Goal: Information Seeking & Learning: Find specific fact

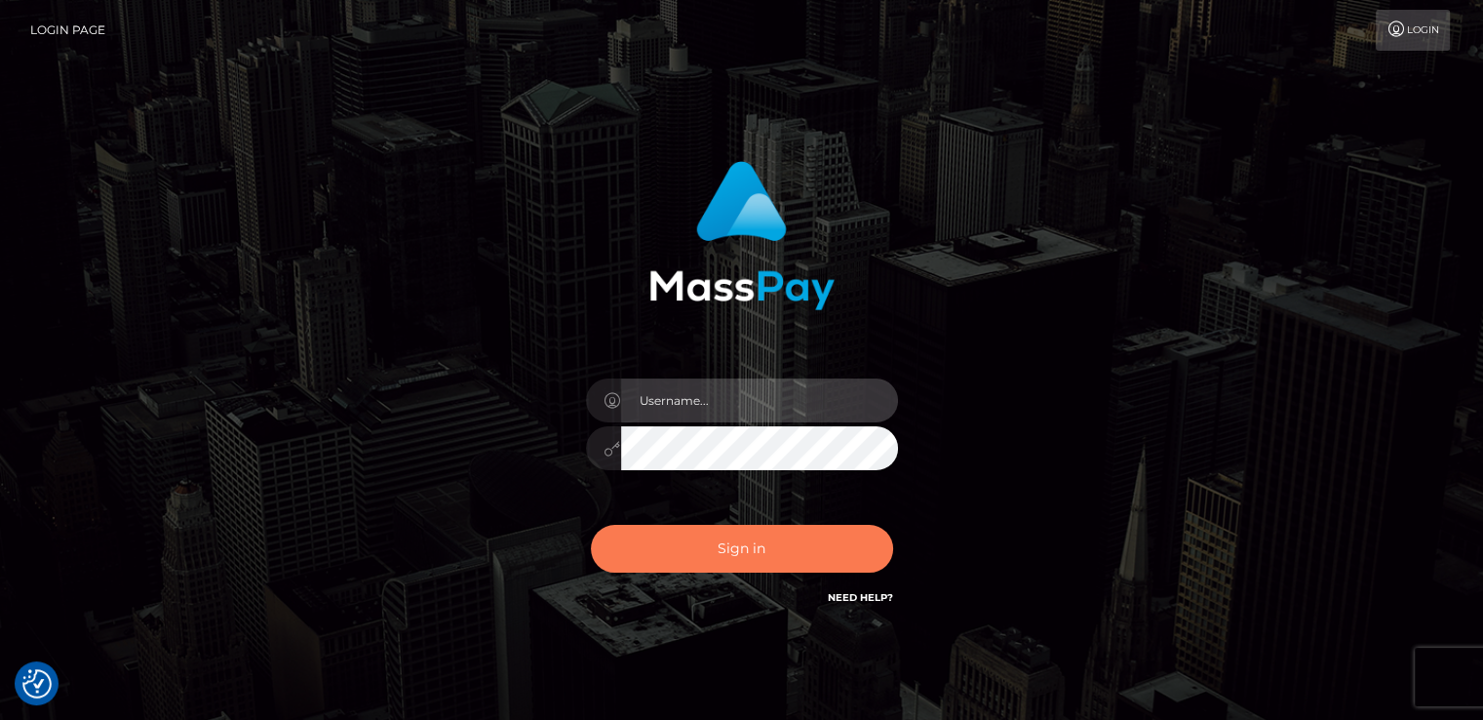
type input "nt.es"
click at [740, 556] on button "Sign in" at bounding box center [742, 549] width 302 height 48
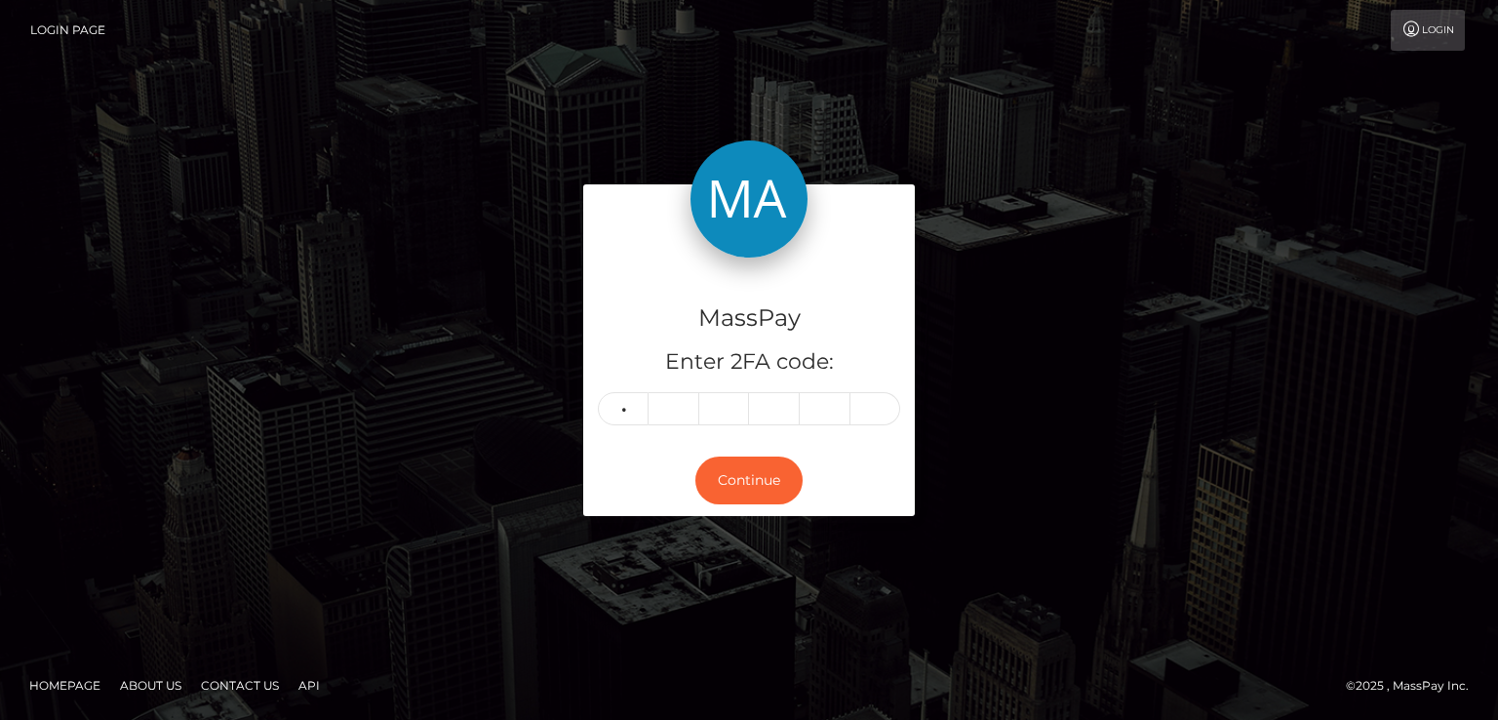
type input "0"
type input "2"
type input "1"
type input "7"
type input "3"
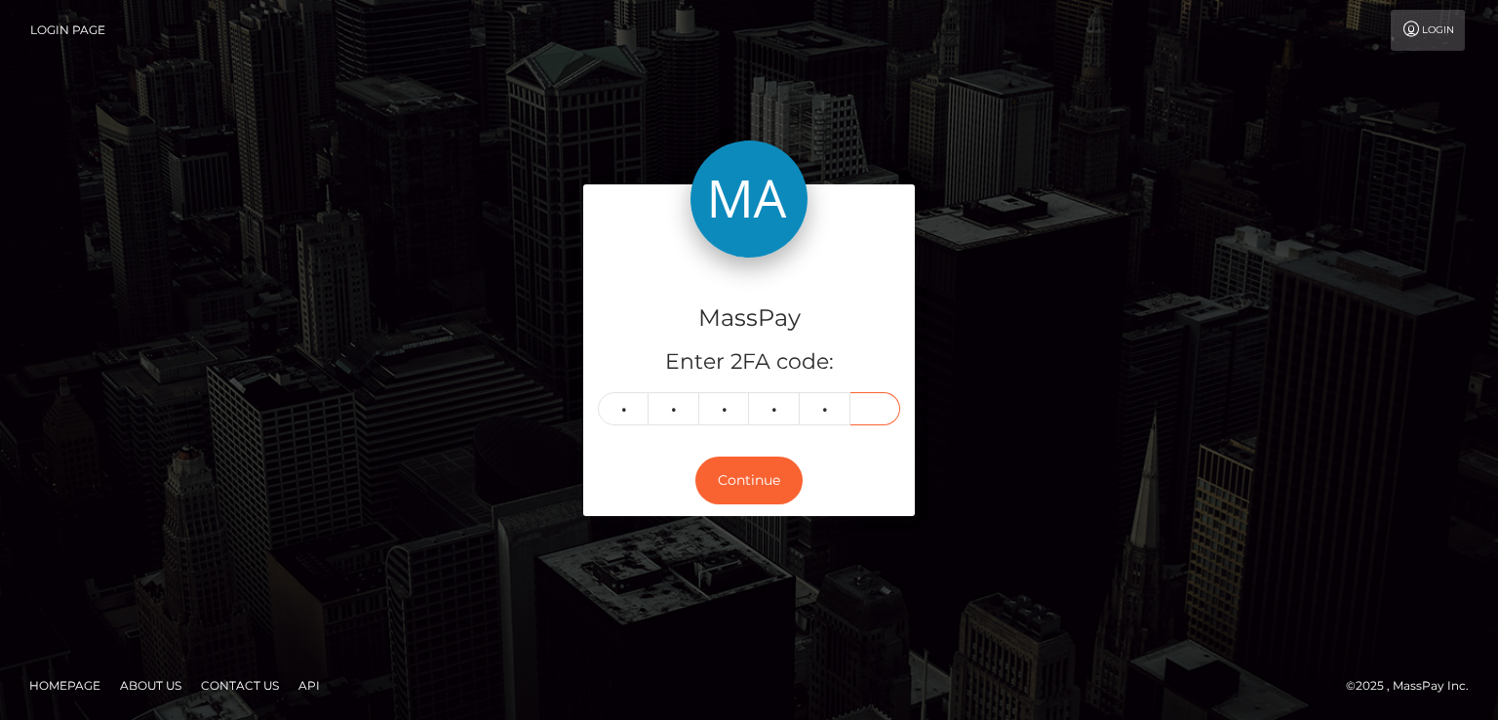
type input "1"
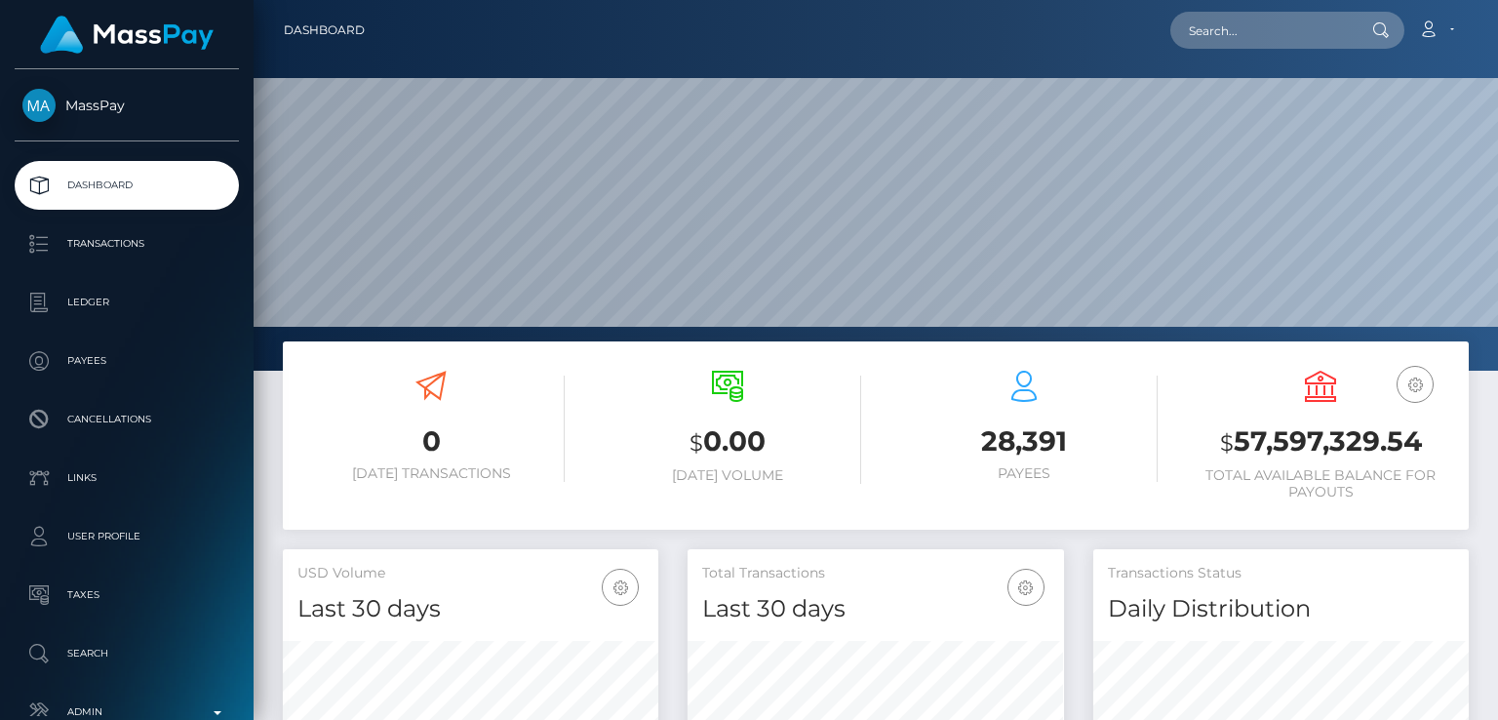
scroll to position [345, 374]
paste input "[EMAIL_ADDRESS][DOMAIN_NAME]"
type input "[EMAIL_ADDRESS][DOMAIN_NAME]"
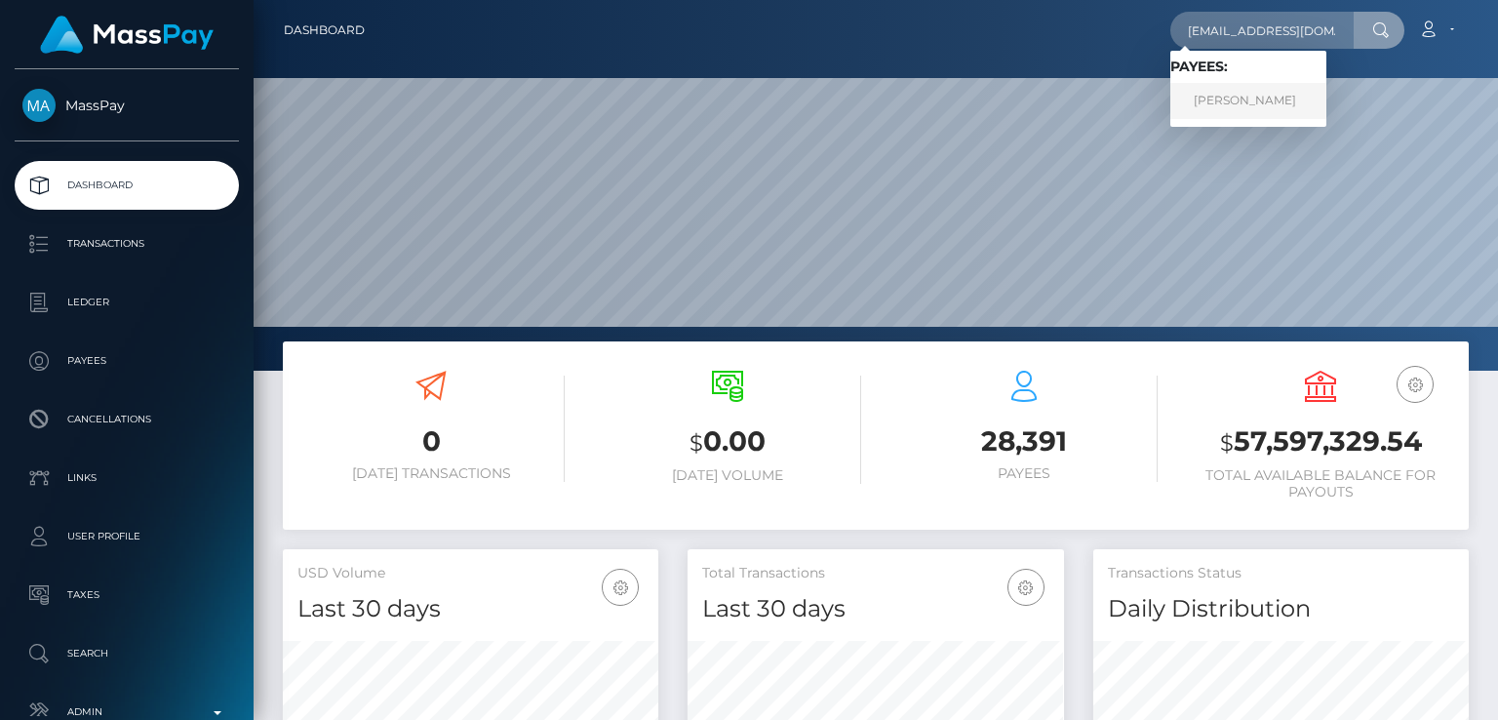
scroll to position [0, 0]
click at [1288, 108] on link "Chelsea Louise Chisman" at bounding box center [1248, 101] width 156 height 36
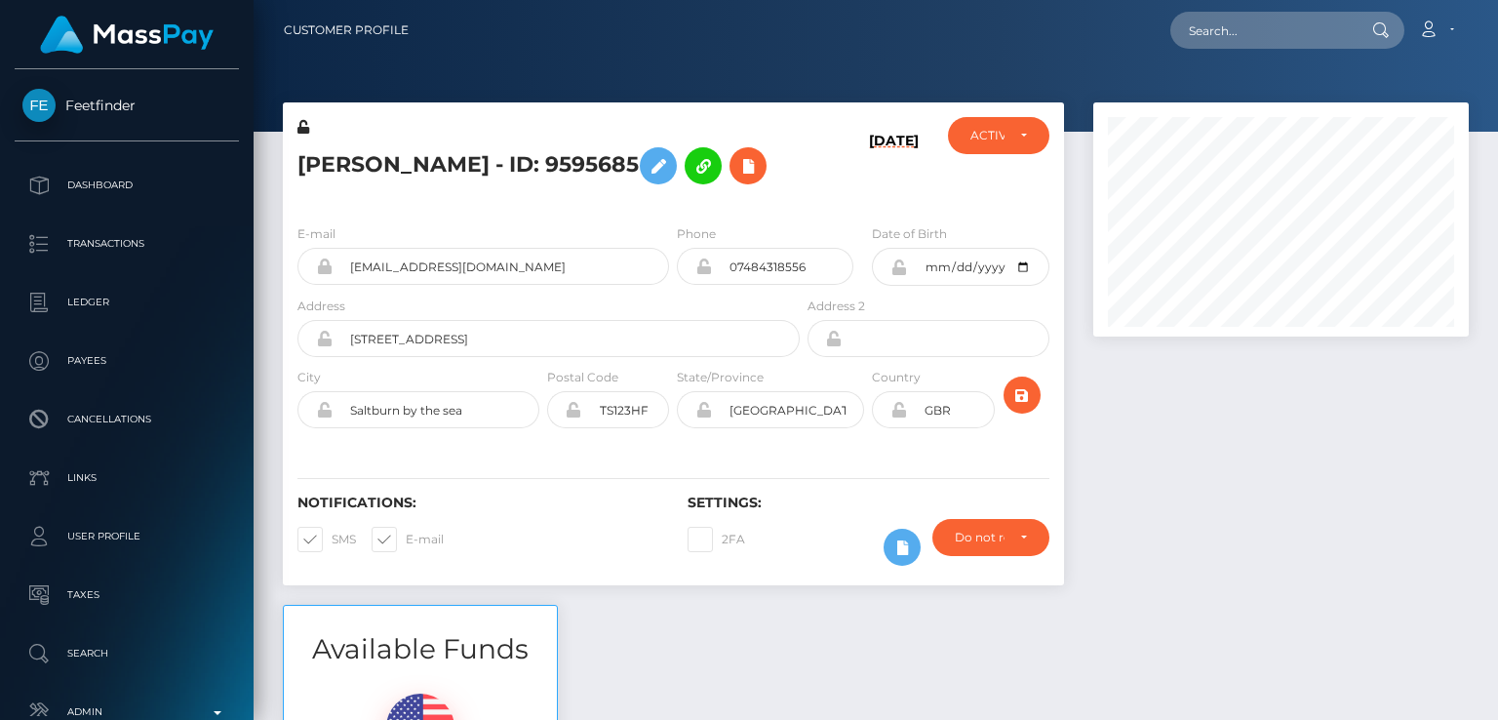
scroll to position [234, 374]
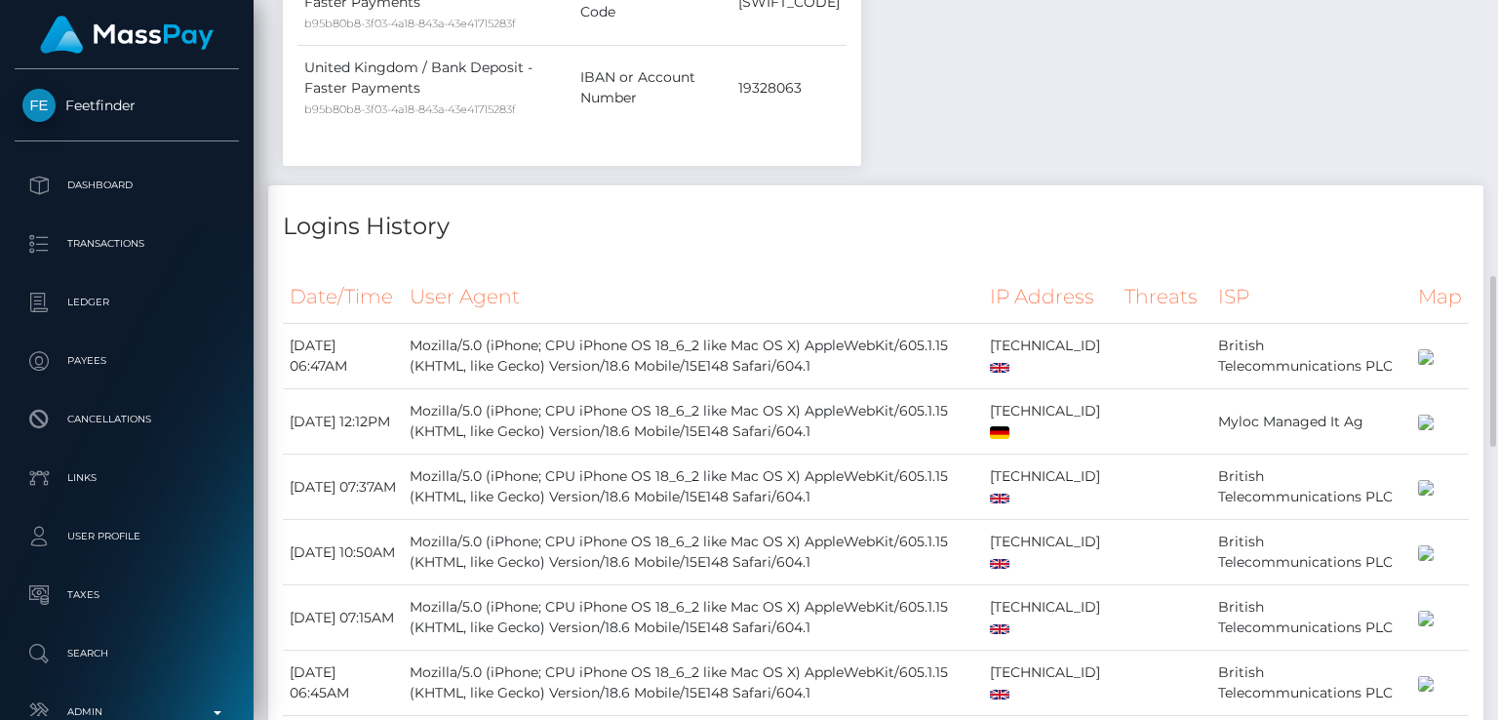
click at [470, 244] on div "Logins History" at bounding box center [875, 214] width 1215 height 59
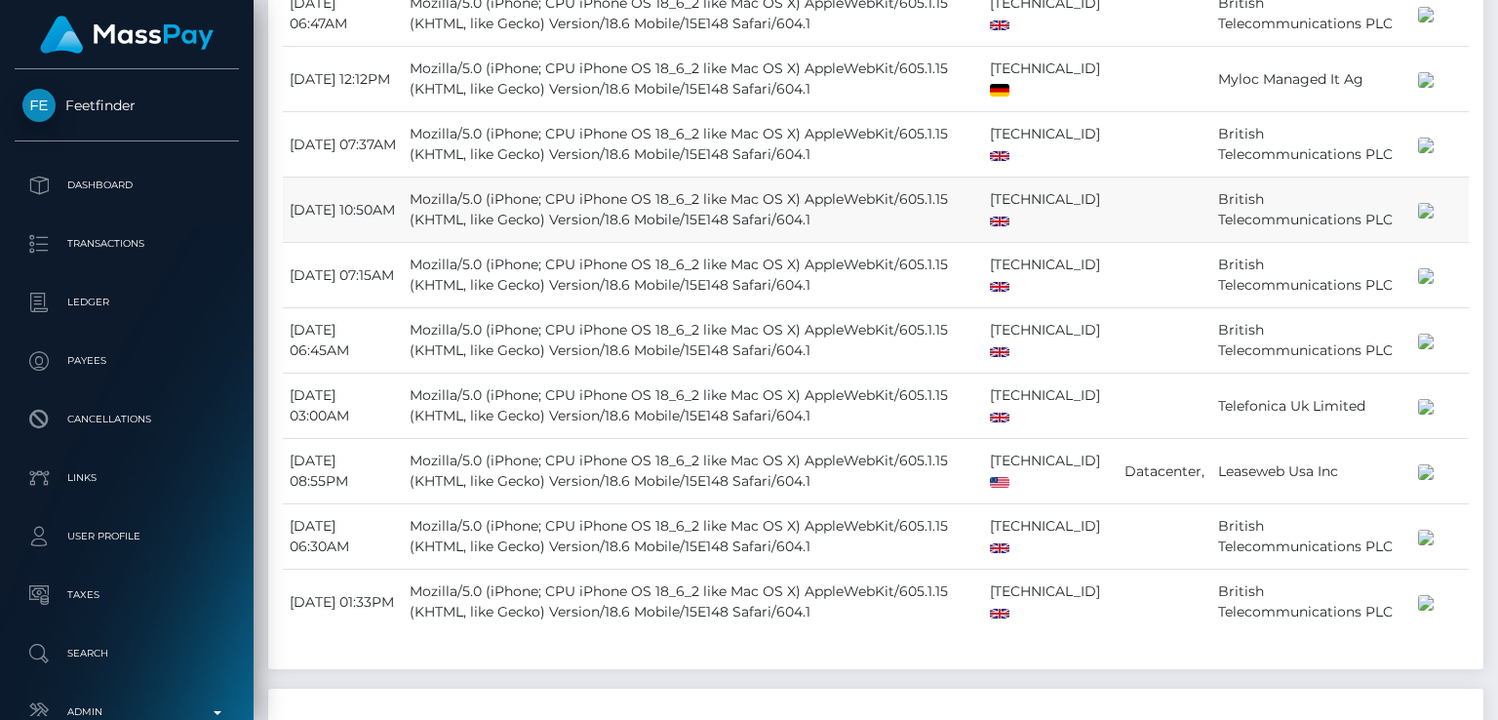
scroll to position [0, 0]
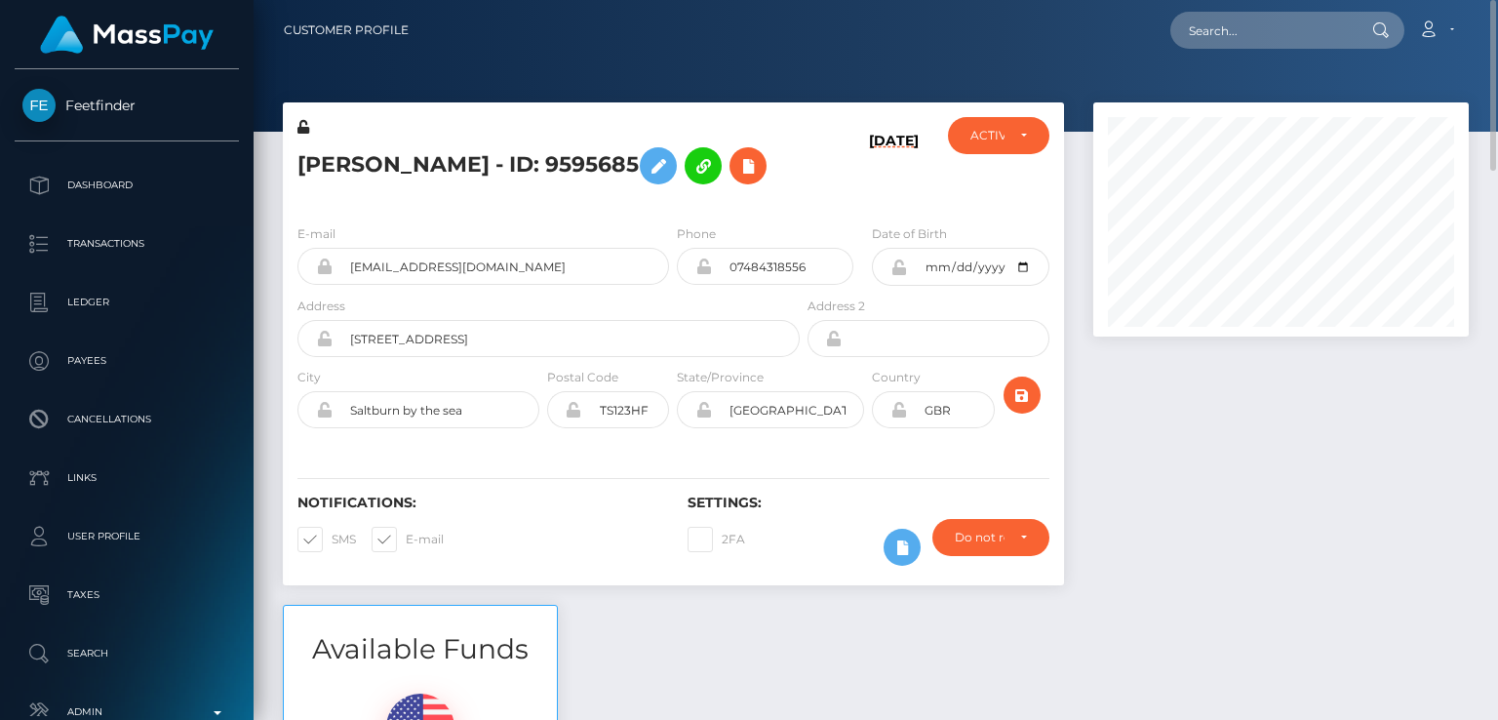
click at [335, 157] on h5 "[PERSON_NAME] - ID: 9595685" at bounding box center [543, 166] width 492 height 57
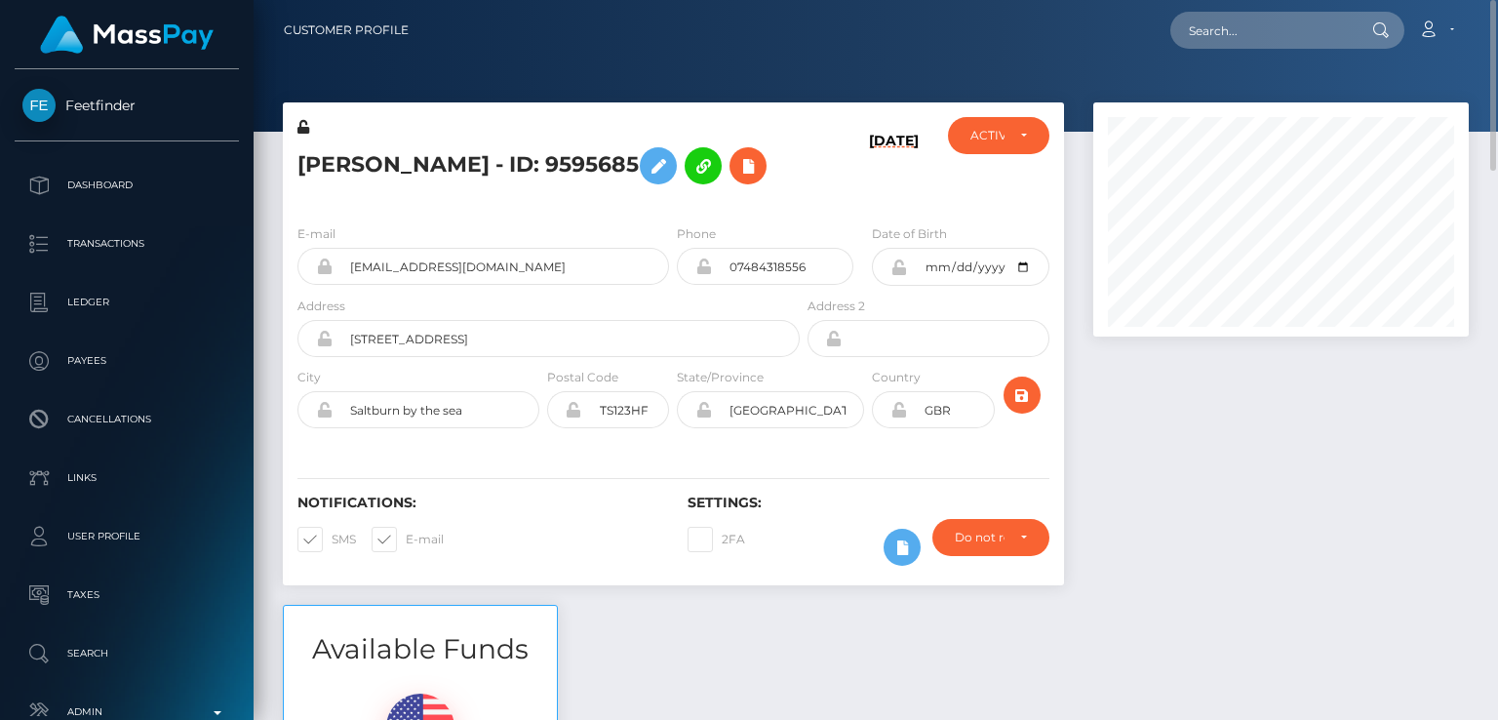
click at [335, 157] on h5 "[PERSON_NAME] - ID: 9595685" at bounding box center [543, 166] width 492 height 57
click at [335, 157] on h5 "Chelsea Louise Chisman - ID: 9595685" at bounding box center [543, 166] width 492 height 57
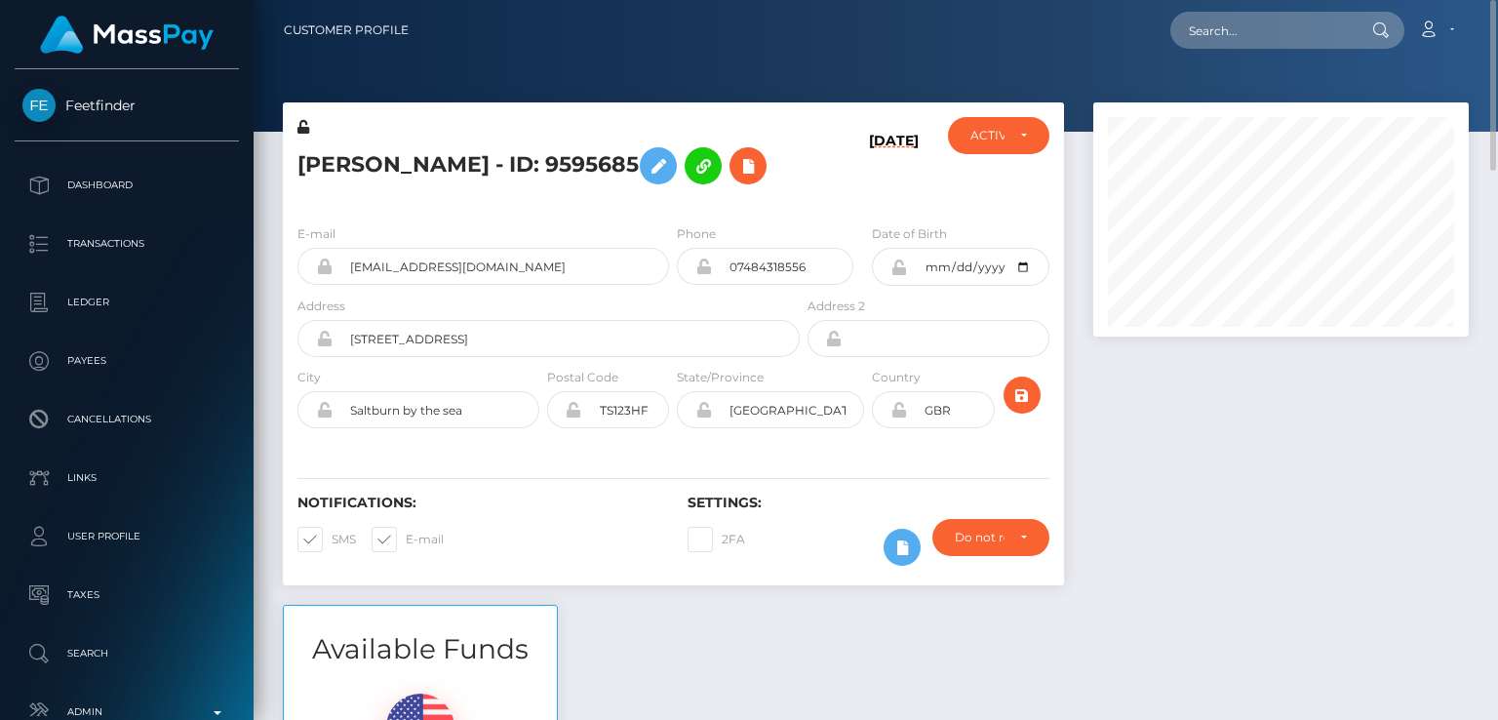
click at [363, 98] on div at bounding box center [876, 66] width 1244 height 132
click at [349, 166] on h5 "Chelsea Louise Chisman - ID: 9595685" at bounding box center [543, 166] width 492 height 57
copy h5 "Chelsea"
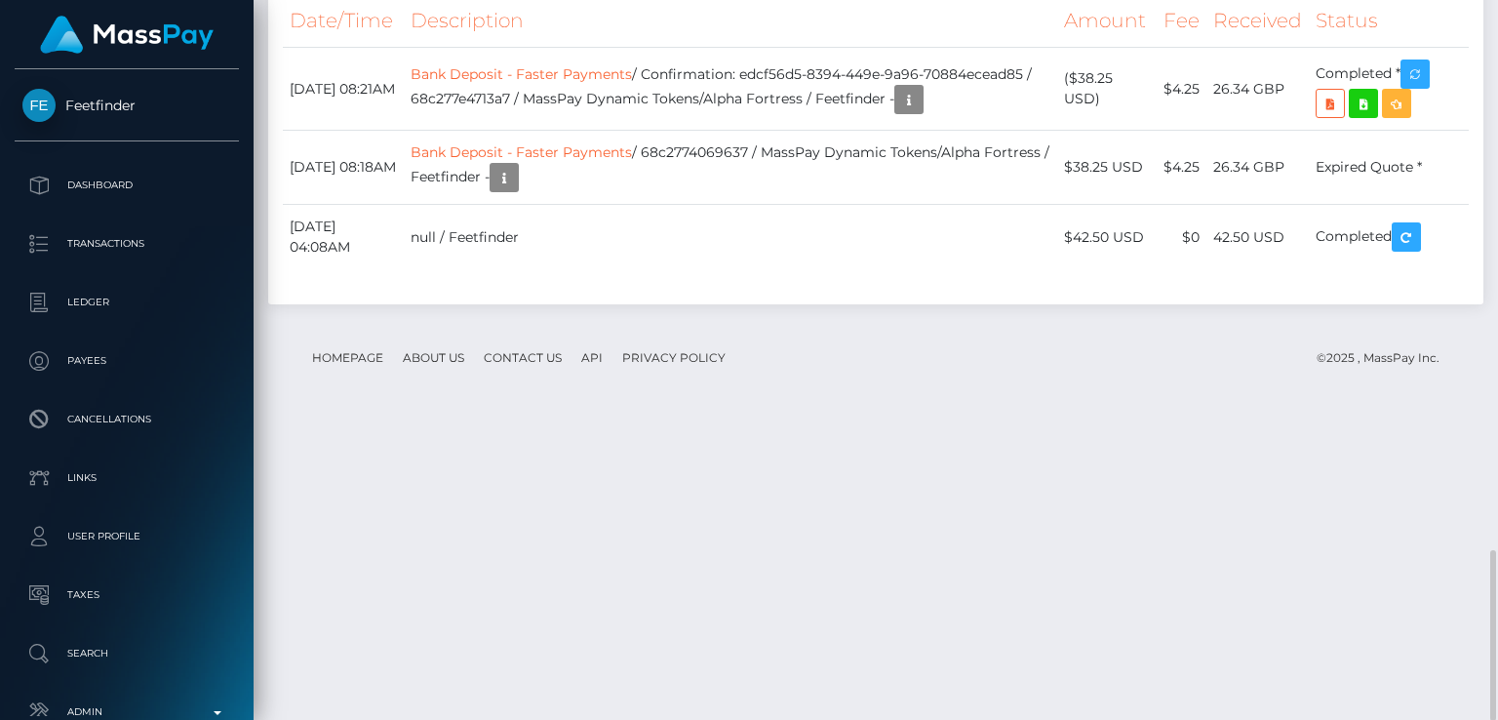
scroll to position [2299, 0]
click at [1273, 260] on div "Transactions History * Transactions date/time are shown in payee's local timezo…" at bounding box center [875, 95] width 1215 height 415
drag, startPoint x: 1292, startPoint y: 378, endPoint x: 1217, endPoint y: 383, distance: 75.3
click at [1217, 130] on td "26.34 GBP" at bounding box center [1257, 88] width 102 height 83
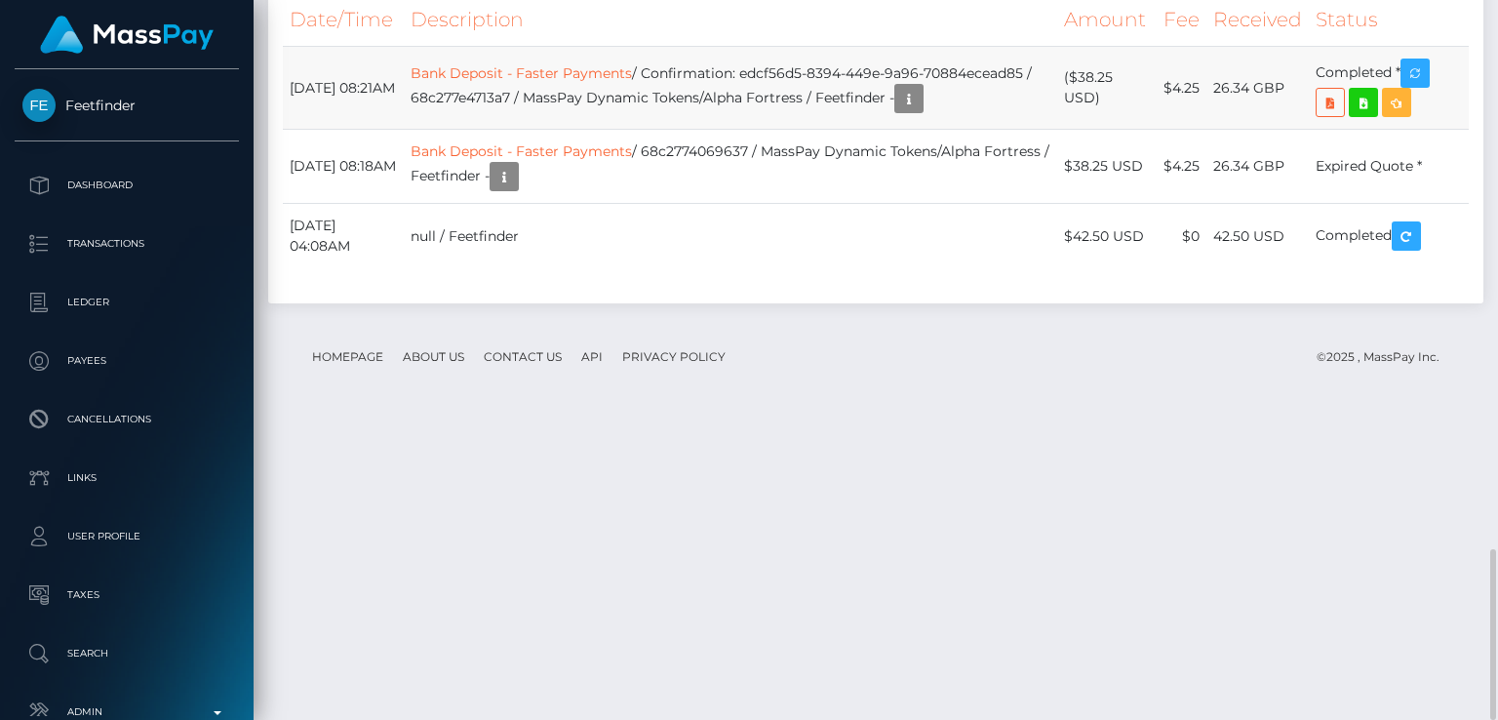
copy td "26.34 GBP"
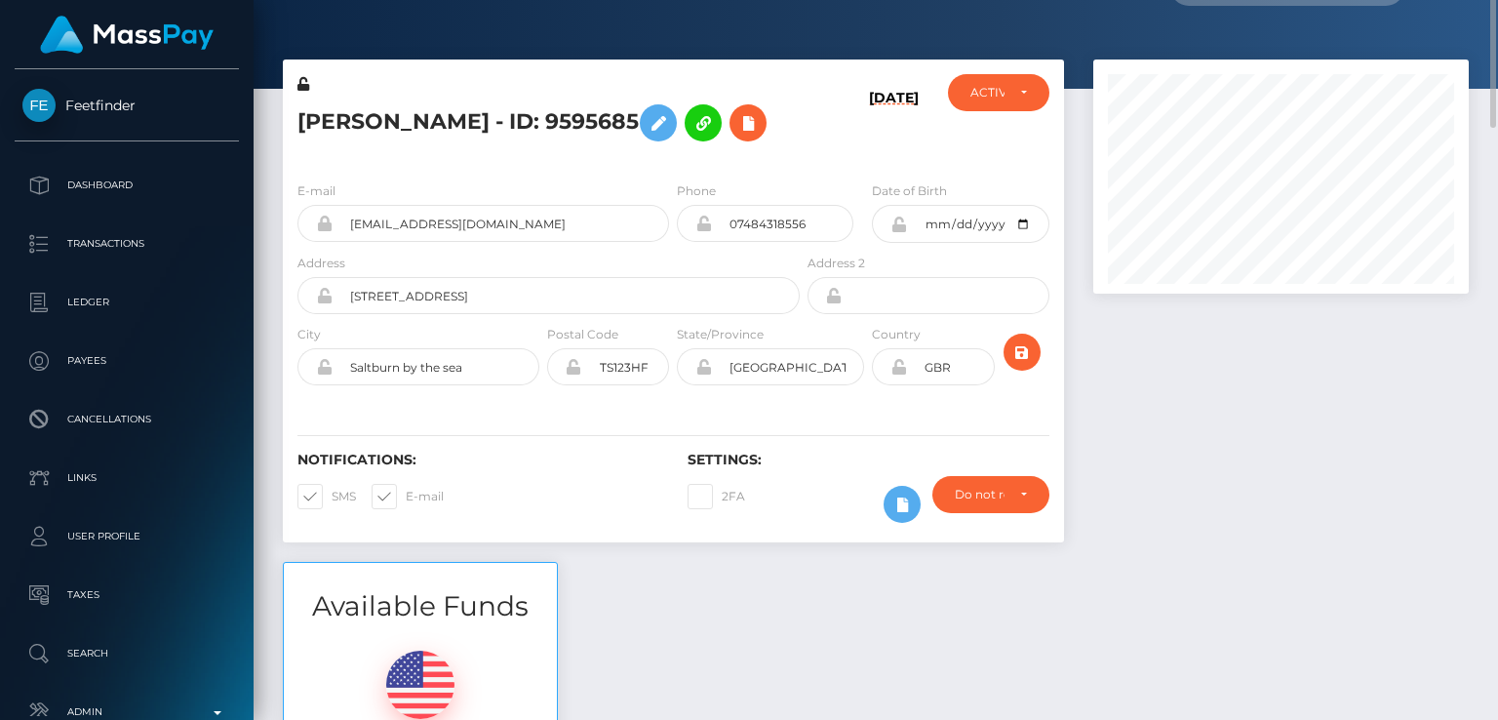
scroll to position [0, 0]
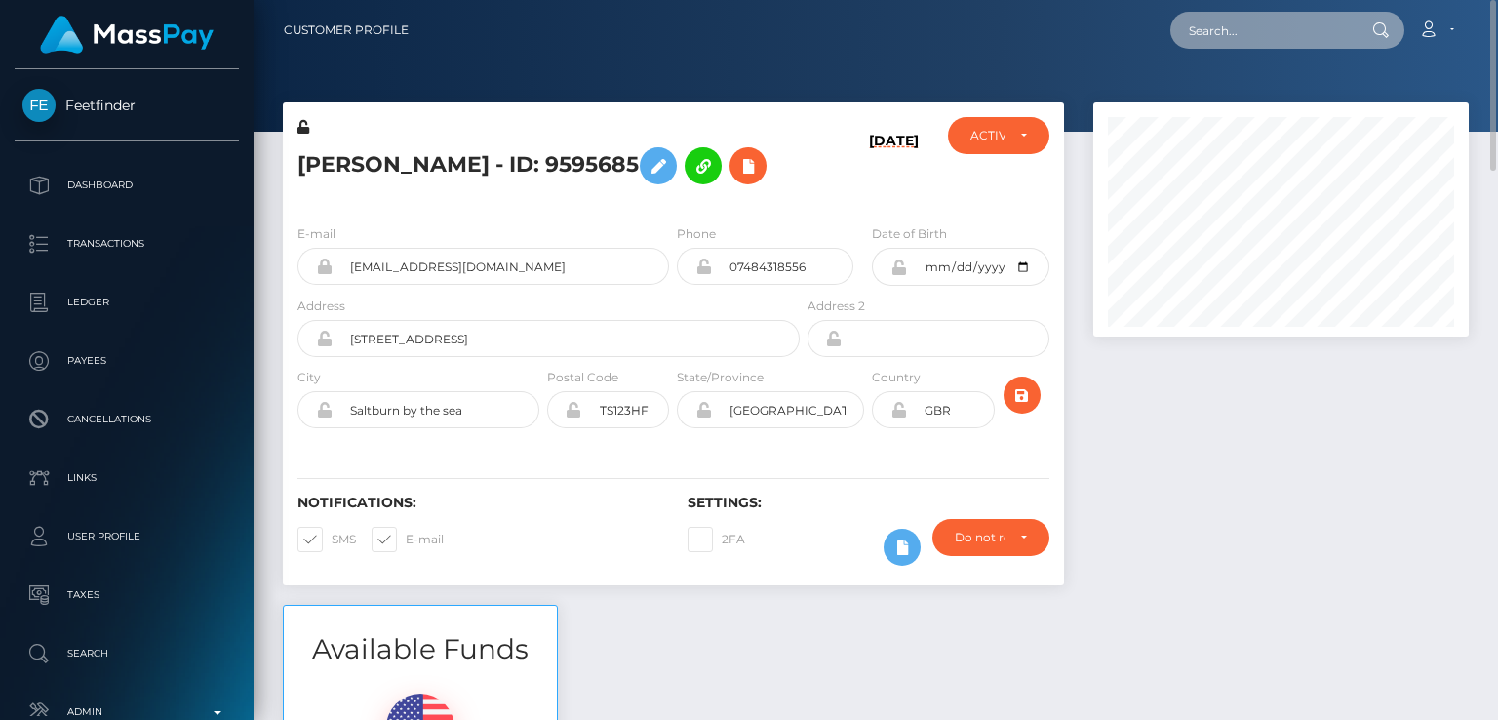
paste input "khosihope377@gmail.com"
type input "khosihope377@gmail.com"
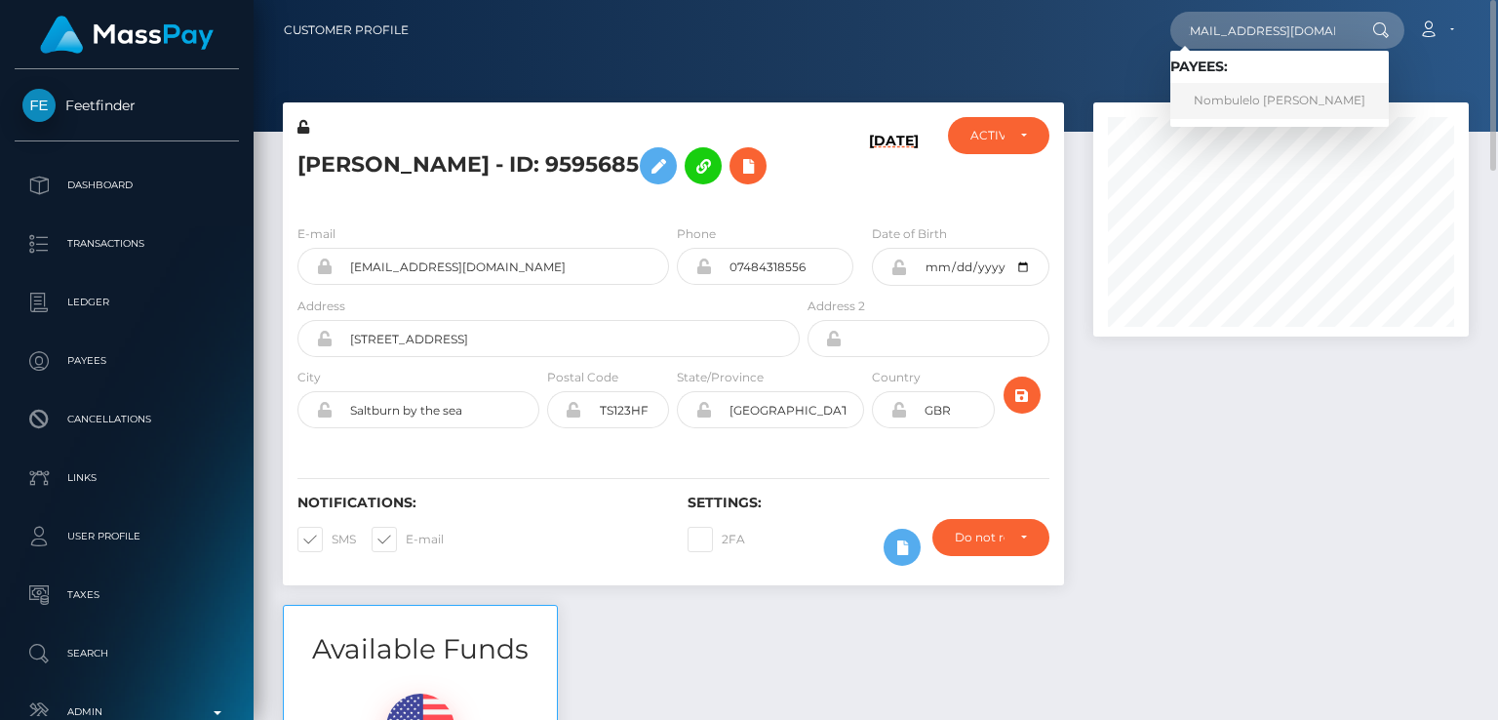
scroll to position [0, 0]
click at [1249, 97] on link "Nombulelo Hope Nkosi" at bounding box center [1279, 101] width 218 height 36
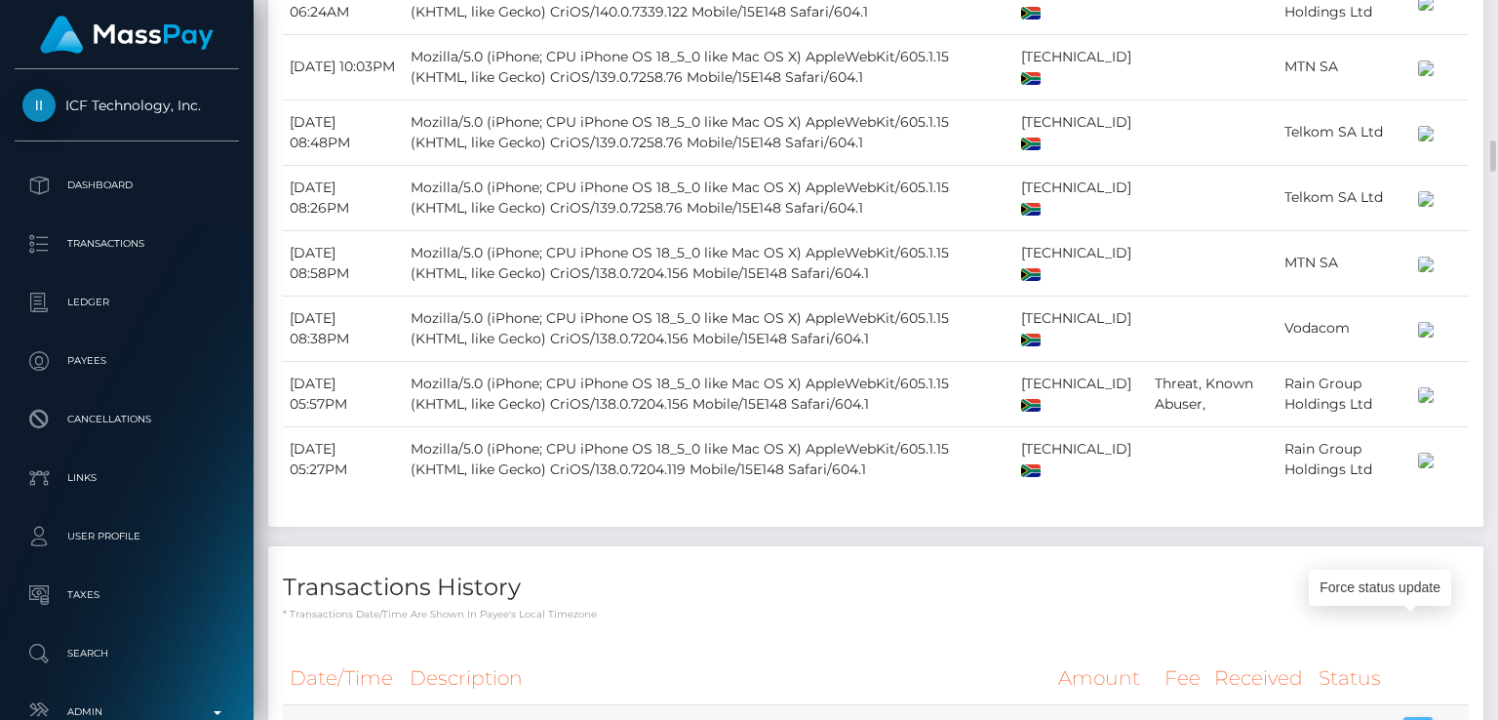
scroll to position [234, 374]
drag, startPoint x: 1435, startPoint y: 508, endPoint x: 923, endPoint y: 395, distance: 524.4
click at [1430, 719] on icon "button" at bounding box center [1417, 732] width 23 height 24
click at [1424, 719] on icon "button" at bounding box center [1417, 732] width 23 height 24
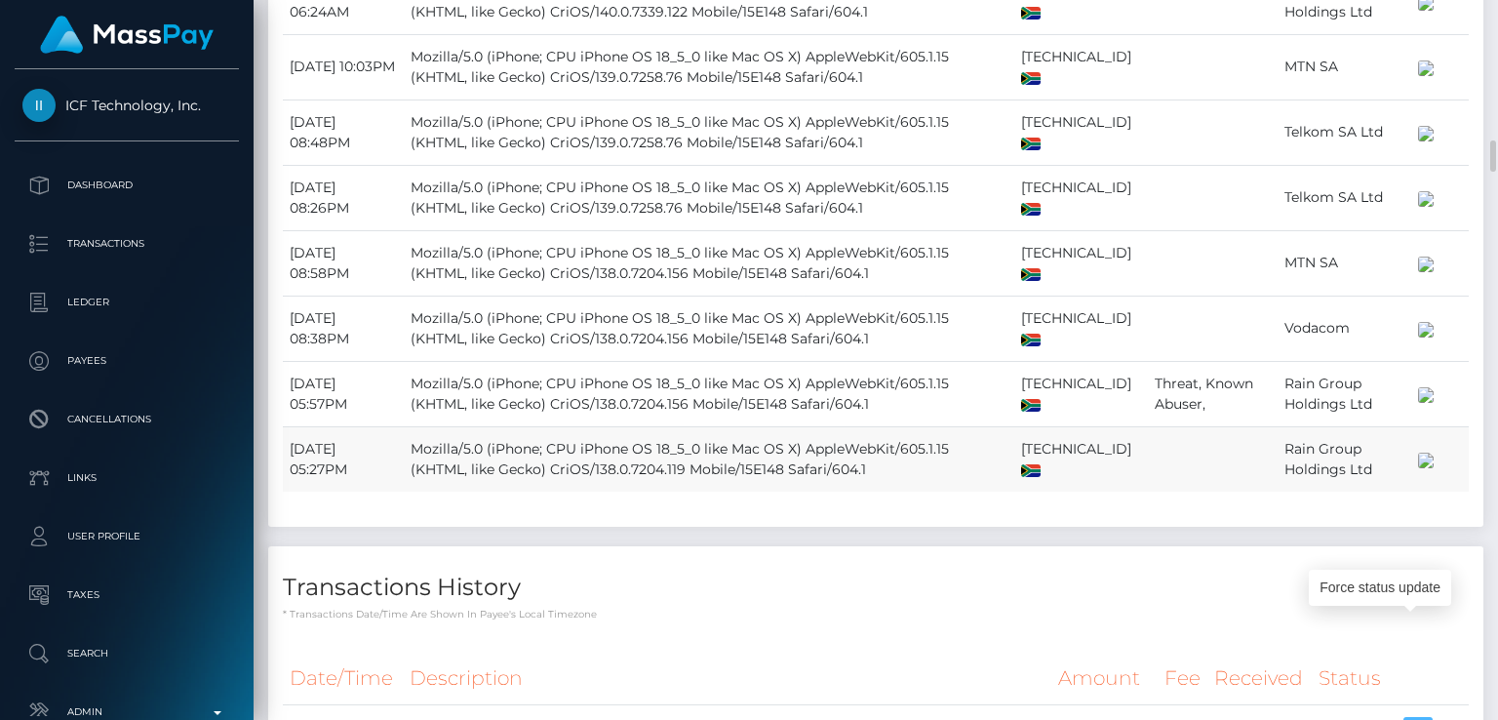
click at [1424, 719] on icon "button" at bounding box center [1417, 732] width 23 height 24
click at [1167, 571] on h4 "Transactions History" at bounding box center [876, 588] width 1186 height 34
click at [925, 426] on td "Mozilla/5.0 (iPhone; CPU iPhone OS 18_5_0 like Mac OS X) AppleWebKit/605.1.15 (…" at bounding box center [709, 458] width 611 height 65
click at [923, 426] on td "Mozilla/5.0 (iPhone; CPU iPhone OS 18_5_0 like Mac OS X) AppleWebKit/605.1.15 (…" at bounding box center [709, 458] width 611 height 65
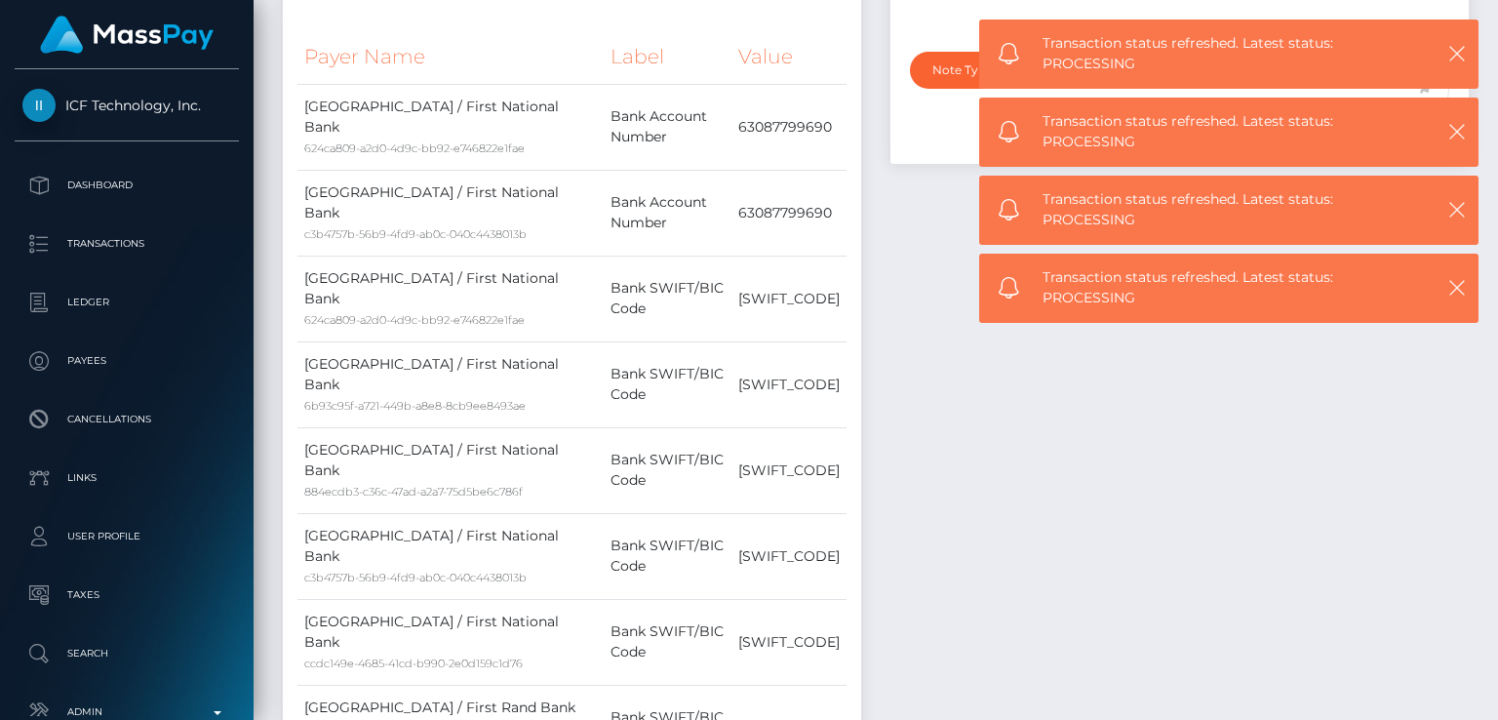
scroll to position [0, 0]
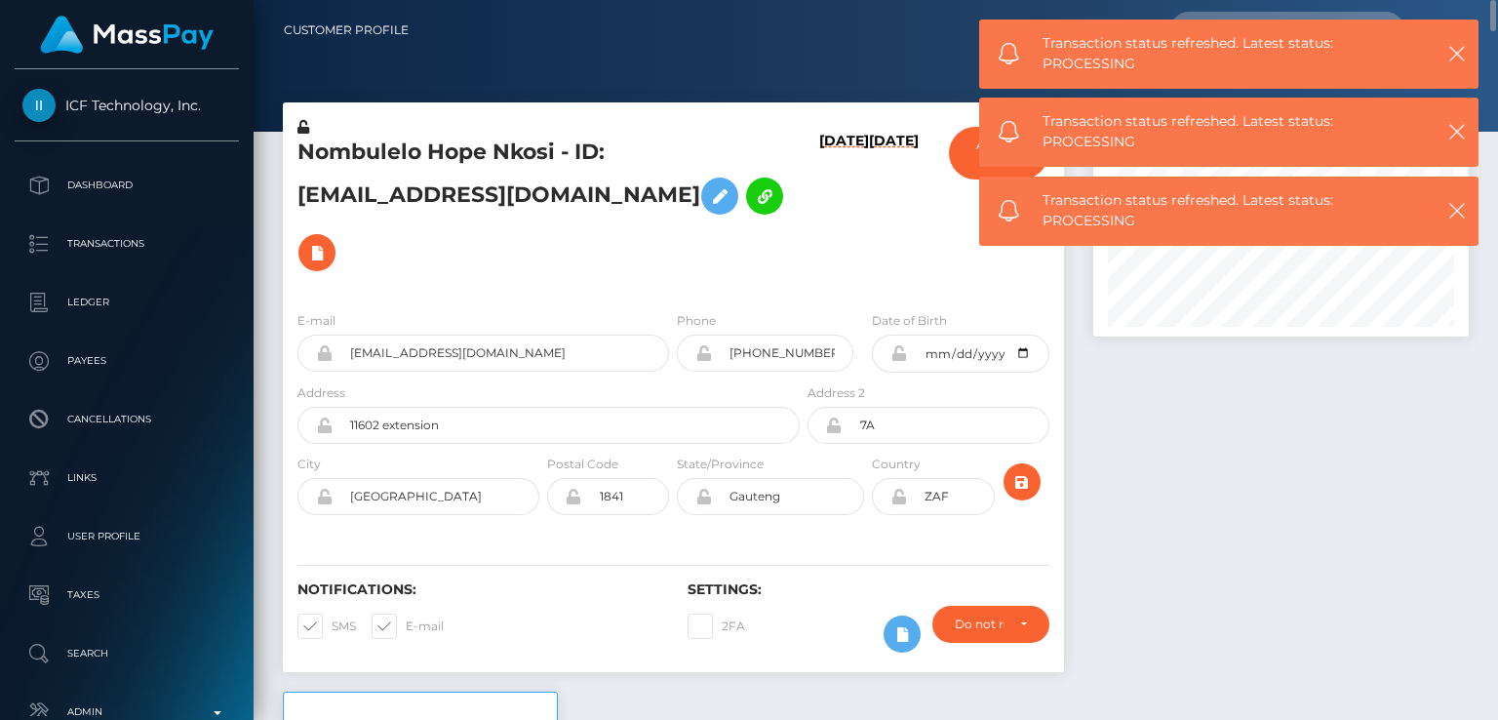
click at [363, 147] on h5 "Nombulelo Hope Nkosi - ID: Khosihope377@gmail.com" at bounding box center [543, 209] width 492 height 143
copy h5 "Nombulelo"
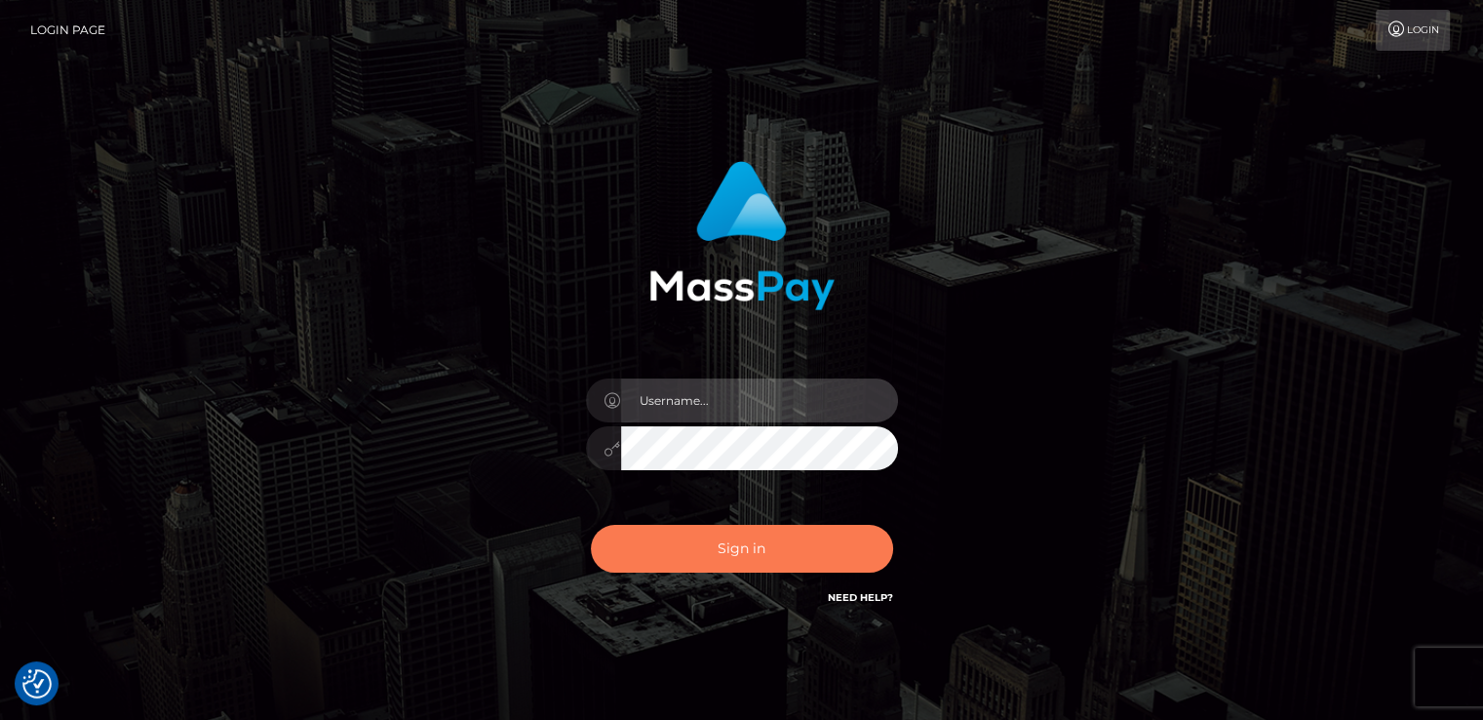
type input "[DOMAIN_NAME]"
click at [733, 559] on button "Sign in" at bounding box center [742, 549] width 302 height 48
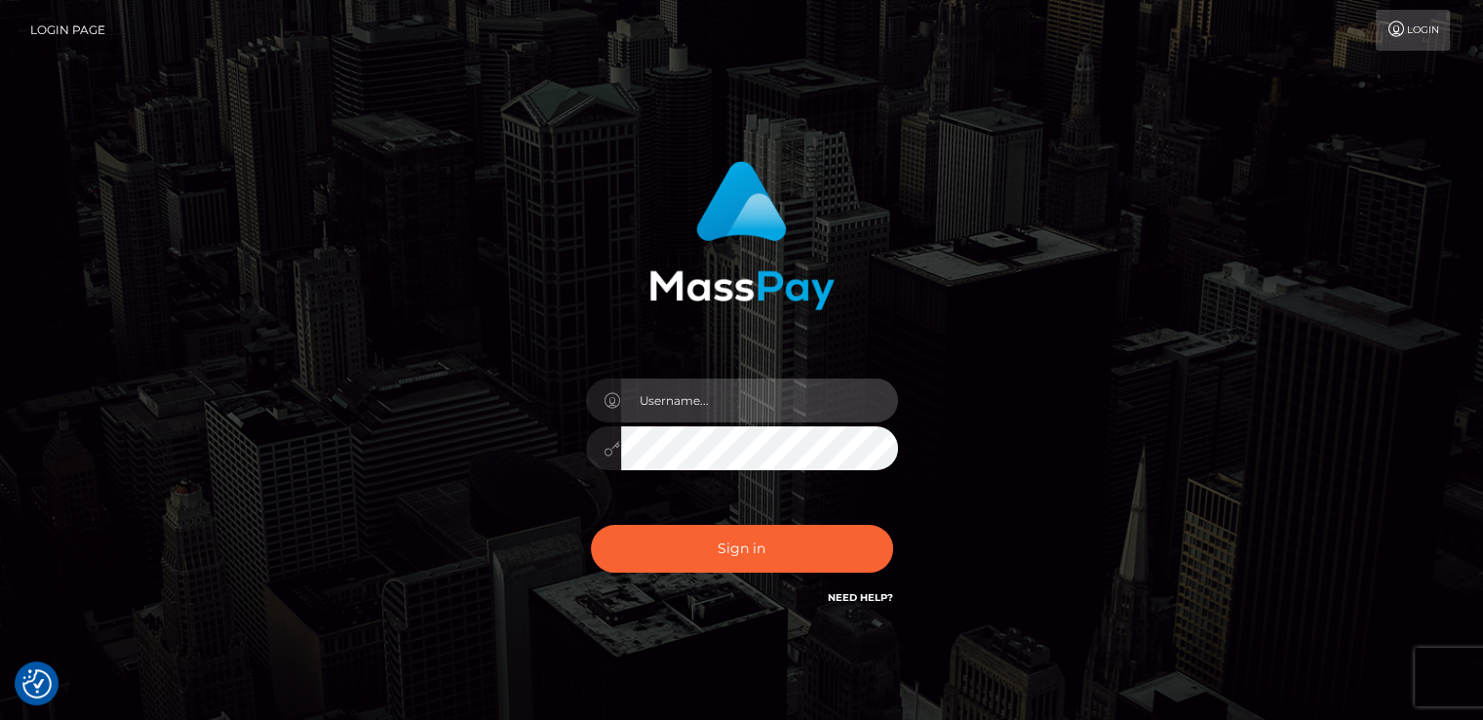
type input "[DOMAIN_NAME]"
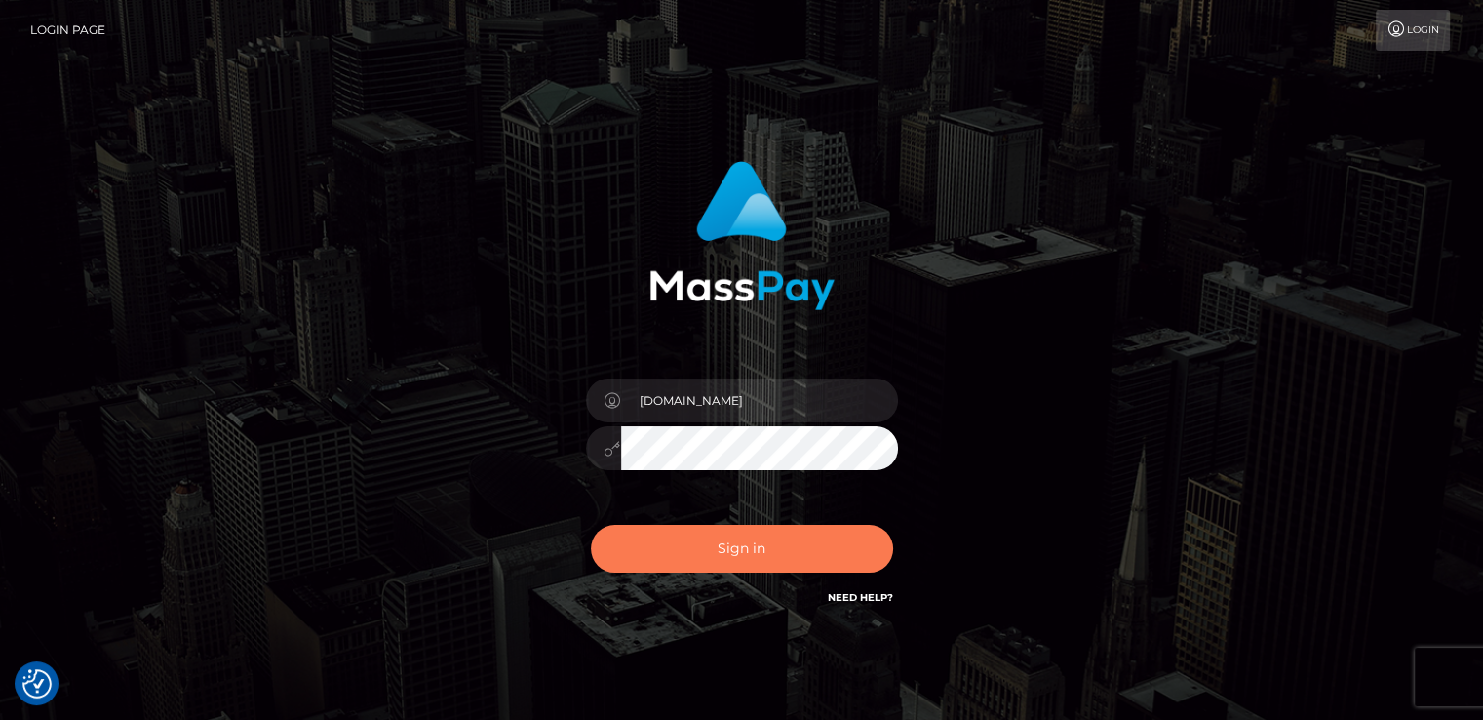
click at [733, 559] on button "Sign in" at bounding box center [742, 549] width 302 height 48
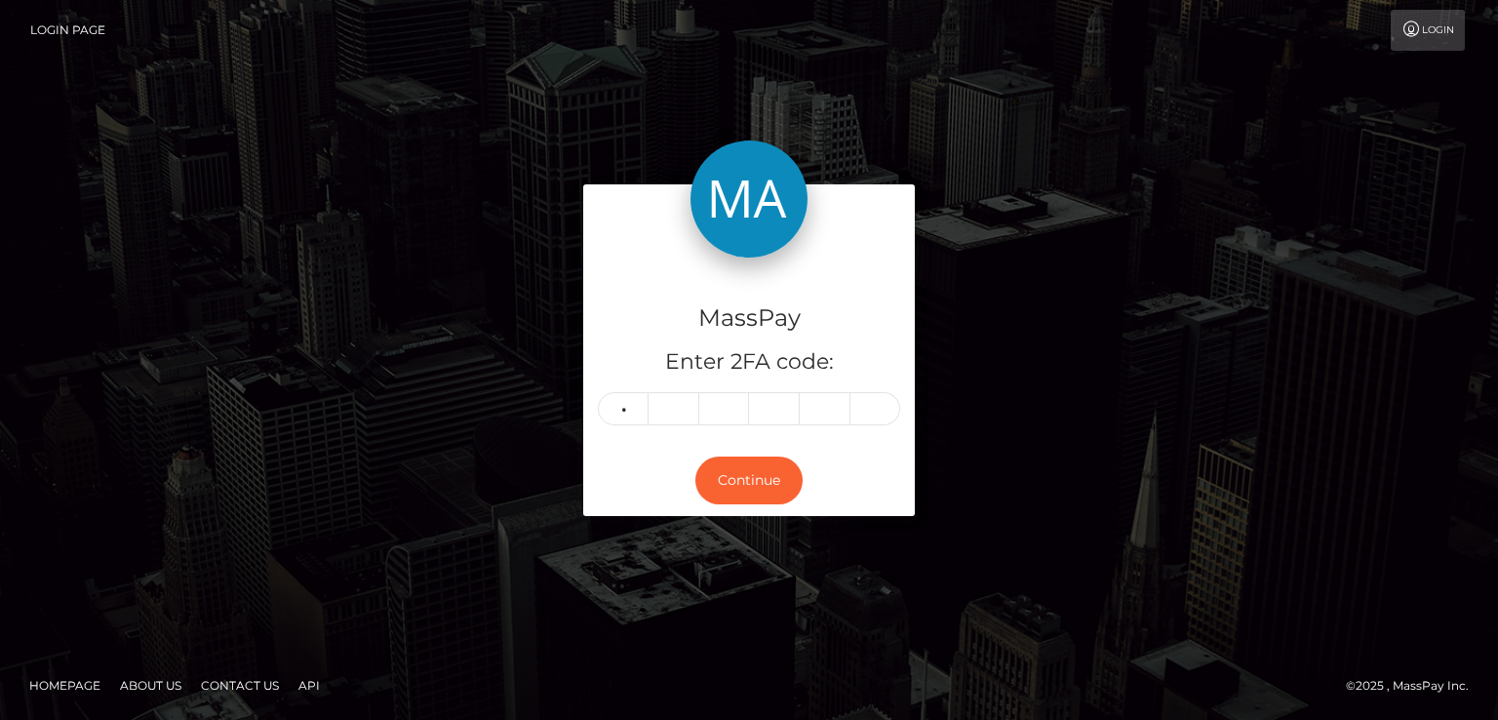
type input "5"
type input "4"
type input "9"
type input "8"
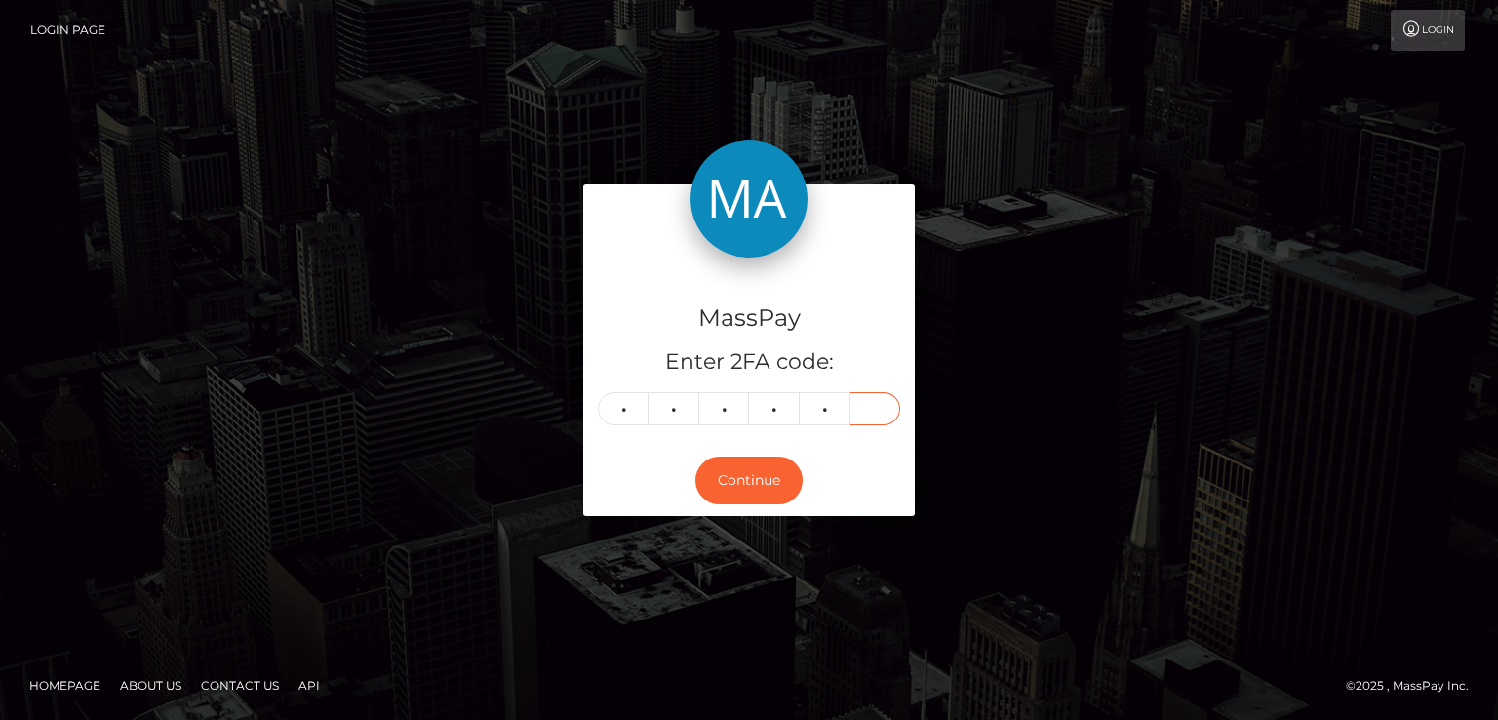
type input "7"
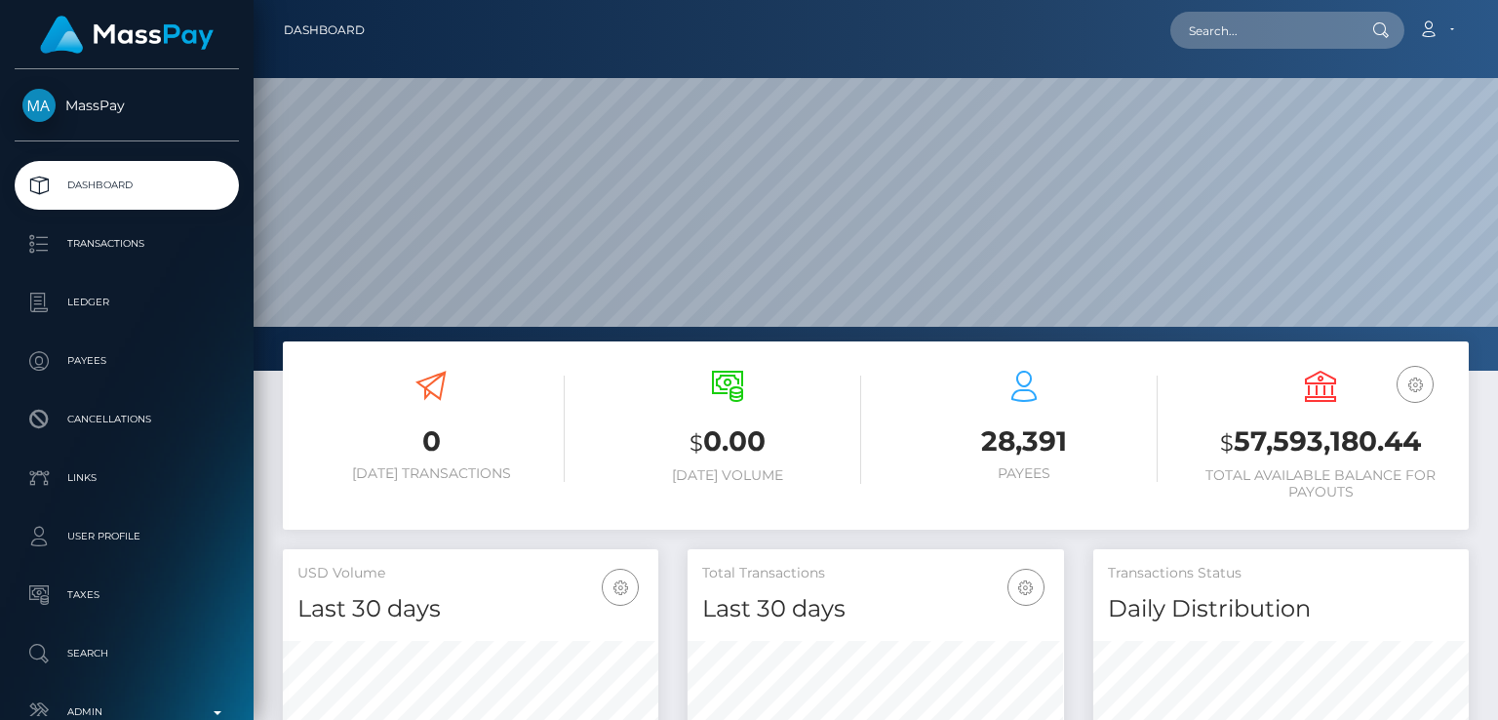
scroll to position [345, 374]
click at [1206, 43] on input "text" at bounding box center [1261, 30] width 183 height 37
paste input "clemr.freelance@gmail.com"
type input "clemr.freelance@gmail.com"
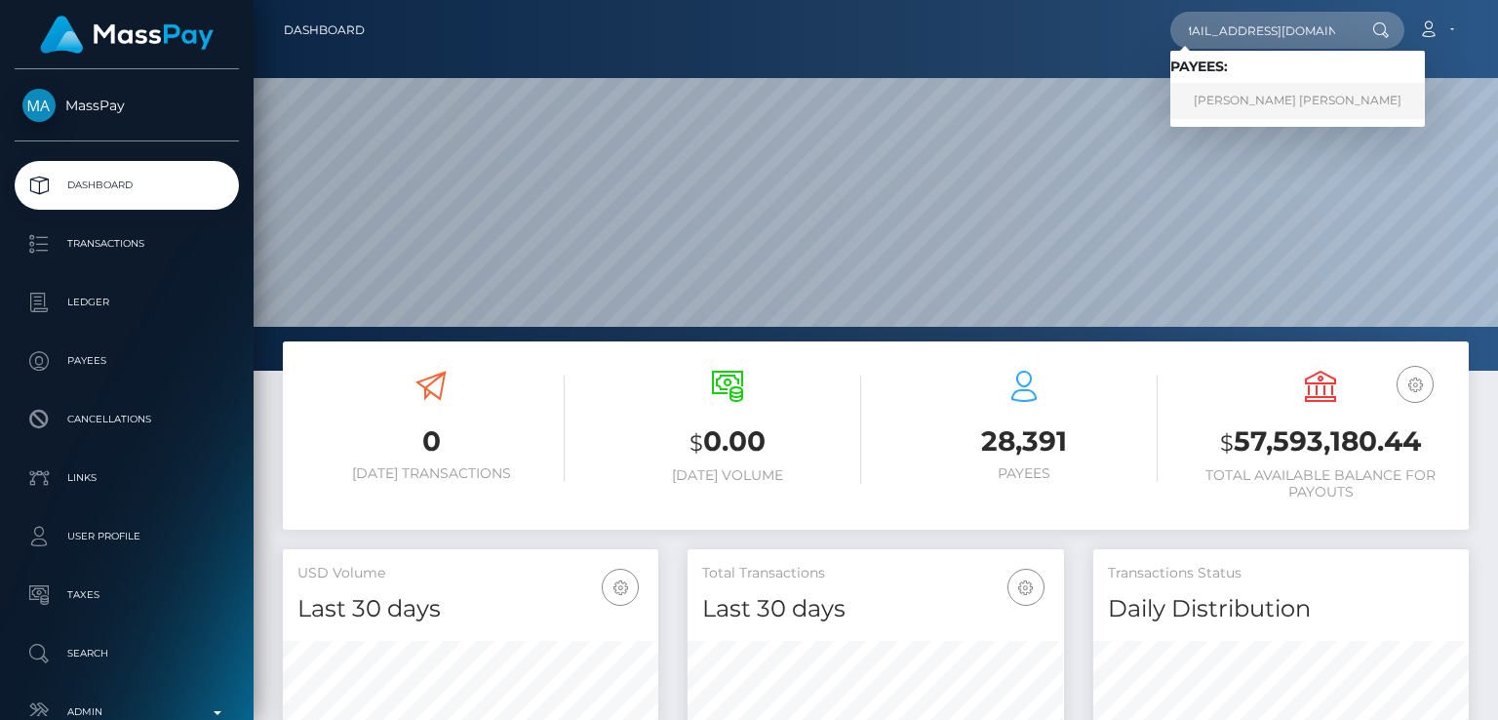
scroll to position [0, 0]
click at [1303, 106] on link "Clemence Stephanie Retout" at bounding box center [1297, 101] width 255 height 36
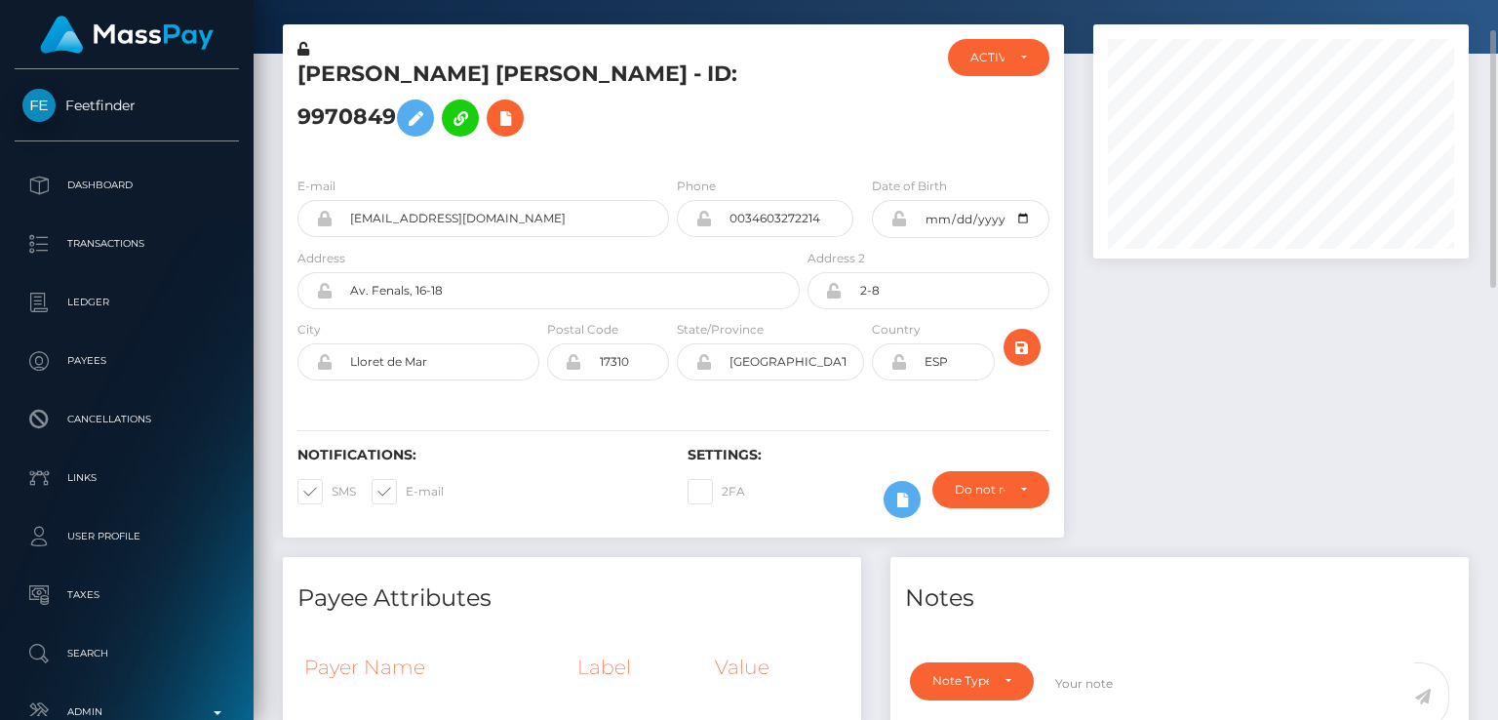
scroll to position [70, 0]
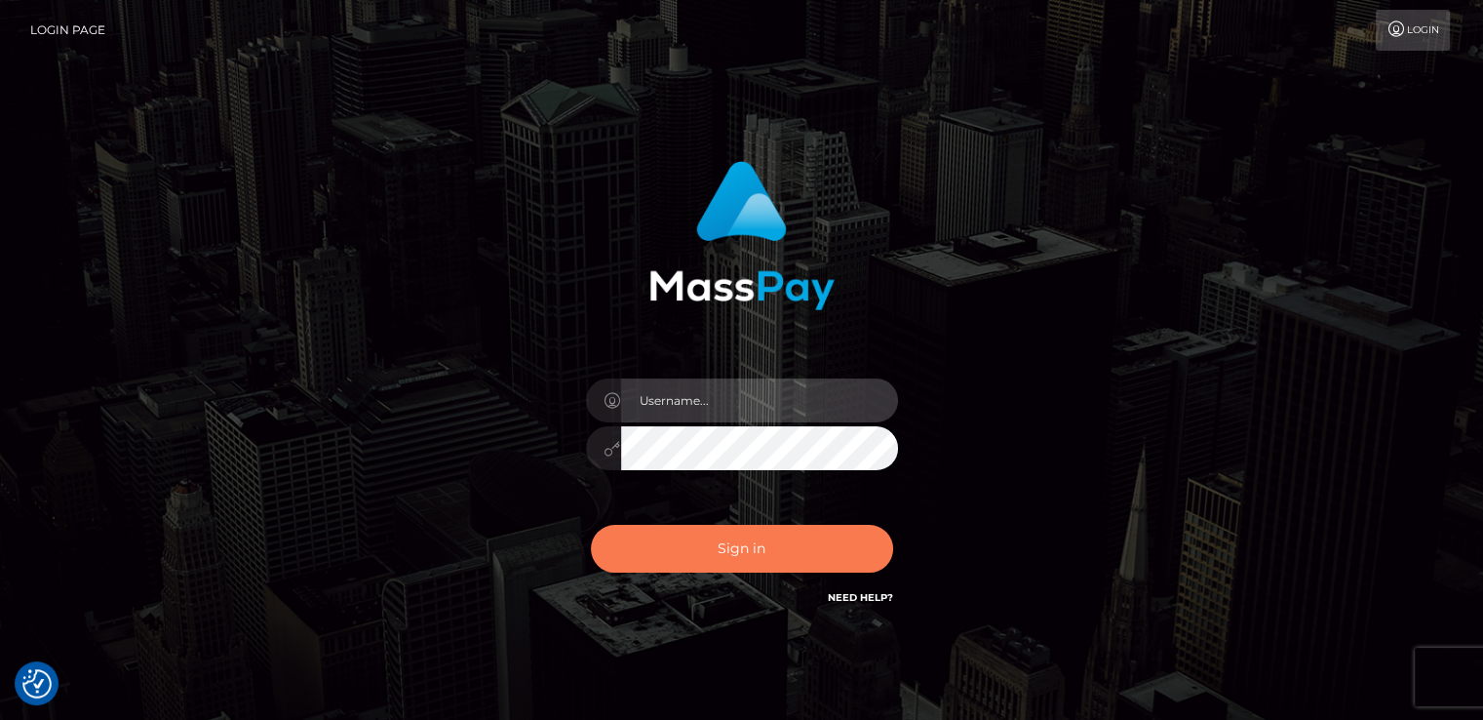
type input "[DOMAIN_NAME]"
click at [654, 532] on button "Sign in" at bounding box center [742, 549] width 302 height 48
type input "[DOMAIN_NAME]"
click at [654, 532] on button "Sign in" at bounding box center [742, 549] width 302 height 48
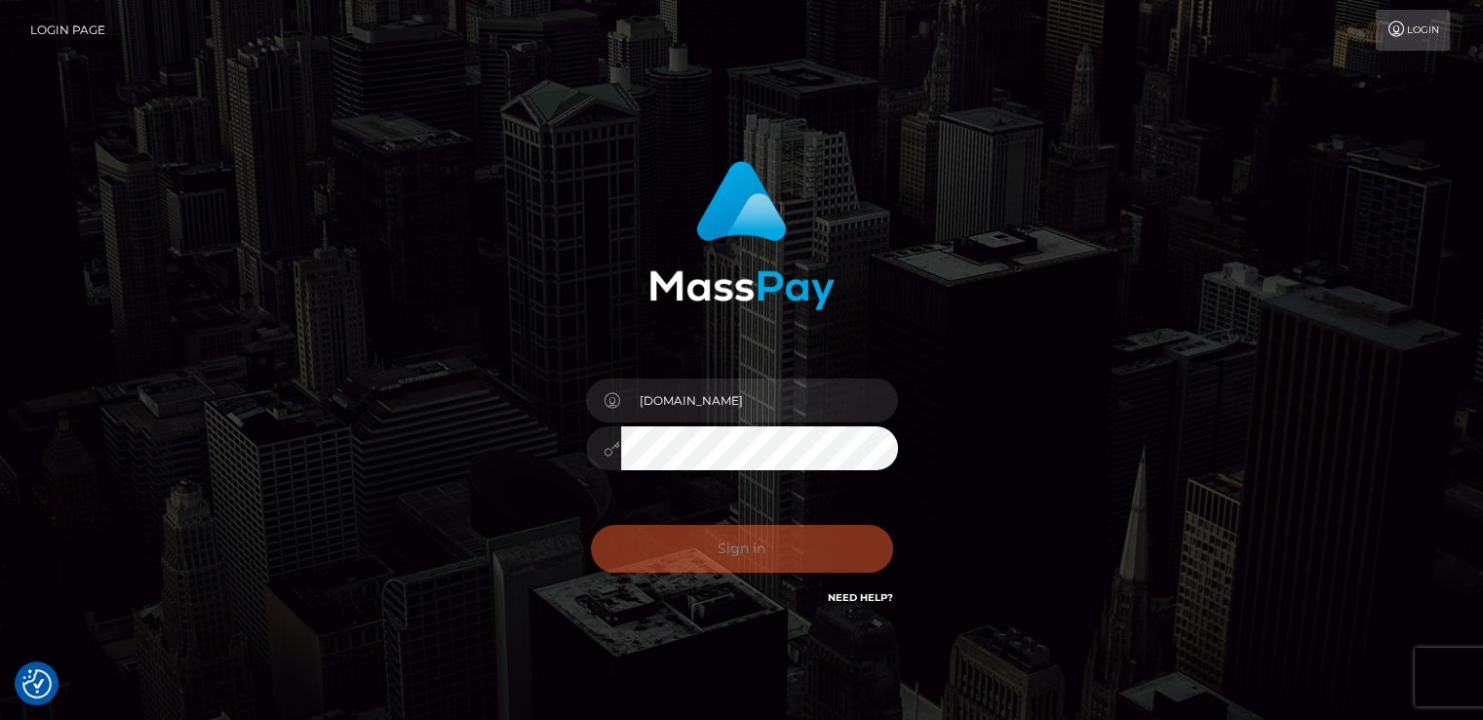
click at [654, 532] on div "Sign in Need Help?" at bounding box center [741, 556] width 341 height 87
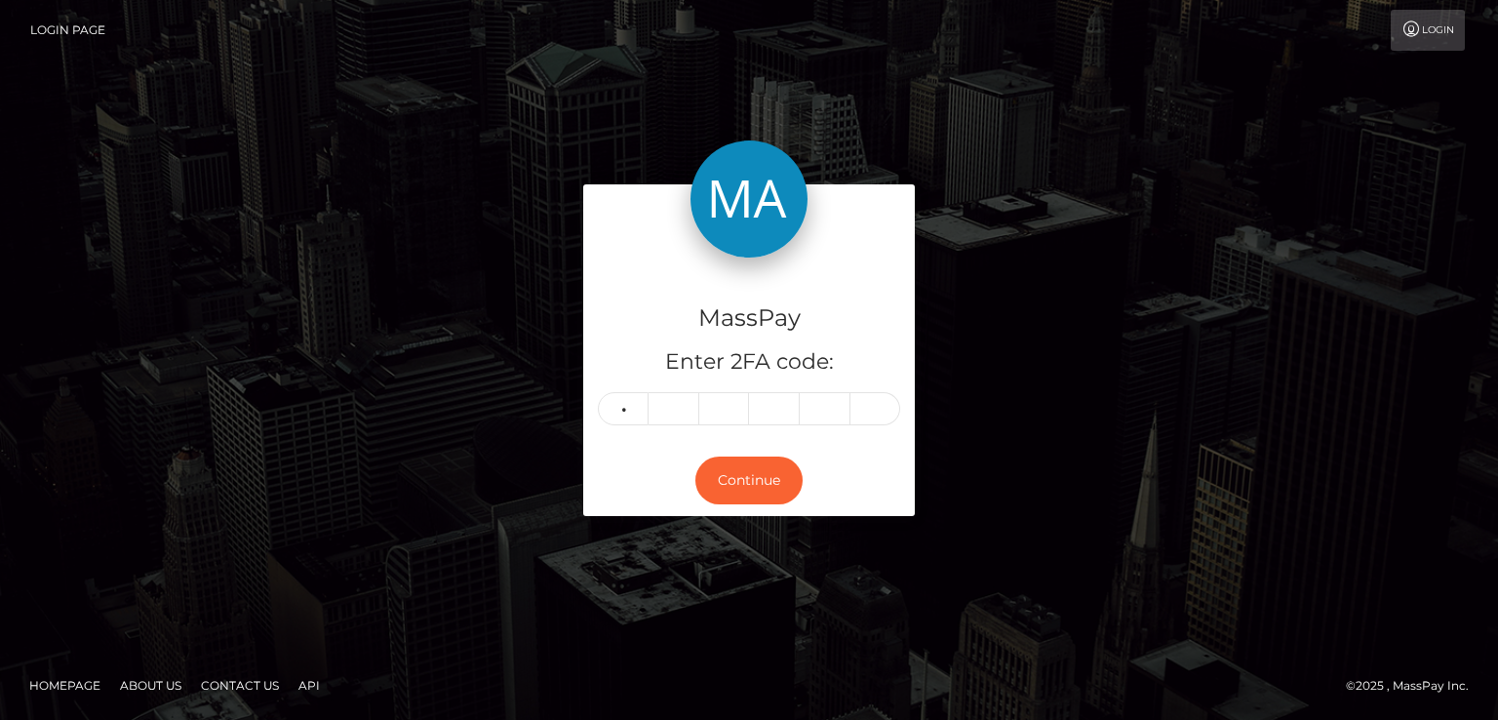
type input "3"
type input "5"
type input "0"
type input "9"
type input "6"
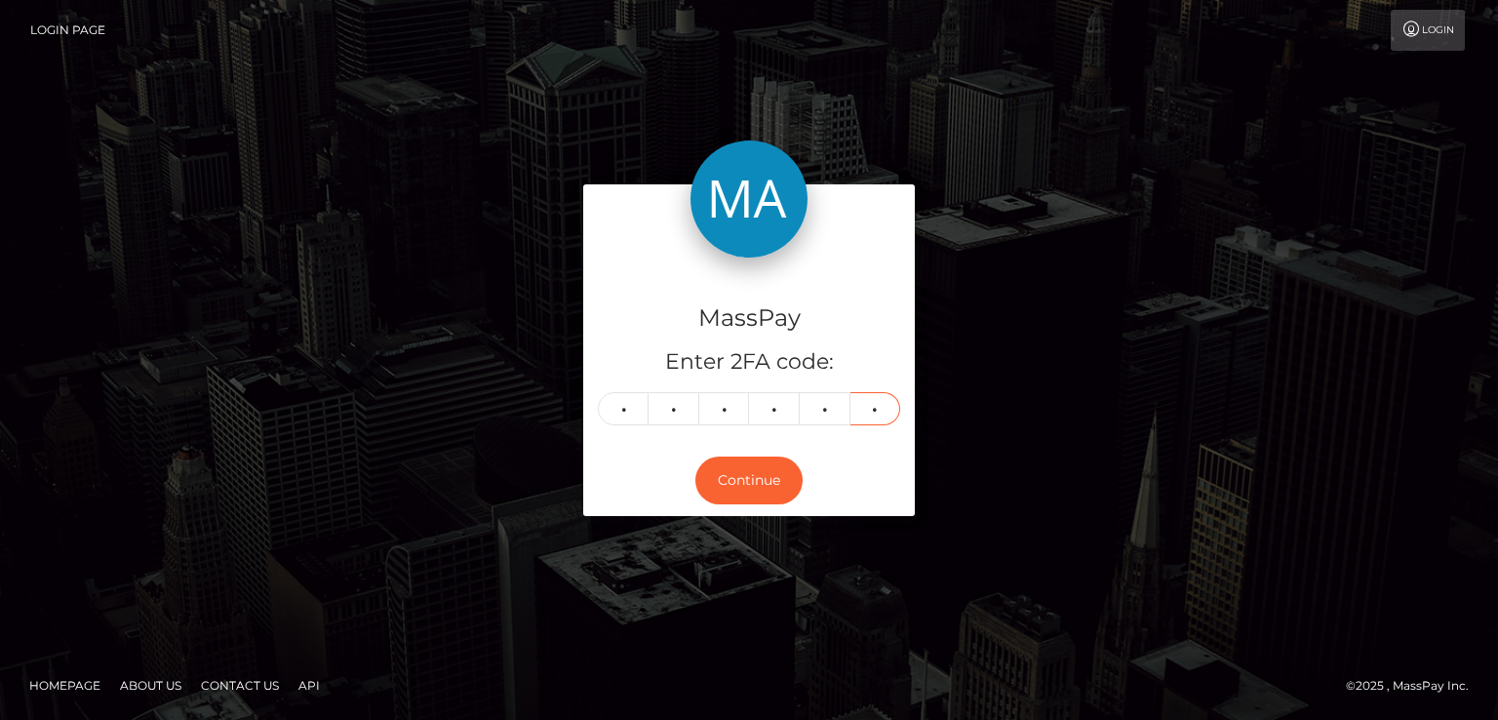
type input "3"
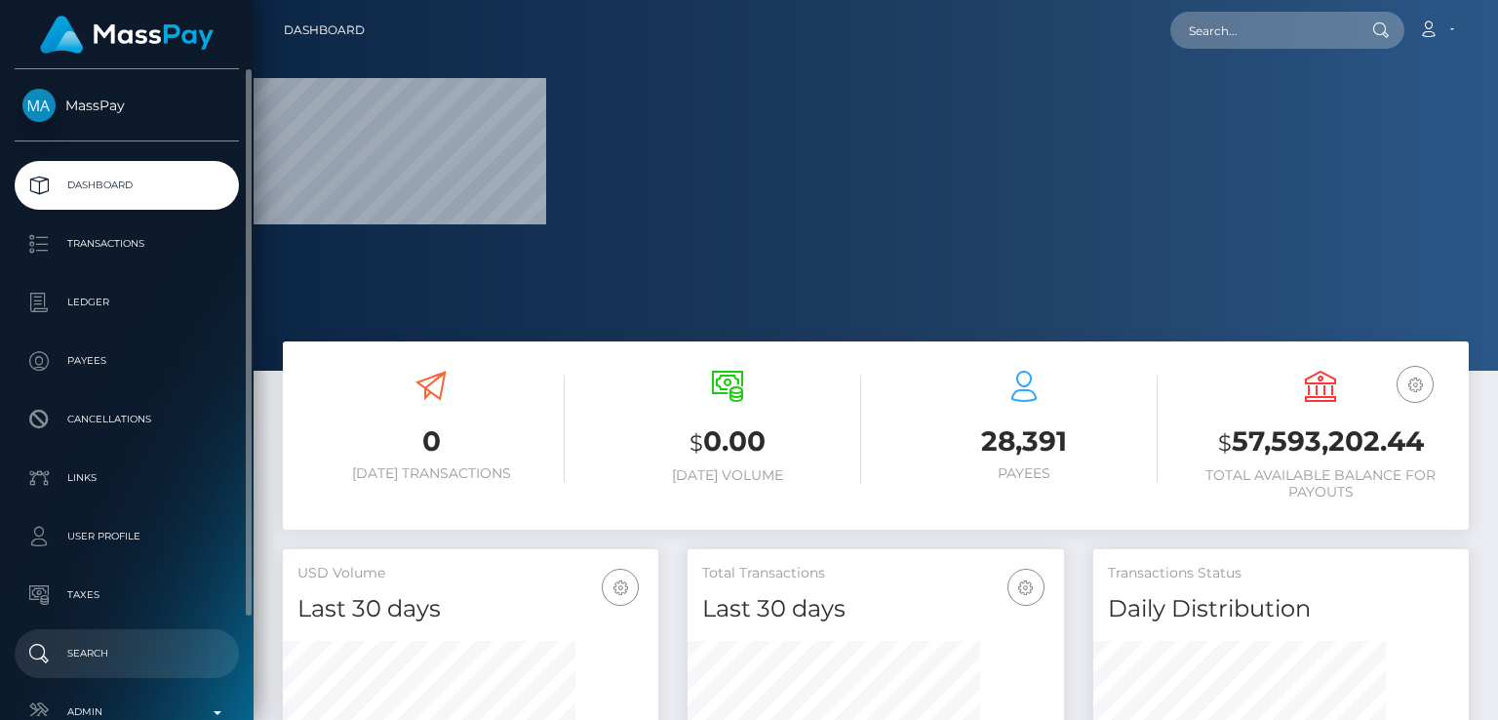
click at [96, 663] on p "Search" at bounding box center [126, 653] width 209 height 29
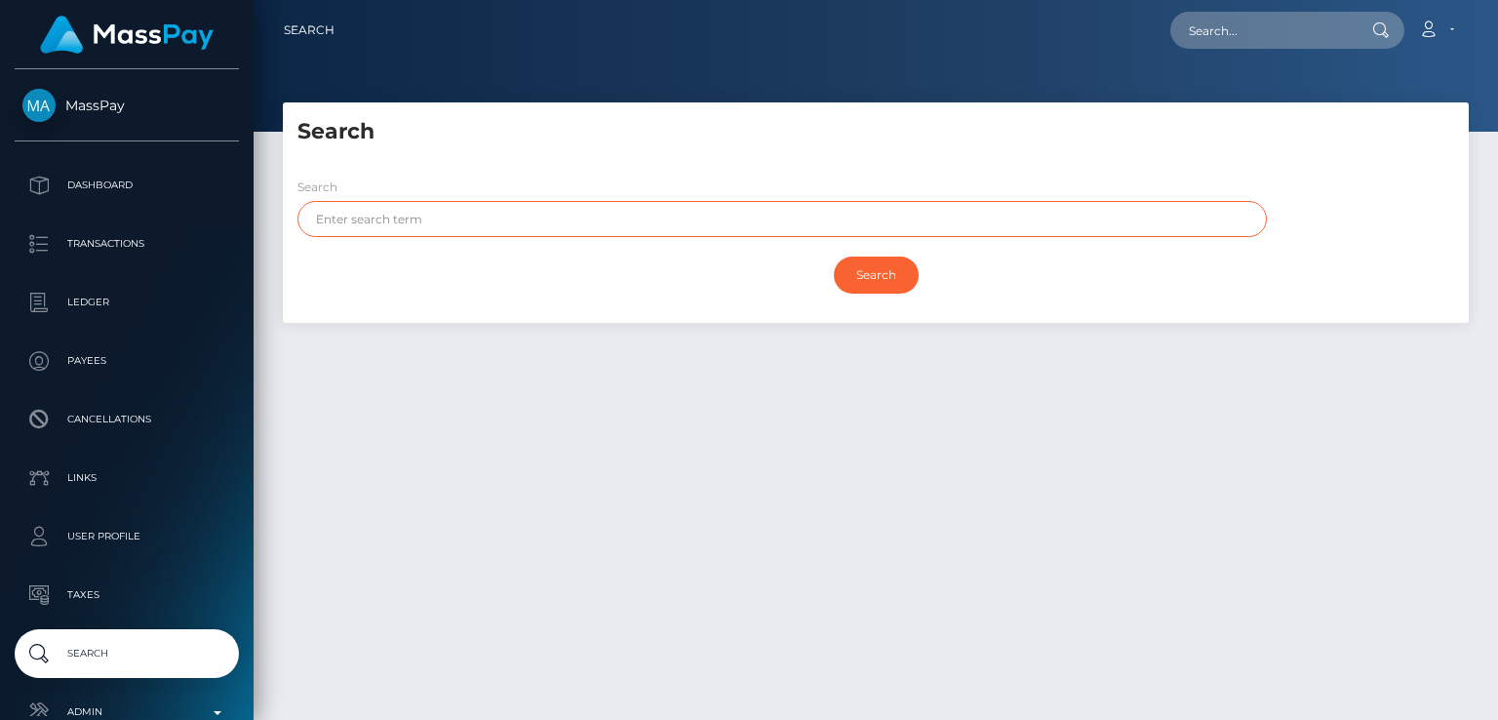
click at [498, 233] on input "text" at bounding box center [781, 219] width 969 height 36
paste input "[PERSON_NAME]"
type input "[PERSON_NAME]"
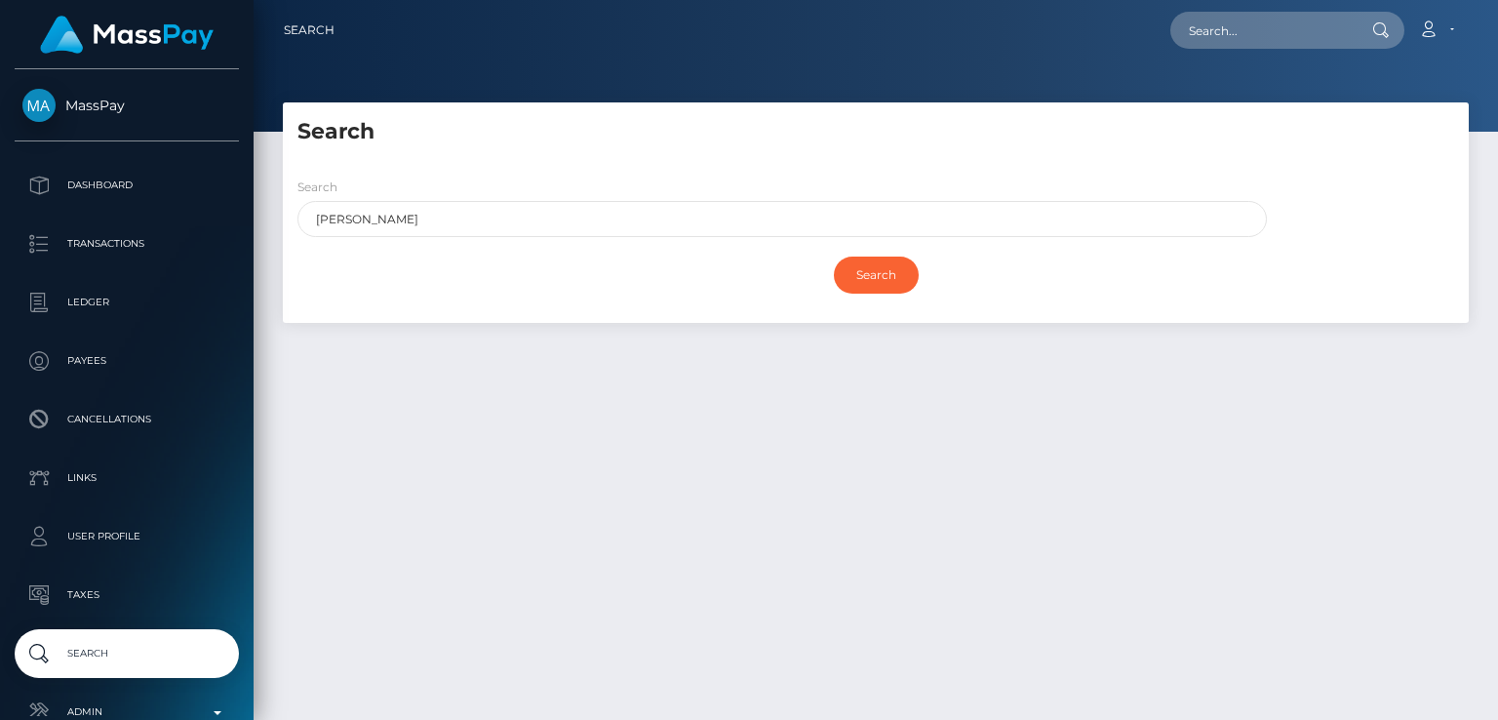
click at [578, 457] on div "Search Search [PERSON_NAME] Search Payouts - Payee Name" at bounding box center [876, 402] width 1244 height 600
click at [867, 277] on input "Search" at bounding box center [876, 274] width 85 height 37
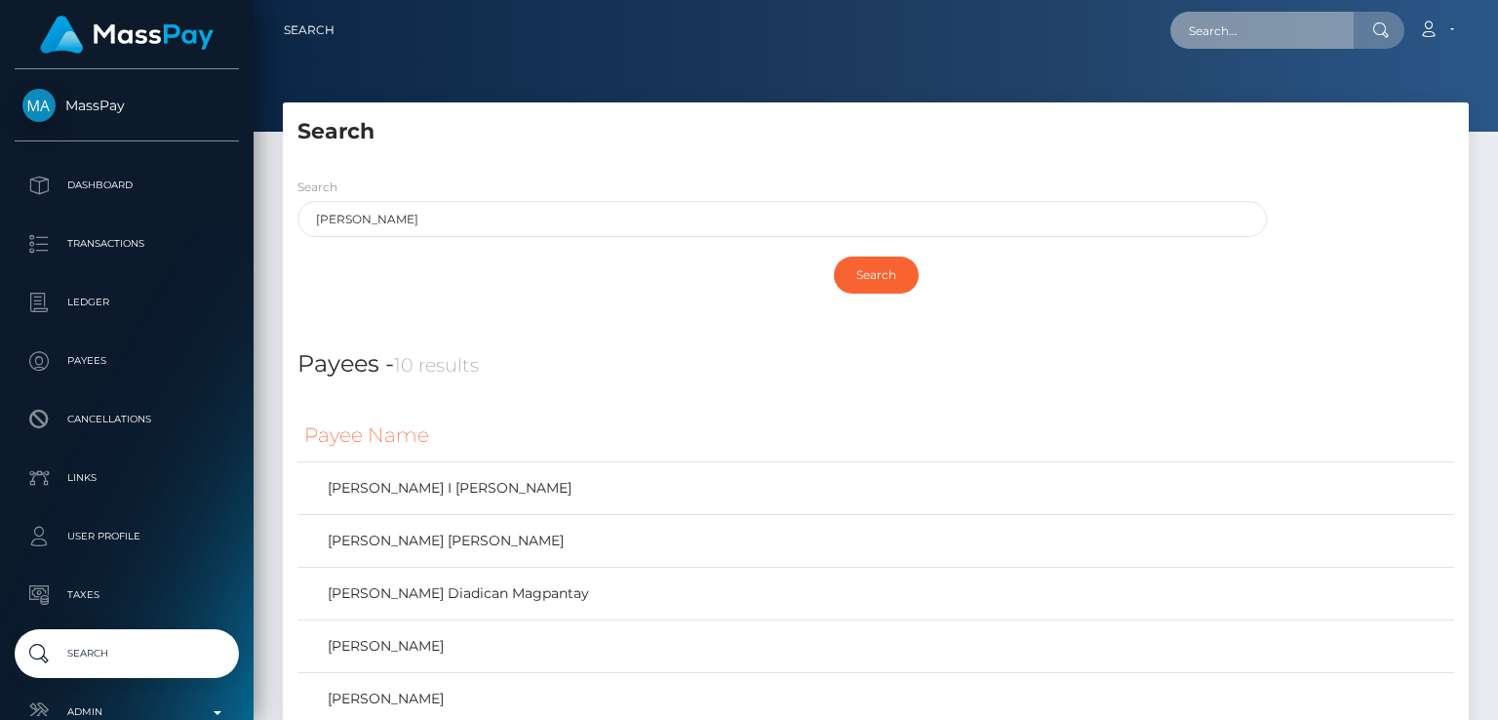
click at [1268, 34] on input "text" at bounding box center [1261, 30] width 183 height 37
paste input "046a04a4-30b1-436b-b38f-f6e1eb05bd30"
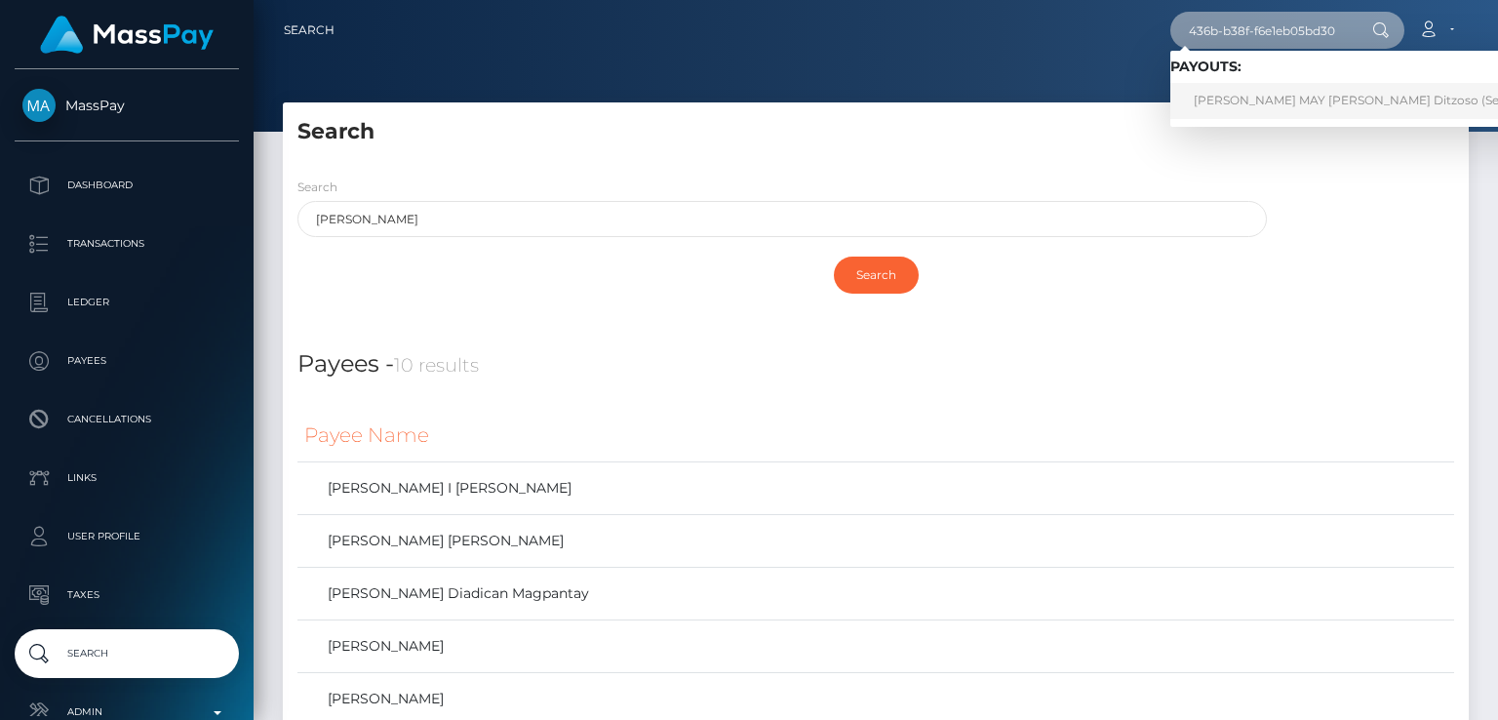
type input "046a04a4-30b1-436b-b38f-f6e1eb05bd30"
click at [1319, 111] on link "KRIZIA MAY PANGILINAN Ditzoso (Select Media LLC - )" at bounding box center [1396, 101] width 452 height 36
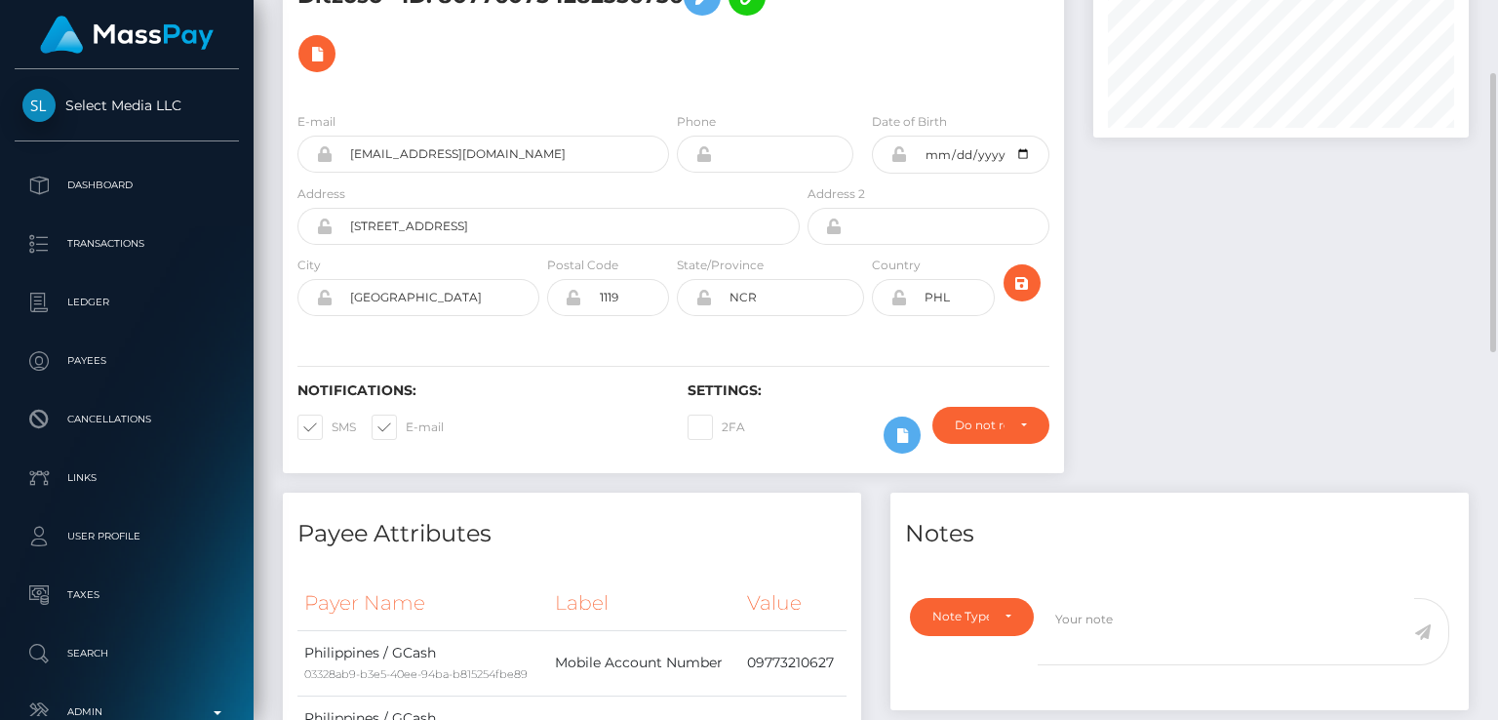
scroll to position [196, 0]
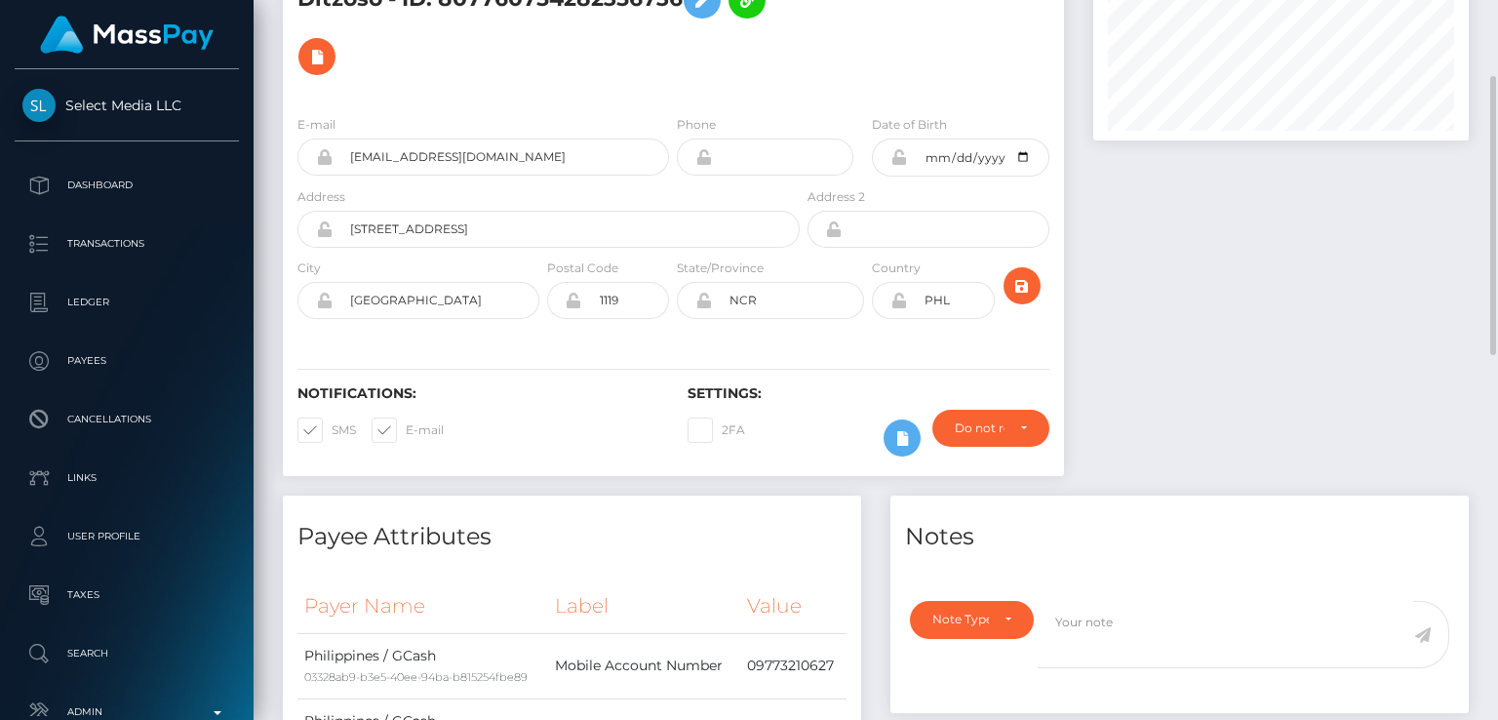
click at [553, 385] on h6 "Notifications:" at bounding box center [477, 393] width 361 height 17
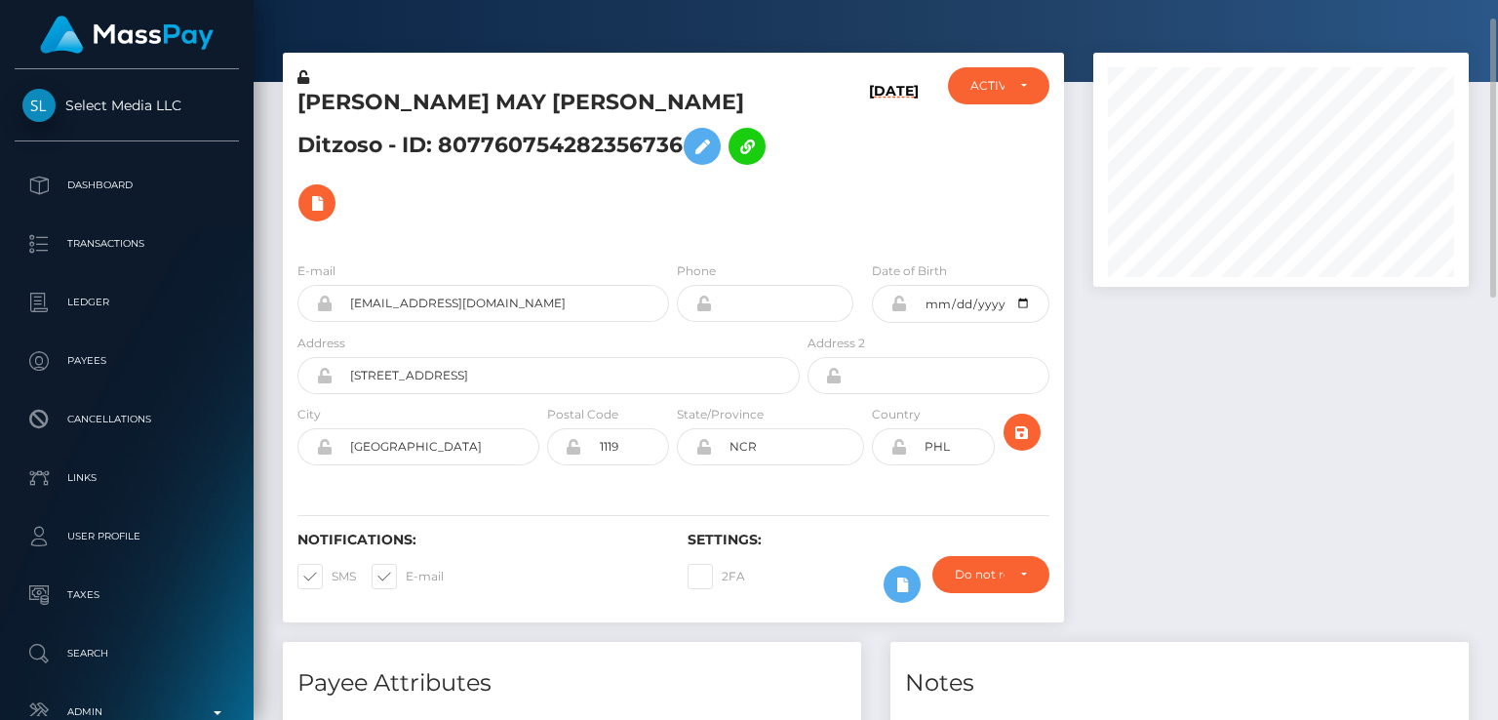
scroll to position [0, 0]
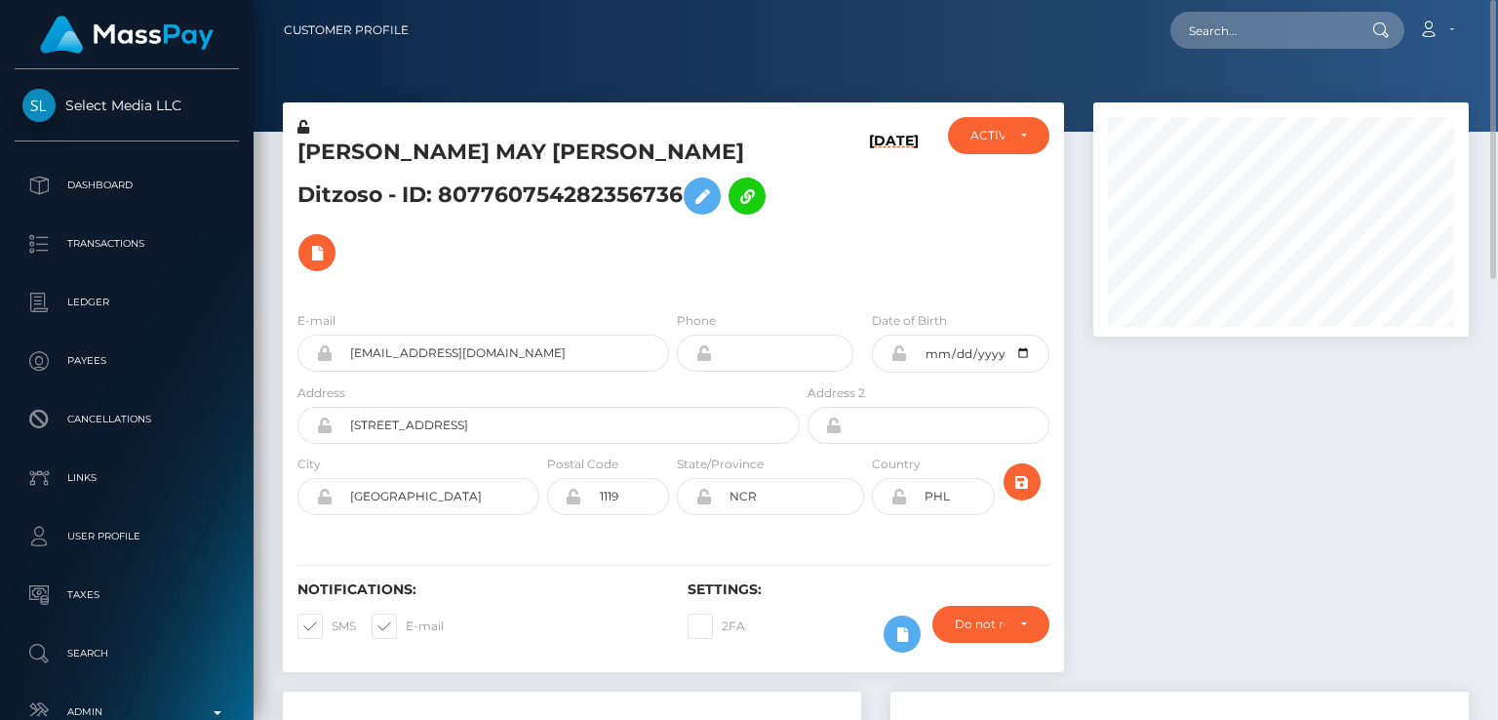
click at [326, 138] on h5 "[PERSON_NAME] MAY [PERSON_NAME] Ditzoso - ID: 807760754282356736" at bounding box center [543, 209] width 492 height 143
copy h5 "[PERSON_NAME]"
click at [437, 59] on nav "Customer Profile Loading... Loading... Account" at bounding box center [876, 30] width 1244 height 60
click at [468, 335] on input "titankronos3012@gmail.com" at bounding box center [501, 353] width 336 height 37
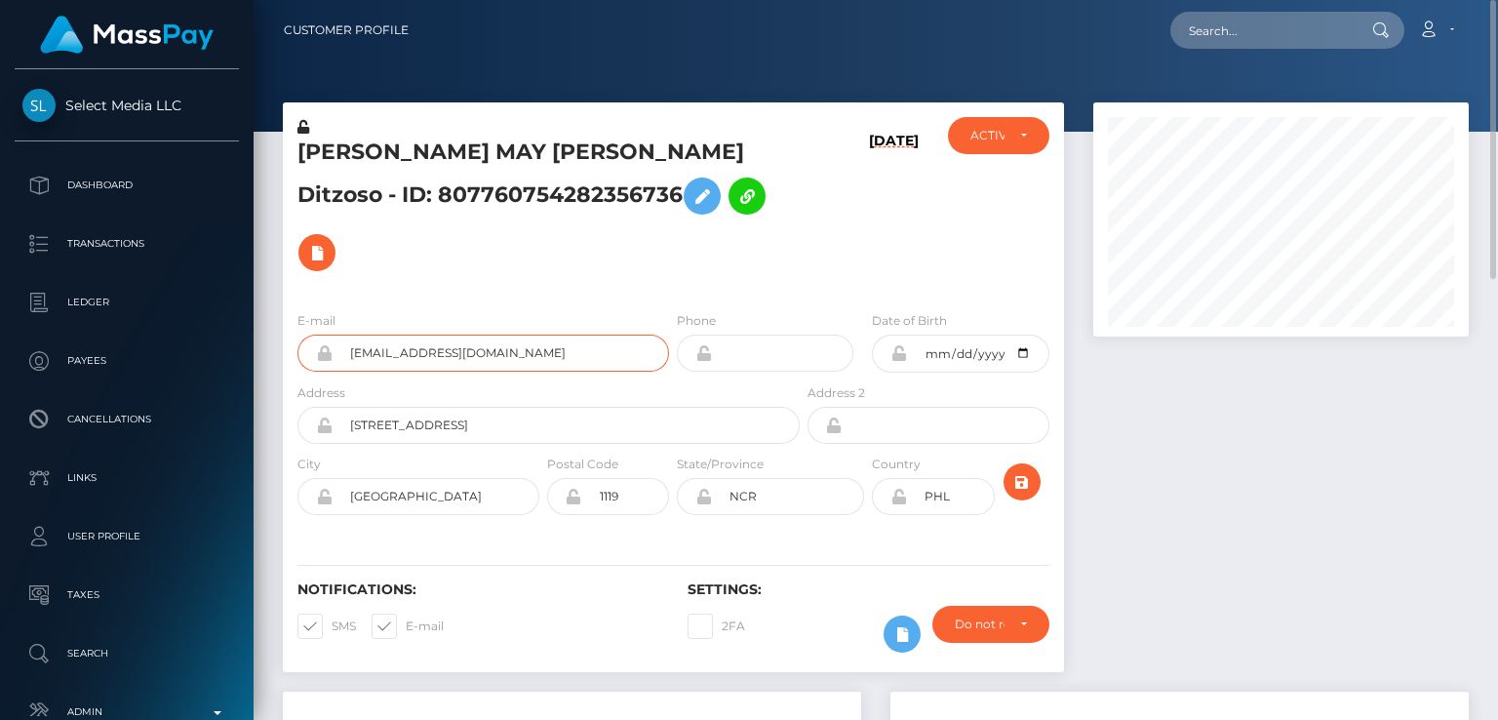
click at [468, 335] on input "titankronos3012@gmail.com" at bounding box center [501, 353] width 336 height 37
click at [383, 605] on div "Notifications: SMS E-mail" at bounding box center [478, 621] width 390 height 81
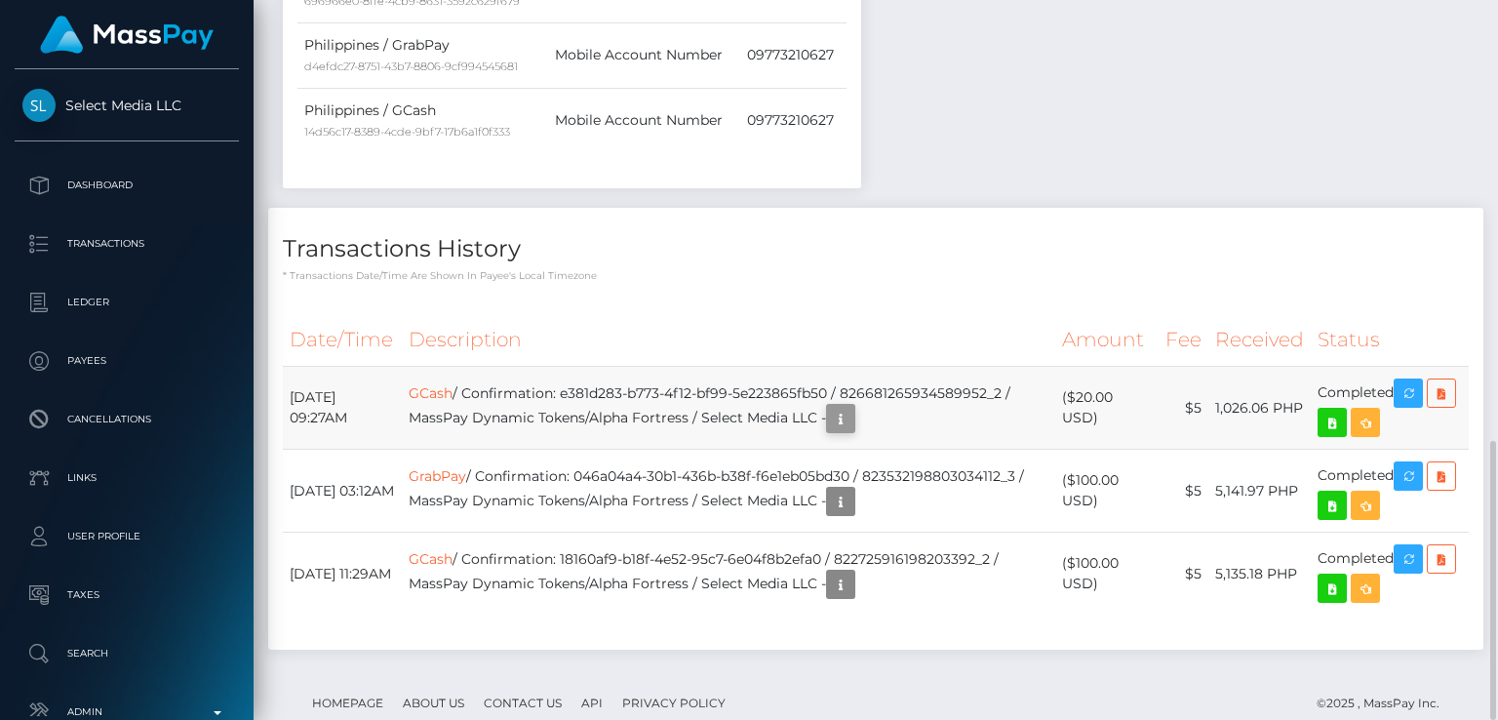
scroll to position [234, 374]
click at [852, 407] on icon "button" at bounding box center [840, 419] width 23 height 24
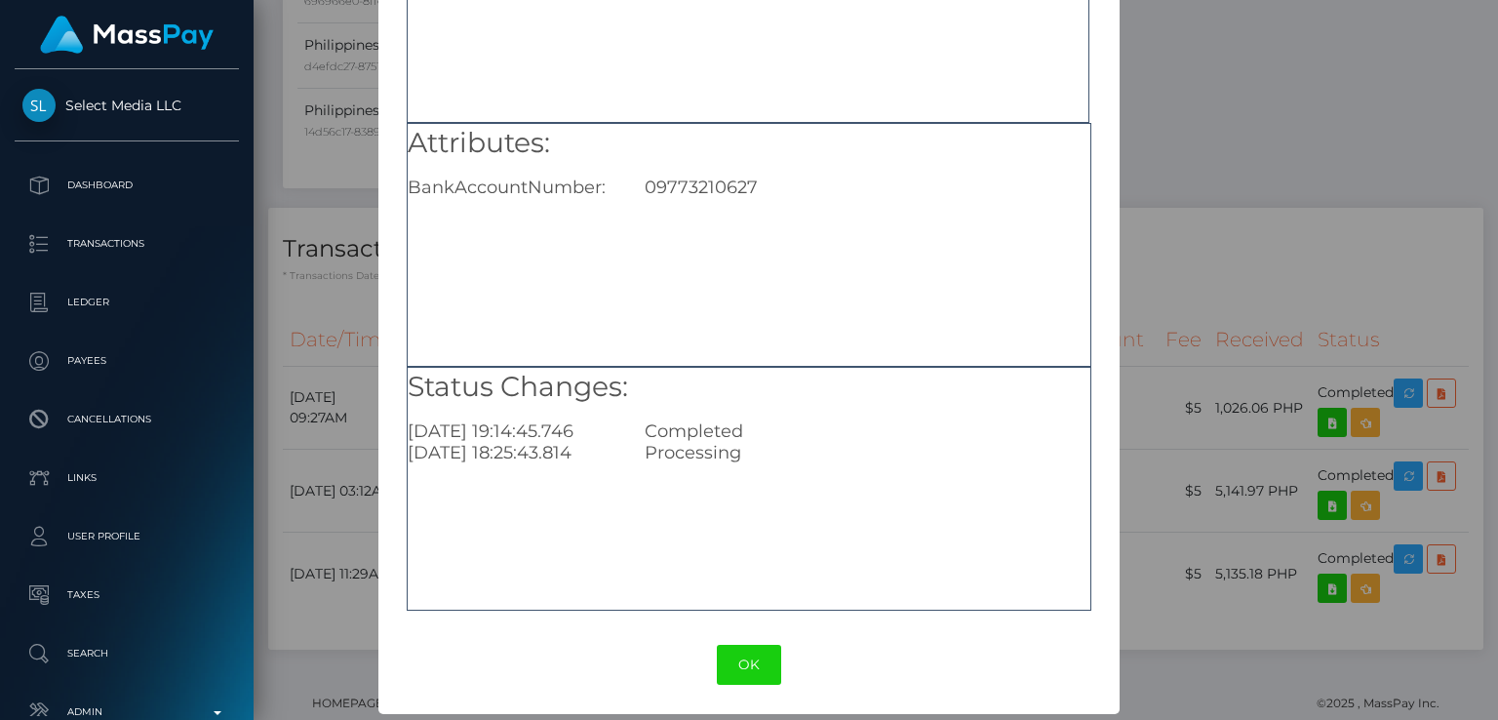
scroll to position [208, 0]
click at [1241, 233] on div "× Payout Information Metadata: Object payoutMethodId: "826656568450772992" payo…" at bounding box center [749, 360] width 1498 height 720
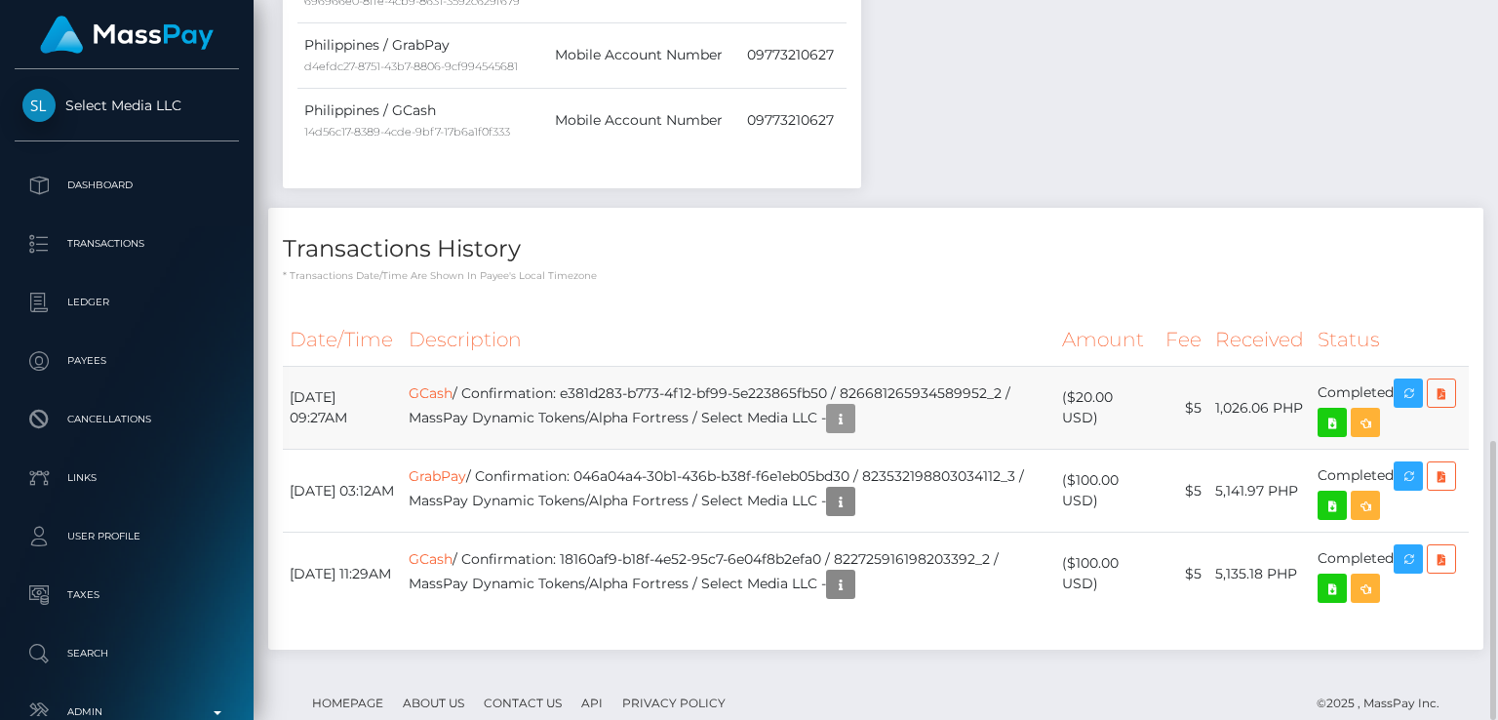
scroll to position [234, 374]
click at [584, 313] on th "Description" at bounding box center [728, 340] width 653 height 54
click at [453, 384] on link "GCash" at bounding box center [431, 393] width 44 height 18
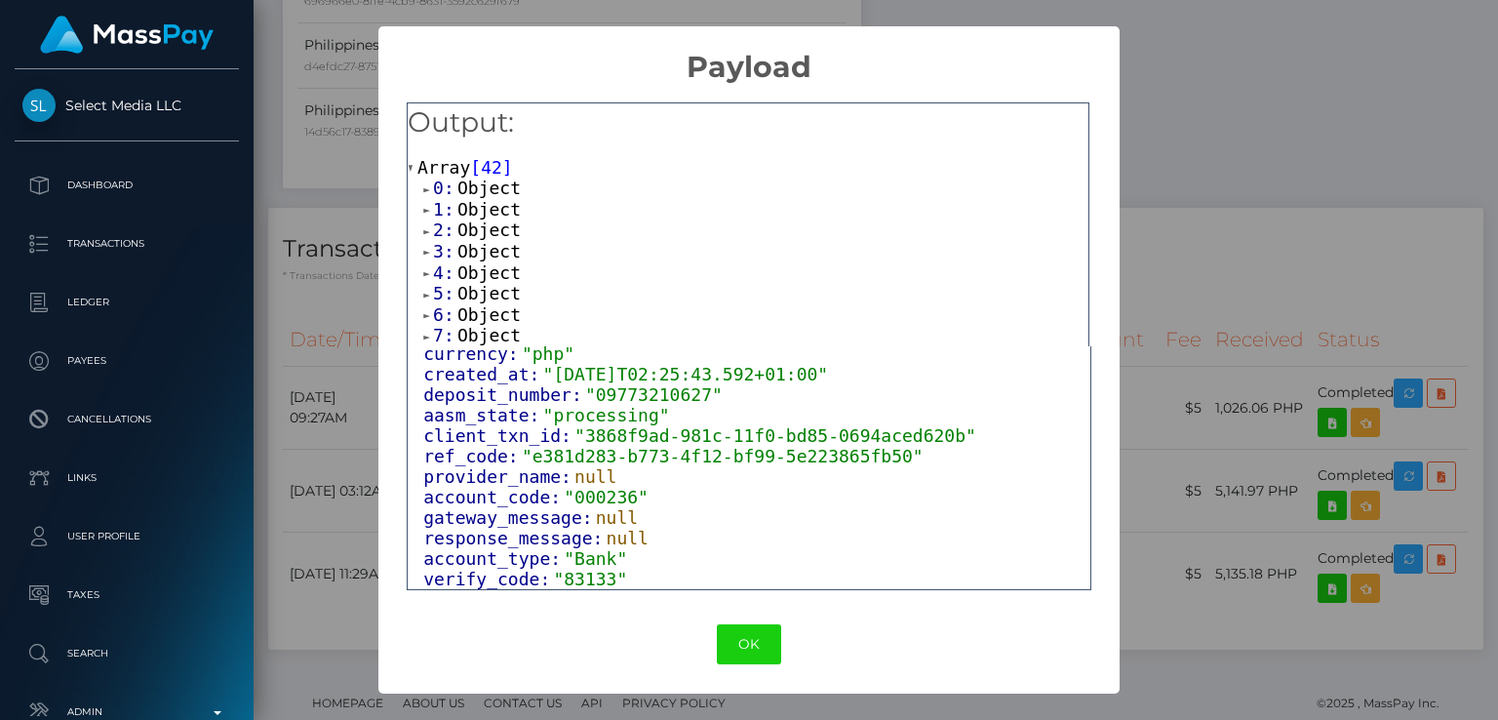
scroll to position [148, 0]
click at [1252, 235] on div "× Payload Output: Array [ 42 ] 0: Object 1: Object 2: Object 3: Object 4: Objec…" at bounding box center [749, 360] width 1498 height 720
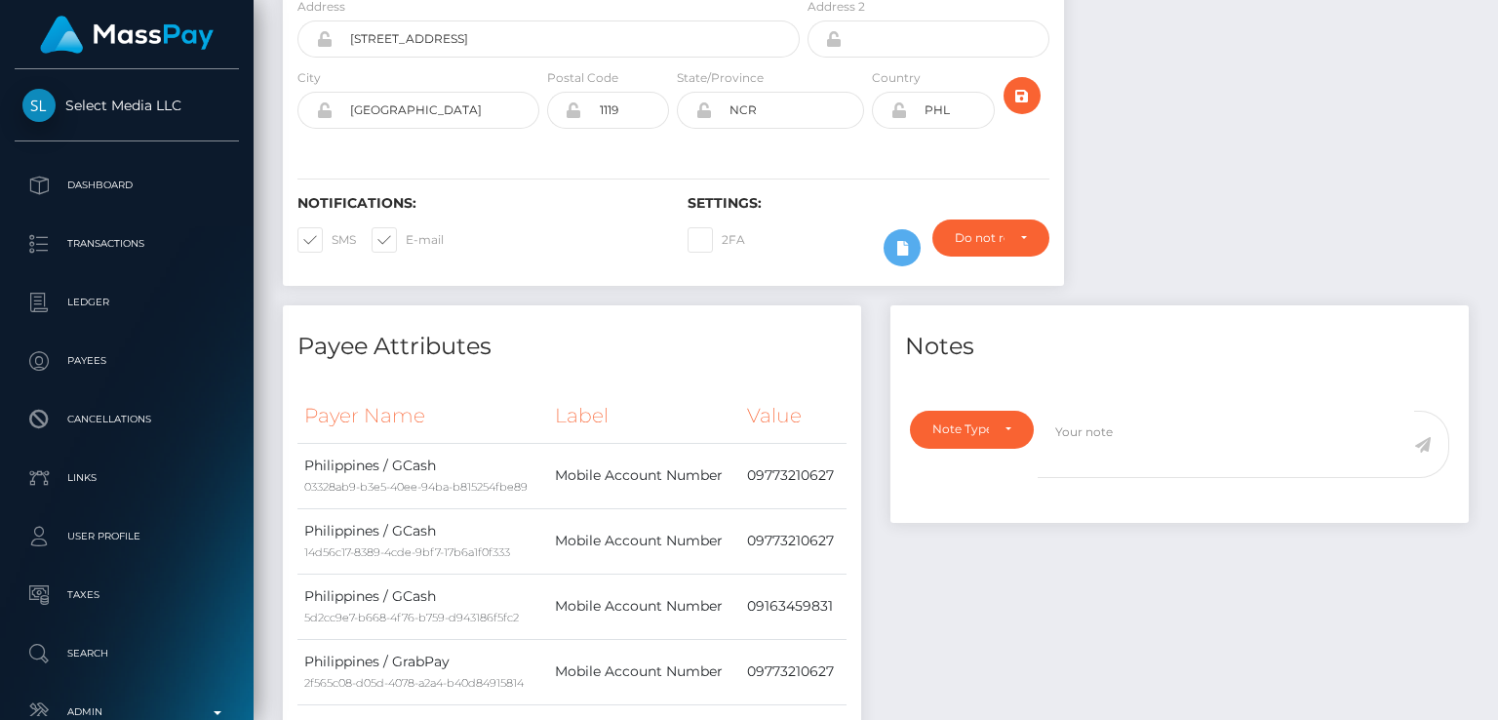
scroll to position [0, 0]
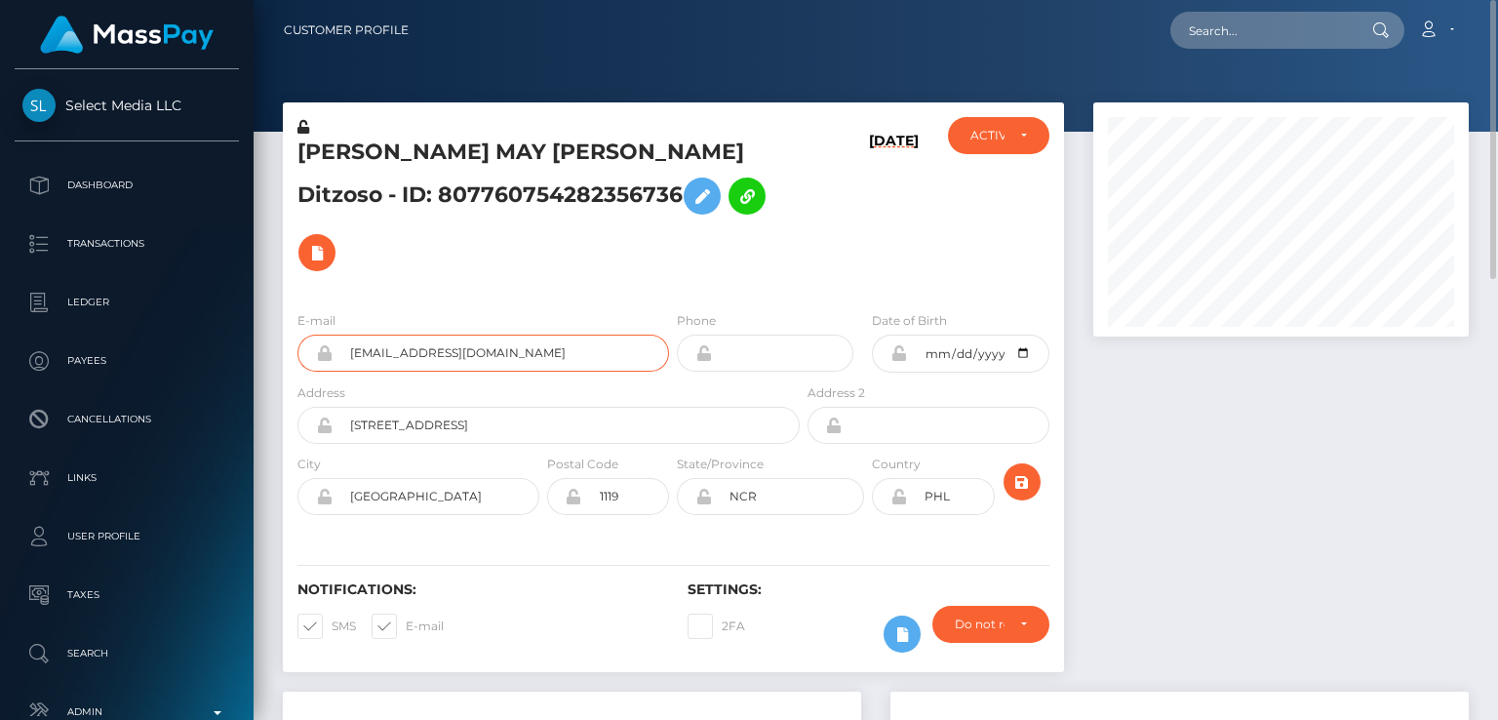
click at [455, 335] on input "titankronos3012@gmail.com" at bounding box center [501, 353] width 336 height 37
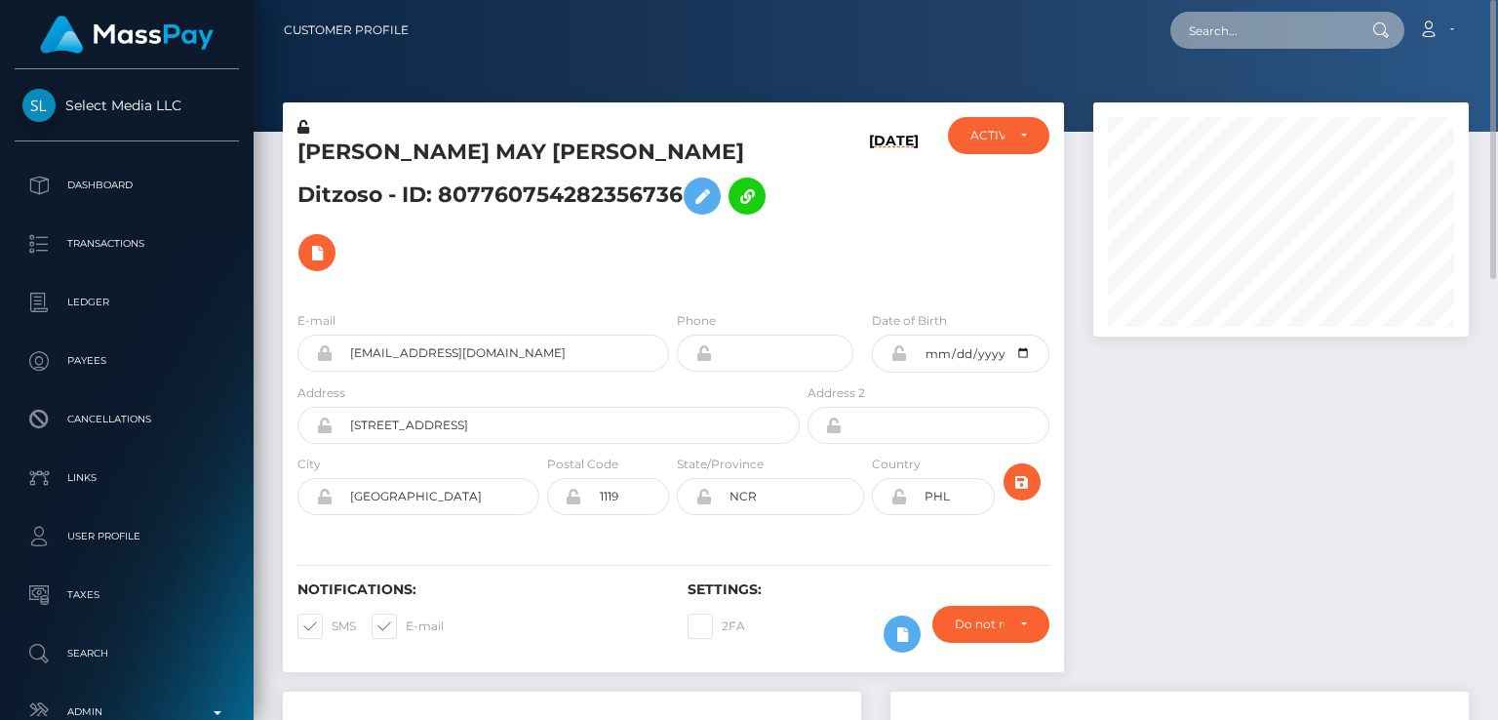
click at [1221, 22] on input "text" at bounding box center [1261, 30] width 183 height 37
paste input "[EMAIL_ADDRESS][DOMAIN_NAME]"
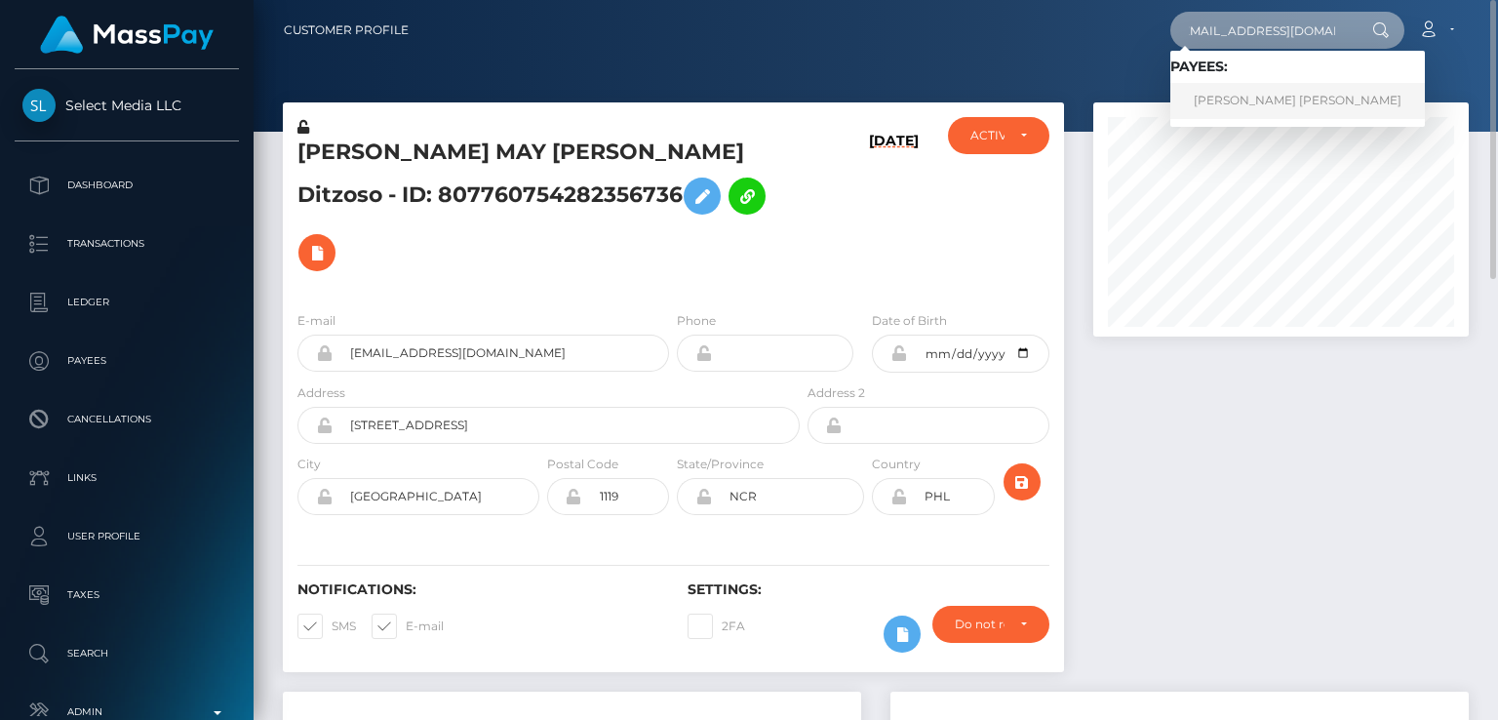
type input "[EMAIL_ADDRESS][DOMAIN_NAME]"
click at [1272, 83] on link "[PERSON_NAME] [PERSON_NAME]" at bounding box center [1297, 101] width 255 height 36
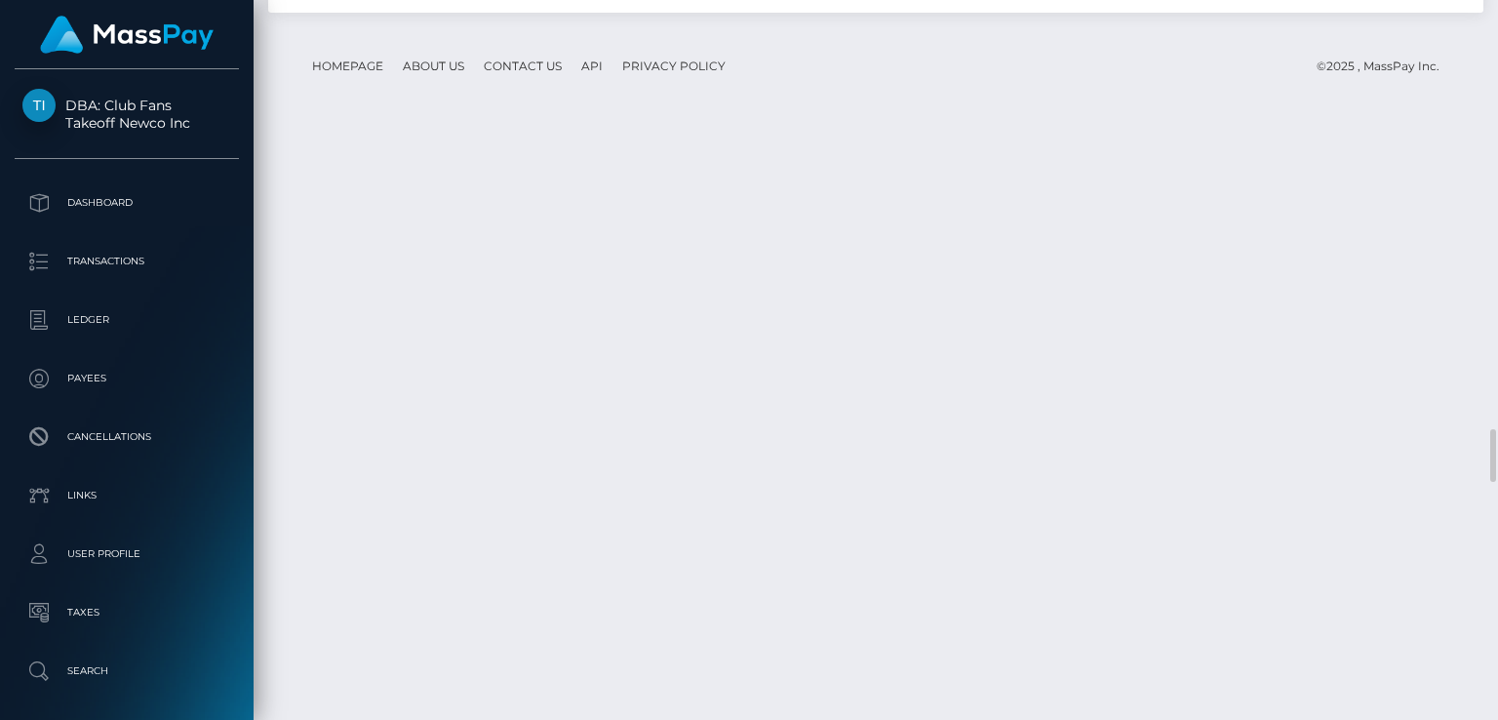
scroll to position [5861, 0]
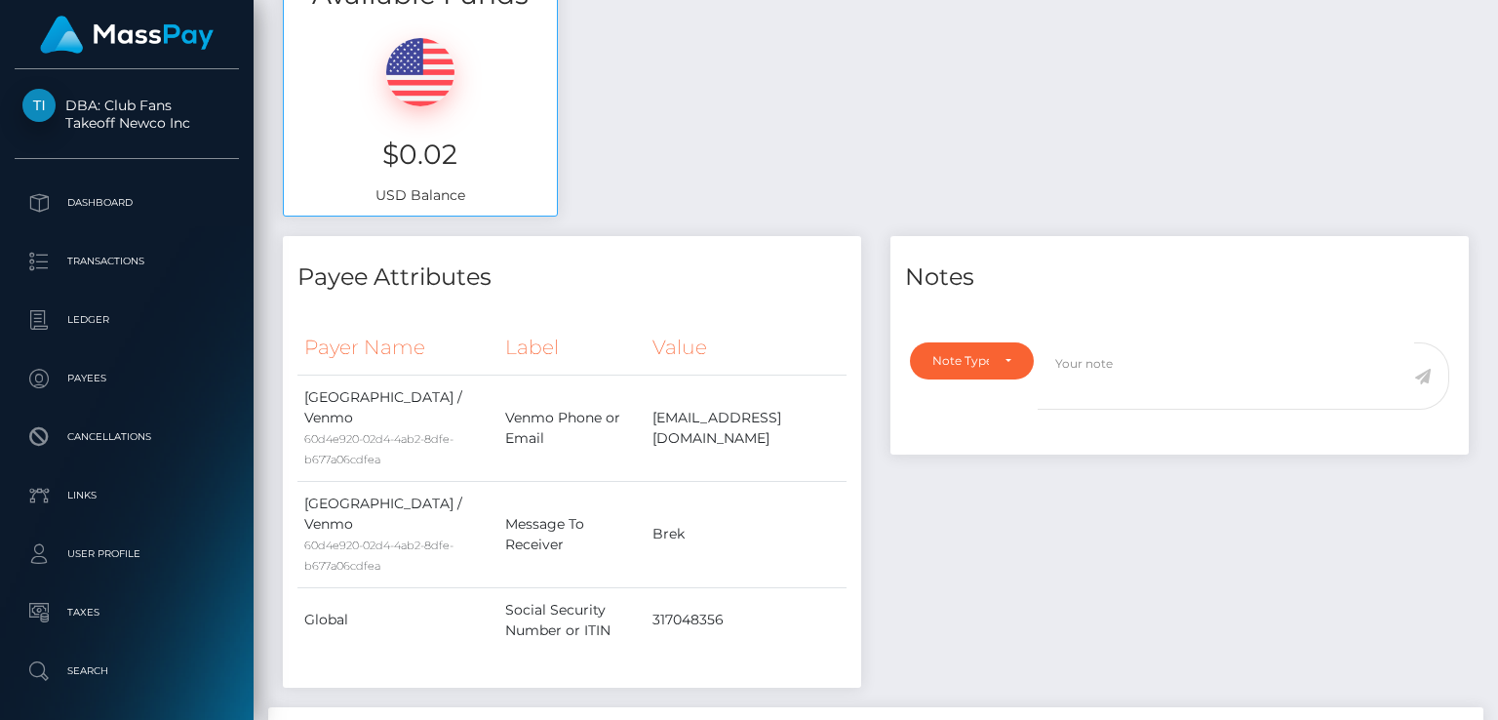
scroll to position [0, 0]
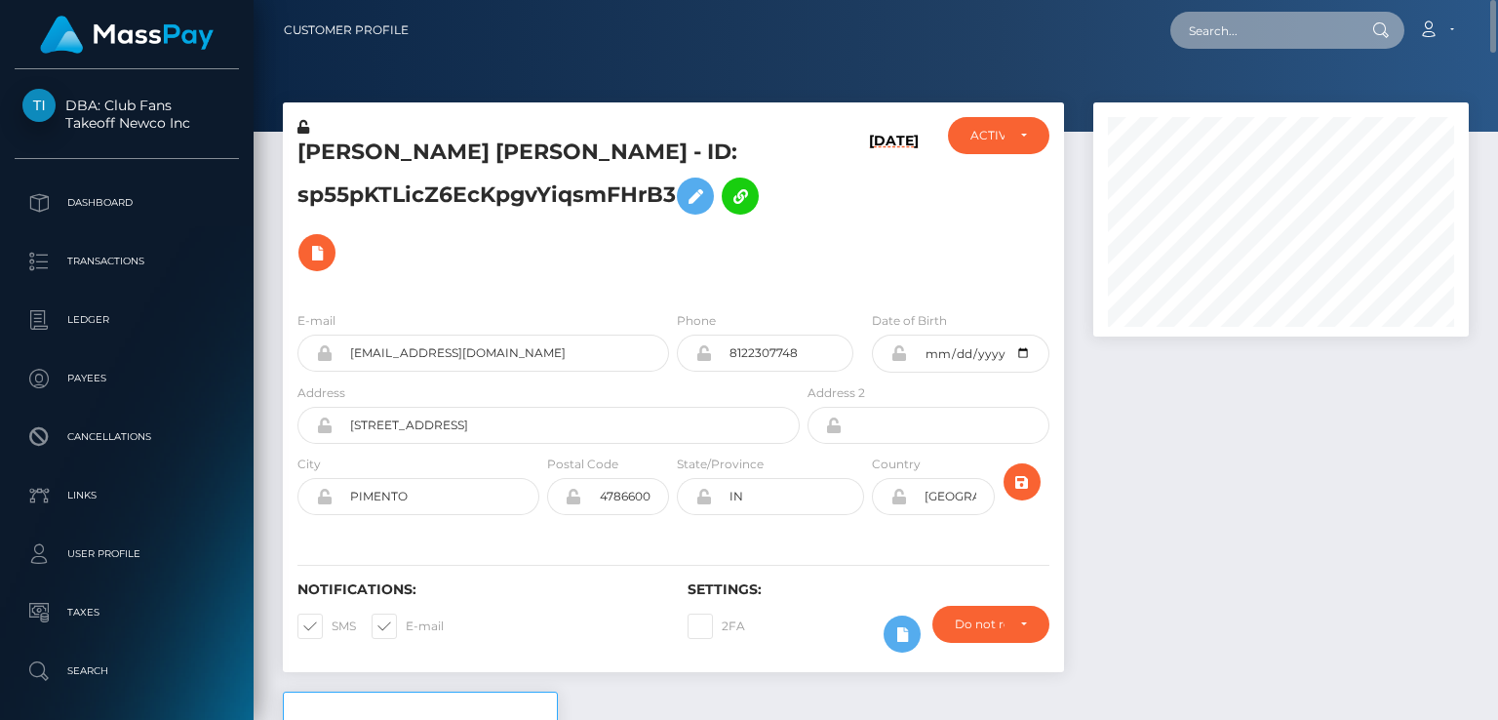
paste input "[EMAIL_ADDRESS][DOMAIN_NAME]"
type input "[EMAIL_ADDRESS][DOMAIN_NAME]"
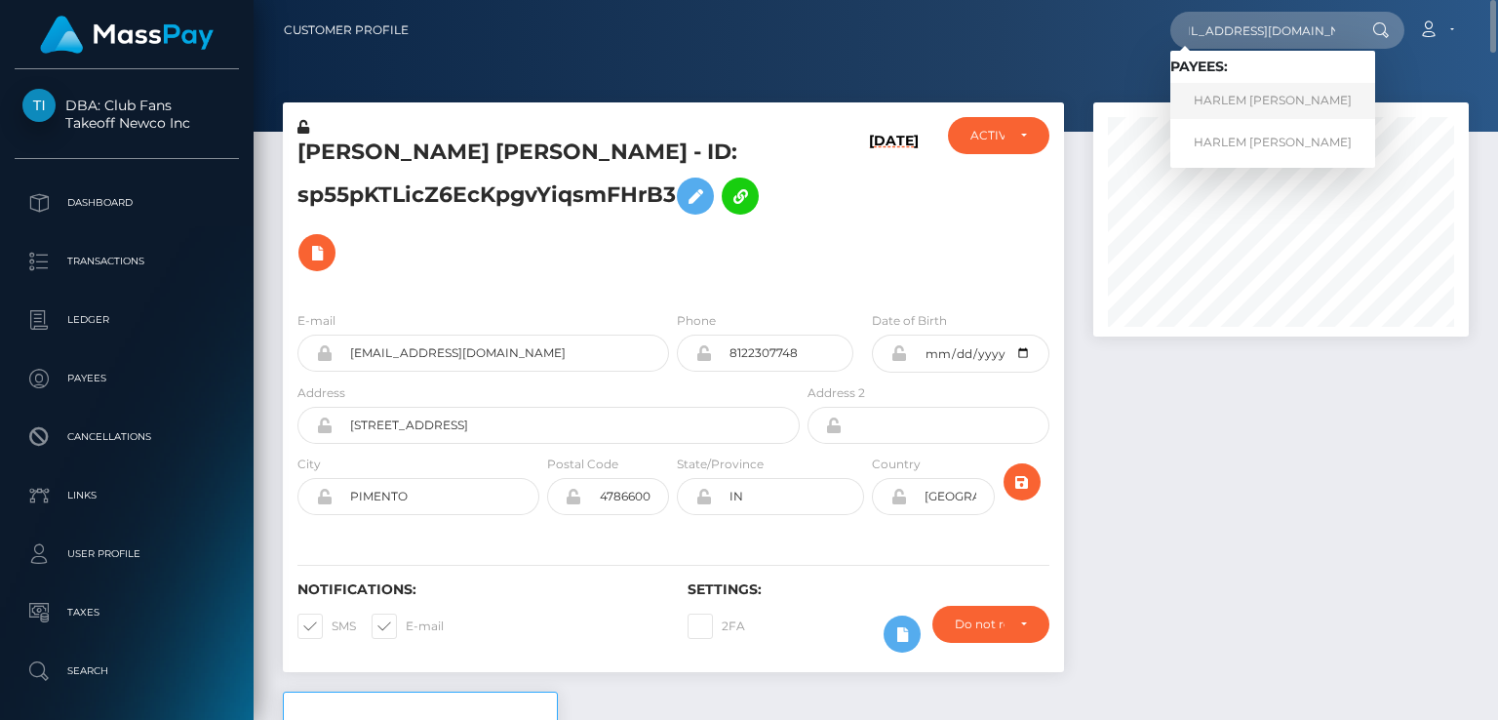
scroll to position [0, 0]
click at [1251, 104] on link "HARLEM [PERSON_NAME]" at bounding box center [1272, 101] width 205 height 36
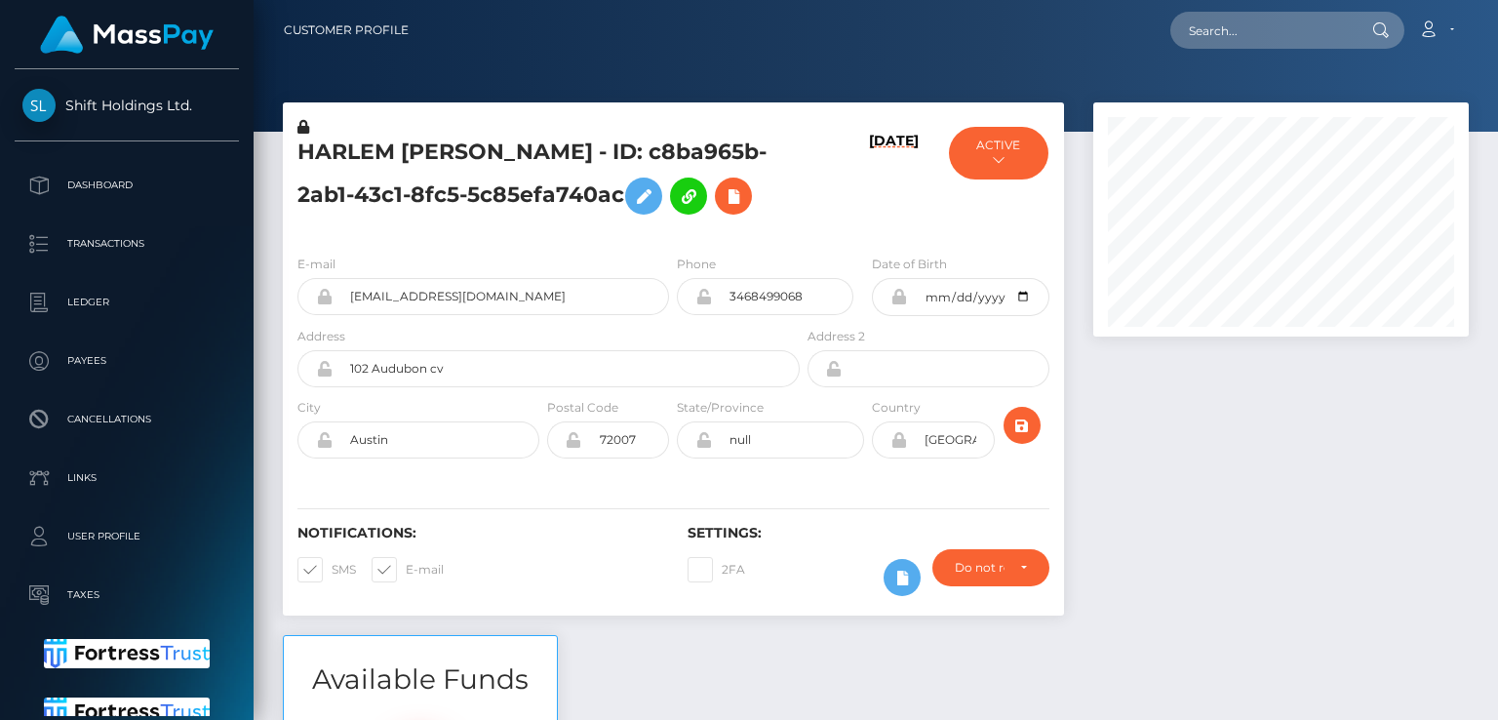
scroll to position [234, 374]
paste input "Hi Harlem, Thank you for your patience. Your phone number has been successfully…"
type input "Hi Harlem, Thank you for your patience. Your phone number has been successfully…"
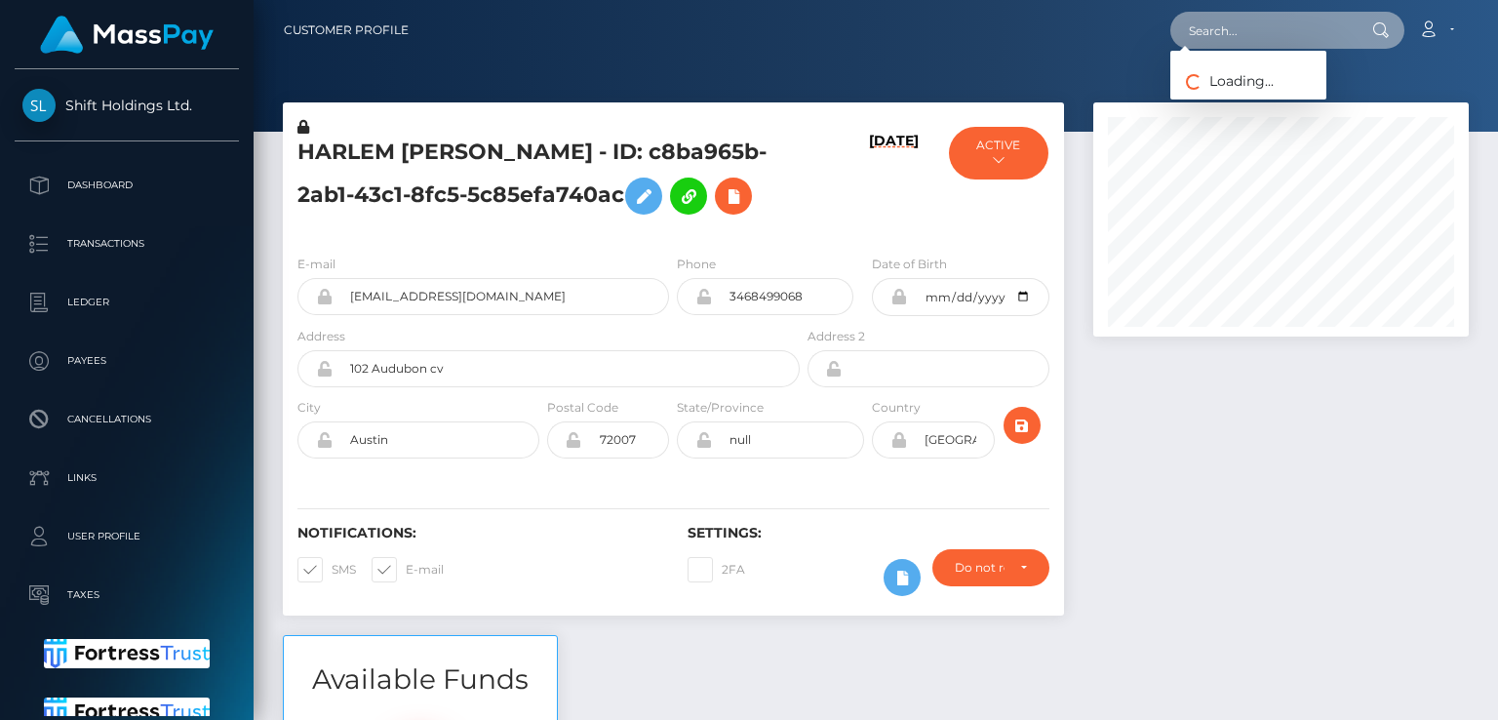
scroll to position [0, 0]
paste input "[EMAIL_ADDRESS][DOMAIN_NAME]"
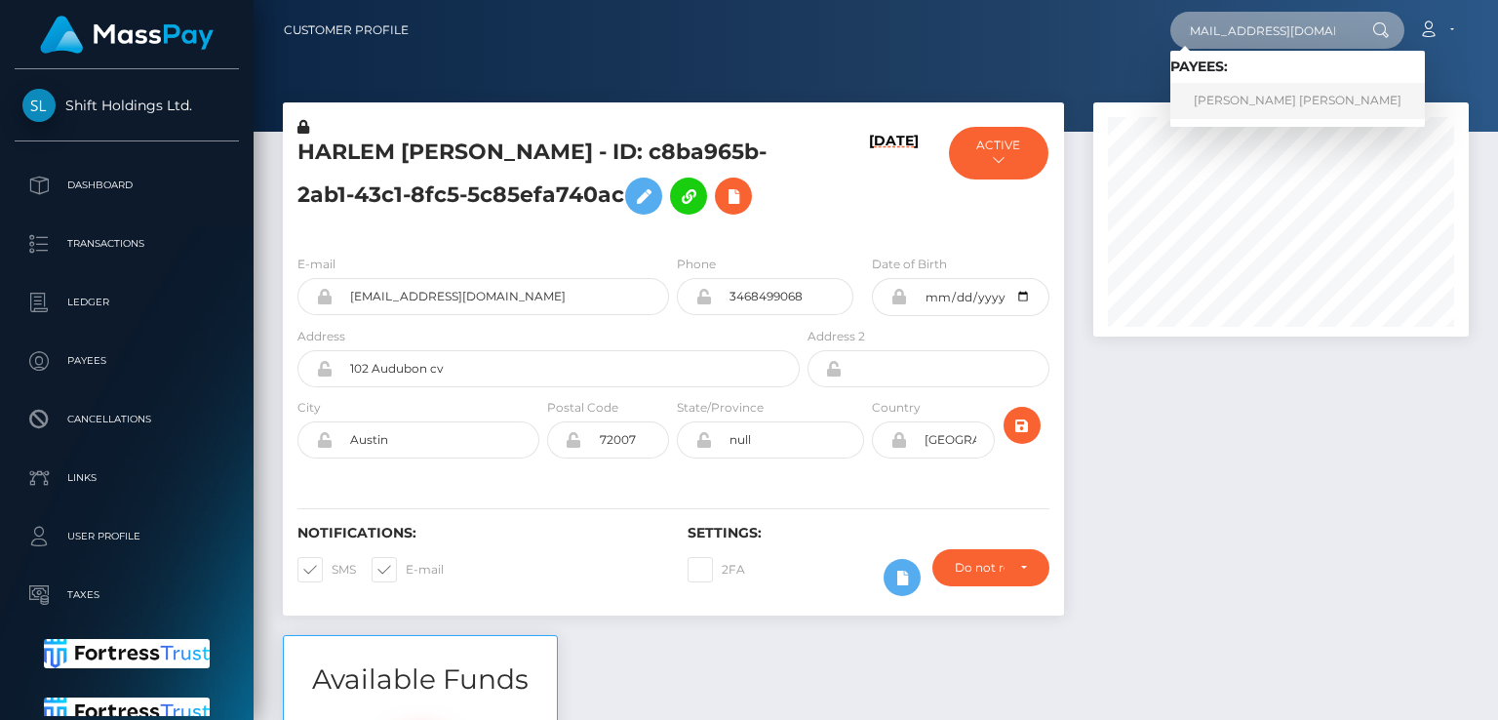
type input "1breklorraine7@gmail.com"
click at [1310, 103] on link "ASHLEY BREK LORRAINE VILCHUCK" at bounding box center [1297, 101] width 255 height 36
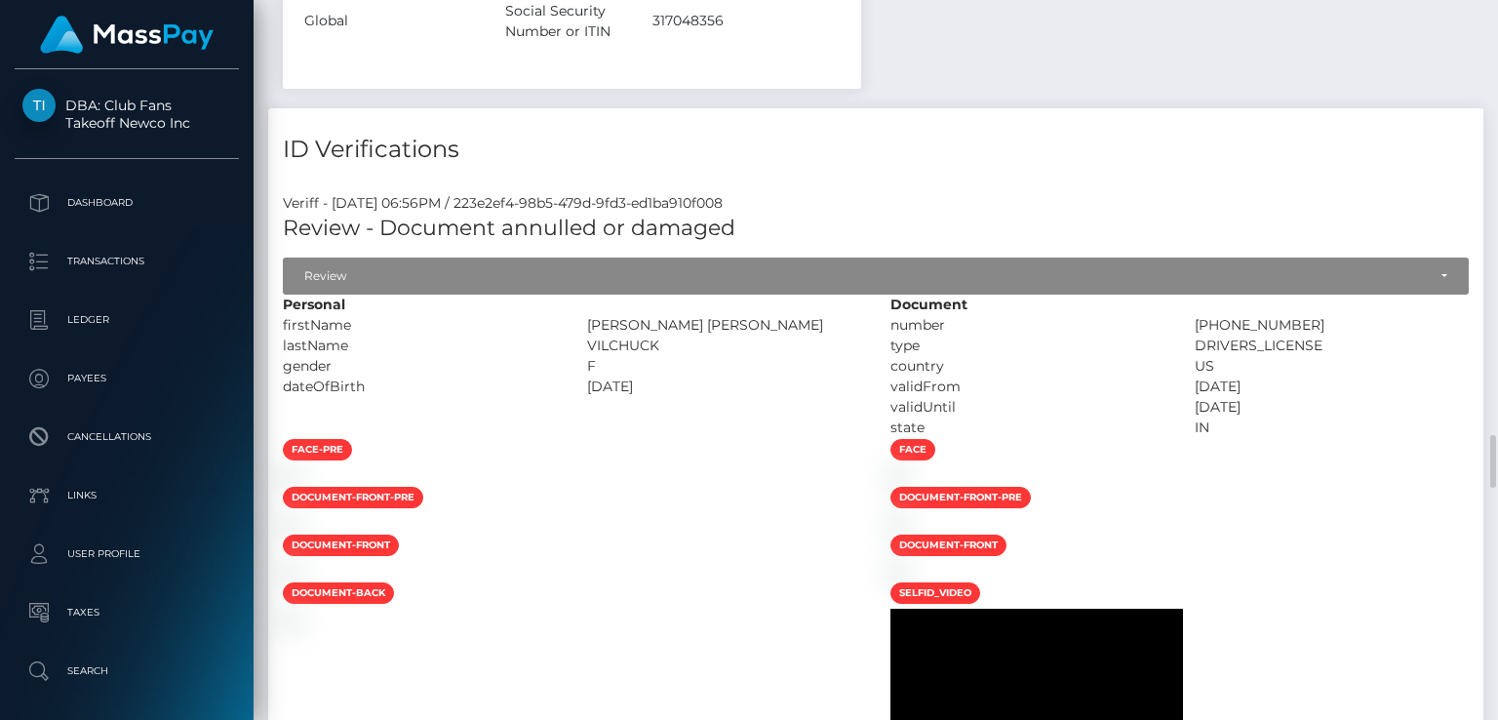
scroll to position [2210, 0]
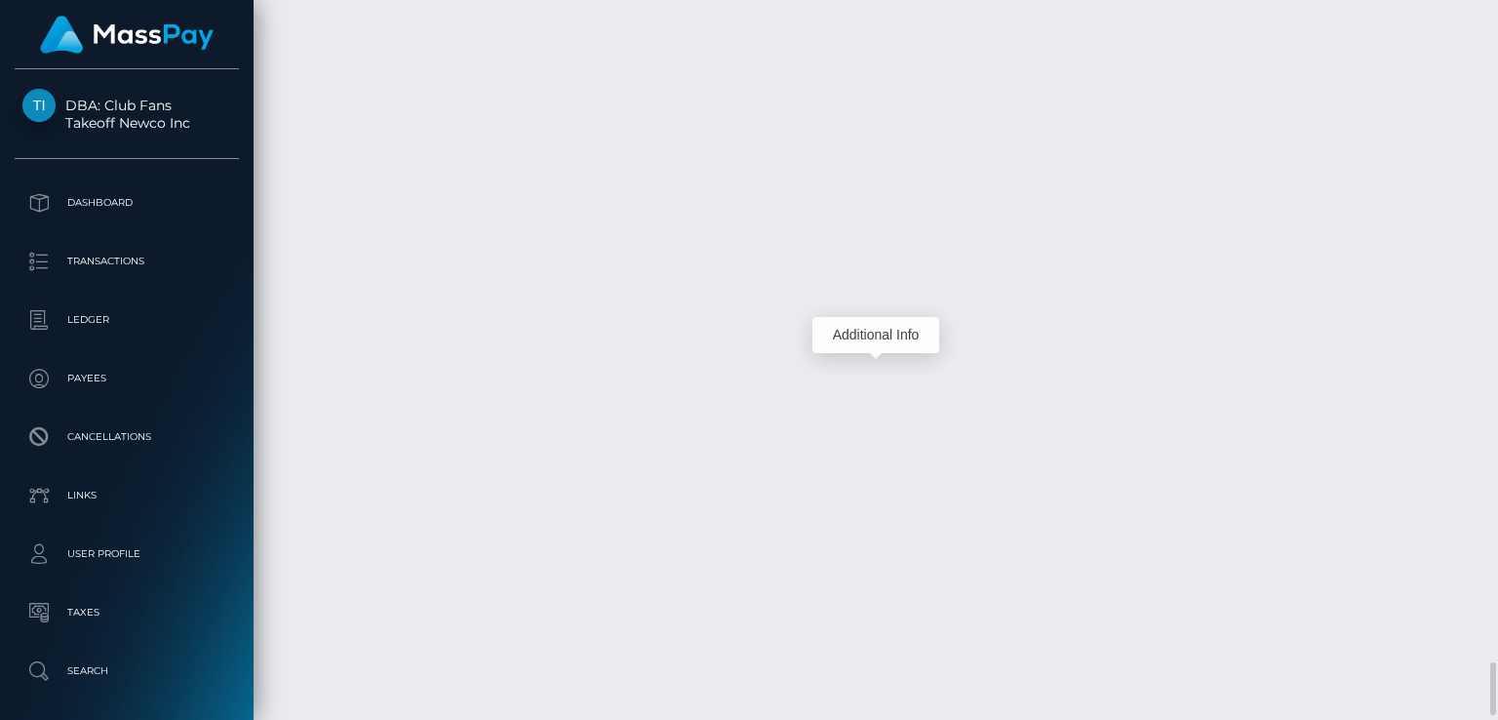
scroll to position [234, 374]
click at [877, 335] on div "Additional Info" at bounding box center [875, 335] width 127 height 36
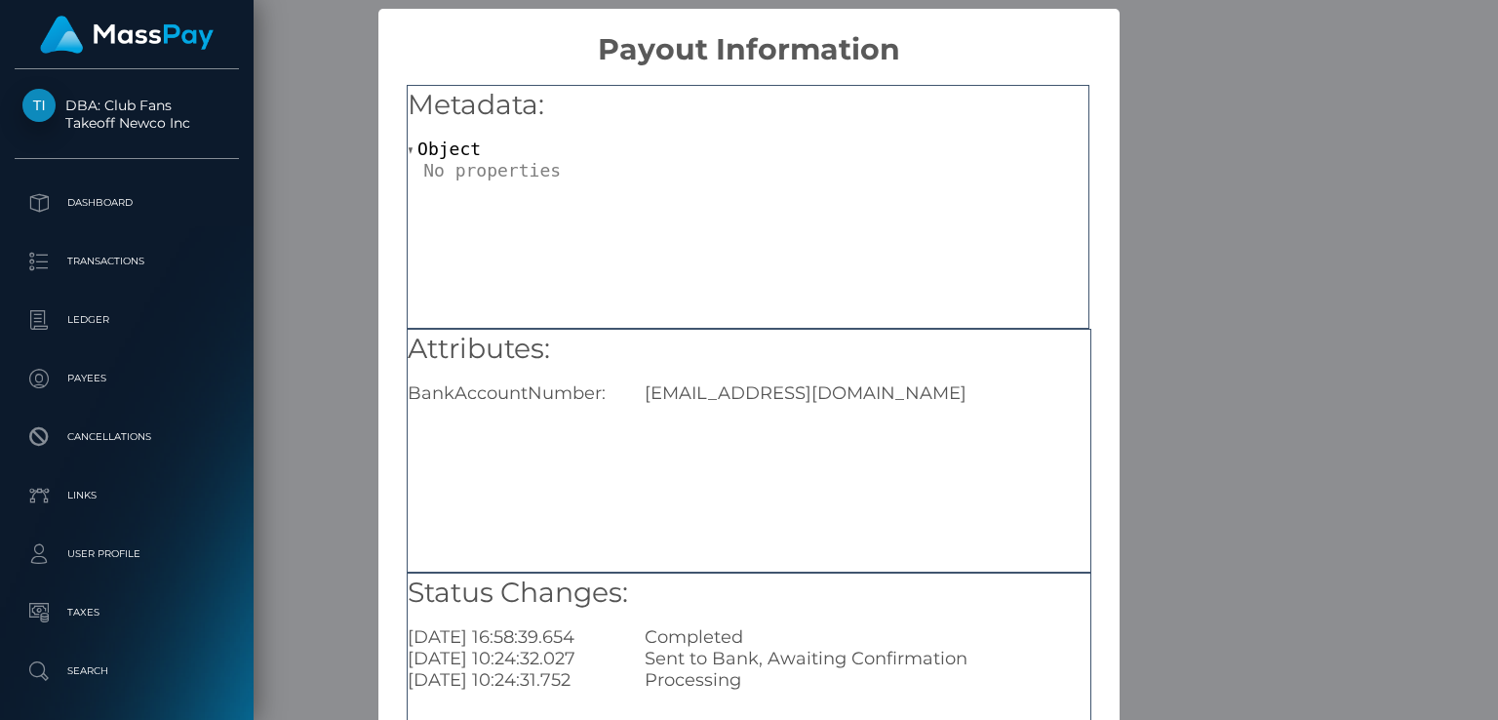
scroll to position [0, 0]
click at [814, 386] on div "[EMAIL_ADDRESS][DOMAIN_NAME]" at bounding box center [867, 392] width 474 height 21
click at [814, 387] on div "[EMAIL_ADDRESS][DOMAIN_NAME]" at bounding box center [867, 392] width 474 height 21
copy div "Brekbutler@gmail.com"
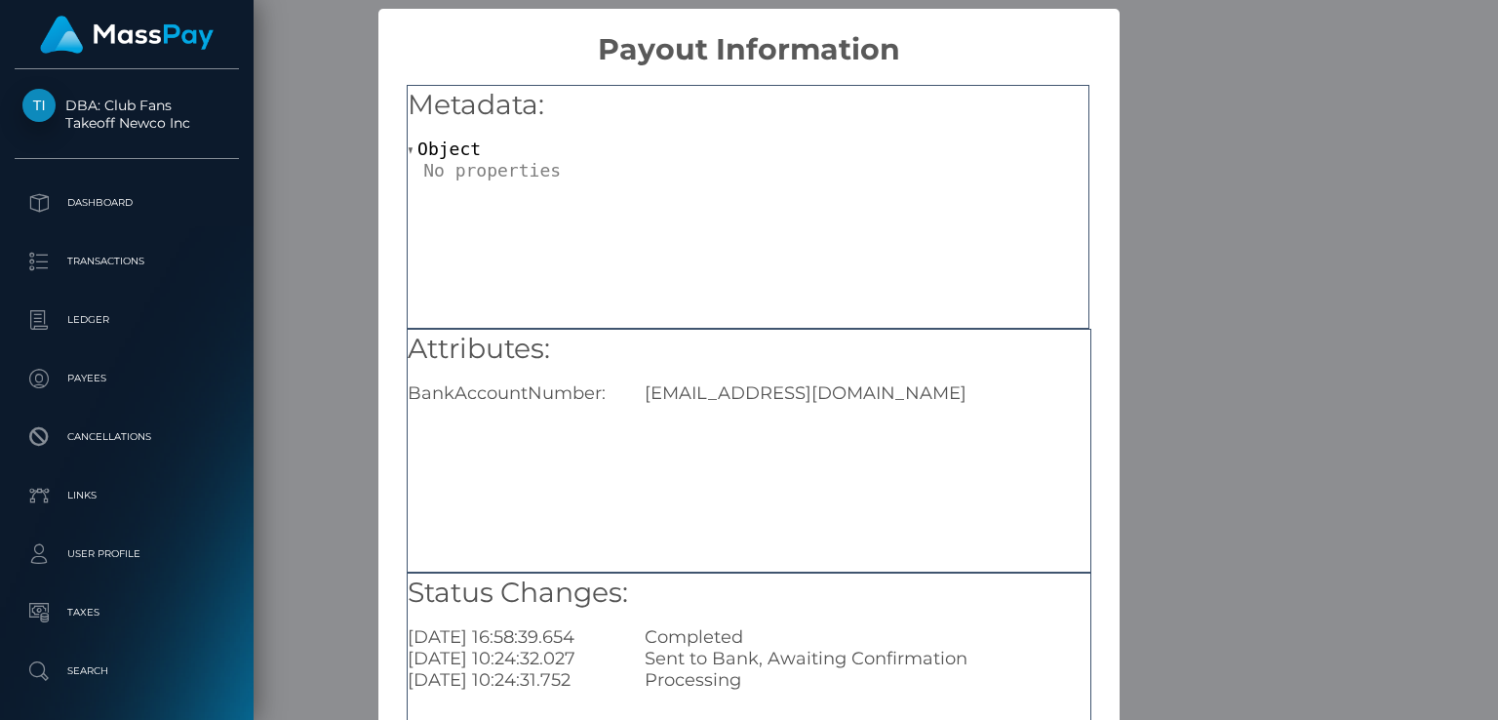
click at [1151, 317] on div "× Payout Information Metadata: Object Attributes: BankAccountNumber: Brekbutler…" at bounding box center [749, 360] width 1498 height 720
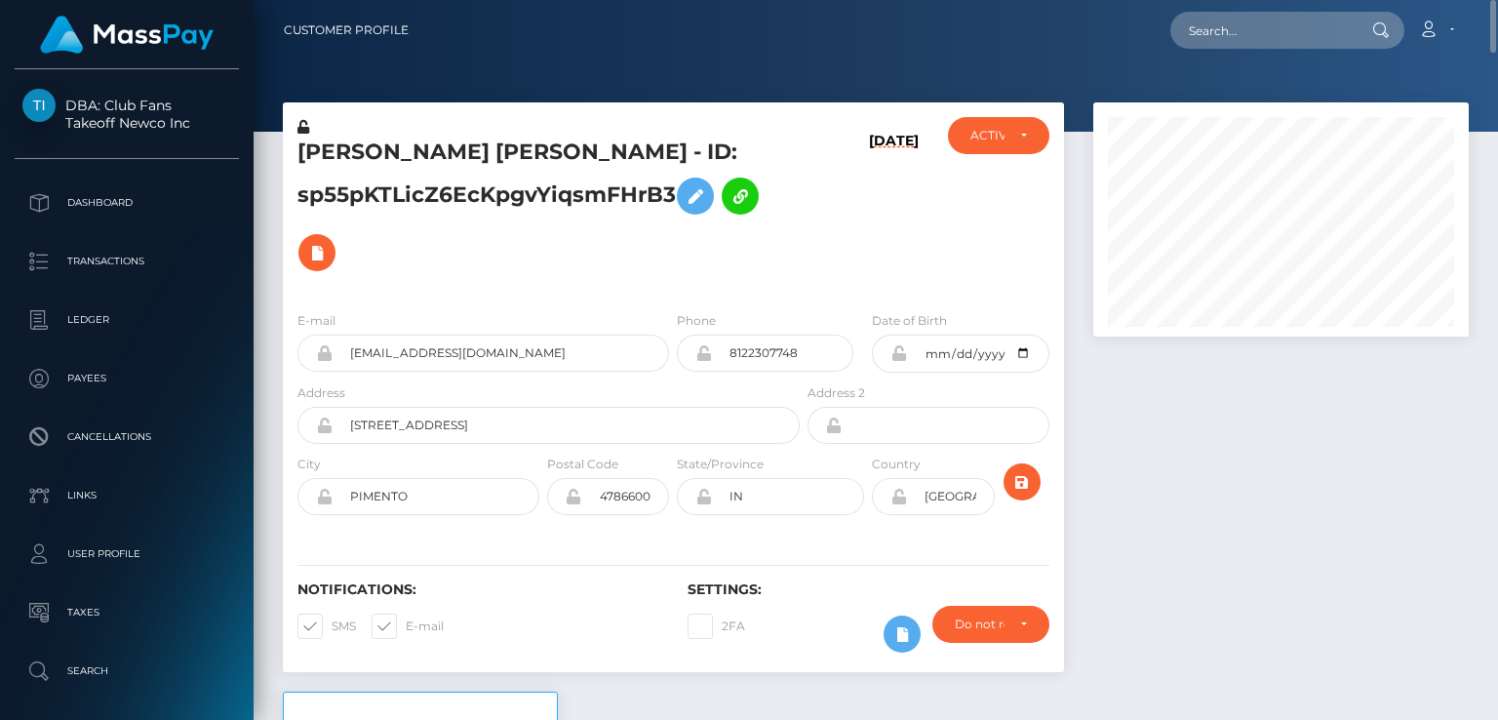
click at [346, 153] on h5 "ASHLEY BREK LORRAINE VILCHUCK - ID: sp55pKTLicZ6EcKpgvYiqsmFHrB3" at bounding box center [543, 209] width 492 height 143
click at [346, 154] on h5 "ASHLEY BREK LORRAINE VILCHUCK - ID: sp55pKTLicZ6EcKpgvYiqsmFHrB3" at bounding box center [543, 209] width 492 height 143
click at [339, 139] on h5 "ASHLEY BREK LORRAINE VILCHUCK - ID: sp55pKTLicZ6EcKpgvYiqsmFHrB3" at bounding box center [543, 209] width 492 height 143
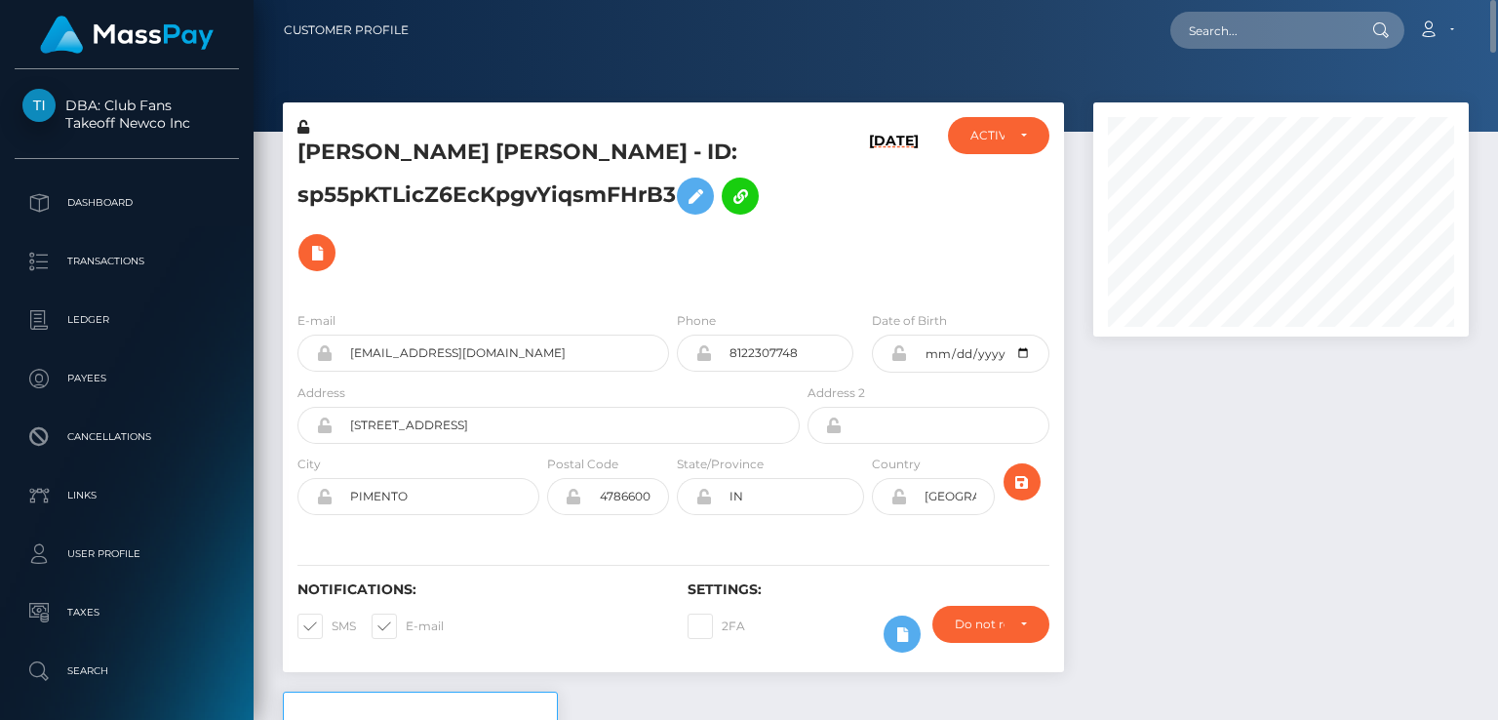
click at [480, 576] on div "Notifications: SMS E-mail Settings: 2FA" at bounding box center [673, 603] width 781 height 138
click at [1277, 30] on input "text" at bounding box center [1261, 30] width 183 height 37
paste input "ditzoso.krizia@gmail.com"
click at [1307, 26] on input "ditzoso.krizia@gmail.com" at bounding box center [1261, 30] width 183 height 37
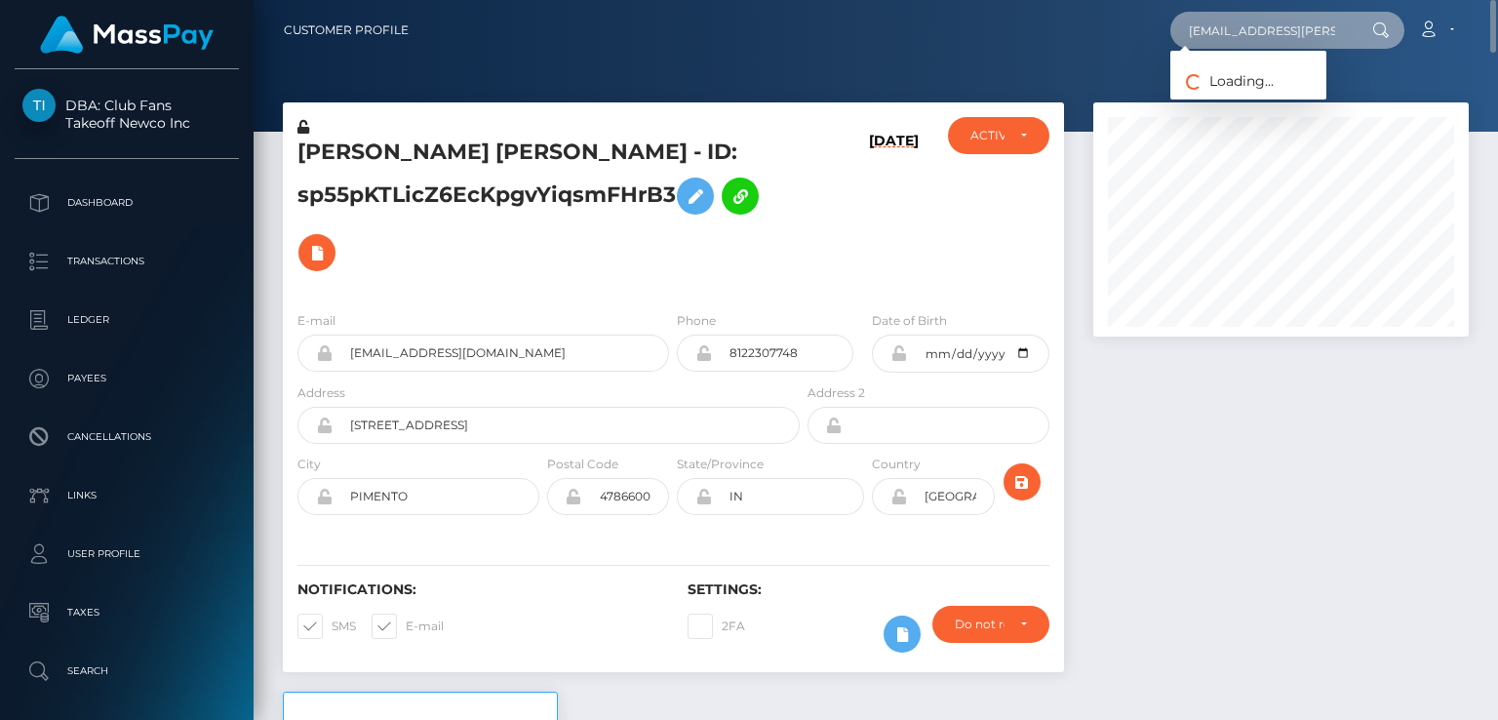
paste input "titankronos3012"
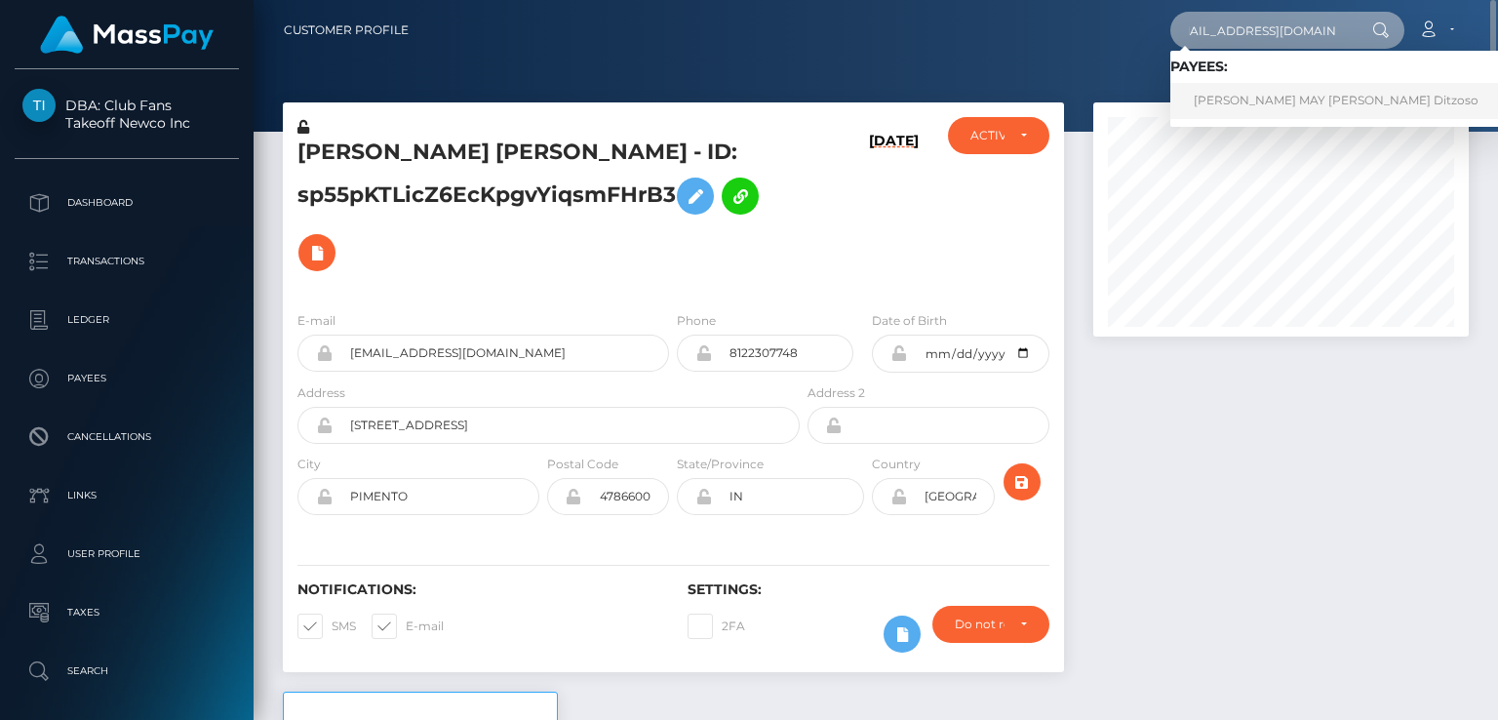
type input "titankronos3012@gmail.com"
click at [1294, 102] on link "KRIZIA MAY PANGILINAN Ditzoso" at bounding box center [1336, 101] width 332 height 36
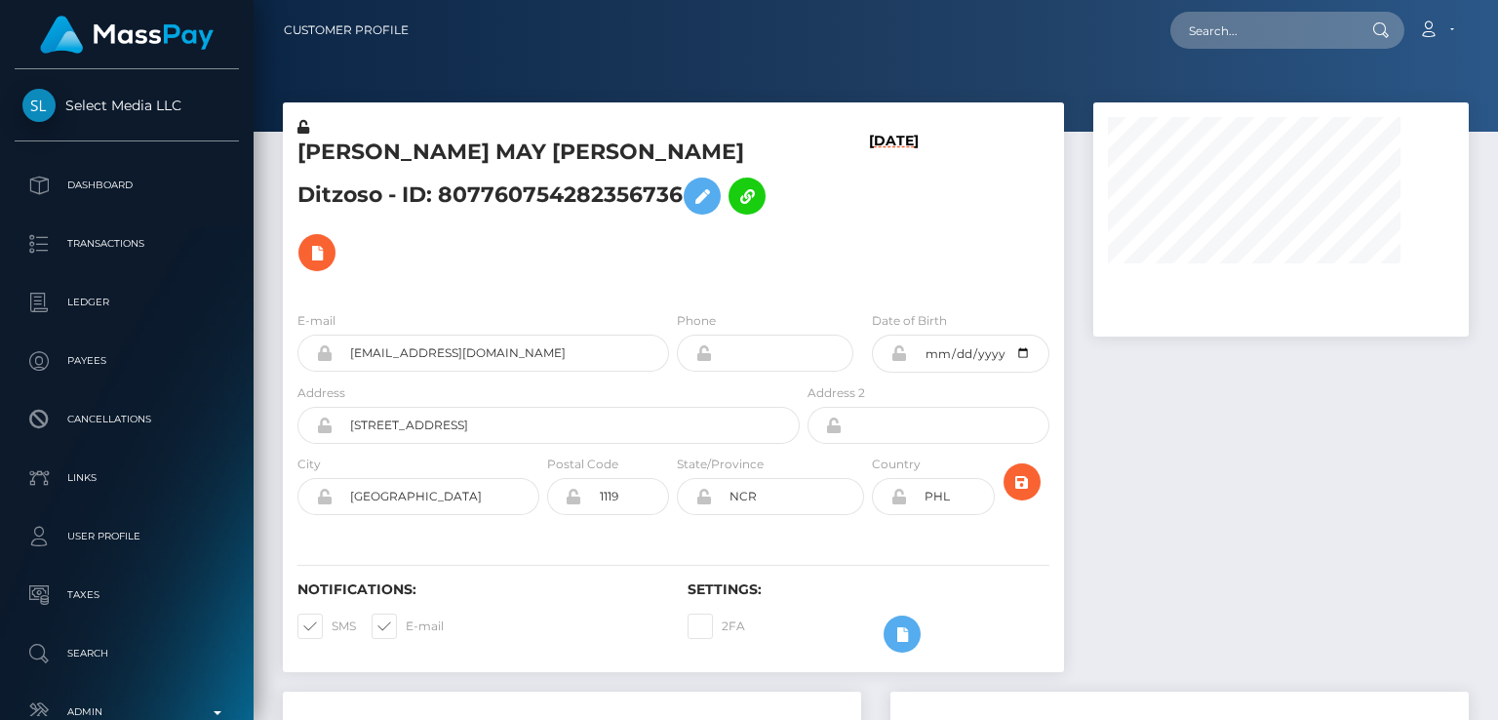
click at [356, 153] on h5 "[PERSON_NAME] MAY [PERSON_NAME] Ditzoso - ID: 807760754282356736" at bounding box center [543, 209] width 492 height 143
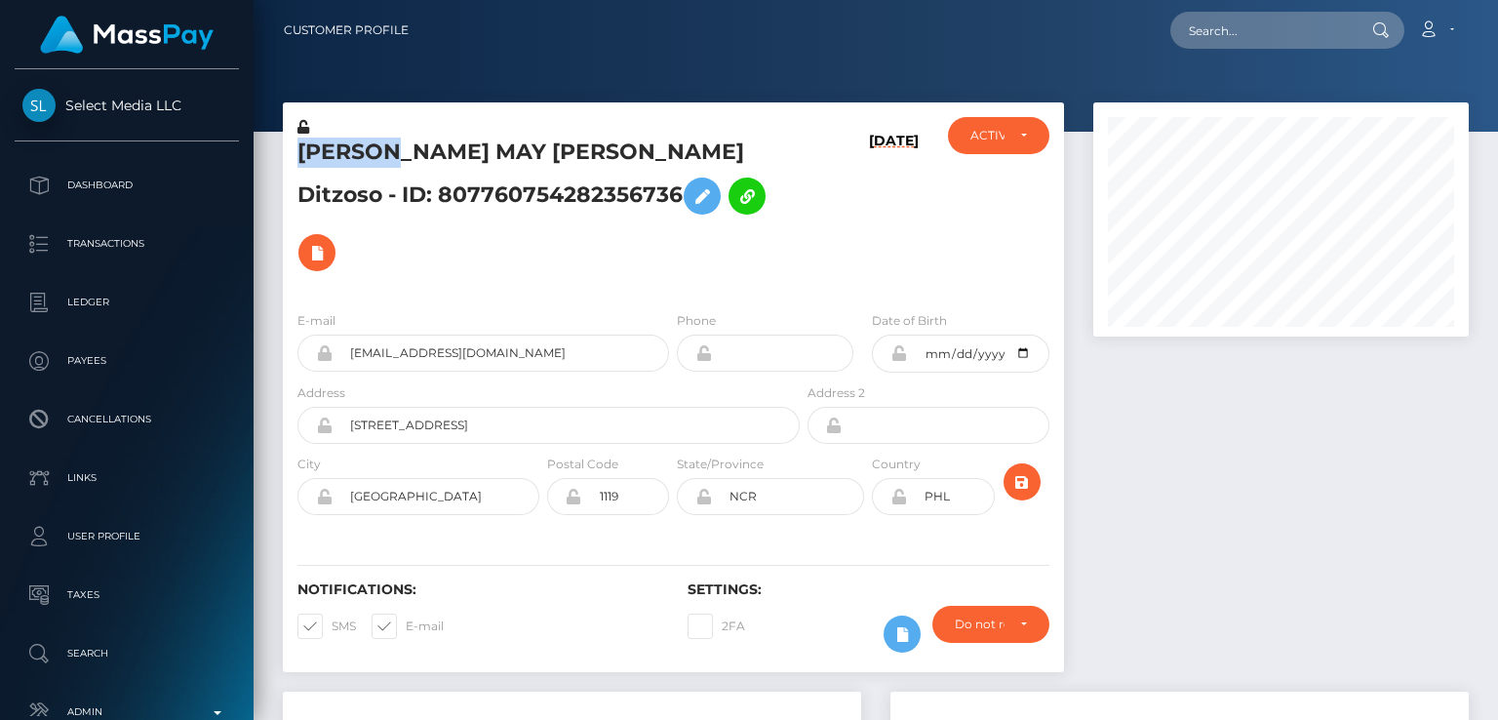
scroll to position [234, 374]
copy h5 "[PERSON_NAME]"
click at [332, 691] on div "Payee Attributes" at bounding box center [572, 720] width 578 height 59
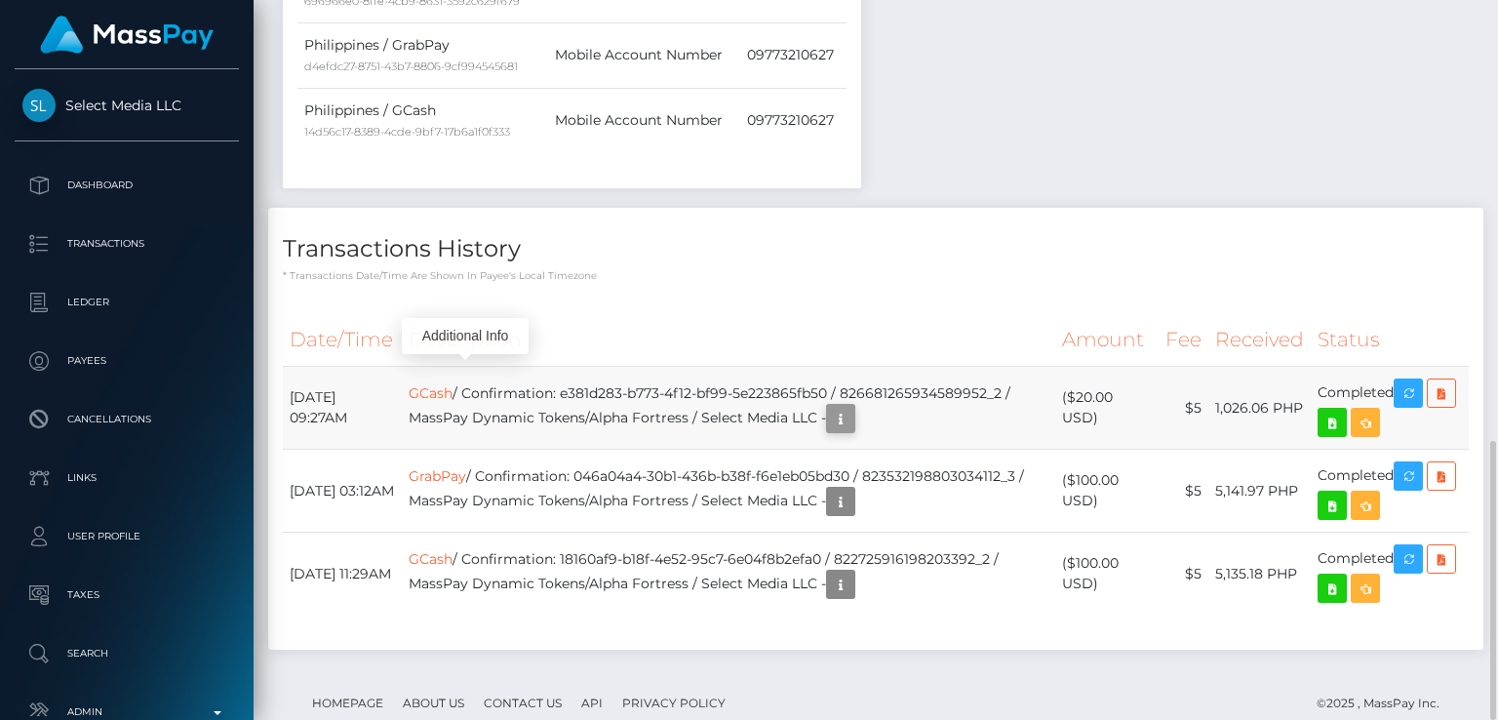
click at [852, 407] on icon "button" at bounding box center [840, 419] width 23 height 24
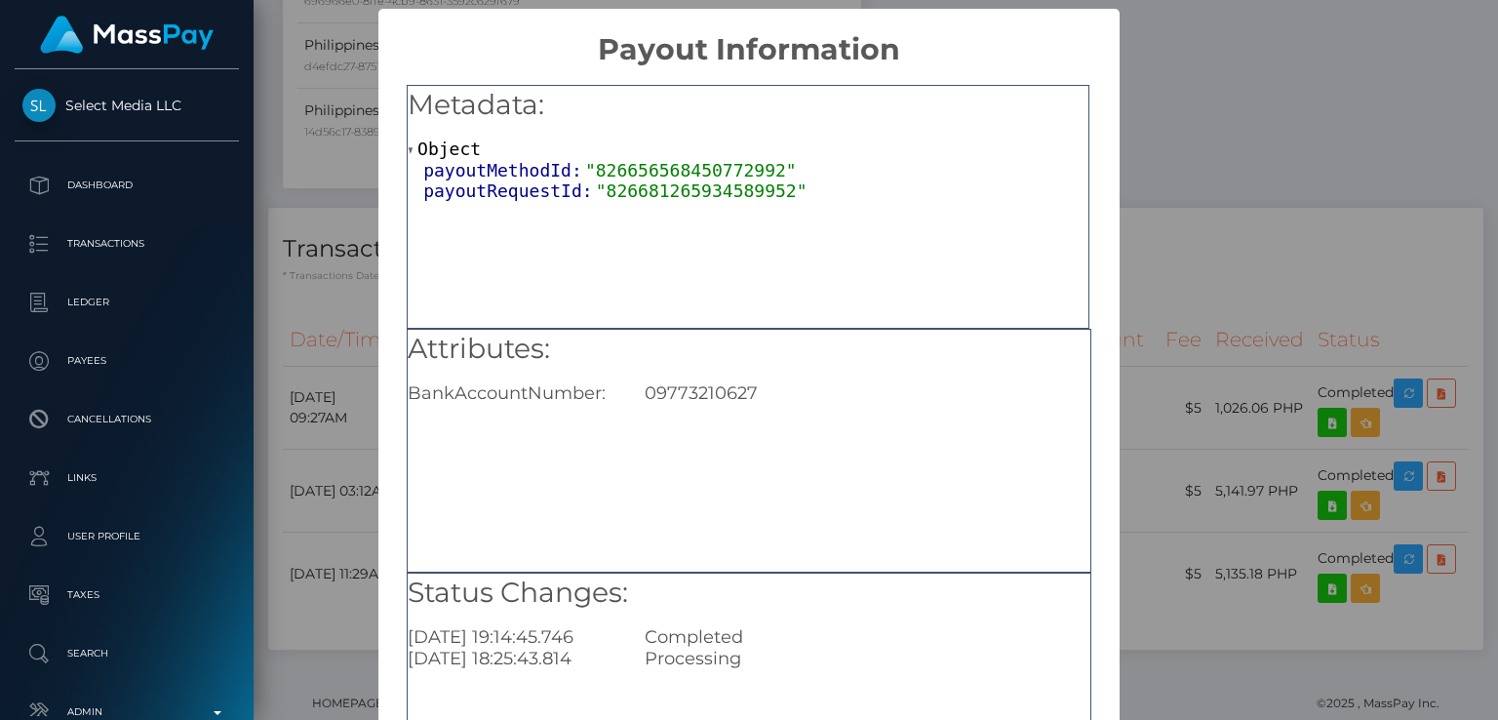
click at [704, 386] on div "09773210627" at bounding box center [867, 392] width 474 height 21
copy div "09773210627"
click at [1211, 304] on div "× Payout Information Metadata: Object payoutMethodId: "826656568450772992" payo…" at bounding box center [749, 360] width 1498 height 720
click at [1211, 302] on div "× Payout Information Metadata: Object payoutMethodId: "826656568450772992" payo…" at bounding box center [749, 360] width 1498 height 720
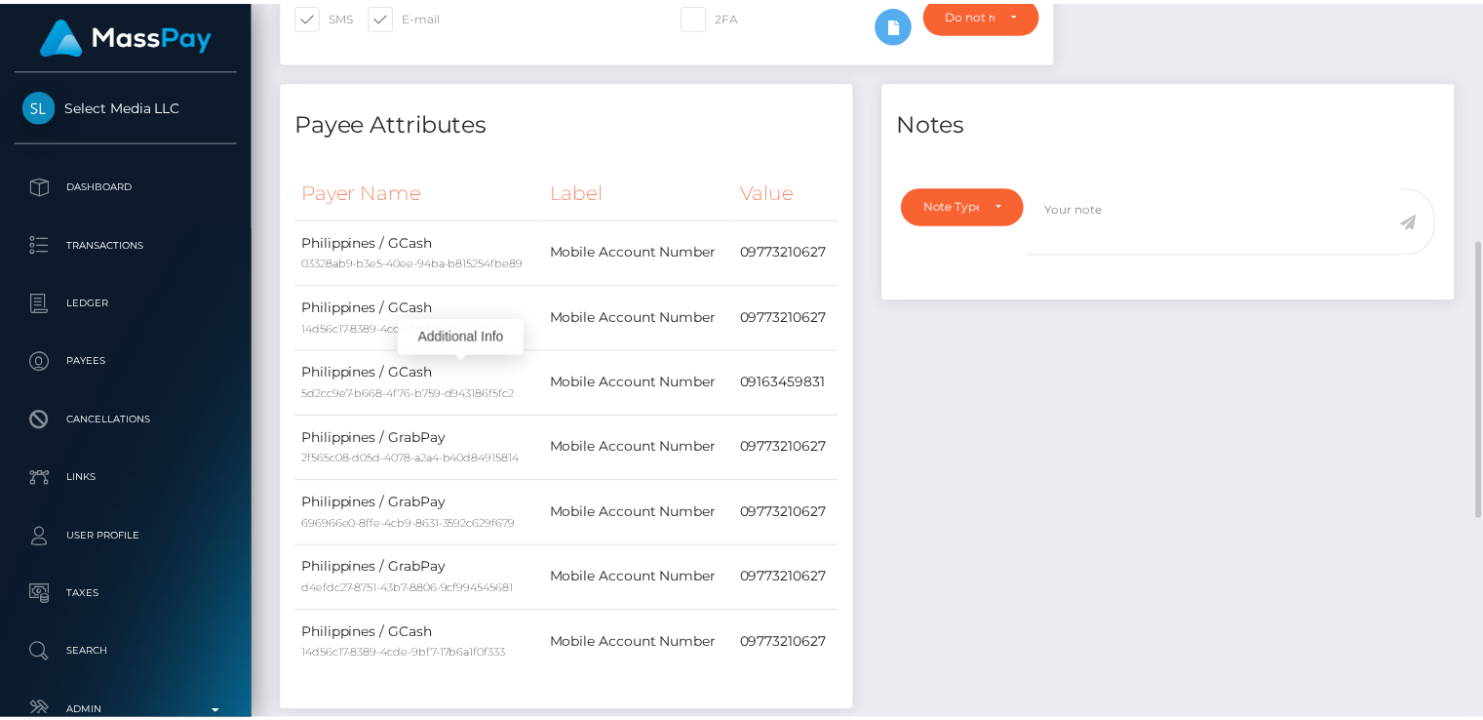
scroll to position [612, 0]
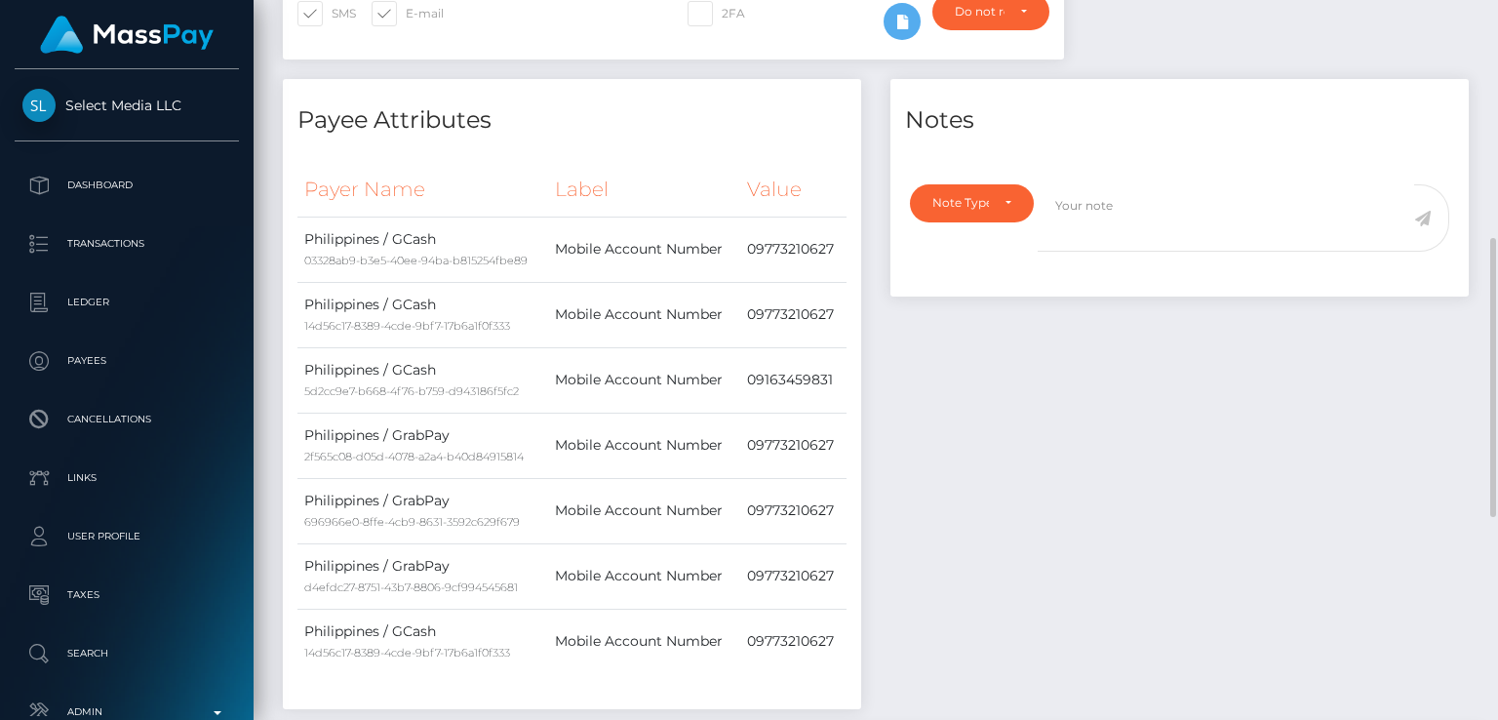
click at [355, 655] on div "Payee Attributes Payer Name Label Value Philippines / GCash 03328ab9-b3e5-40ee-…" at bounding box center [572, 404] width 608 height 650
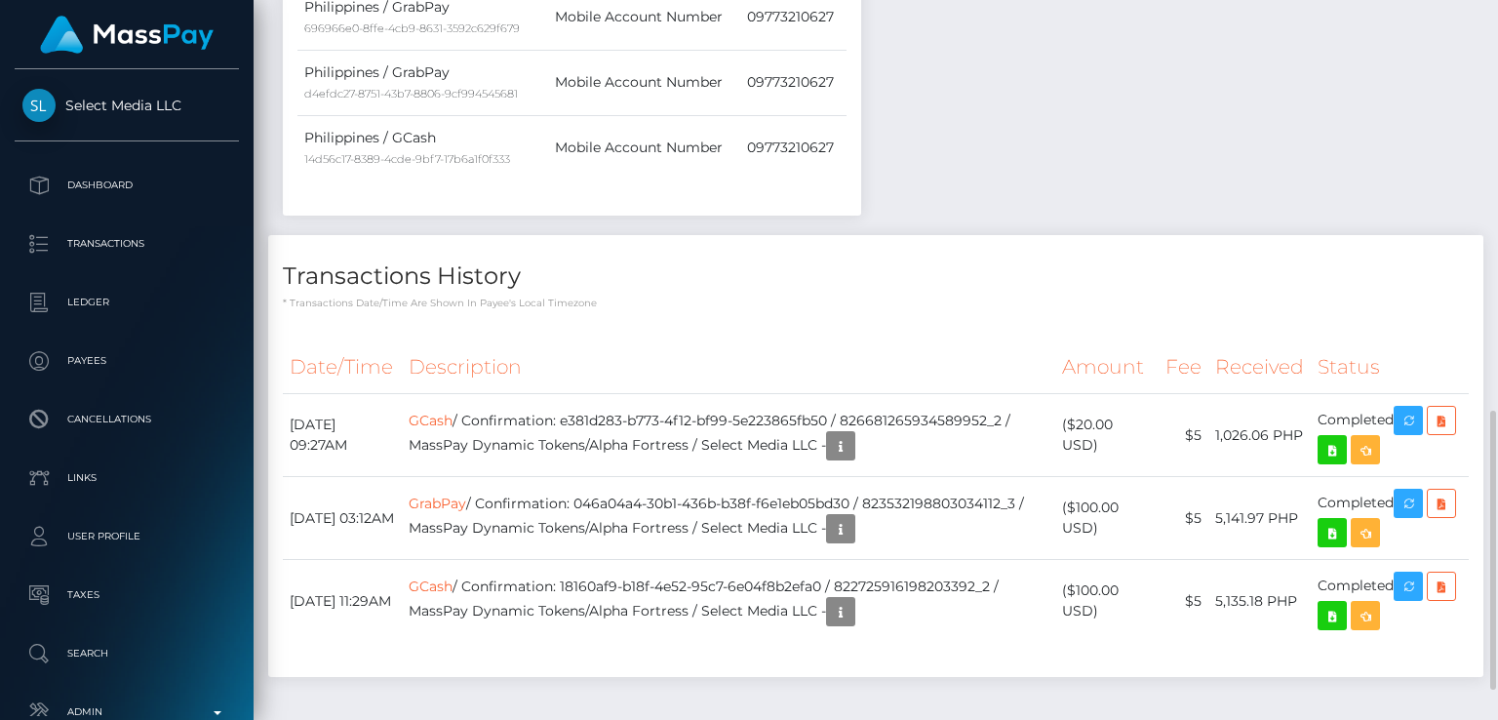
scroll to position [1133, 0]
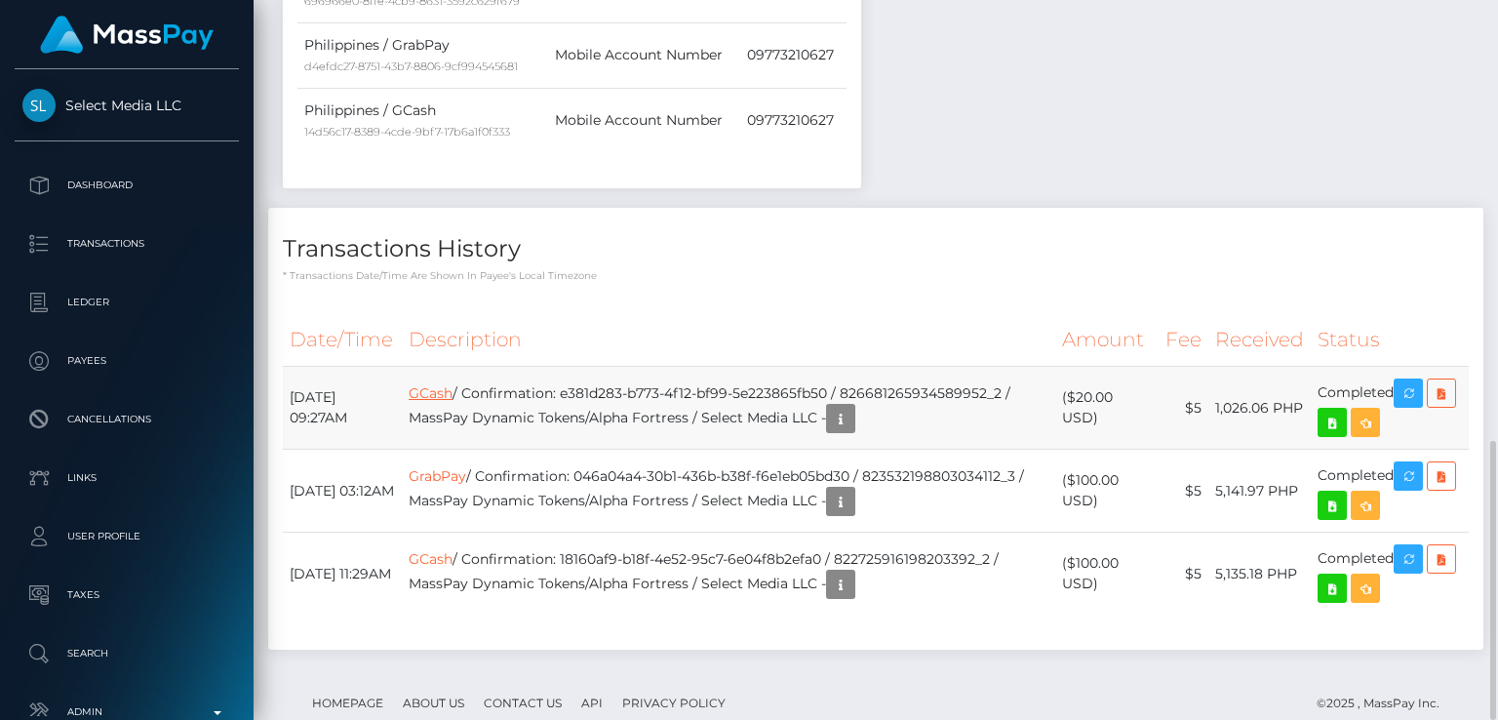
click at [453, 384] on link "GCash" at bounding box center [431, 393] width 44 height 18
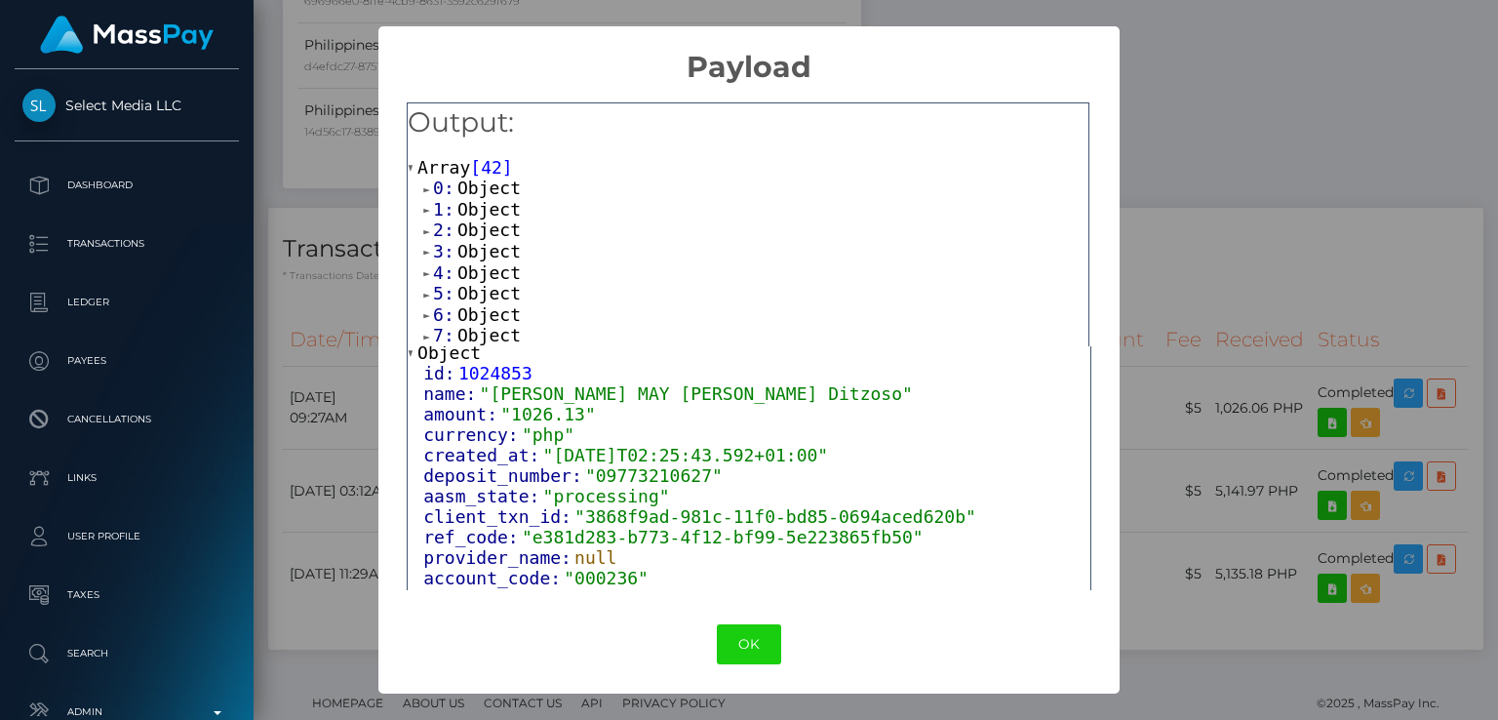
scroll to position [62, 0]
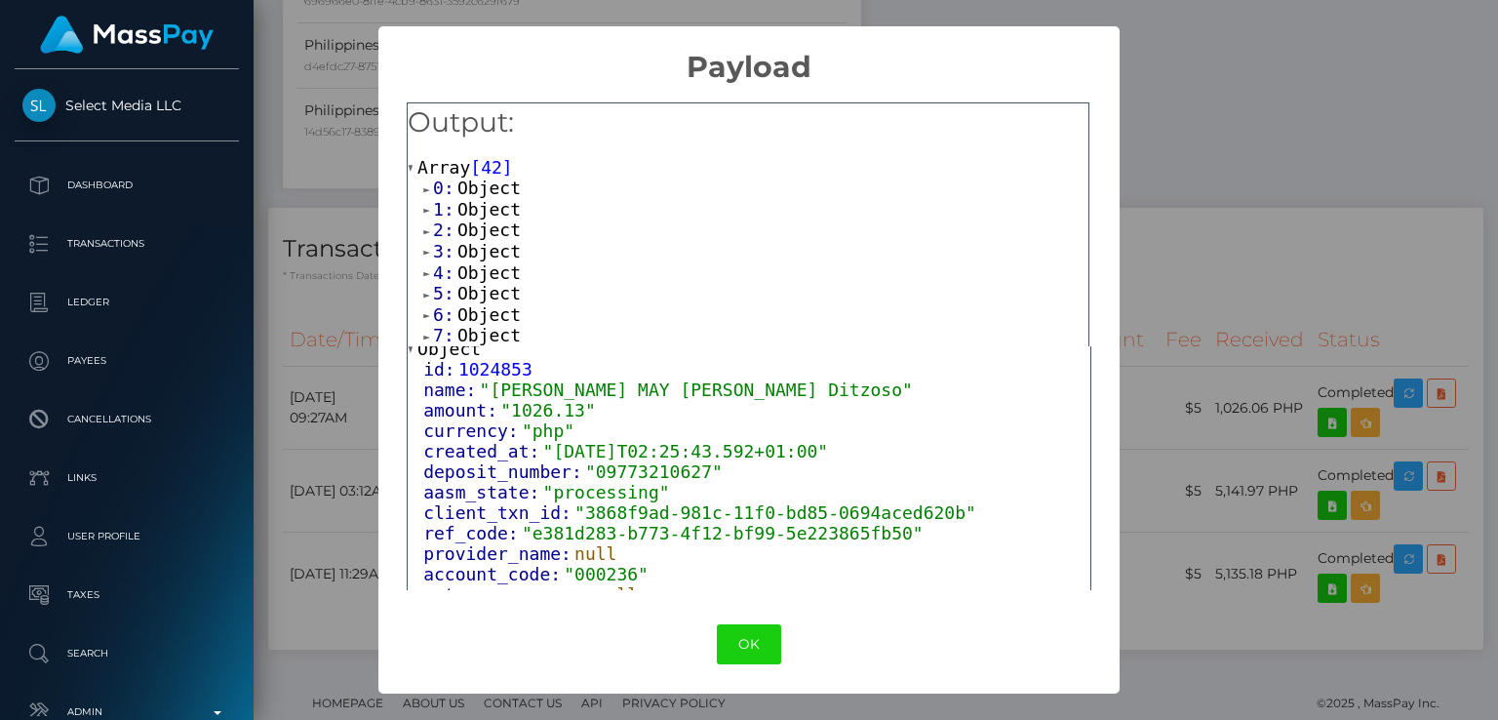
click at [620, 477] on span ""09773210627"" at bounding box center [654, 471] width 138 height 20
copy span "09773210627"
click at [391, 629] on div "OK No Cancel" at bounding box center [748, 643] width 740 height 59
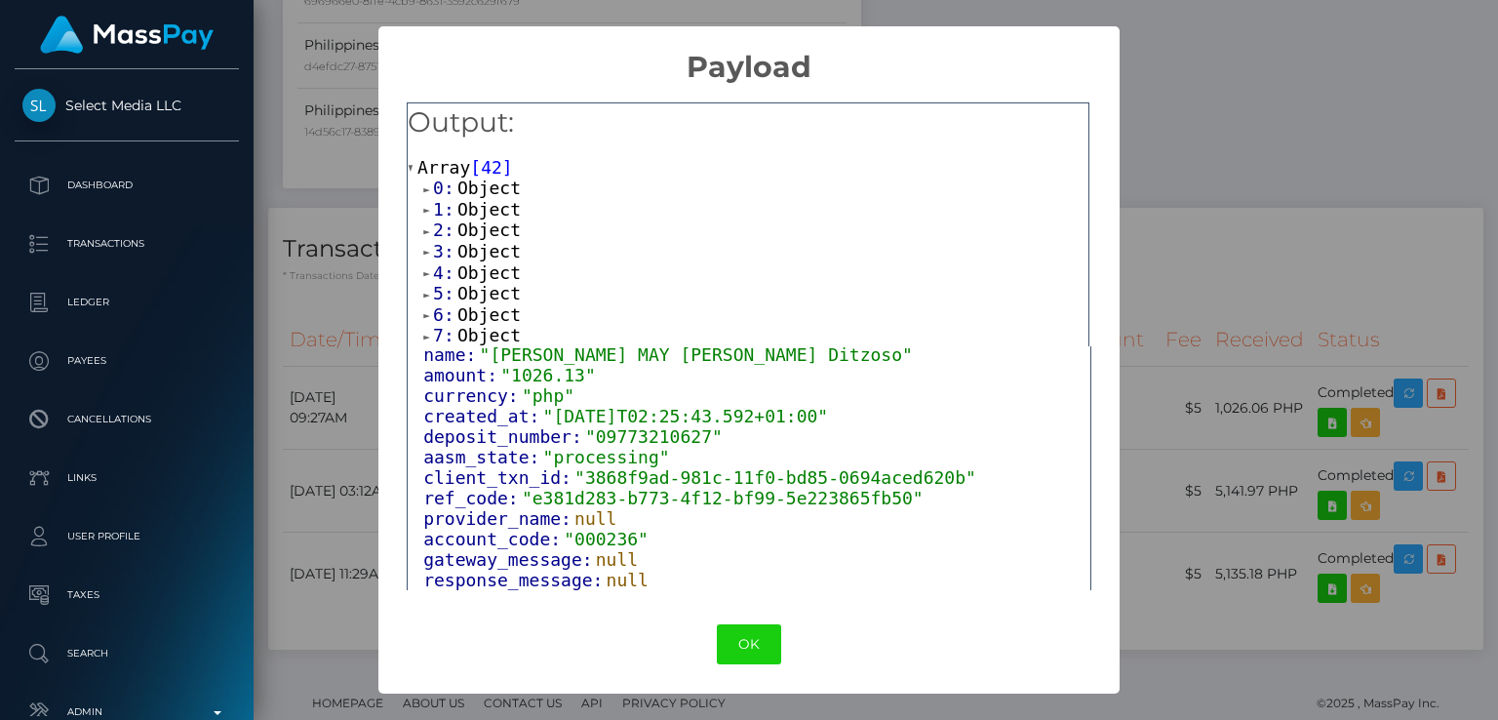
scroll to position [148, 0]
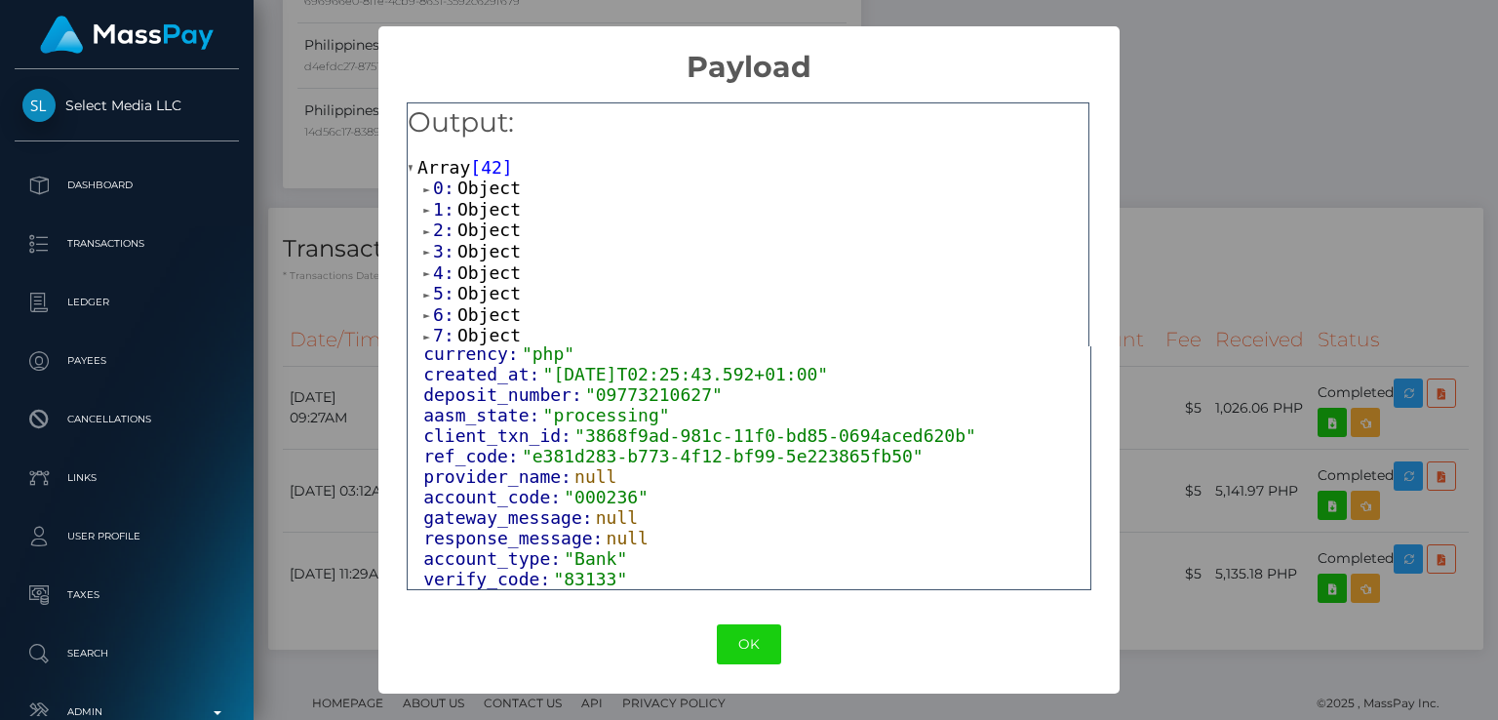
click at [1205, 187] on div "× Payload Output: Array [ 42 ] 0: Object 1: Object 2: Object 3: Object 4: Objec…" at bounding box center [749, 360] width 1498 height 720
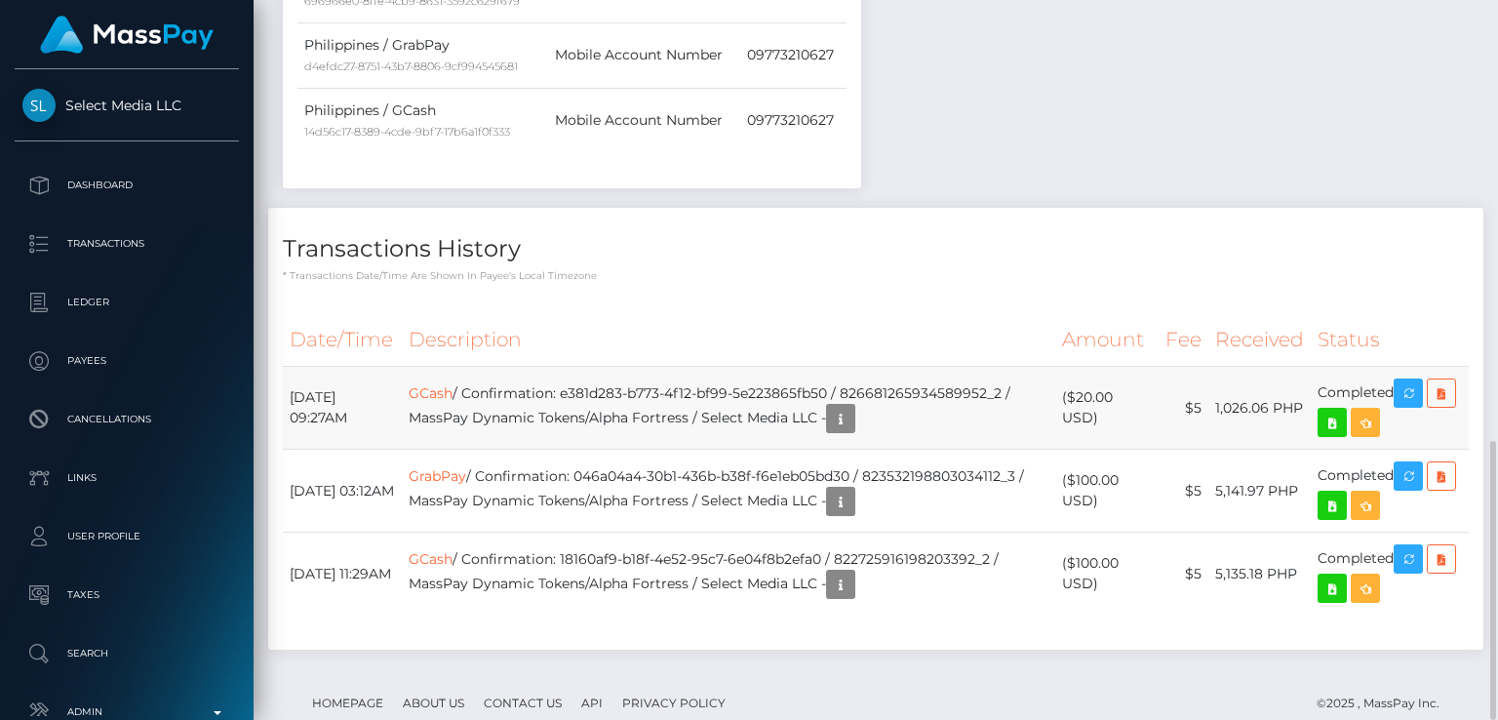
scroll to position [234, 374]
click at [402, 313] on th "Date/Time" at bounding box center [342, 340] width 119 height 54
click at [852, 407] on icon "button" at bounding box center [840, 419] width 23 height 24
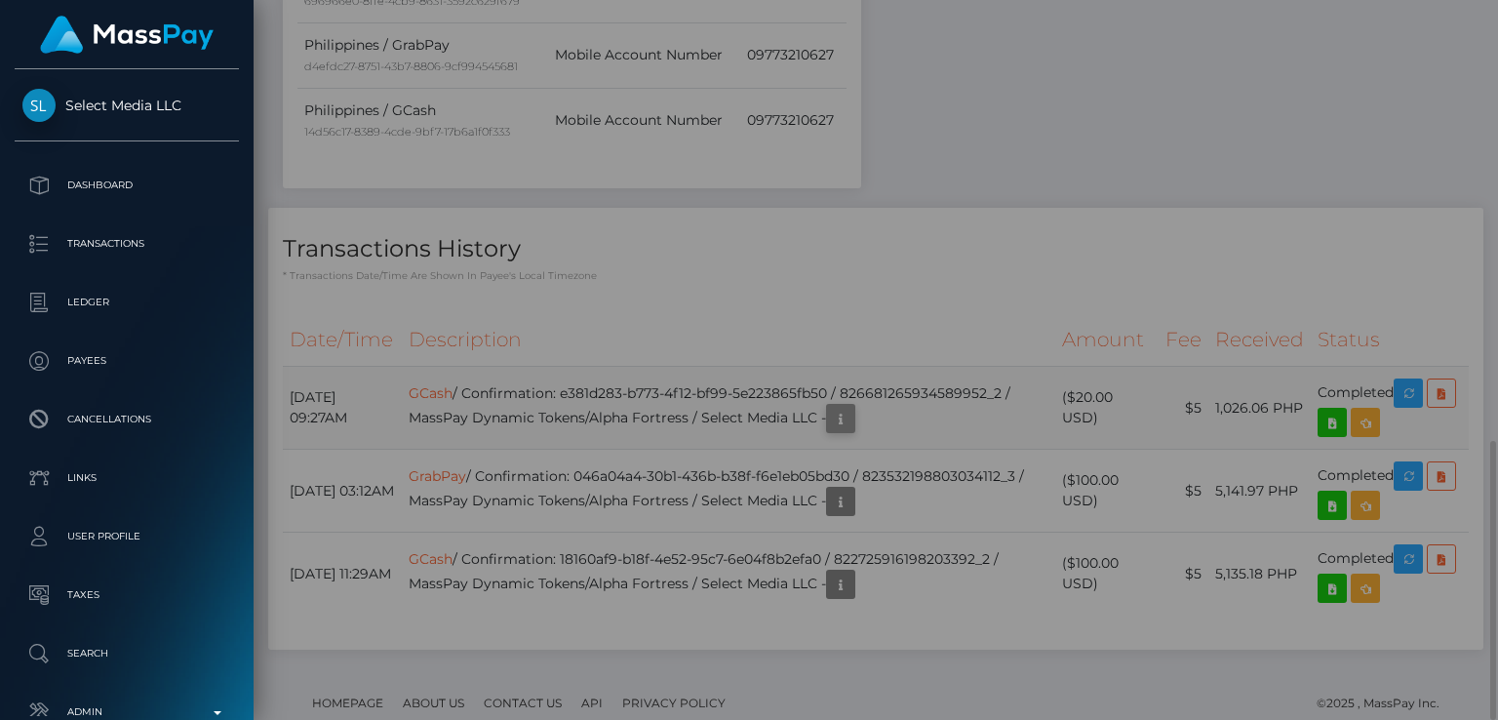
scroll to position [0, 0]
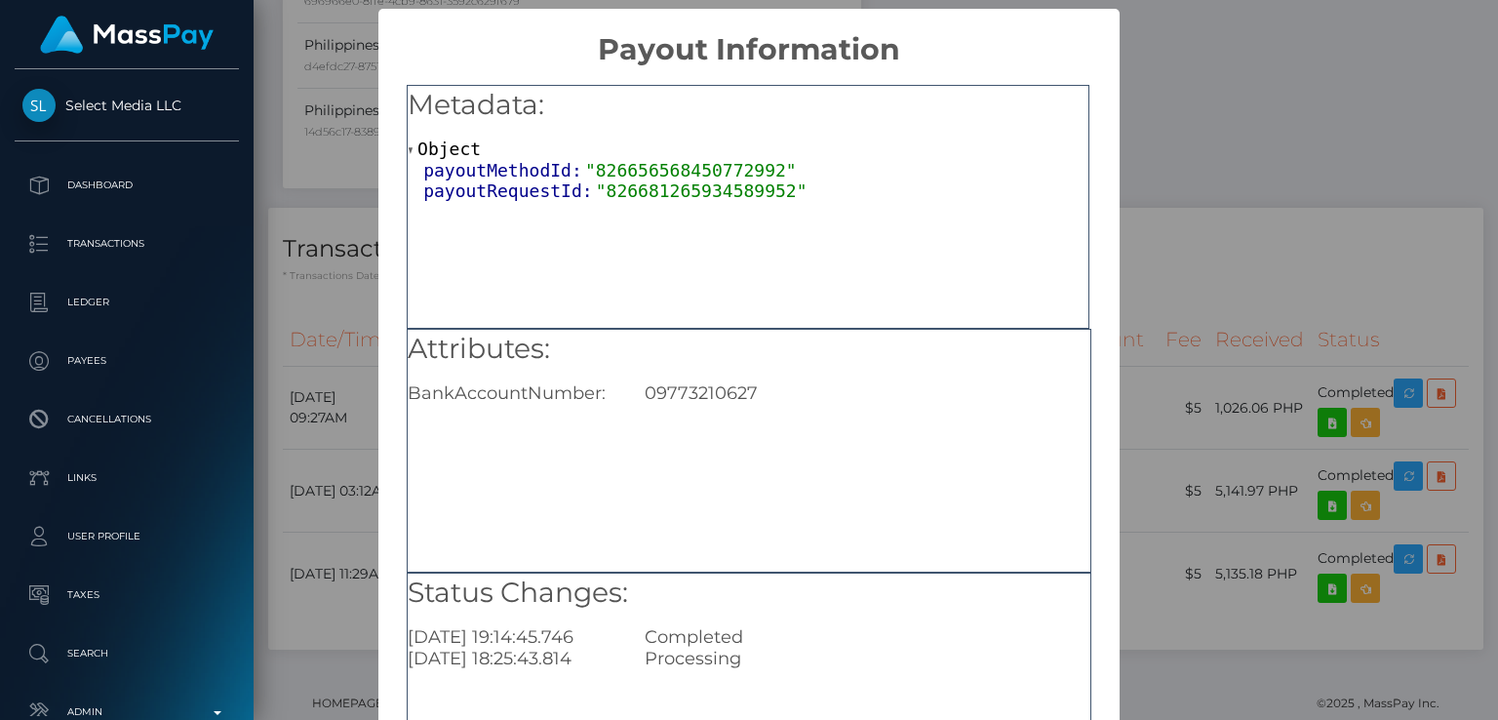
click at [1231, 184] on div "× Payout Information Metadata: Object payoutMethodId: "826656568450772992" payo…" at bounding box center [749, 360] width 1498 height 720
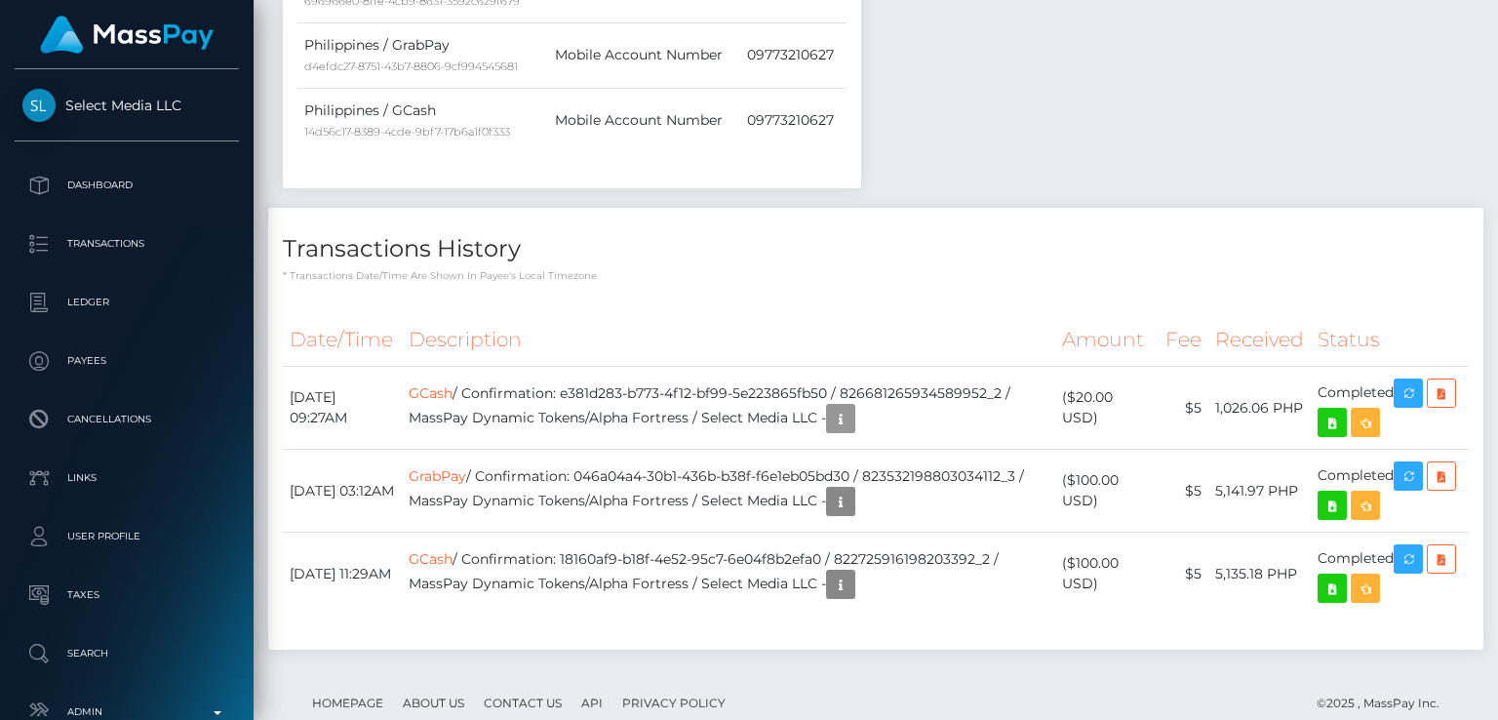
scroll to position [234, 374]
click at [1104, 298] on div "Date/Time Description Amount Fee Received Status GCash GrabPay GCash" at bounding box center [875, 473] width 1215 height 351
click at [852, 407] on icon "button" at bounding box center [840, 419] width 23 height 24
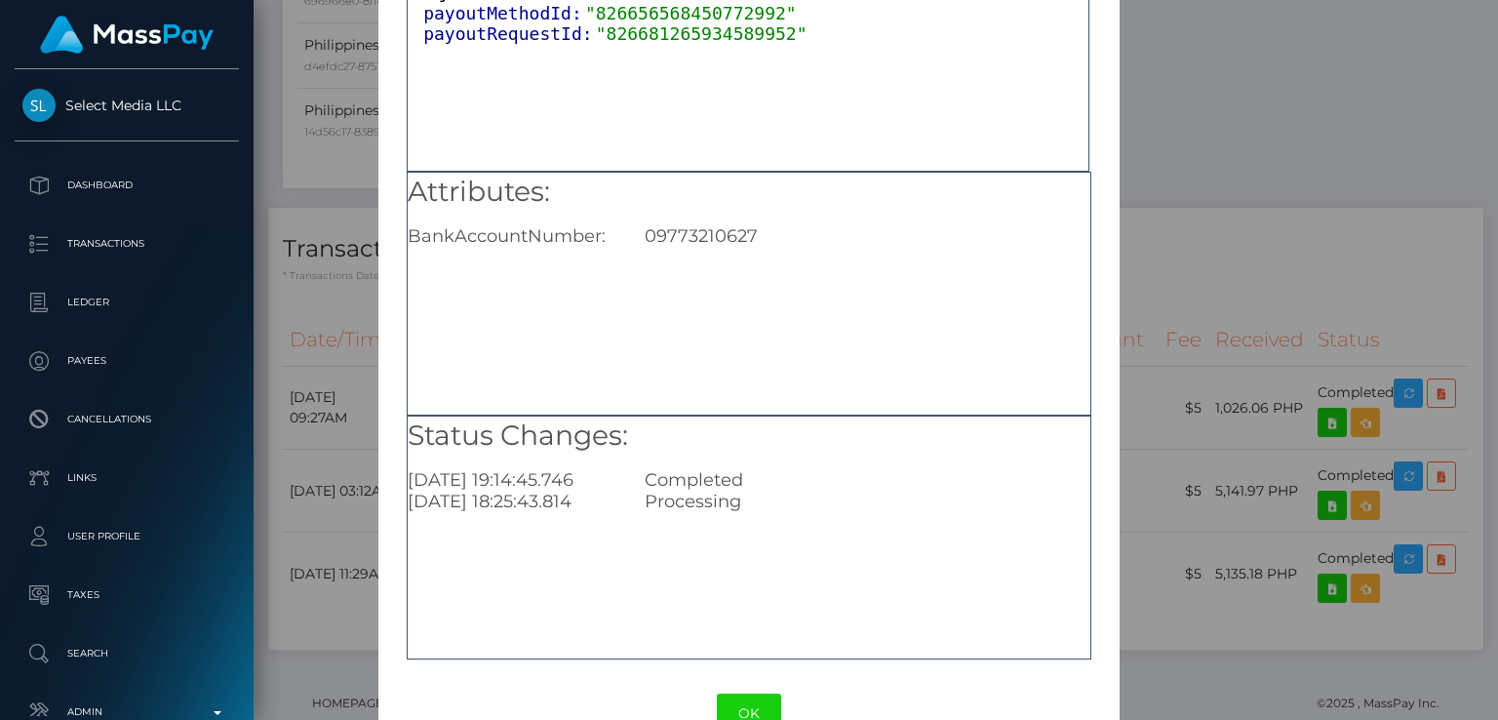
scroll to position [208, 0]
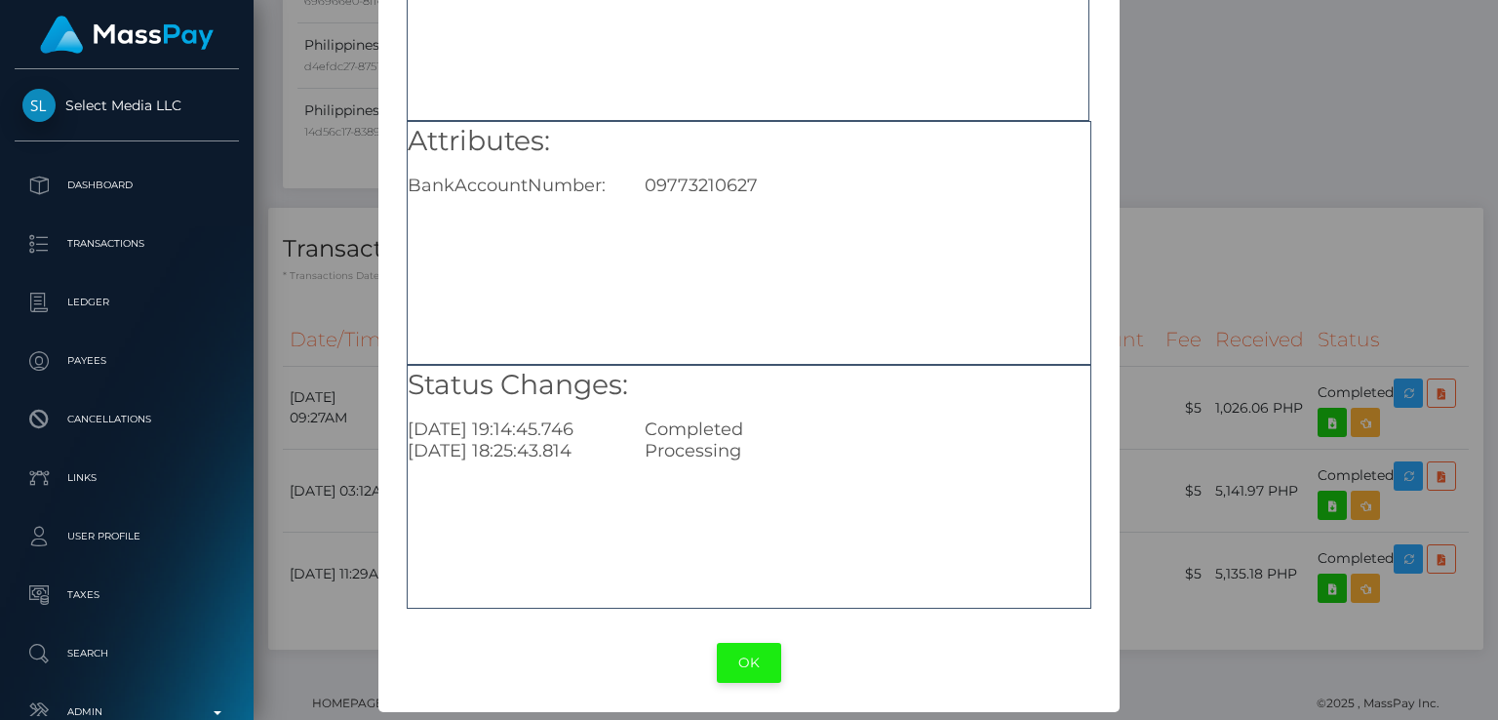
click at [739, 654] on button "OK" at bounding box center [749, 663] width 64 height 40
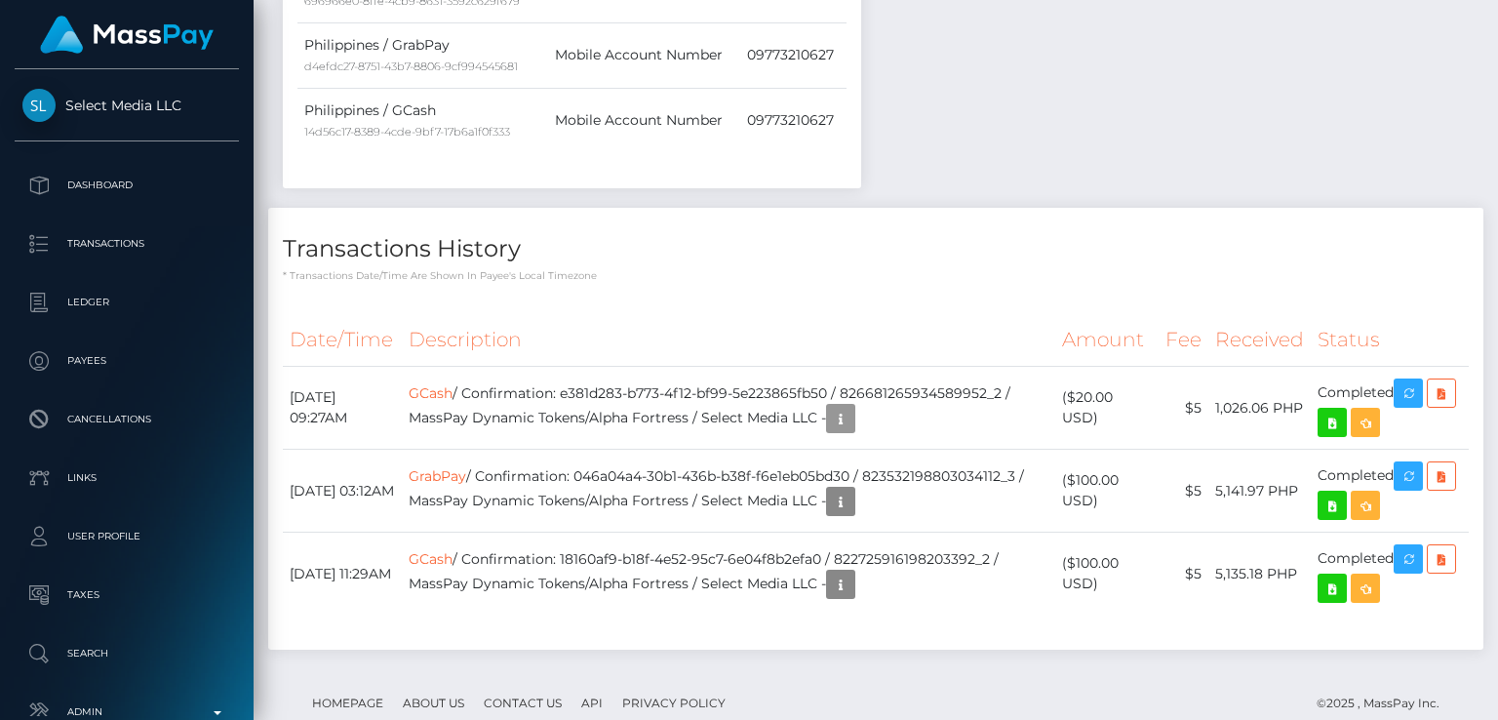
scroll to position [234, 374]
click at [1206, 367] on td "$5" at bounding box center [1184, 408] width 50 height 83
click at [829, 490] on icon "button" at bounding box center [840, 502] width 23 height 24
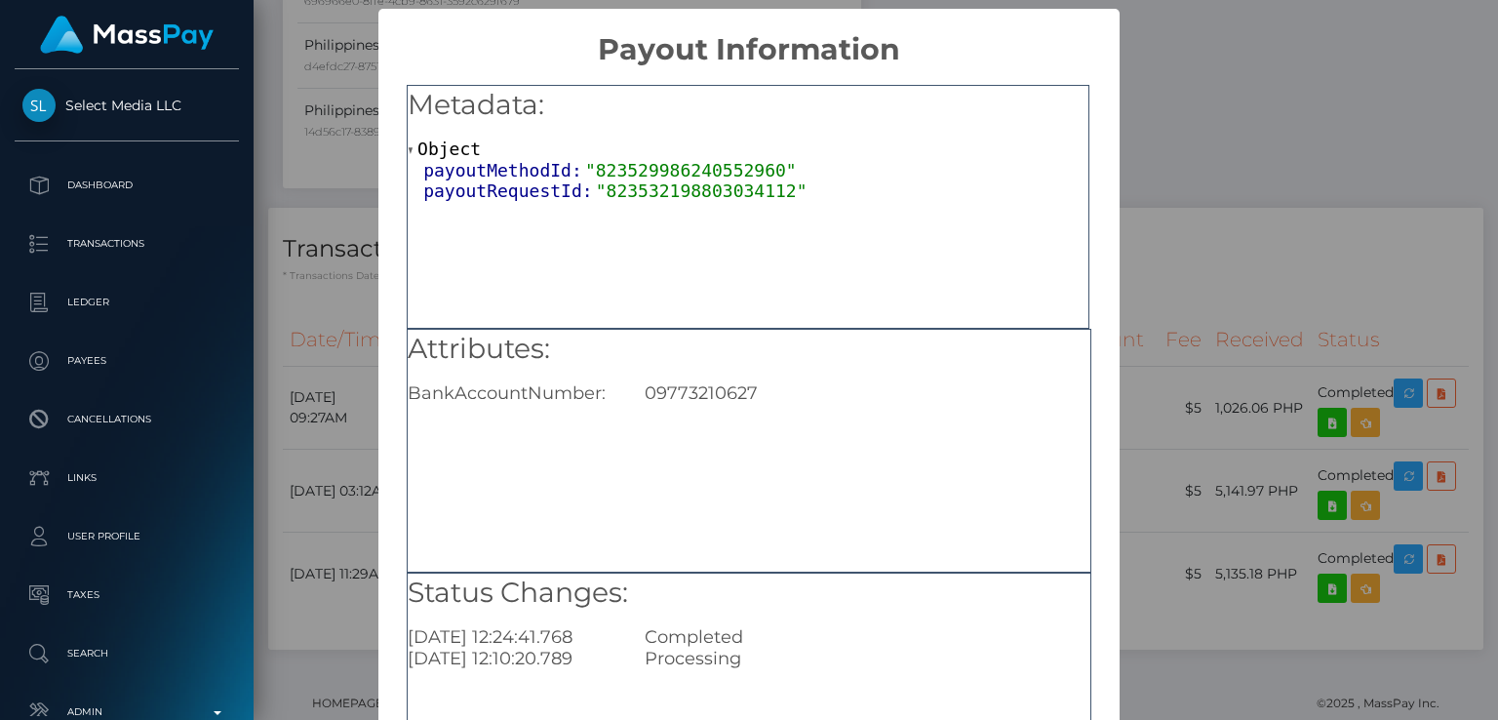
click at [321, 606] on div "× Payout Information Metadata: Object payoutMethodId: "823529986240552960" payo…" at bounding box center [749, 360] width 1498 height 720
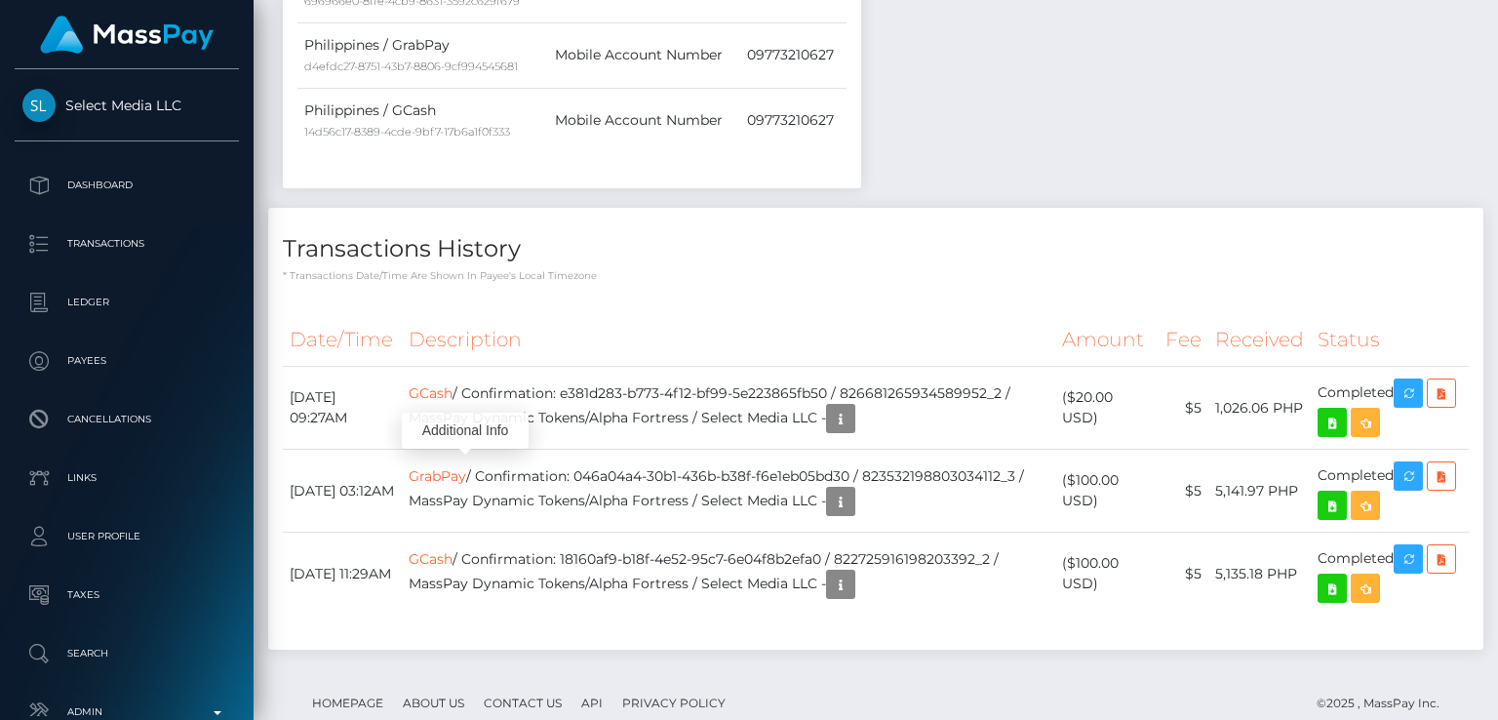
click at [469, 424] on div "Additional Info" at bounding box center [465, 431] width 127 height 36
click at [829, 490] on icon "button" at bounding box center [840, 502] width 23 height 24
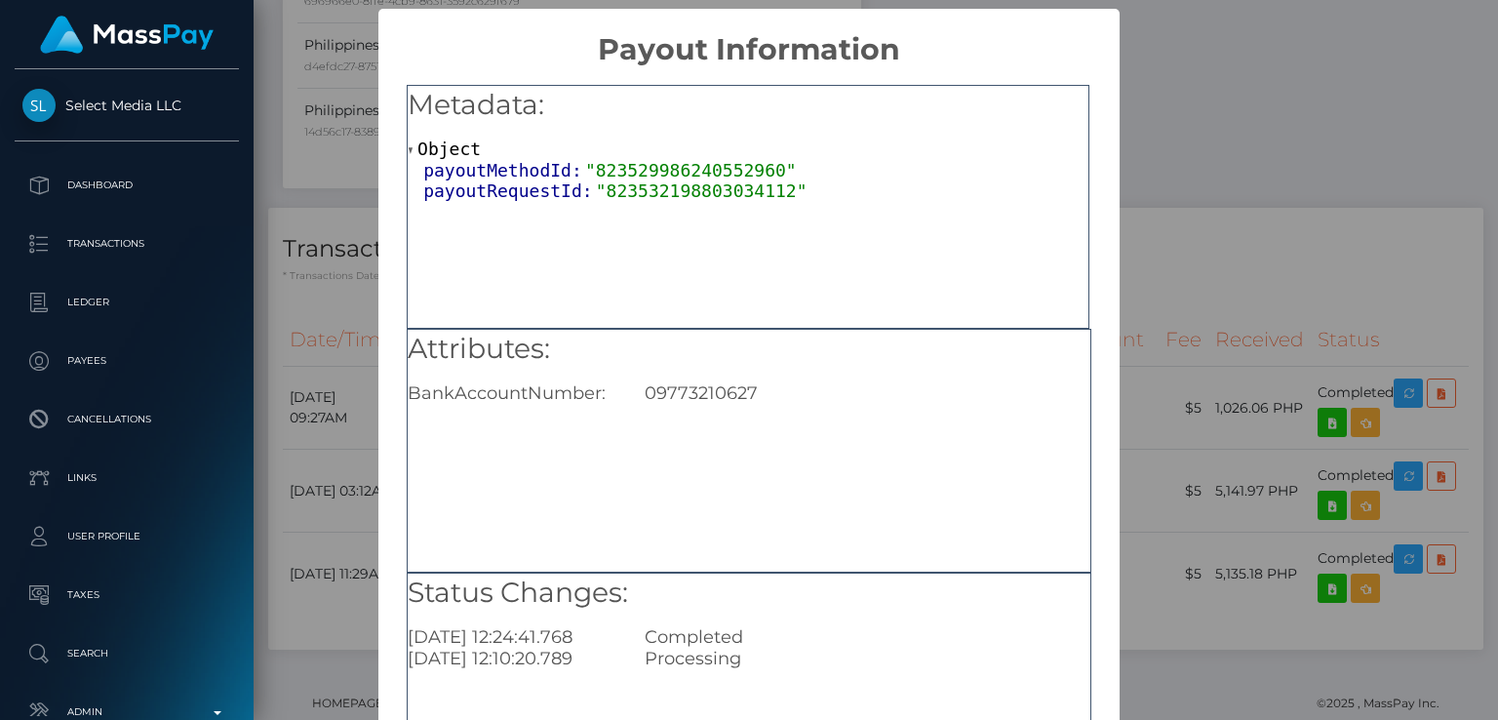
scroll to position [208, 0]
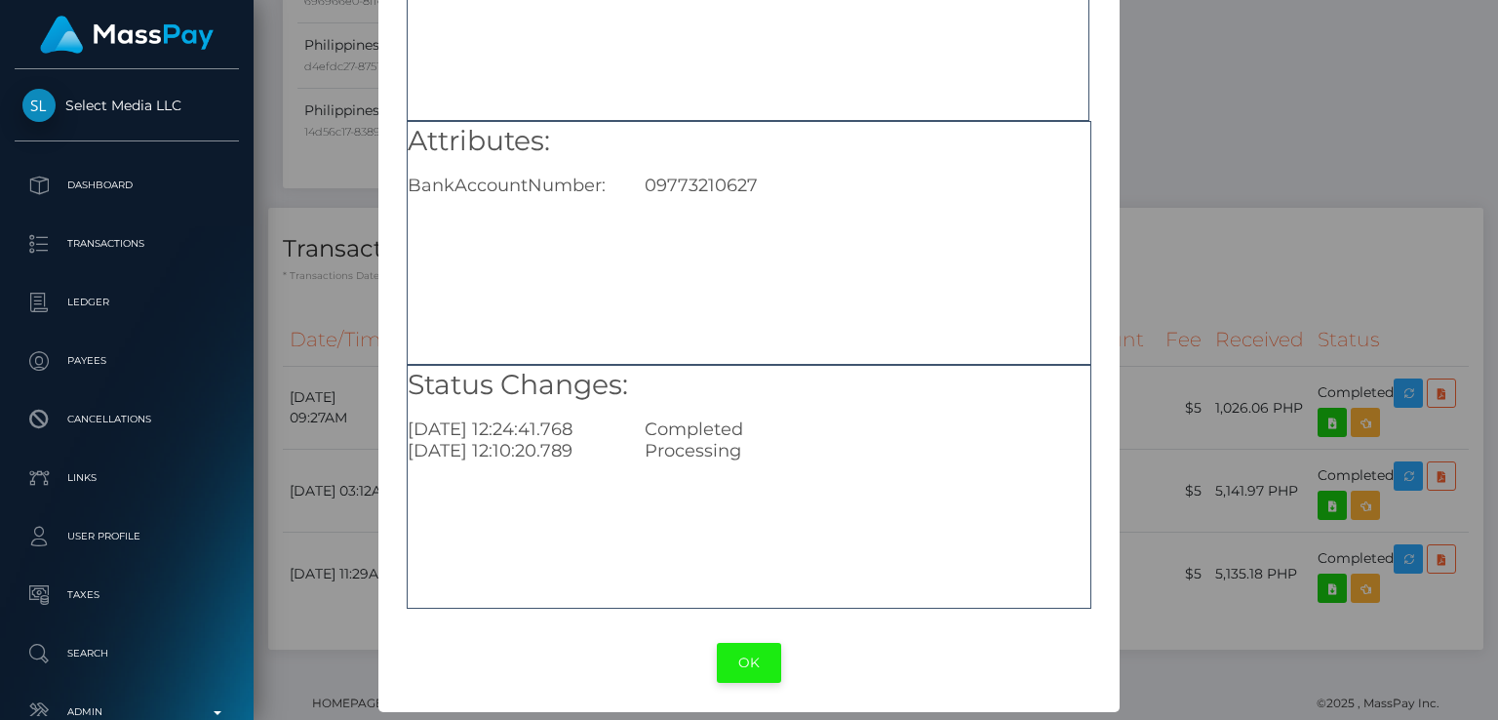
click at [746, 672] on button "OK" at bounding box center [749, 663] width 64 height 40
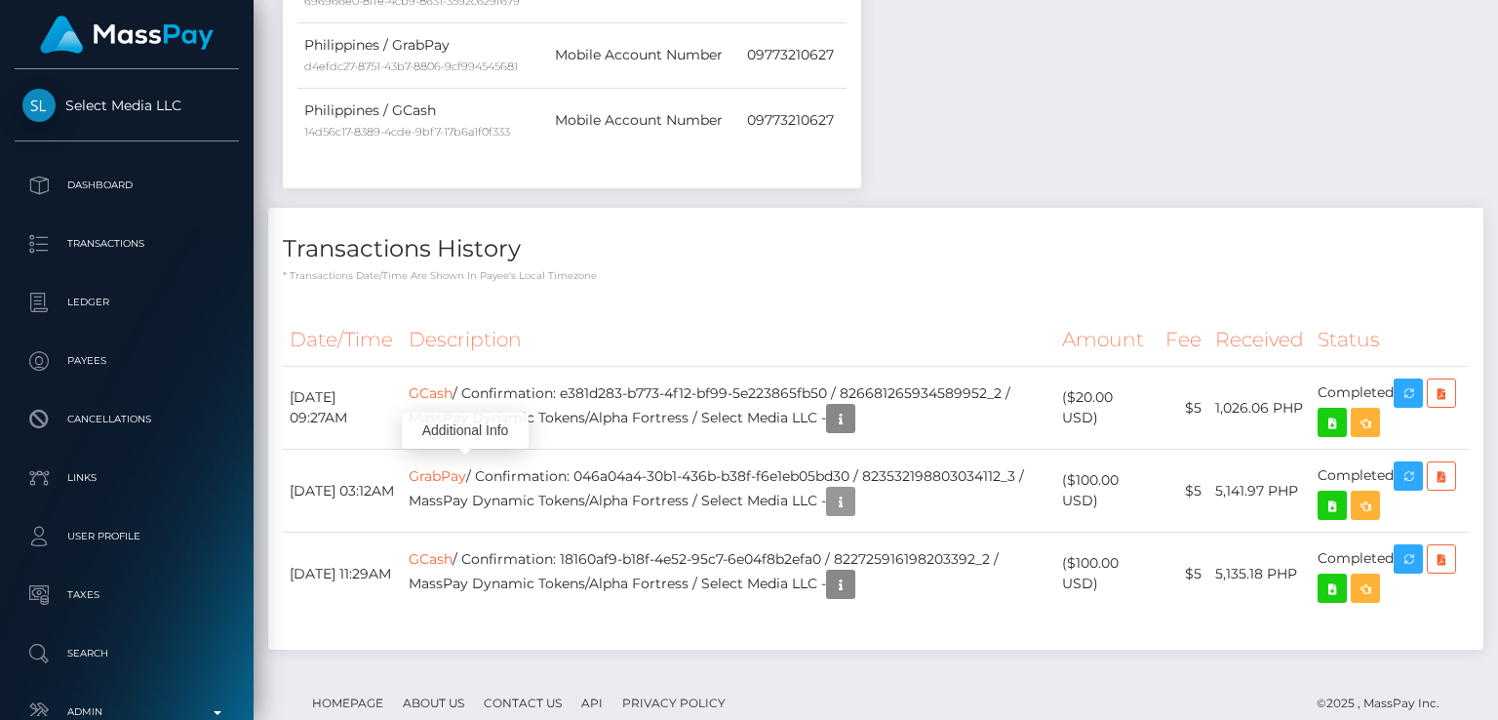
scroll to position [234, 374]
click at [936, 607] on div "Transactions History * Transactions date/time are shown in payee's local timezo…" at bounding box center [876, 438] width 1244 height 461
click at [383, 371] on td "September 23, 2025 09:27AM" at bounding box center [342, 408] width 119 height 83
drag, startPoint x: 383, startPoint y: 371, endPoint x: 363, endPoint y: 336, distance: 39.8
click at [363, 367] on td "September 23, 2025 09:27AM" at bounding box center [342, 408] width 119 height 83
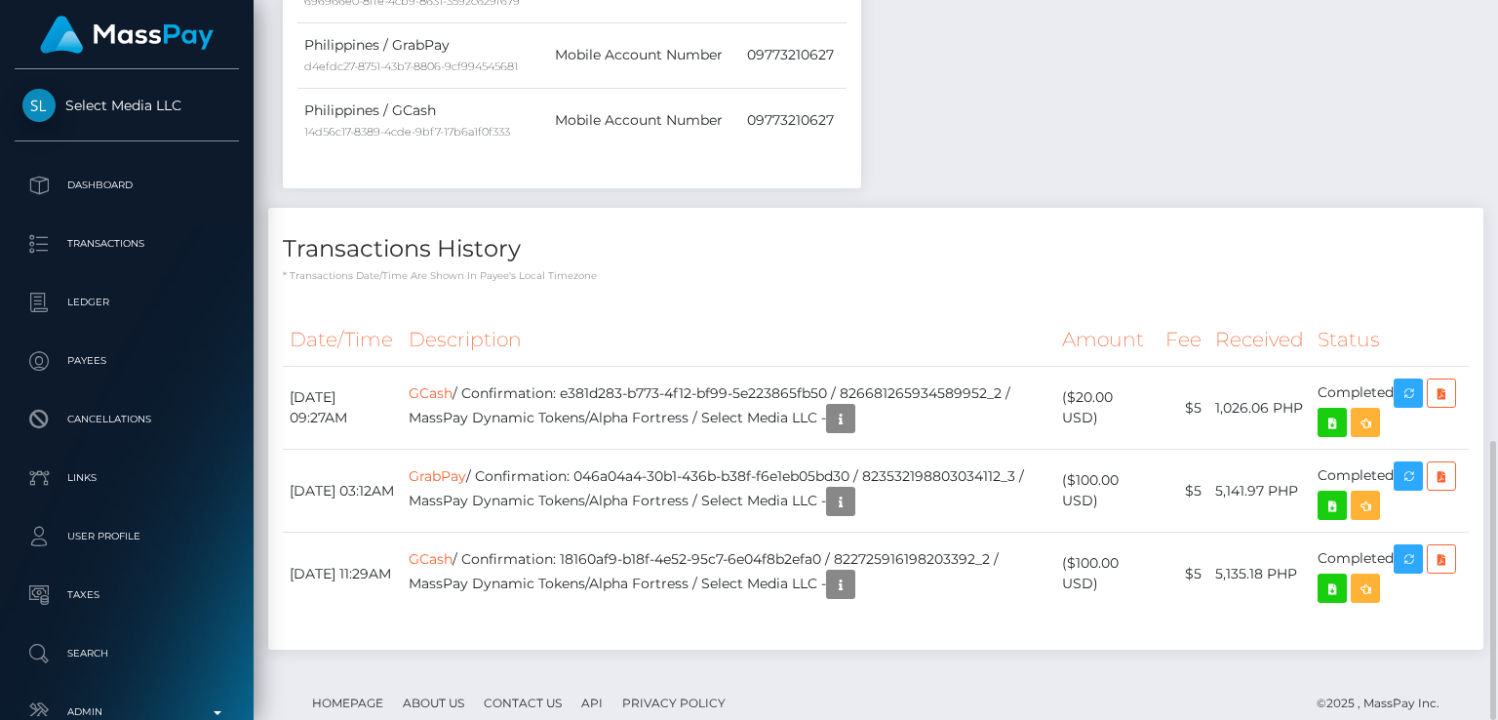
click at [635, 313] on th "Description" at bounding box center [728, 340] width 653 height 54
click at [402, 313] on th "Date/Time" at bounding box center [342, 340] width 119 height 54
click at [394, 313] on th "Date/Time" at bounding box center [342, 340] width 119 height 54
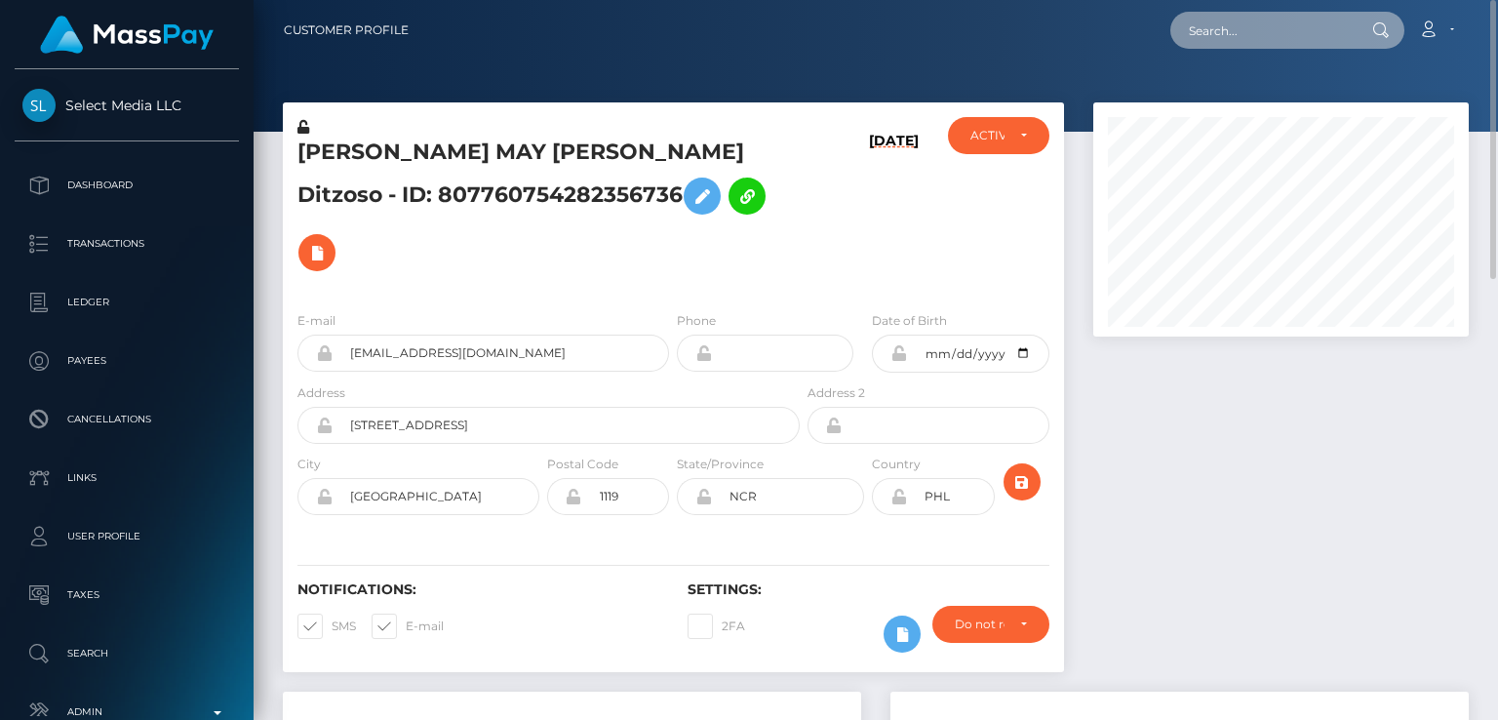
click at [1234, 43] on input "text" at bounding box center [1261, 30] width 183 height 37
paste input "gigimaexx@outlook.com"
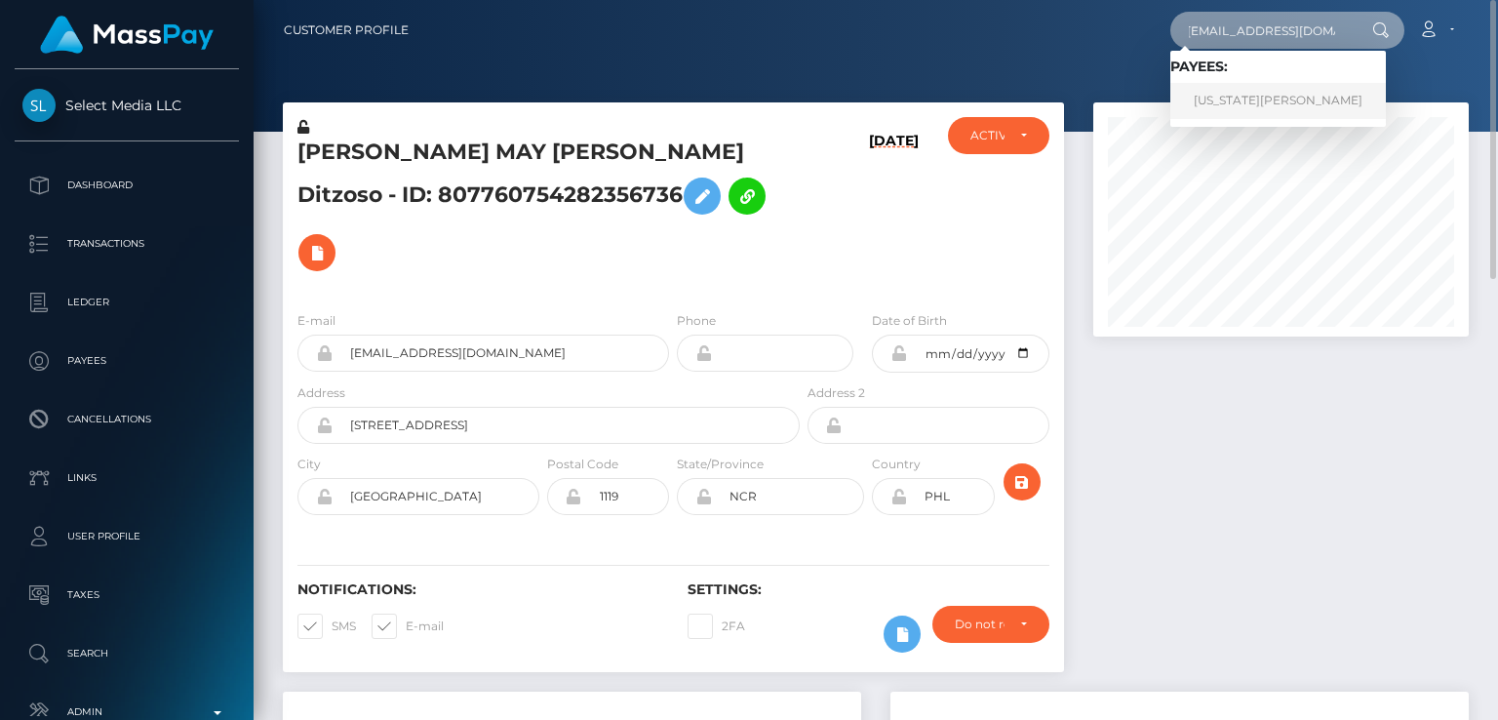
type input "gigimaexx@outlook.com"
click at [1209, 96] on link "[US_STATE][PERSON_NAME]" at bounding box center [1278, 101] width 216 height 36
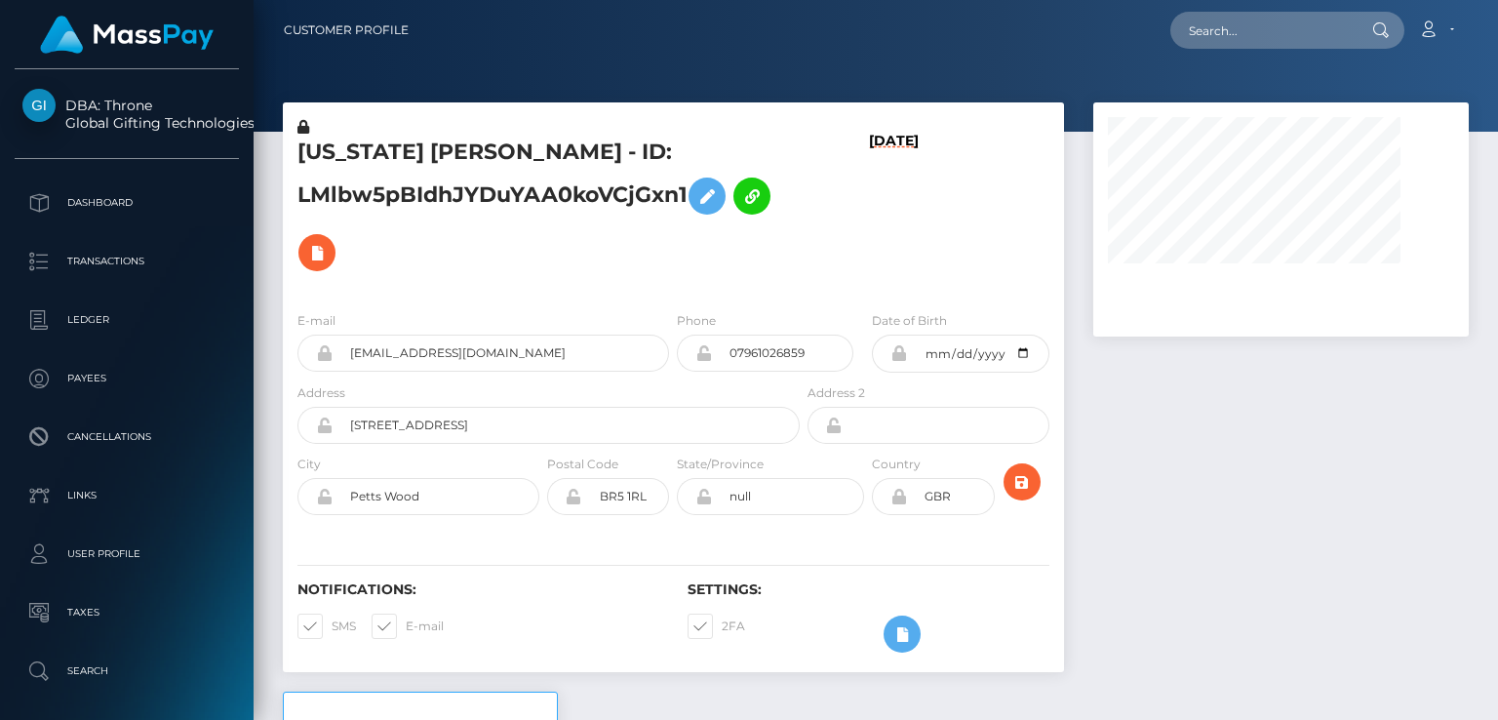
click at [346, 154] on h5 "[US_STATE] [PERSON_NAME] - ID: LMlbw5pBIdhJYDuYAA0koVCjGxn1" at bounding box center [543, 209] width 492 height 143
click at [346, 154] on h5 "GEORGIA MAE HUMBERSTONE - ID: LMlbw5pBIdhJYDuYAA0koVCjGxn1" at bounding box center [543, 209] width 492 height 143
copy h5 "[US_STATE]"
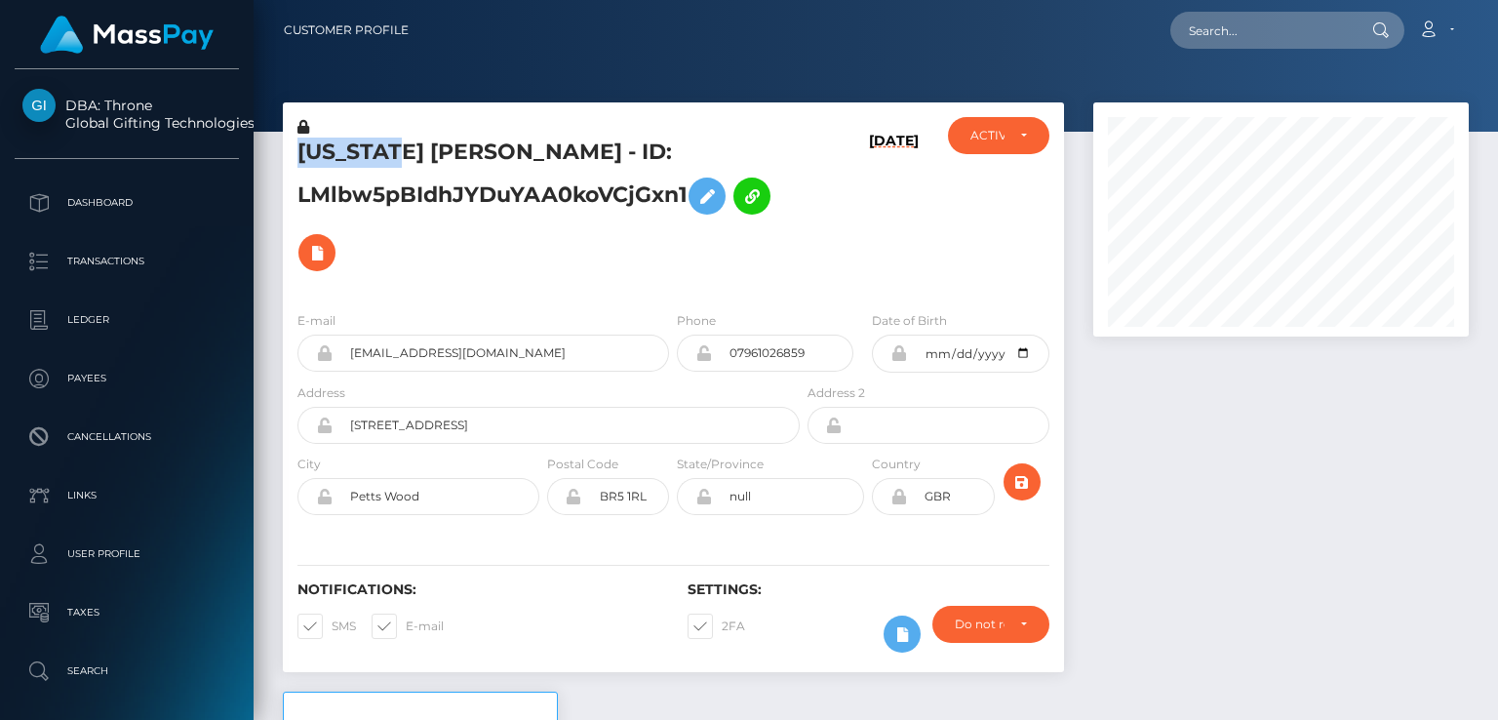
scroll to position [234, 374]
click at [434, 578] on div "Notifications: SMS E-mail Settings: 2FA" at bounding box center [673, 603] width 781 height 138
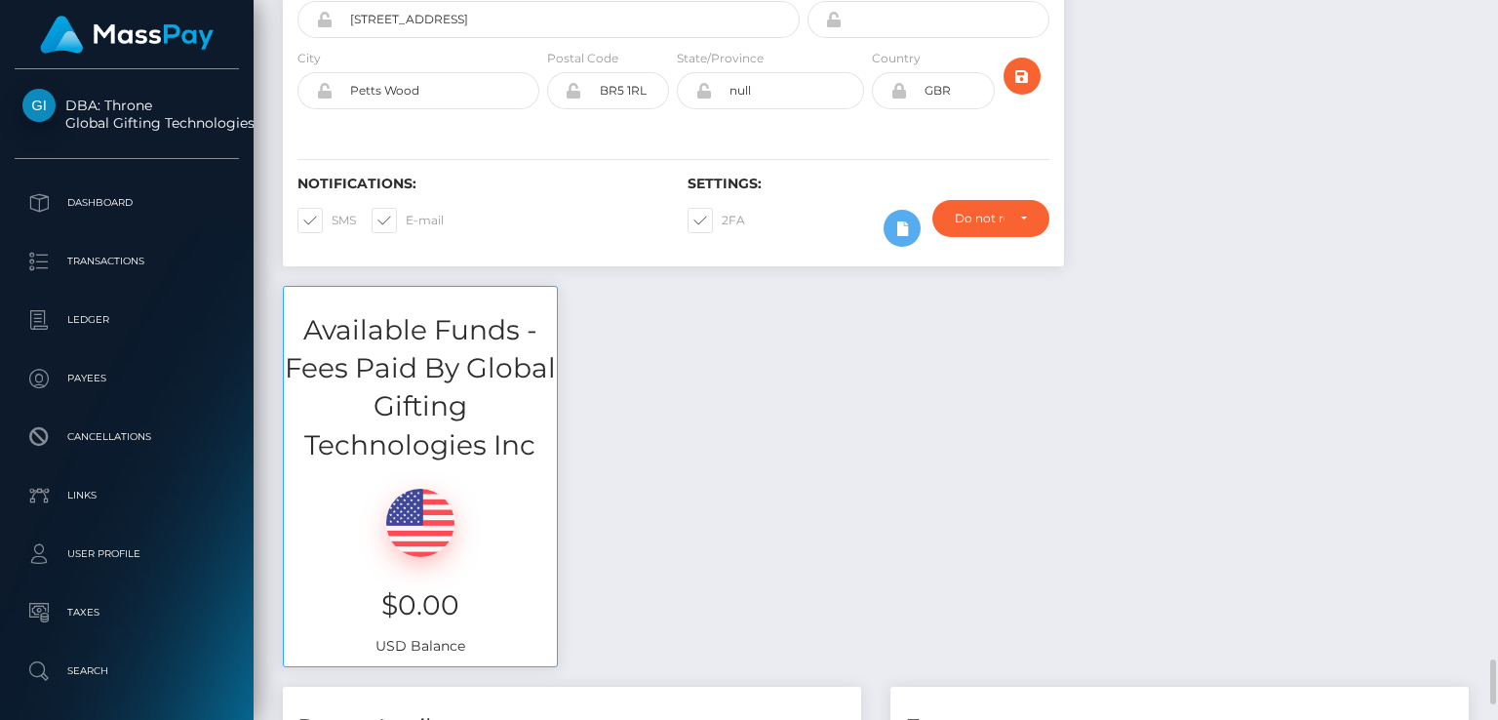
scroll to position [0, 0]
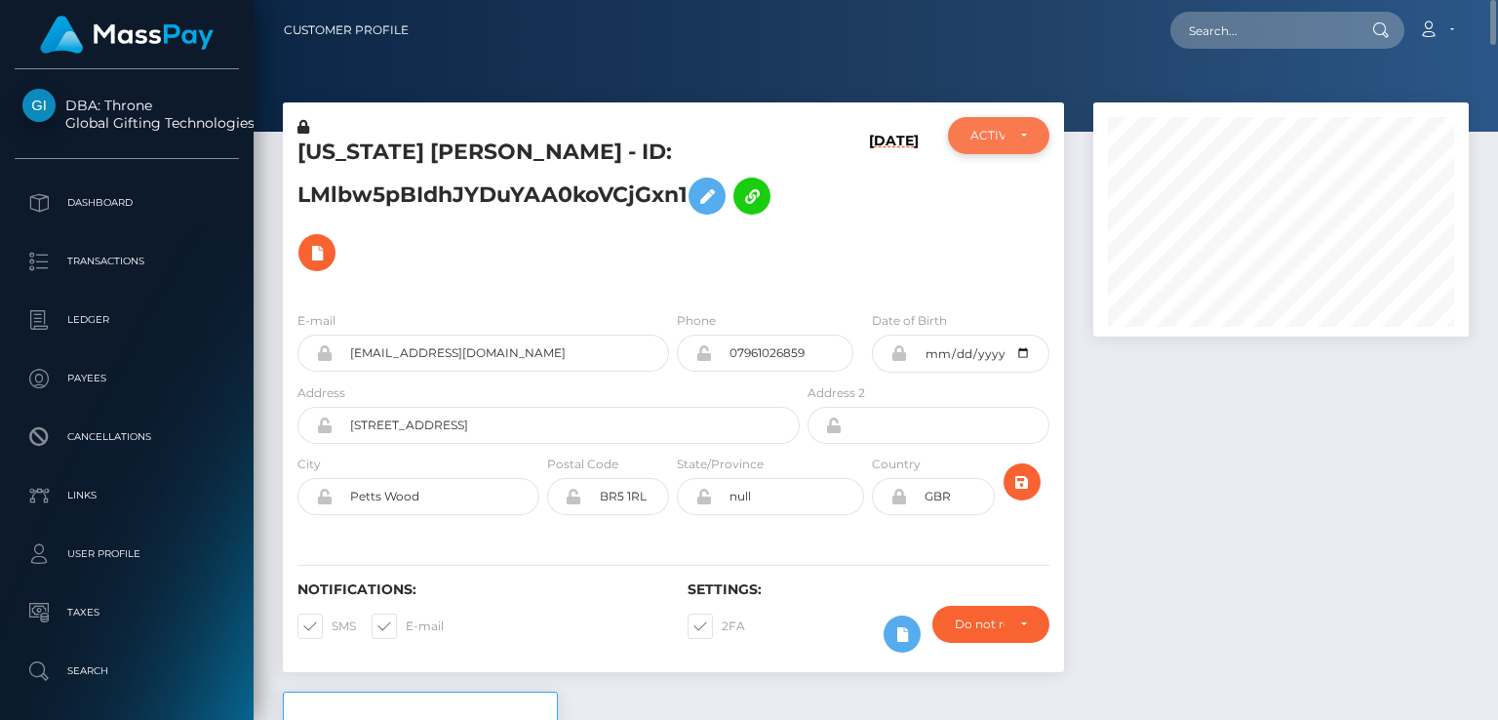
click at [1021, 131] on div "ACTIVE" at bounding box center [998, 136] width 56 height 16
click at [796, 231] on div "GEORGIA MAE HUMBERSTONE - ID: LMlbw5pBIdhJYDuYAA0koVCjGxn1" at bounding box center [543, 206] width 521 height 178
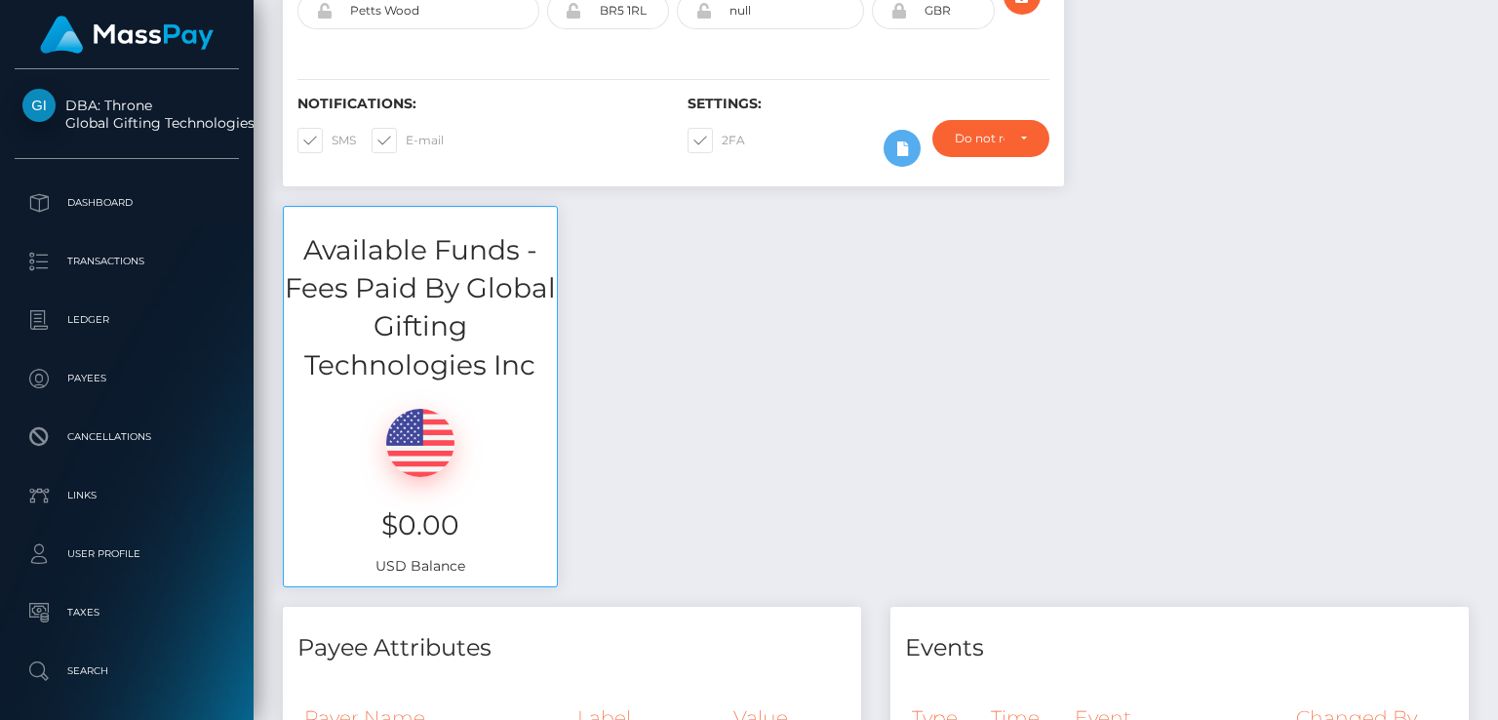
scroll to position [0, 0]
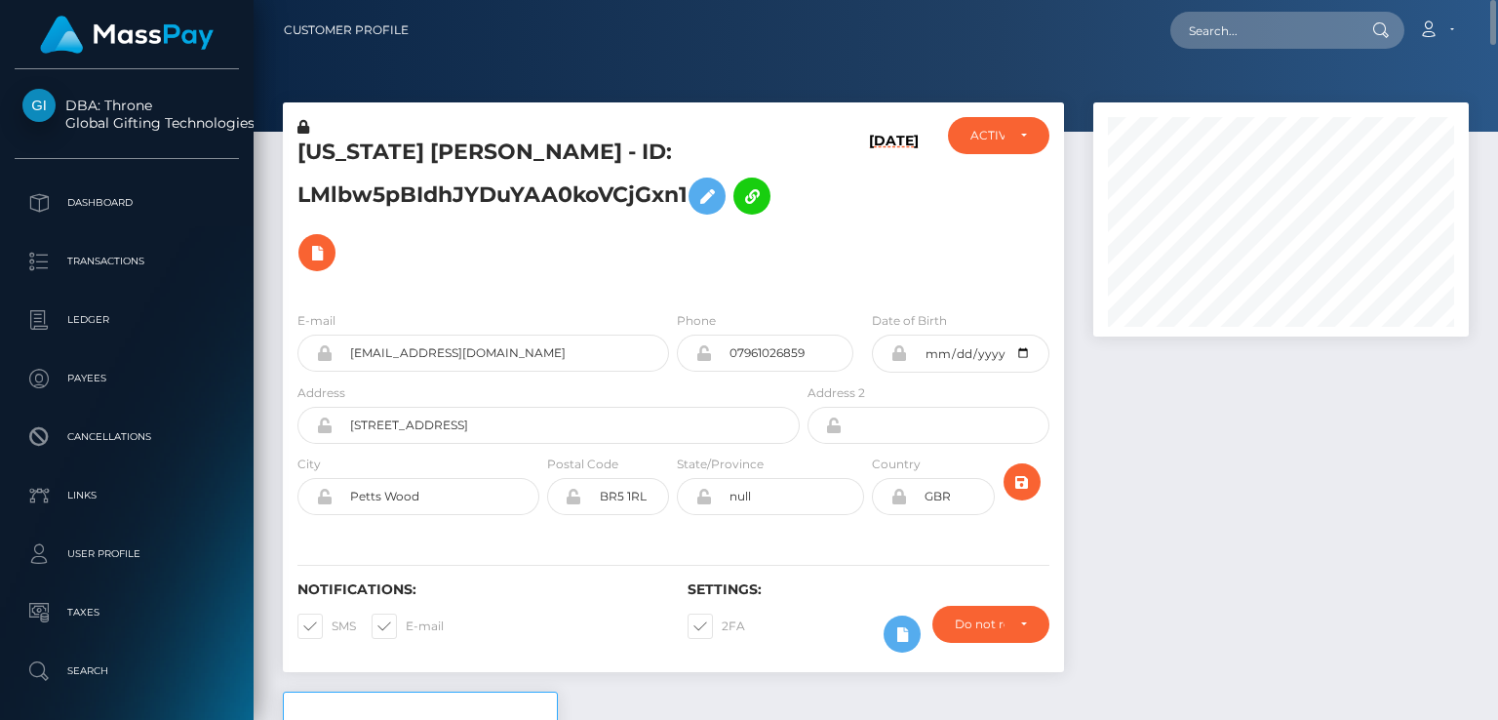
click at [361, 145] on h5 "GEORGIA MAE HUMBERSTONE - ID: LMlbw5pBIdhJYDuYAA0koVCjGxn1" at bounding box center [543, 209] width 492 height 143
copy h5 "[US_STATE]"
drag, startPoint x: 644, startPoint y: 149, endPoint x: 271, endPoint y: 134, distance: 372.9
click at [271, 134] on div "GEORGIA MAE HUMBERSTONE - ID: LMlbw5pBIdhJYDuYAA0koVCjGxn1 09/16/25 ACTIVE CLOS…" at bounding box center [673, 396] width 810 height 589
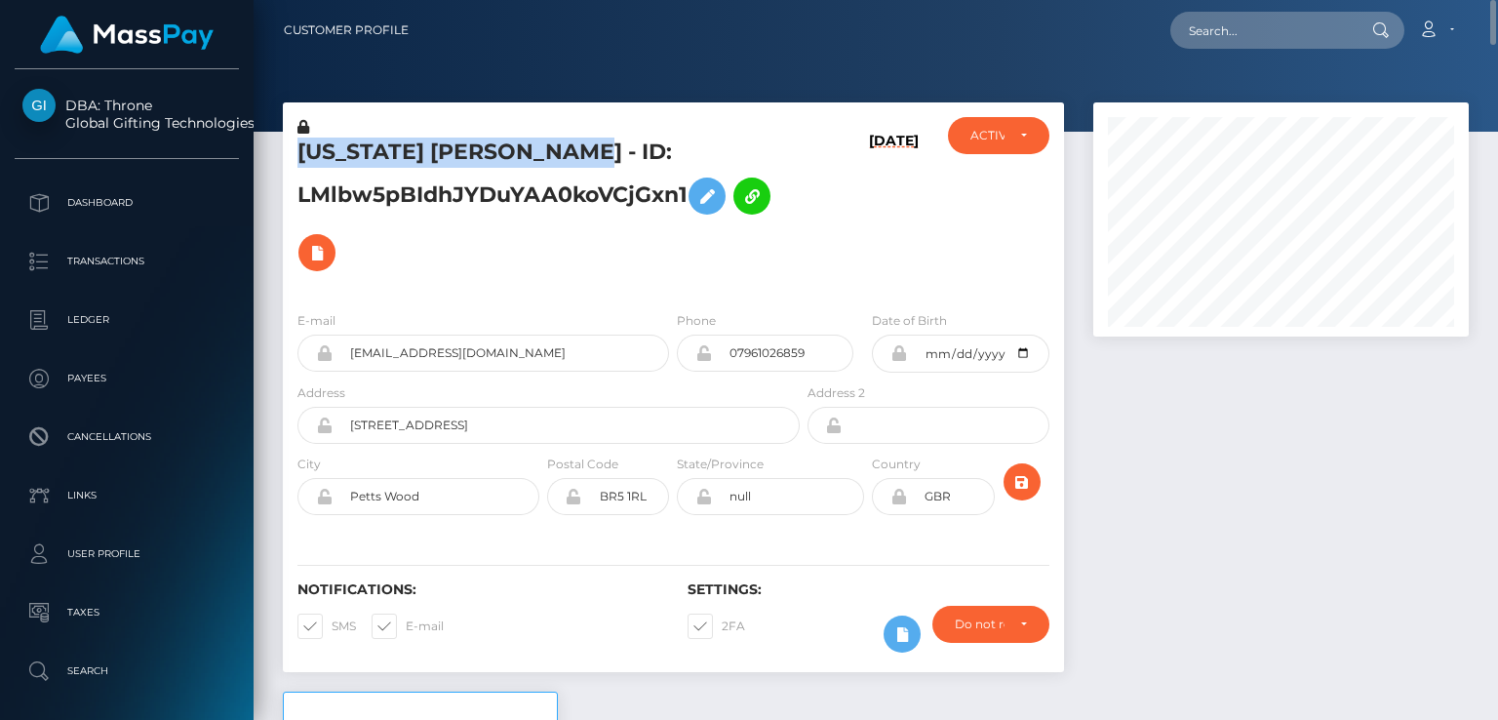
copy div "[US_STATE][PERSON_NAME]"
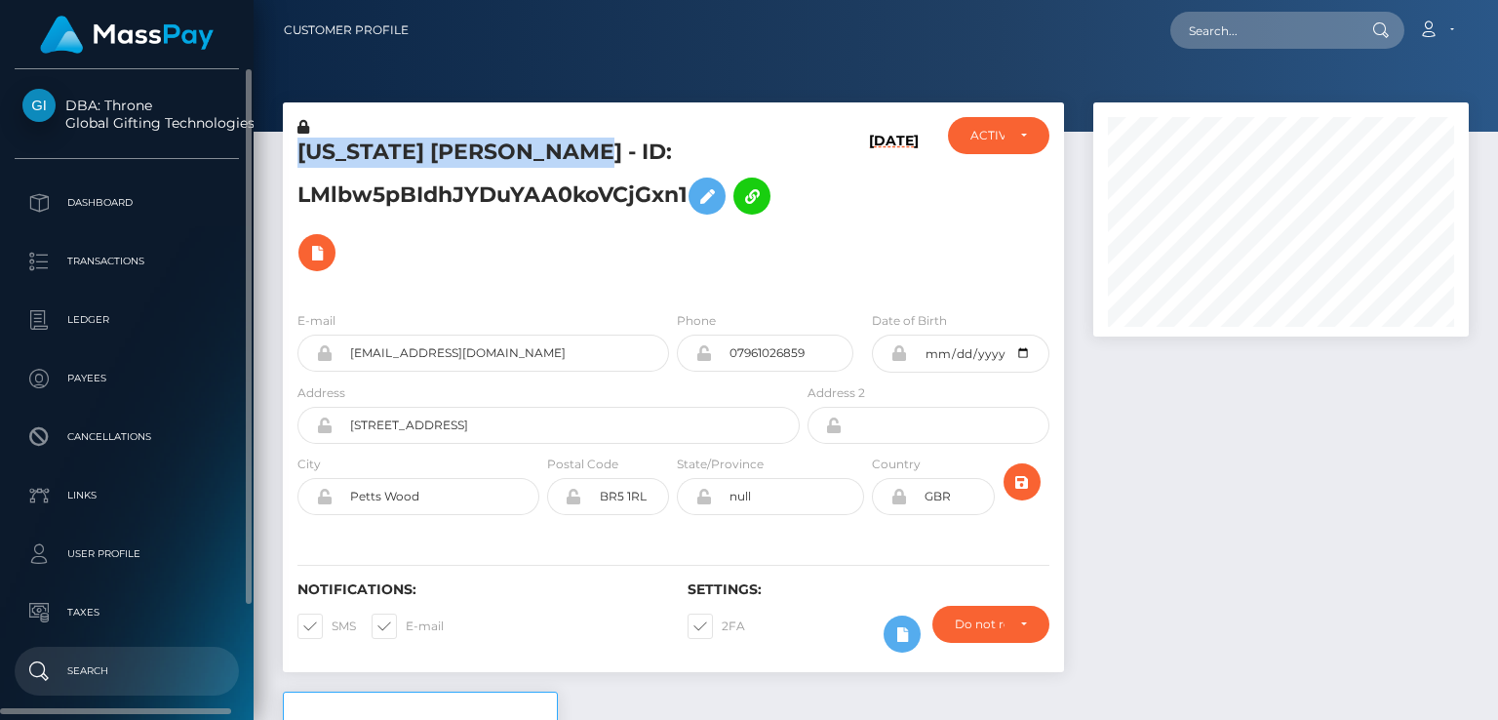
click at [105, 672] on p "Search" at bounding box center [126, 670] width 209 height 29
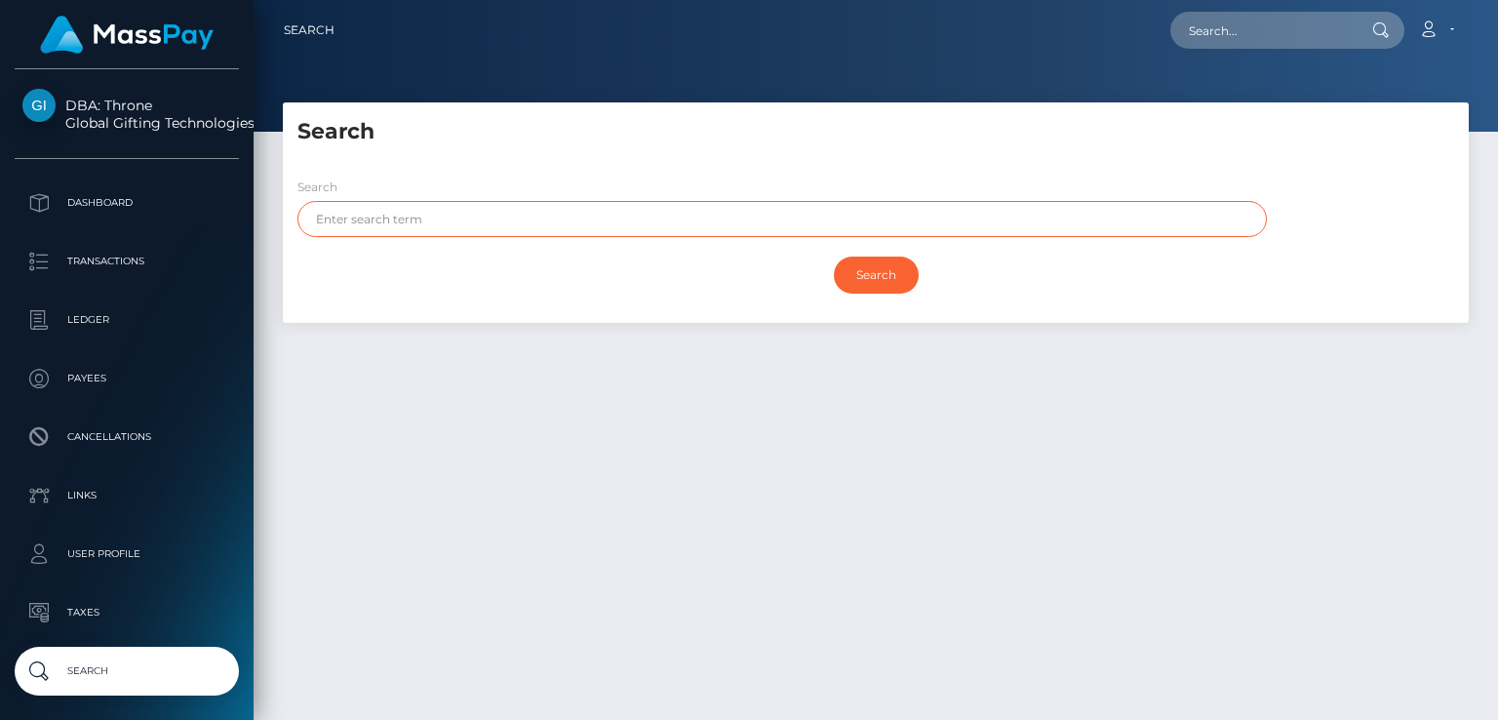
click at [538, 226] on input "text" at bounding box center [781, 219] width 969 height 36
paste input "[US_STATE][PERSON_NAME]"
drag, startPoint x: 515, startPoint y: 225, endPoint x: 380, endPoint y: 213, distance: 135.2
click at [380, 213] on input "[US_STATE][PERSON_NAME]" at bounding box center [781, 219] width 969 height 36
type input "[US_STATE]"
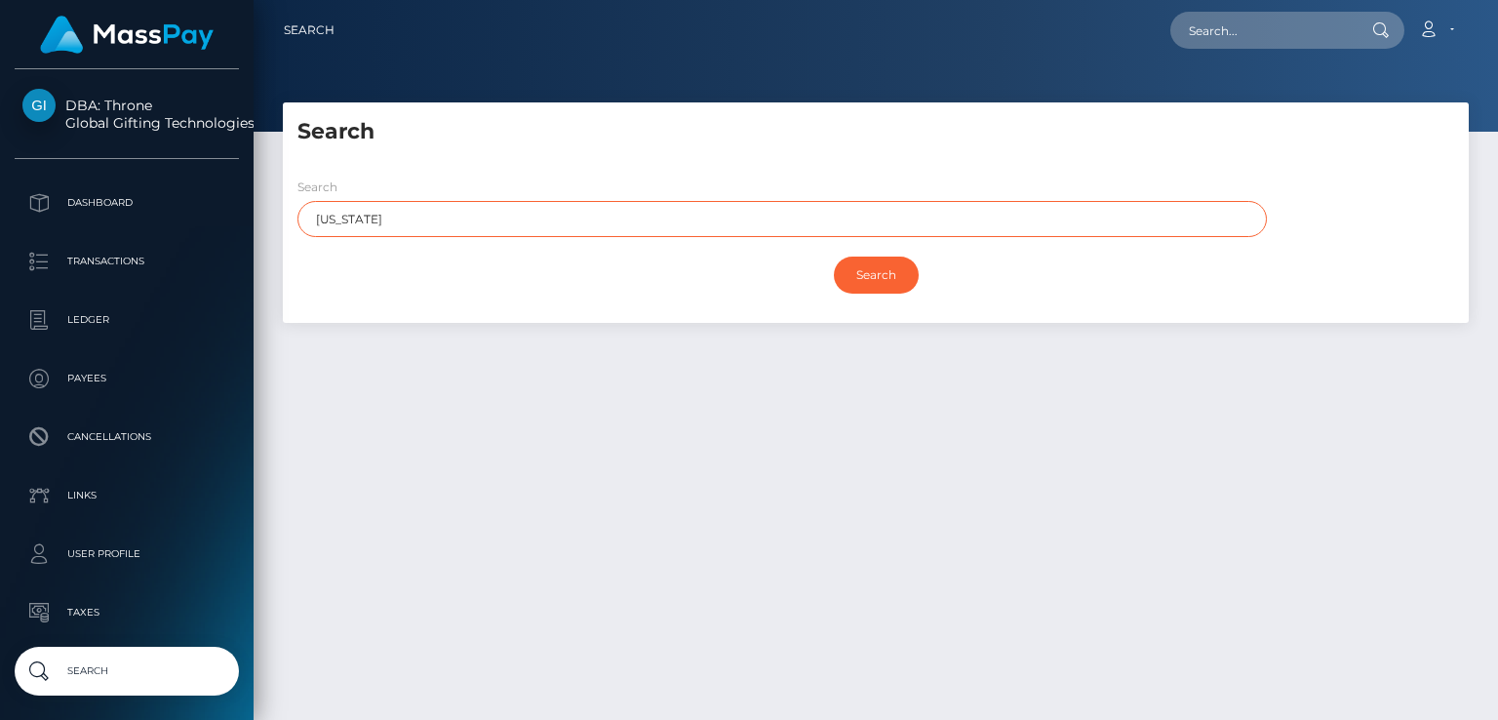
click at [834, 256] on input "Search" at bounding box center [876, 274] width 85 height 37
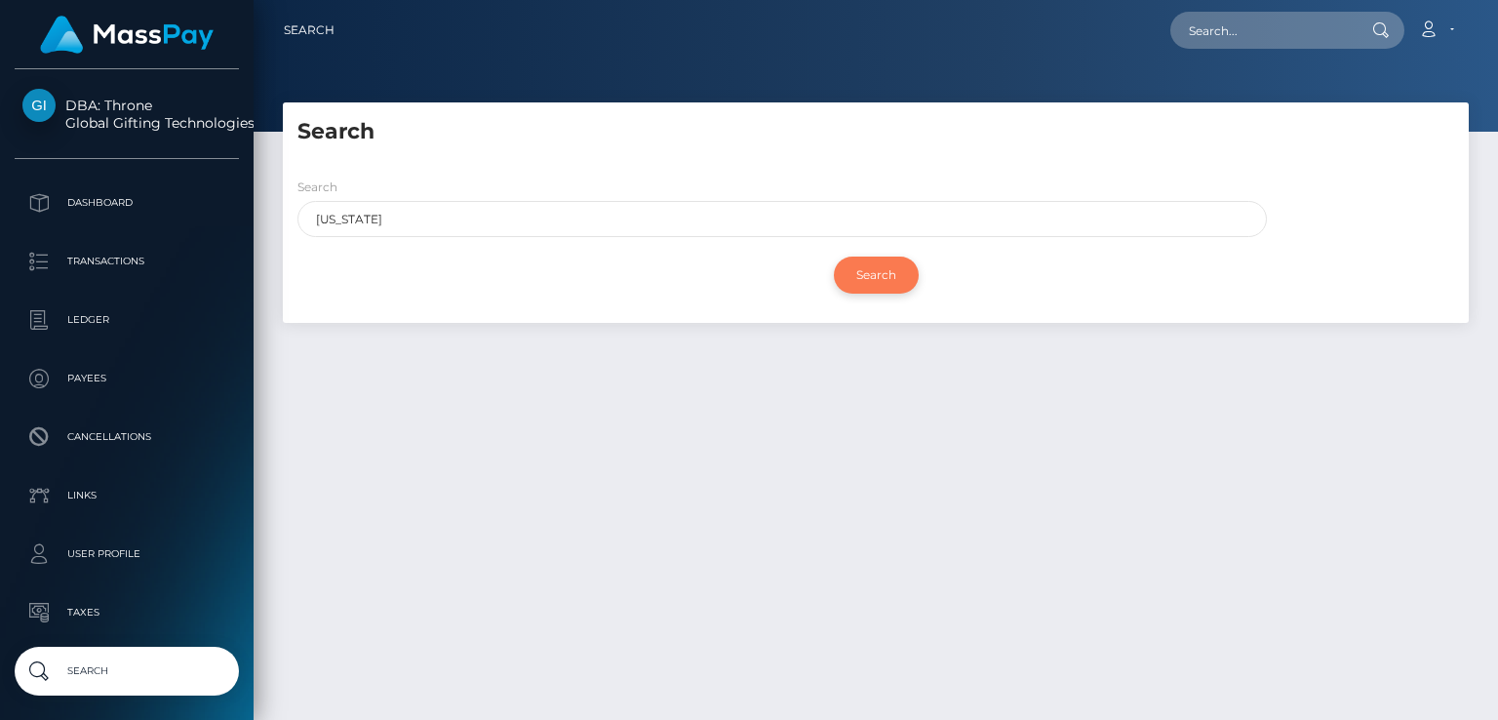
click at [884, 283] on input "Search" at bounding box center [876, 274] width 85 height 37
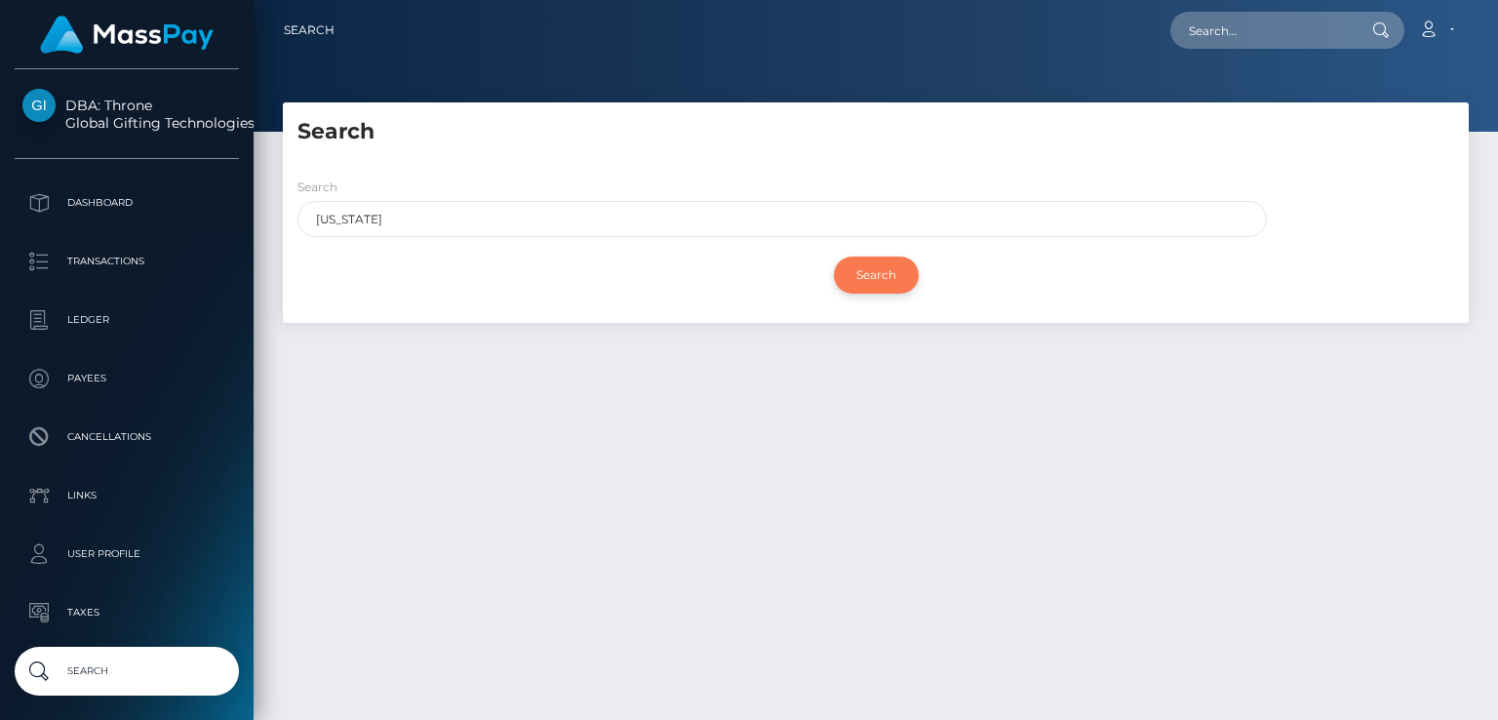
click at [884, 283] on input "Search" at bounding box center [876, 274] width 85 height 37
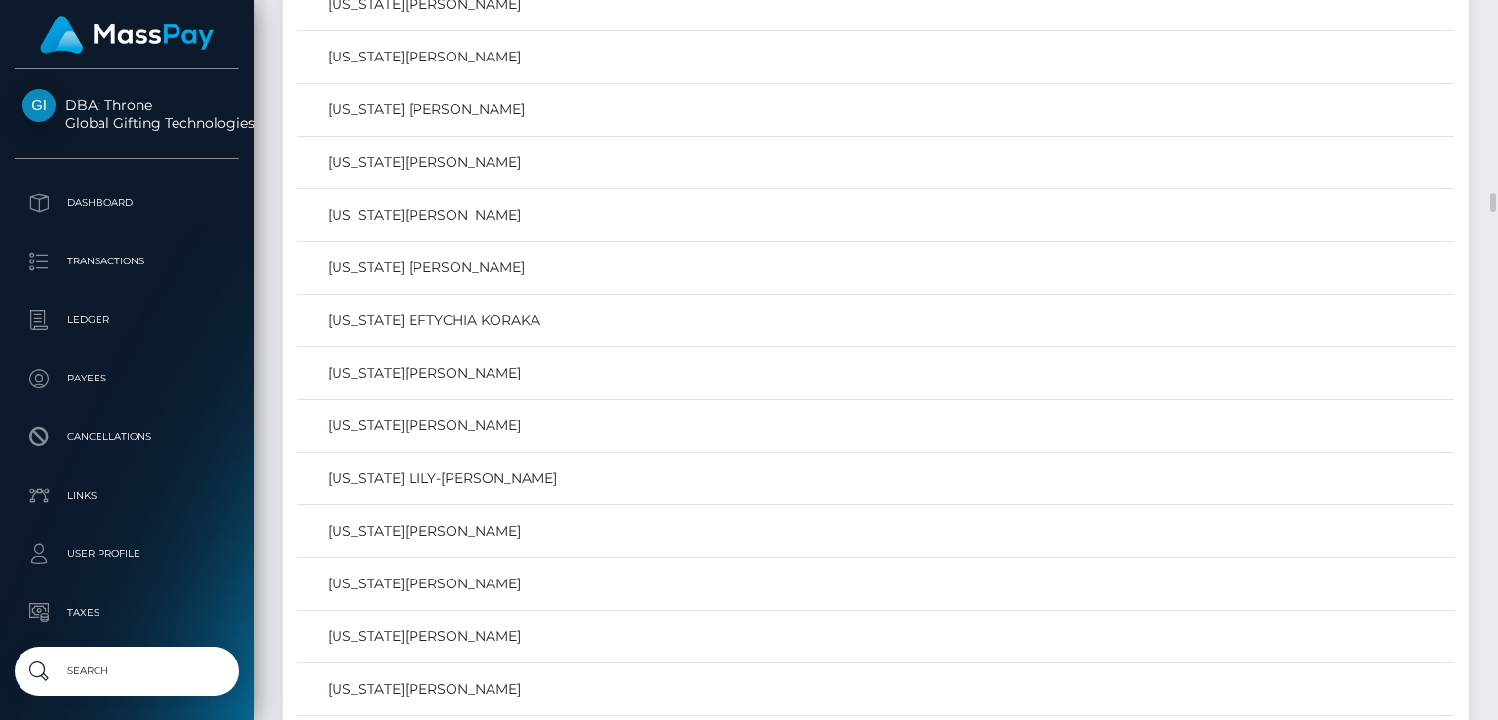
scroll to position [3289, 0]
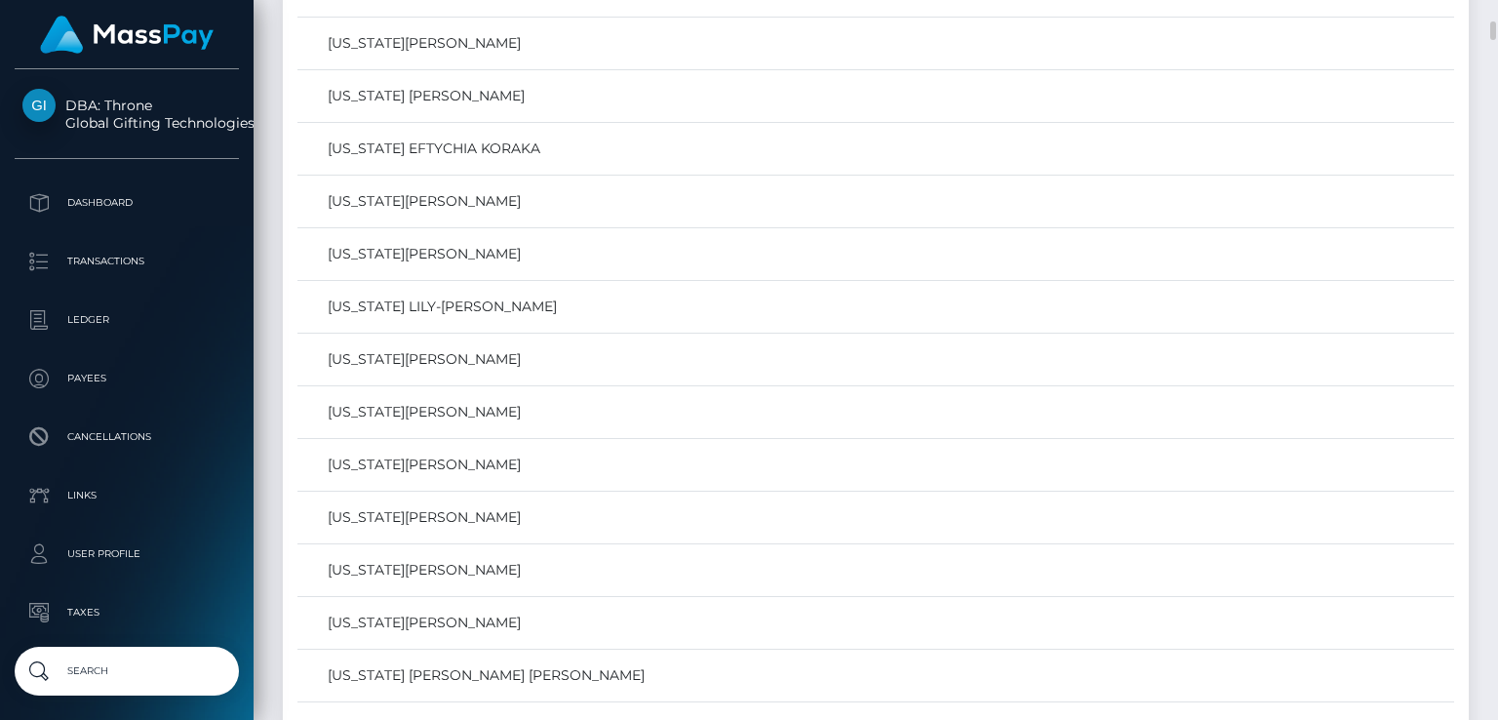
click at [479, 520] on td "[US_STATE][PERSON_NAME]" at bounding box center [875, 518] width 1157 height 53
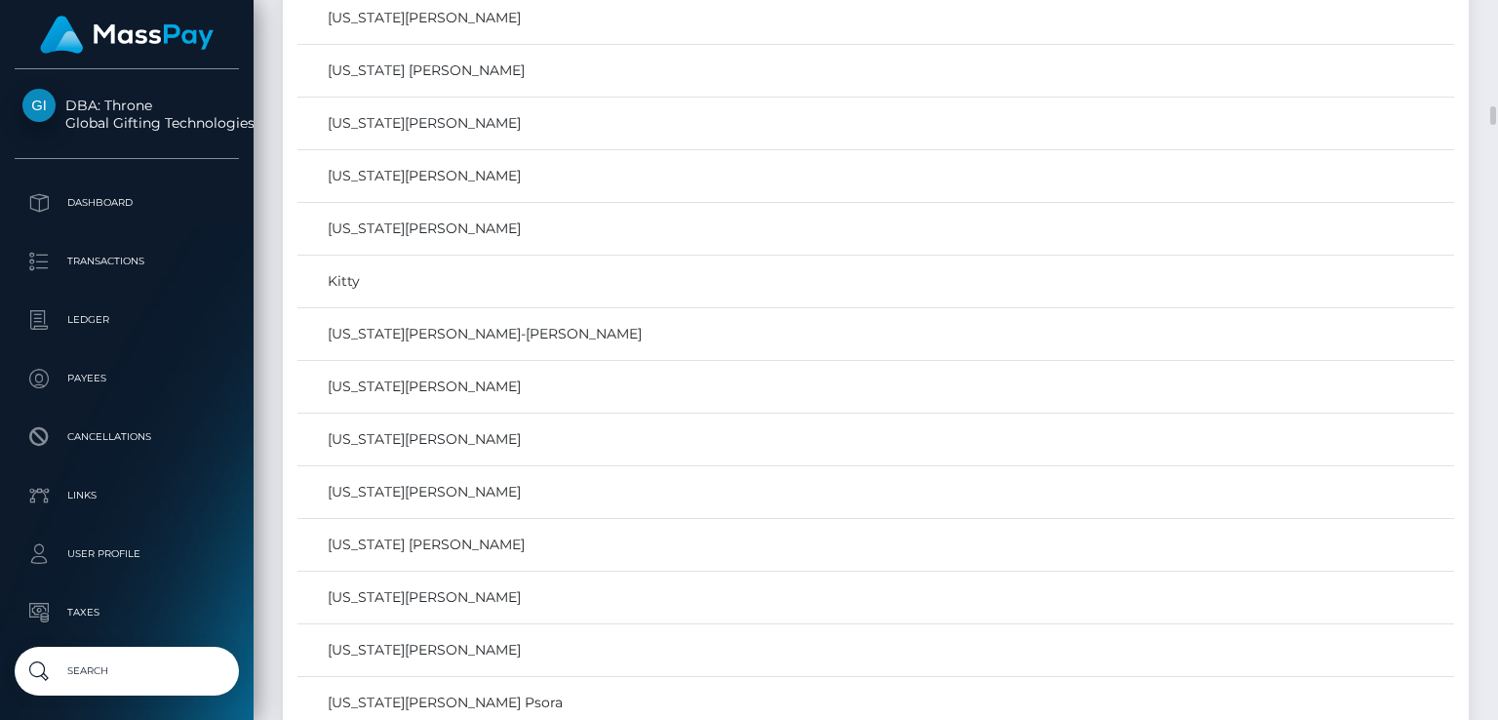
scroll to position [4001, 0]
click at [480, 217] on link "[US_STATE][PERSON_NAME]" at bounding box center [875, 226] width 1143 height 28
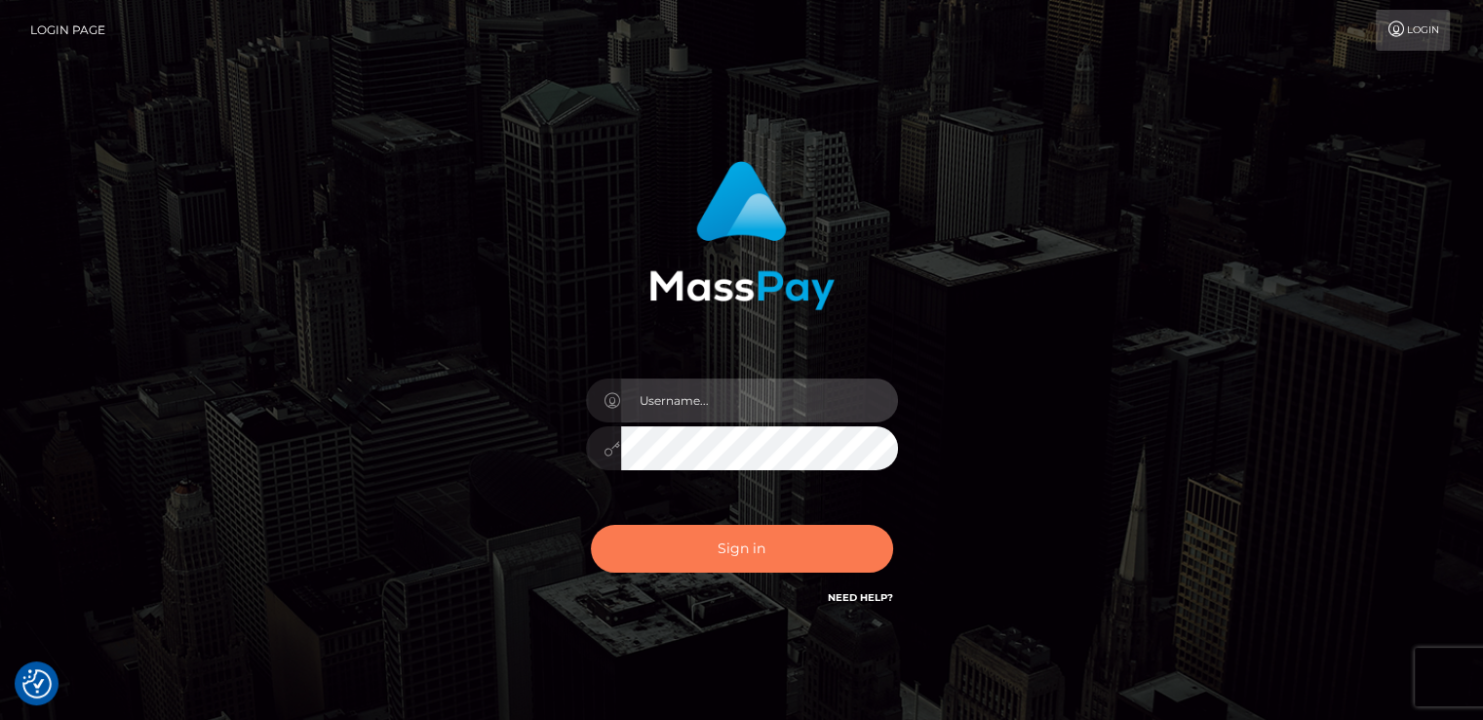
type input "nt.es"
click at [715, 556] on button "Sign in" at bounding box center [742, 549] width 302 height 48
type input "[DOMAIN_NAME]"
click at [670, 551] on button "Sign in" at bounding box center [742, 549] width 302 height 48
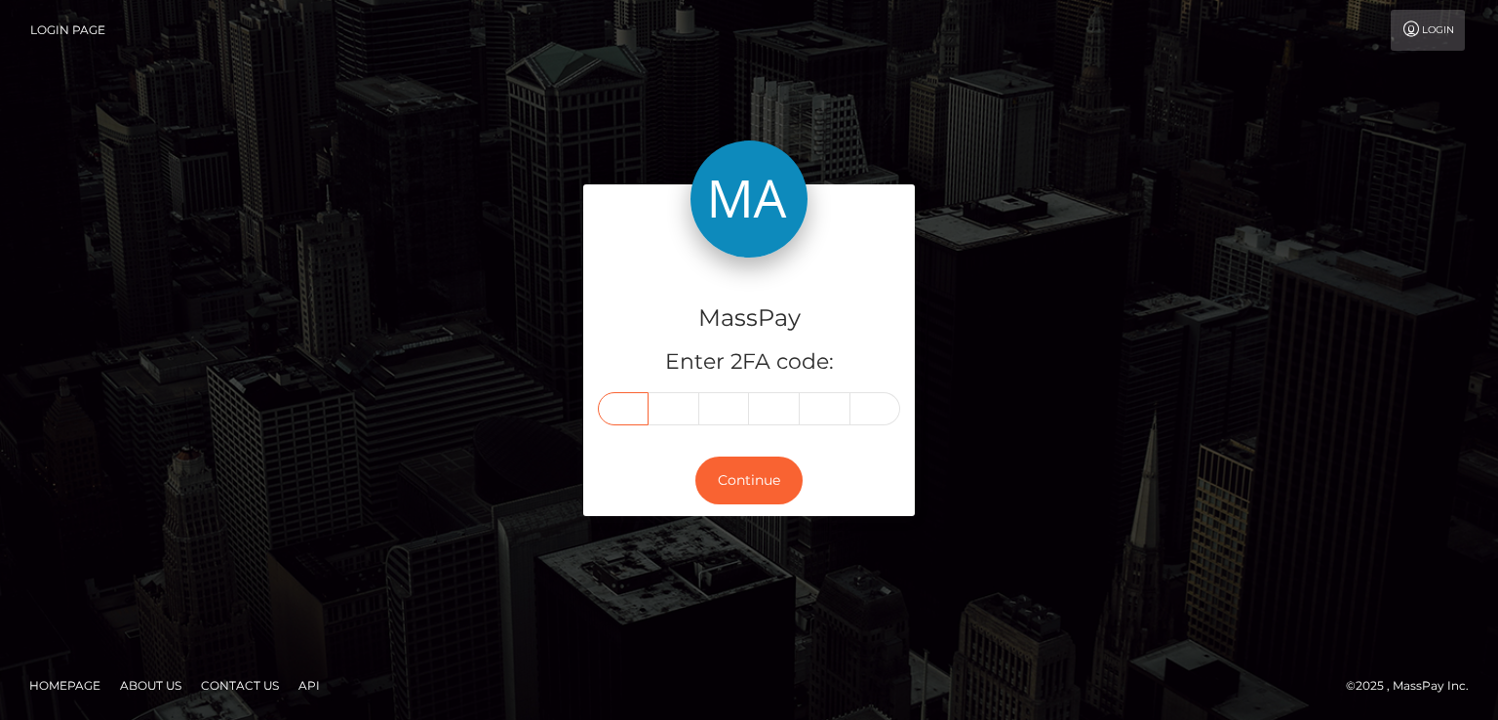
click at [629, 399] on input "text" at bounding box center [623, 408] width 51 height 33
type input "9"
type input "2"
type input "5"
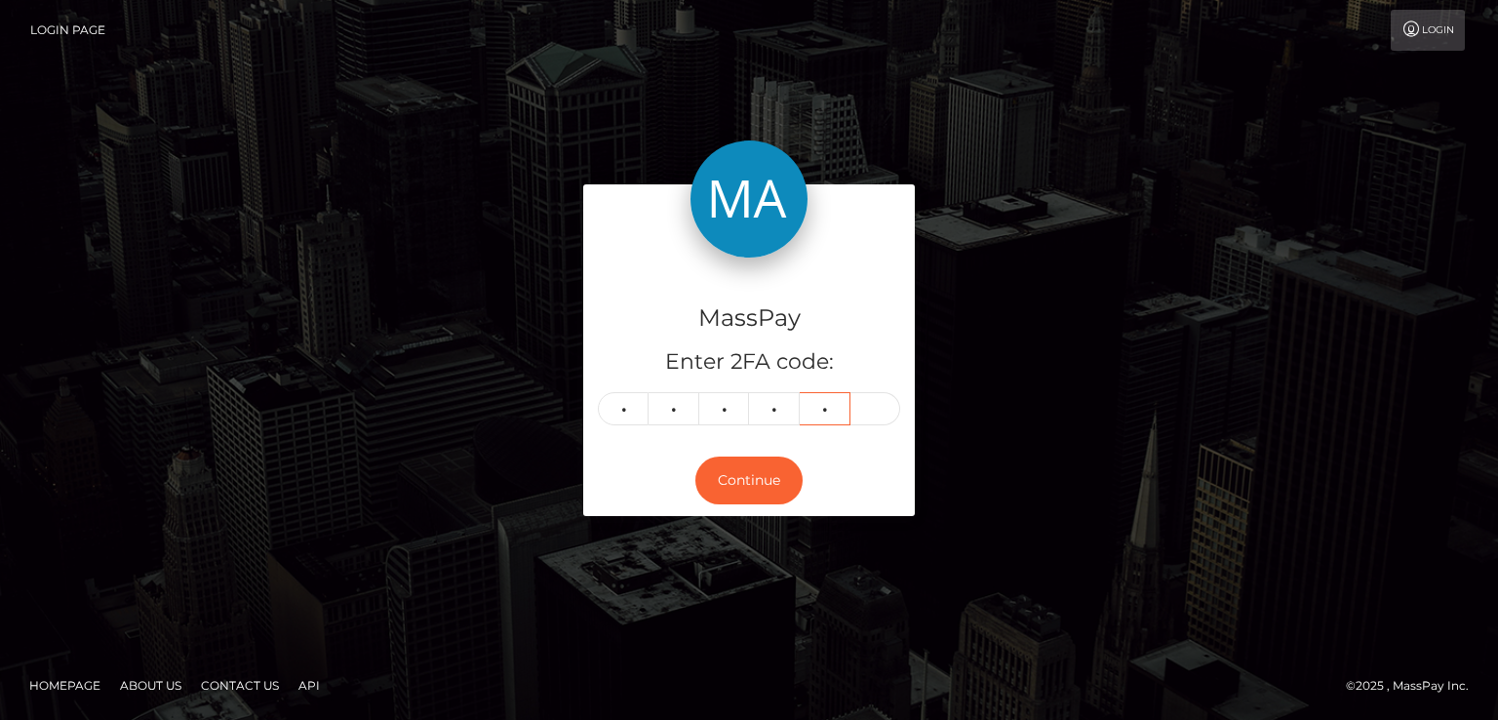
type input "5"
type input "4"
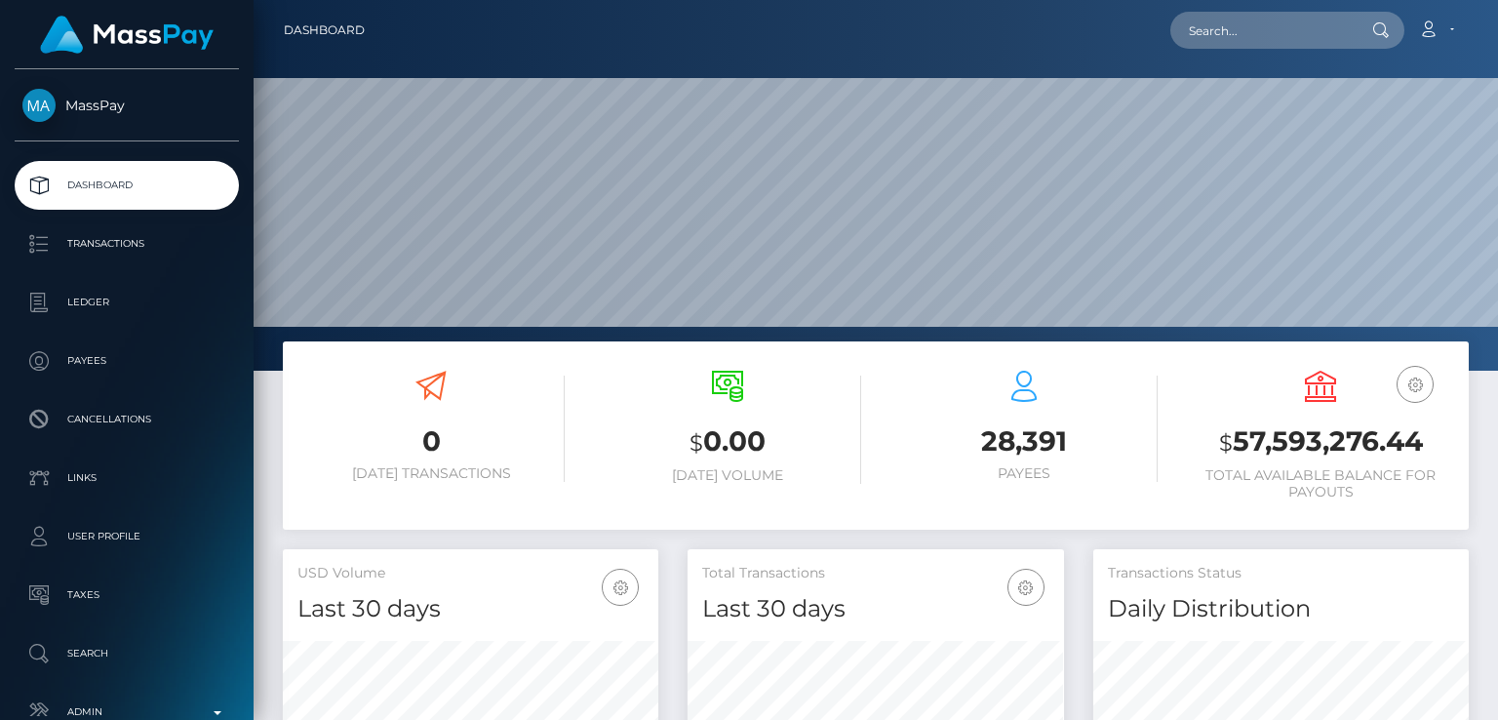
scroll to position [345, 374]
click at [1288, 43] on input "text" at bounding box center [1261, 30] width 183 height 37
paste input "[EMAIL_ADDRESS][DOMAIN_NAME]"
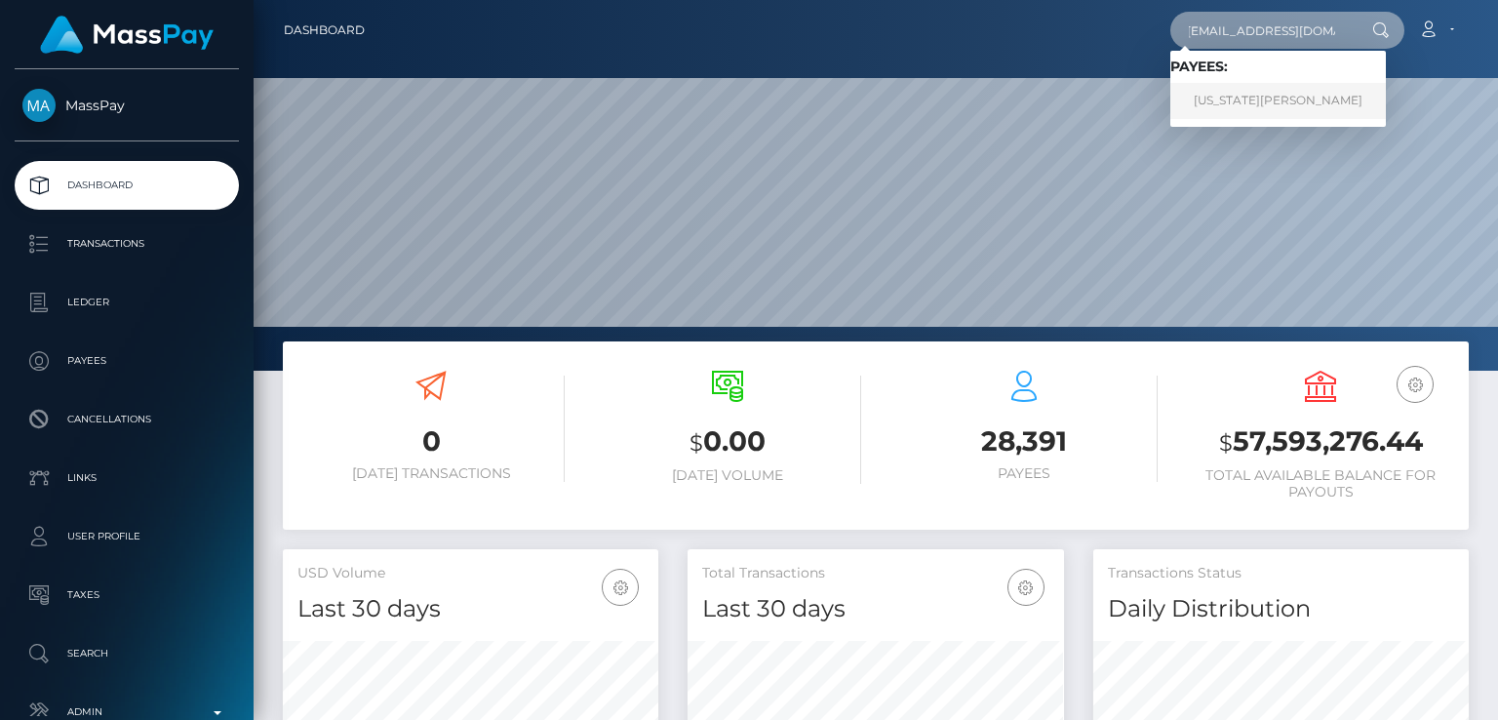
type input "[EMAIL_ADDRESS][DOMAIN_NAME]"
click at [1277, 99] on link "GEORGIA MAE HUMBERSTONE" at bounding box center [1278, 101] width 216 height 36
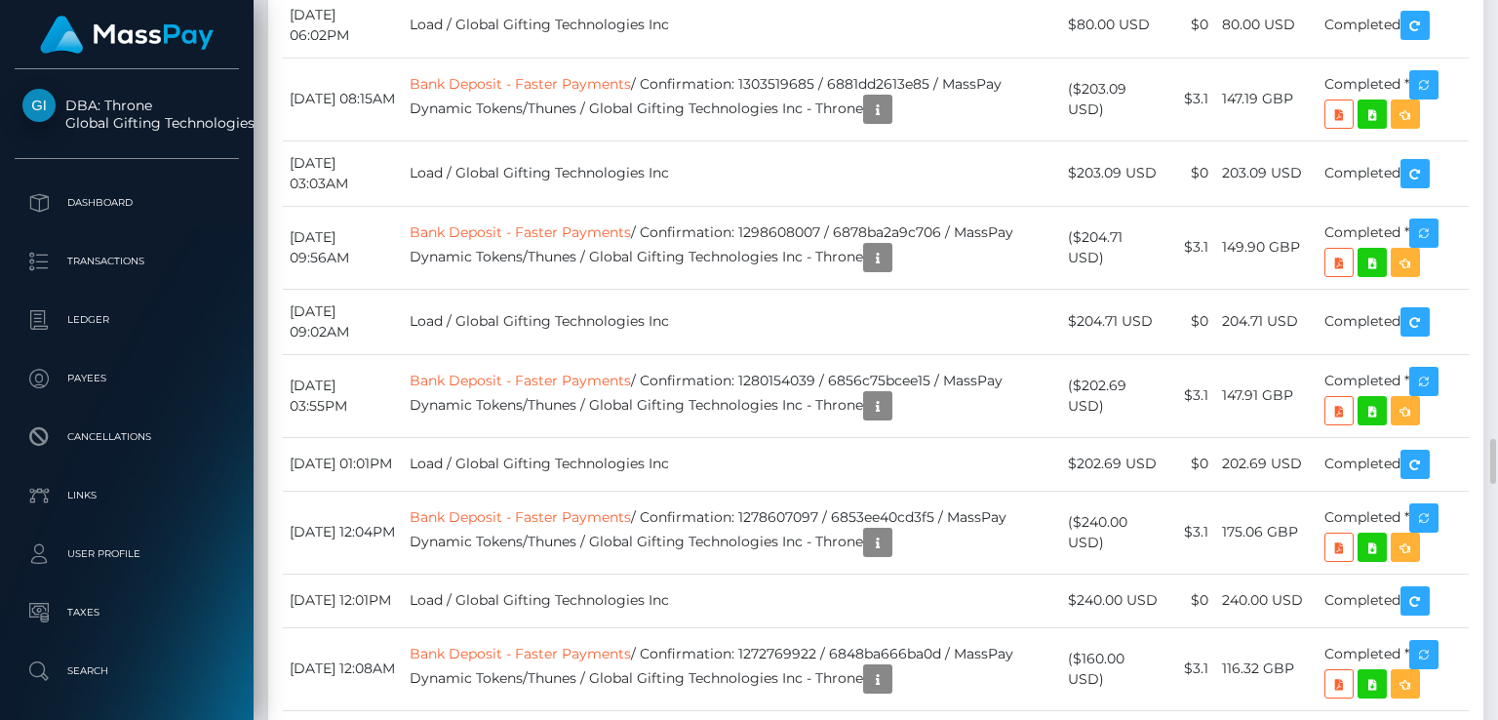
scroll to position [6928, 0]
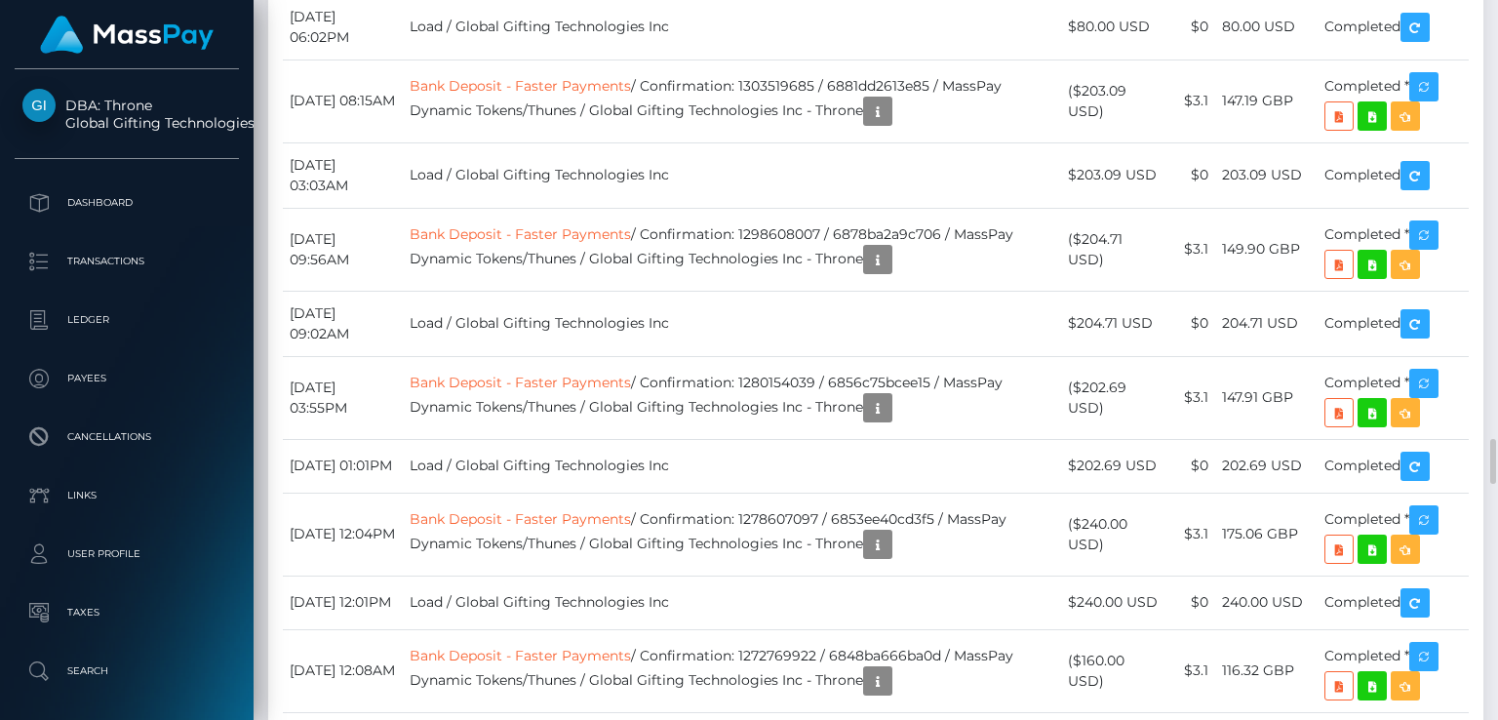
drag, startPoint x: 1328, startPoint y: 59, endPoint x: 1220, endPoint y: 32, distance: 111.6
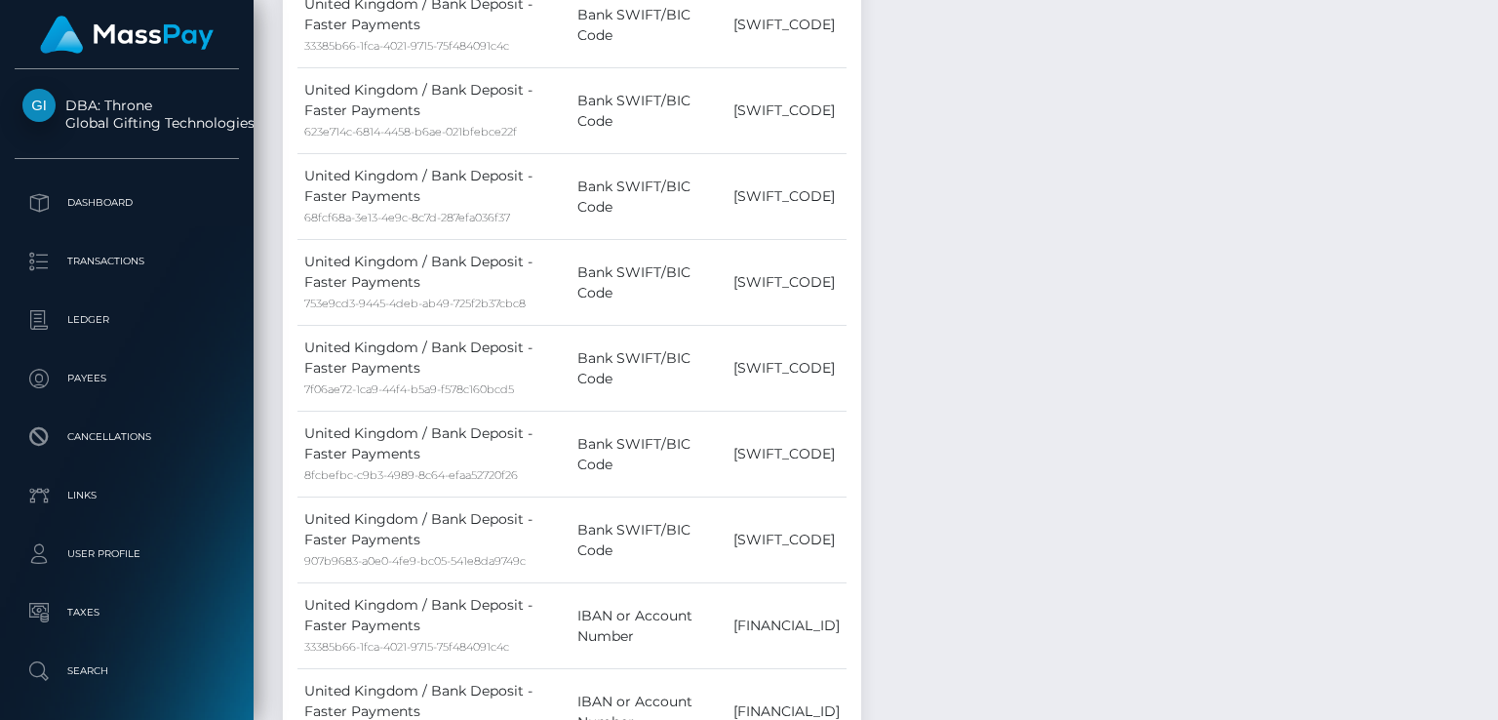
scroll to position [0, 0]
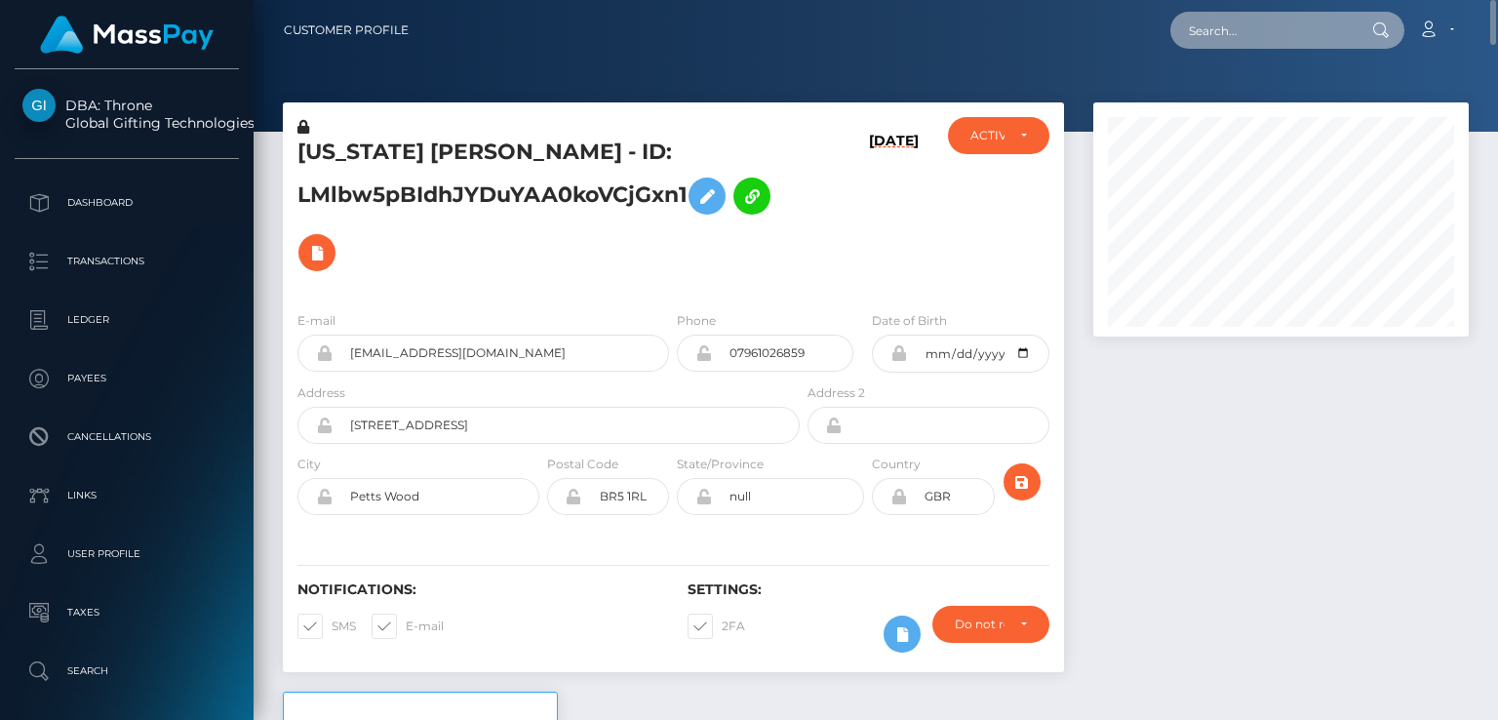
click at [1319, 32] on input "text" at bounding box center [1261, 30] width 183 height 37
paste input "[EMAIL_ADDRESS][DOMAIN_NAME]"
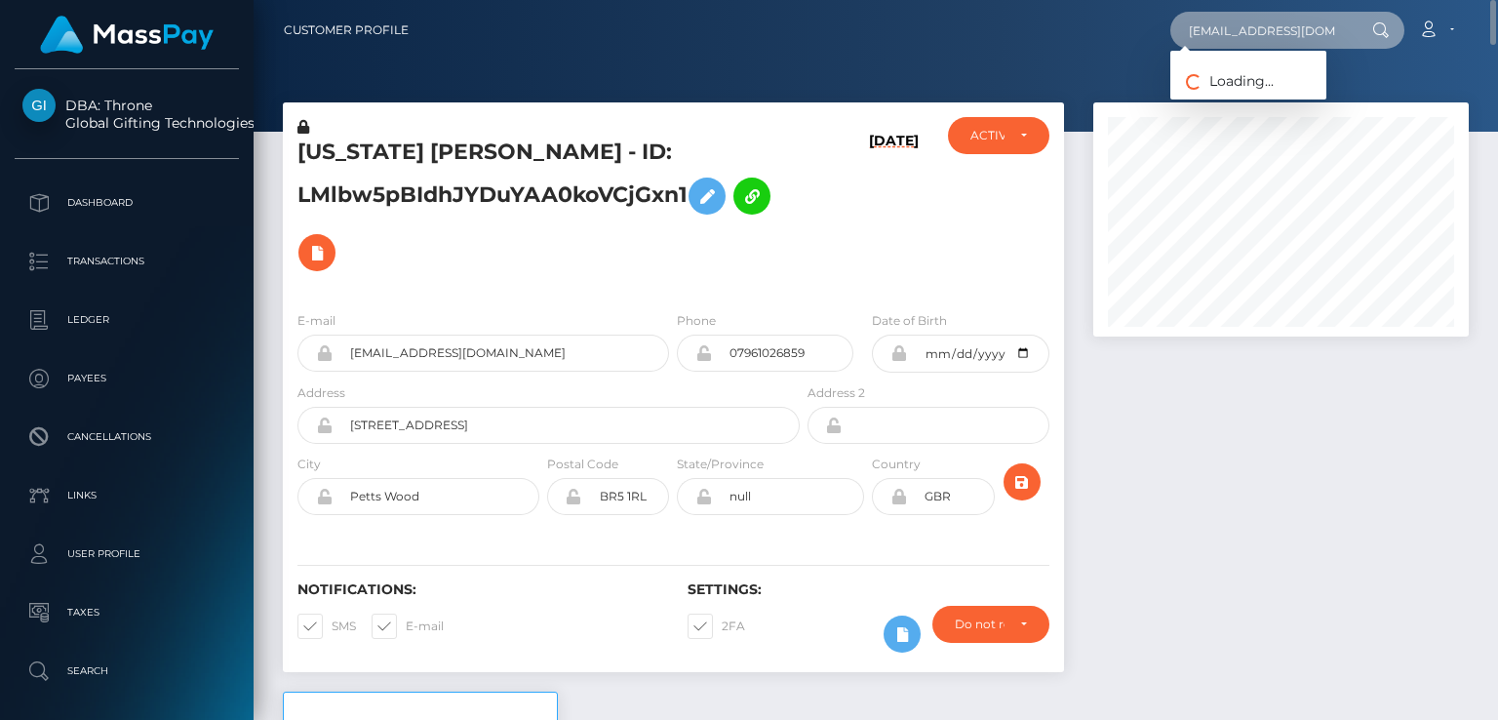
type input "[EMAIL_ADDRESS][DOMAIN_NAME]"
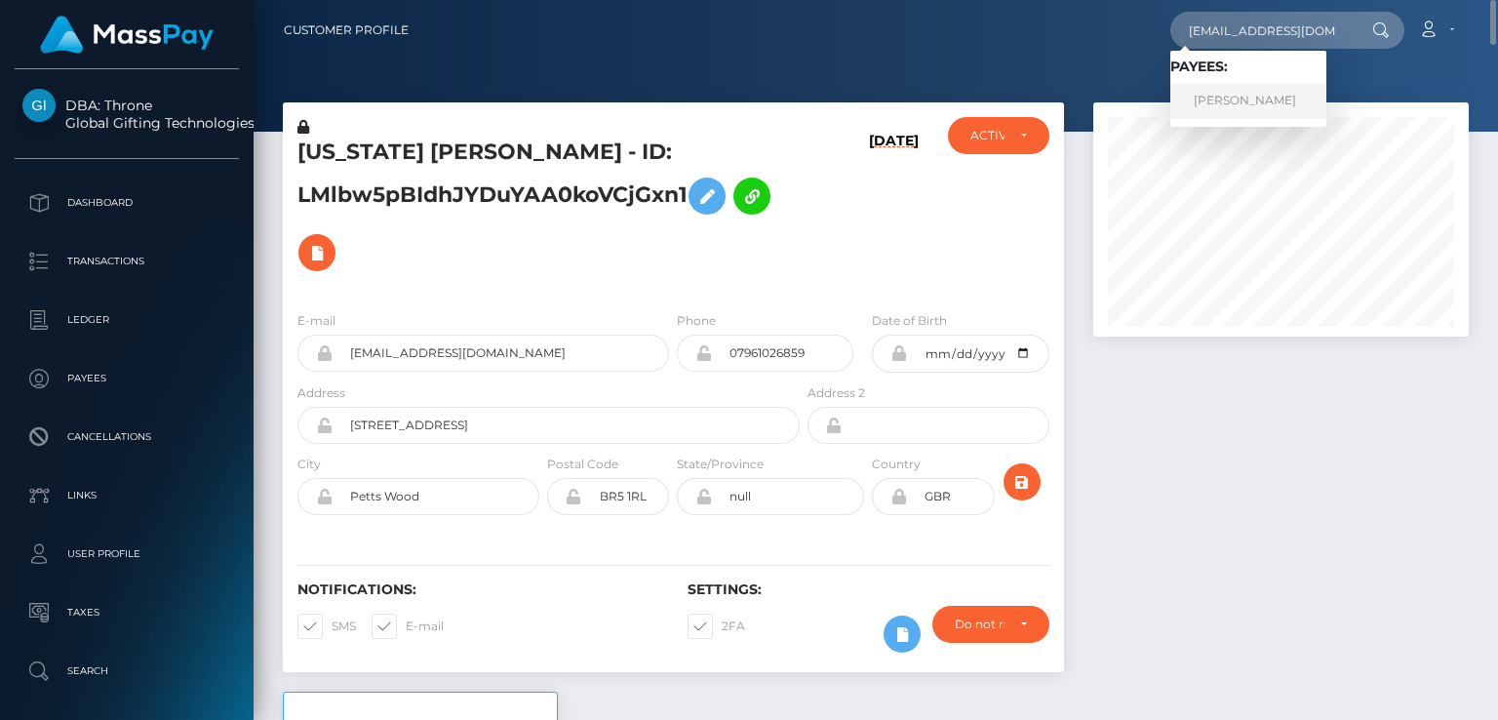
click at [1259, 101] on link "Nebojsa Stankovic" at bounding box center [1248, 101] width 156 height 36
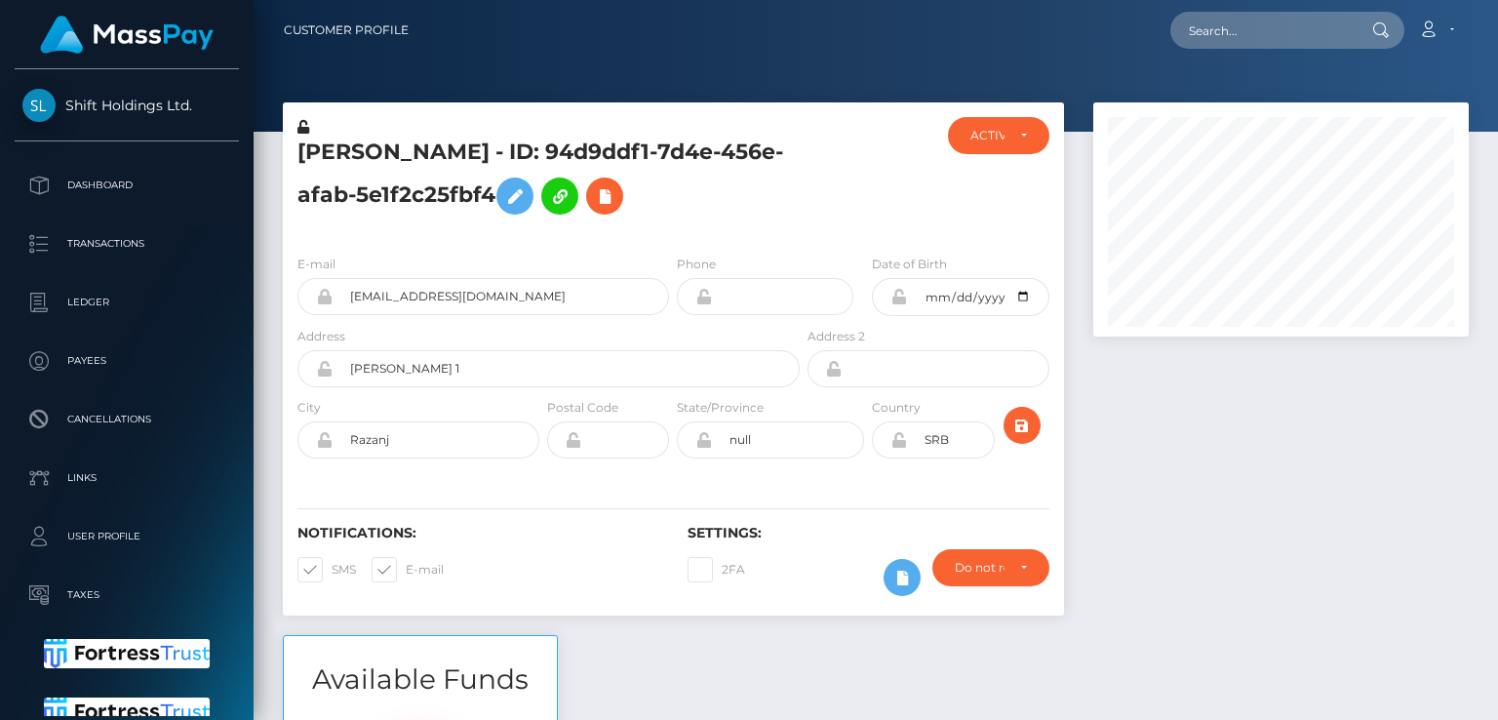
click at [283, 364] on div "Address Vuka Karadzica 1" at bounding box center [543, 361] width 521 height 71
click at [358, 158] on h5 "[PERSON_NAME] - ID: 94d9ddf1-7d4e-456e-afab-5e1f2c25fbf4" at bounding box center [543, 181] width 492 height 87
click at [358, 158] on h5 "Nebojsa Stankovic - ID: 94d9ddf1-7d4e-456e-afab-5e1f2c25fbf4" at bounding box center [543, 181] width 492 height 87
copy h5 "Nebojsa"
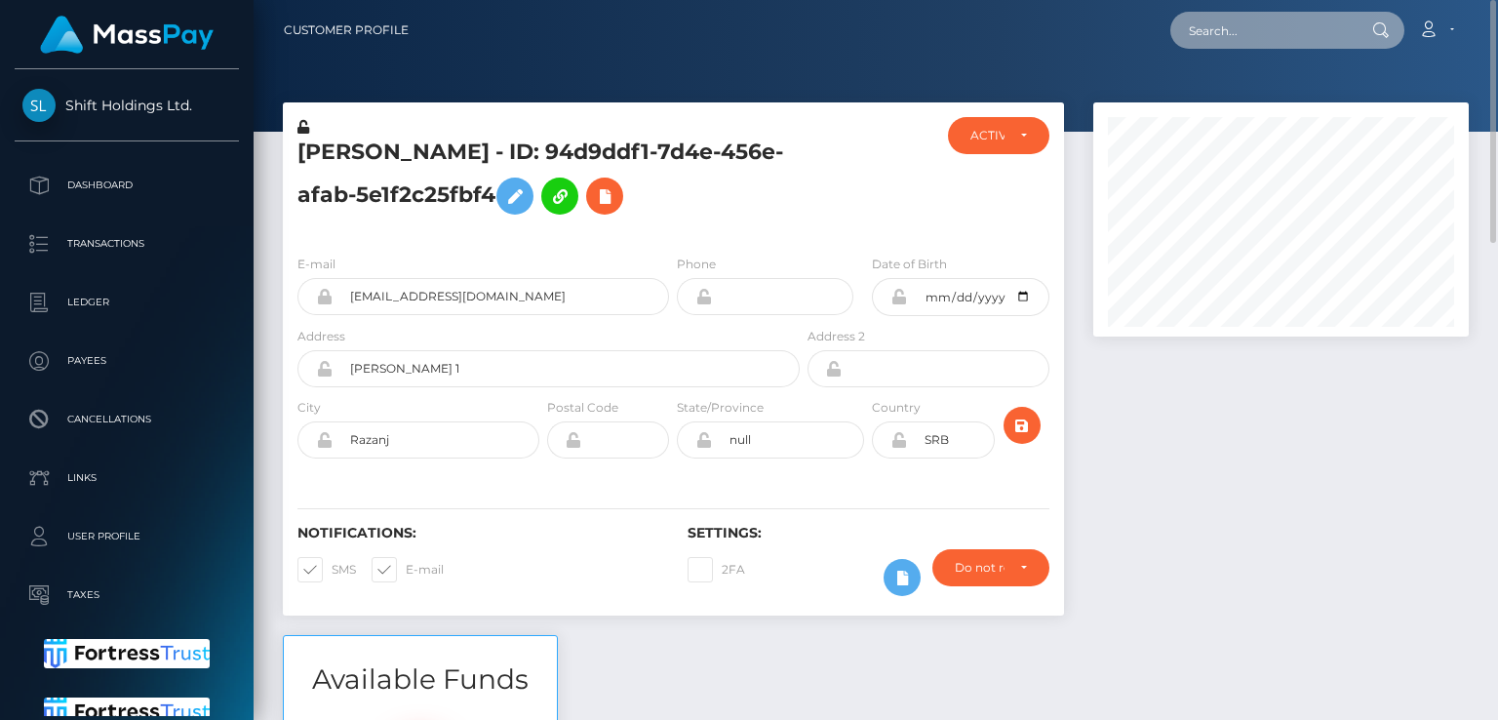
paste input "[EMAIL_ADDRESS][DOMAIN_NAME]"
type input "[EMAIL_ADDRESS][DOMAIN_NAME]"
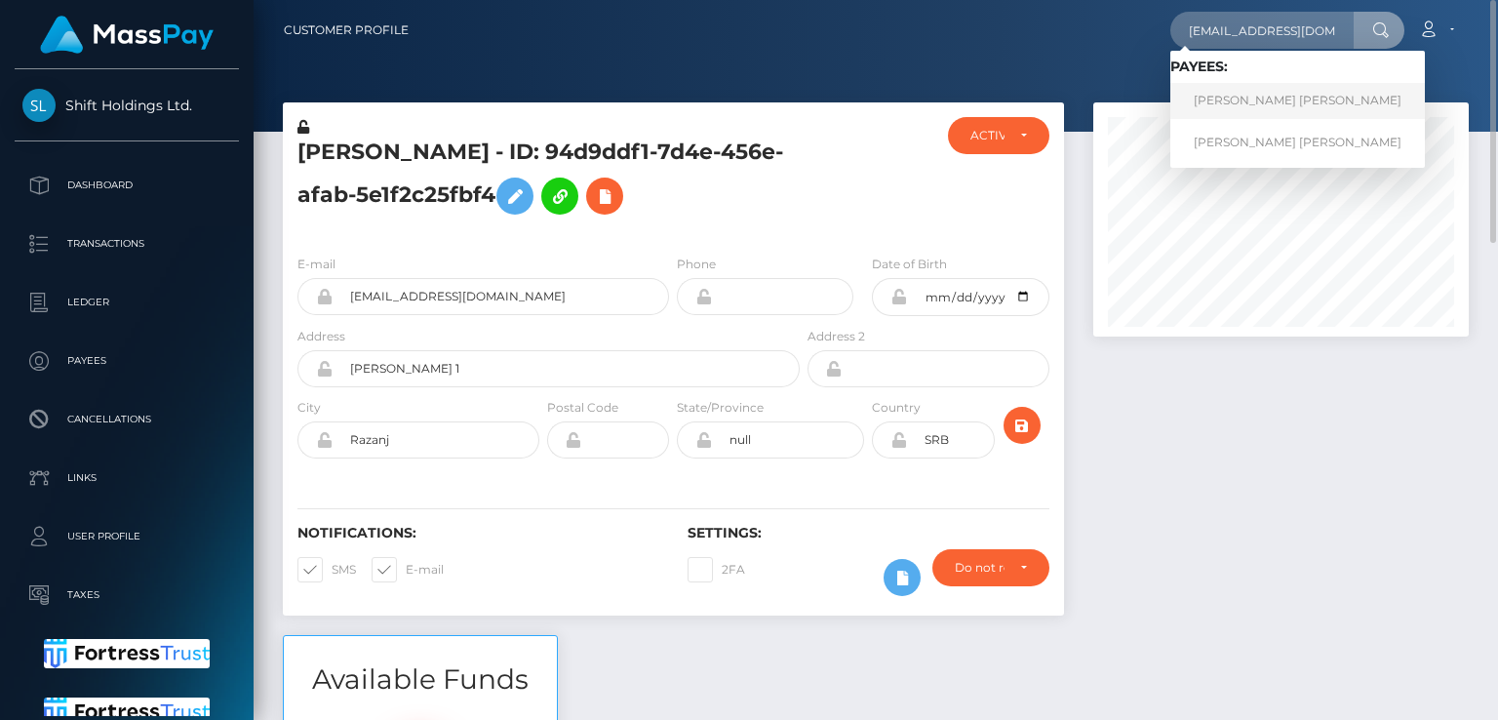
click at [1287, 101] on link "ANTHONY ALEXIS MELO" at bounding box center [1297, 101] width 255 height 36
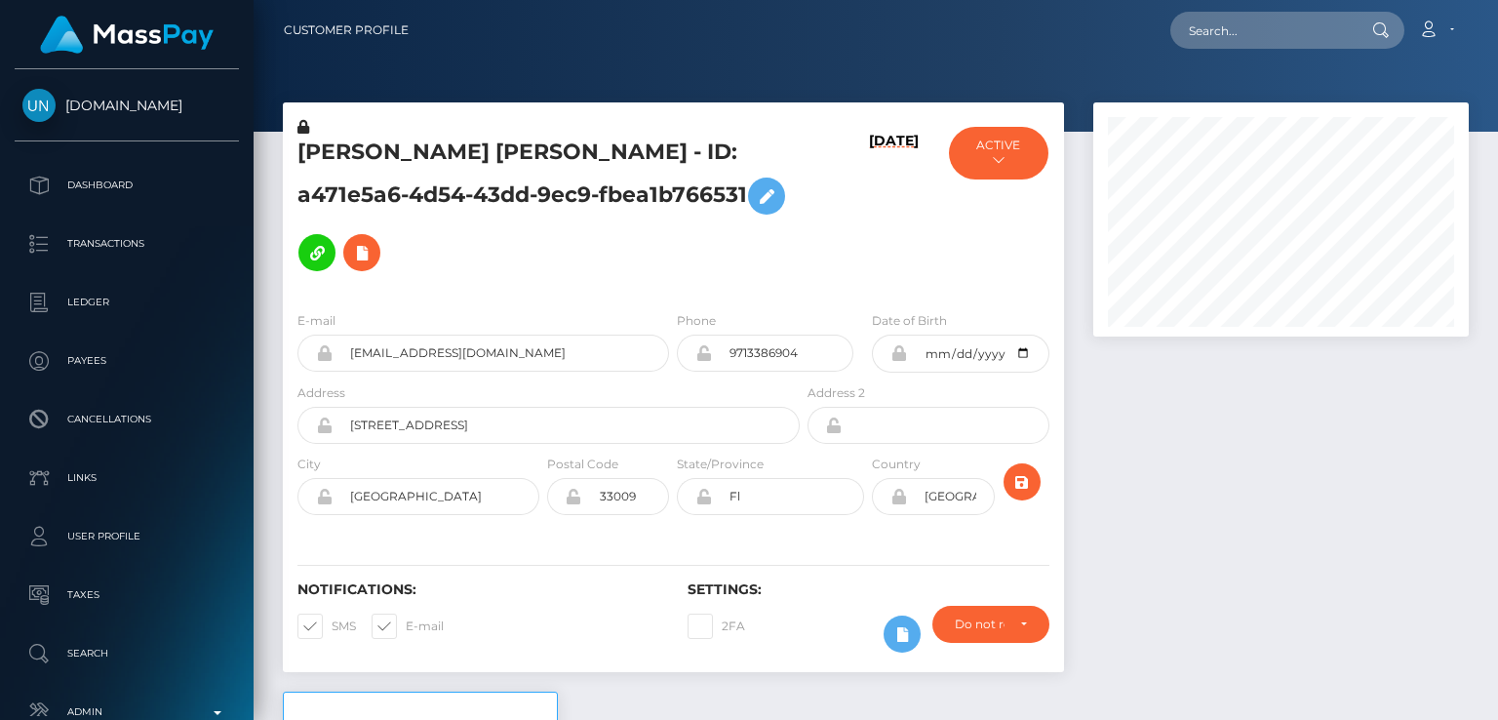
scroll to position [234, 374]
click at [356, 140] on h5 "[PERSON_NAME] [PERSON_NAME] - ID: a471e5a6-4d54-43dd-9ec9-fbea1b766531" at bounding box center [543, 209] width 492 height 143
copy h5 "[PERSON_NAME]"
click at [433, 174] on h5 "ANTHONY ALEXIS MELO - ID: a471e5a6-4d54-43dd-9ec9-fbea1b766531" at bounding box center [543, 209] width 492 height 143
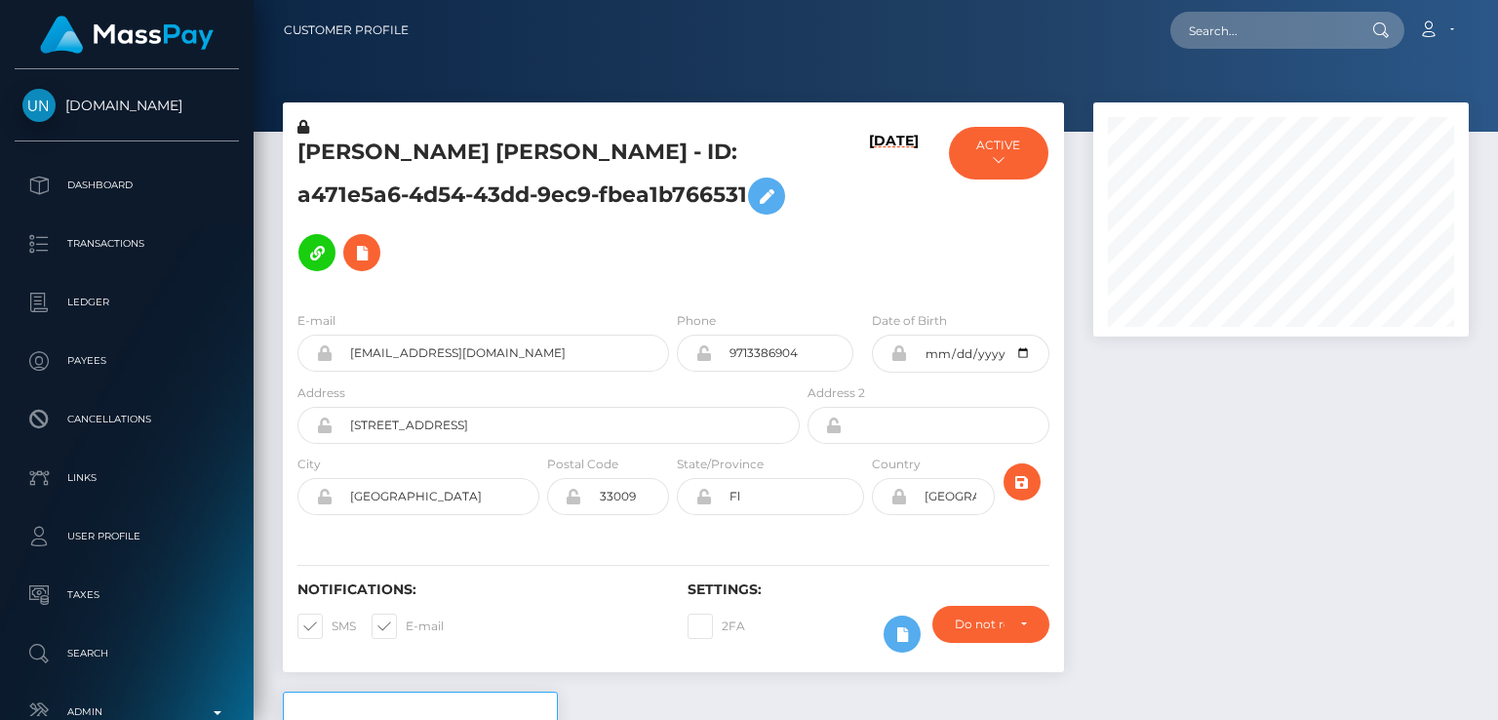
click at [300, 606] on div "Notifications: SMS E-mail Settings: 2FA" at bounding box center [673, 603] width 781 height 138
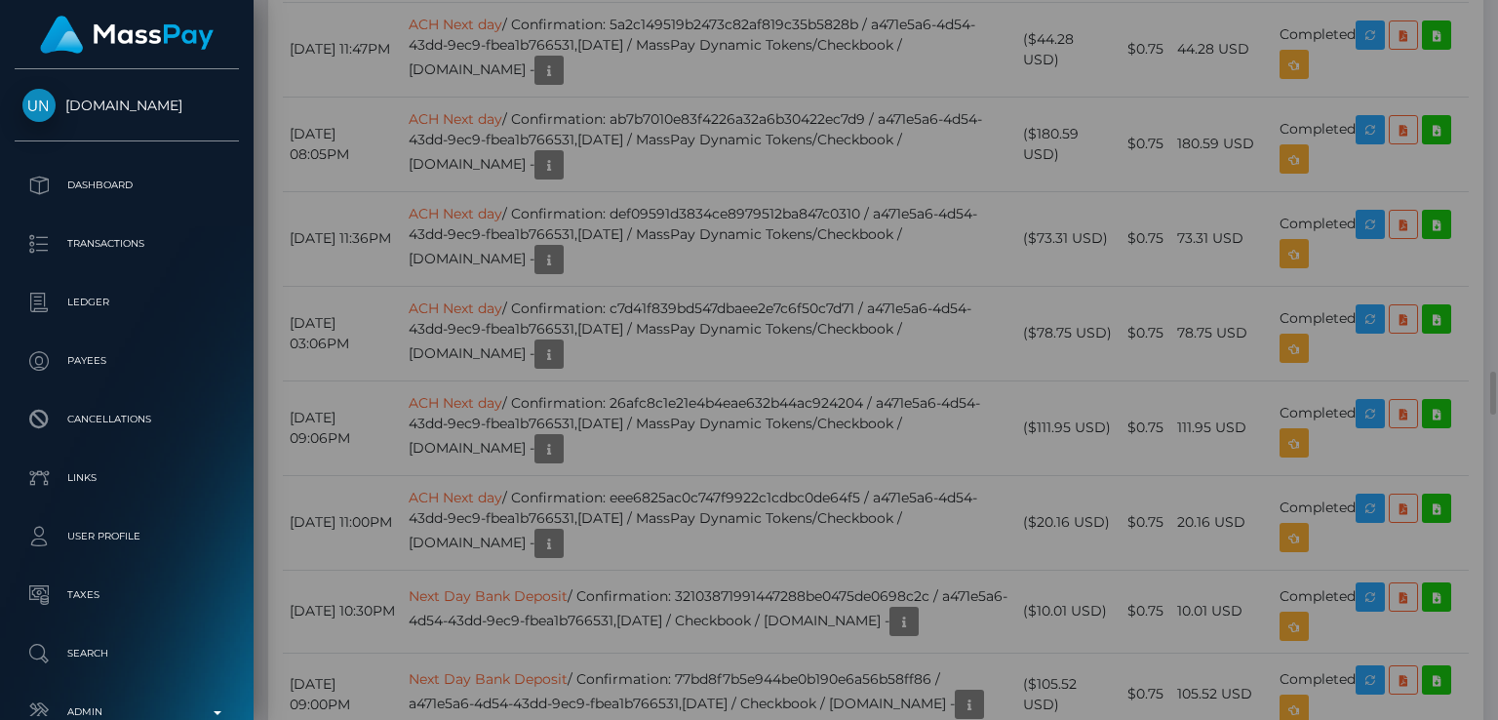
click at [769, 594] on div "Metadata: Object Attributes: BankAccountType: CHECKING BankAccountNumber: 76611…" at bounding box center [748, 444] width 740 height 754
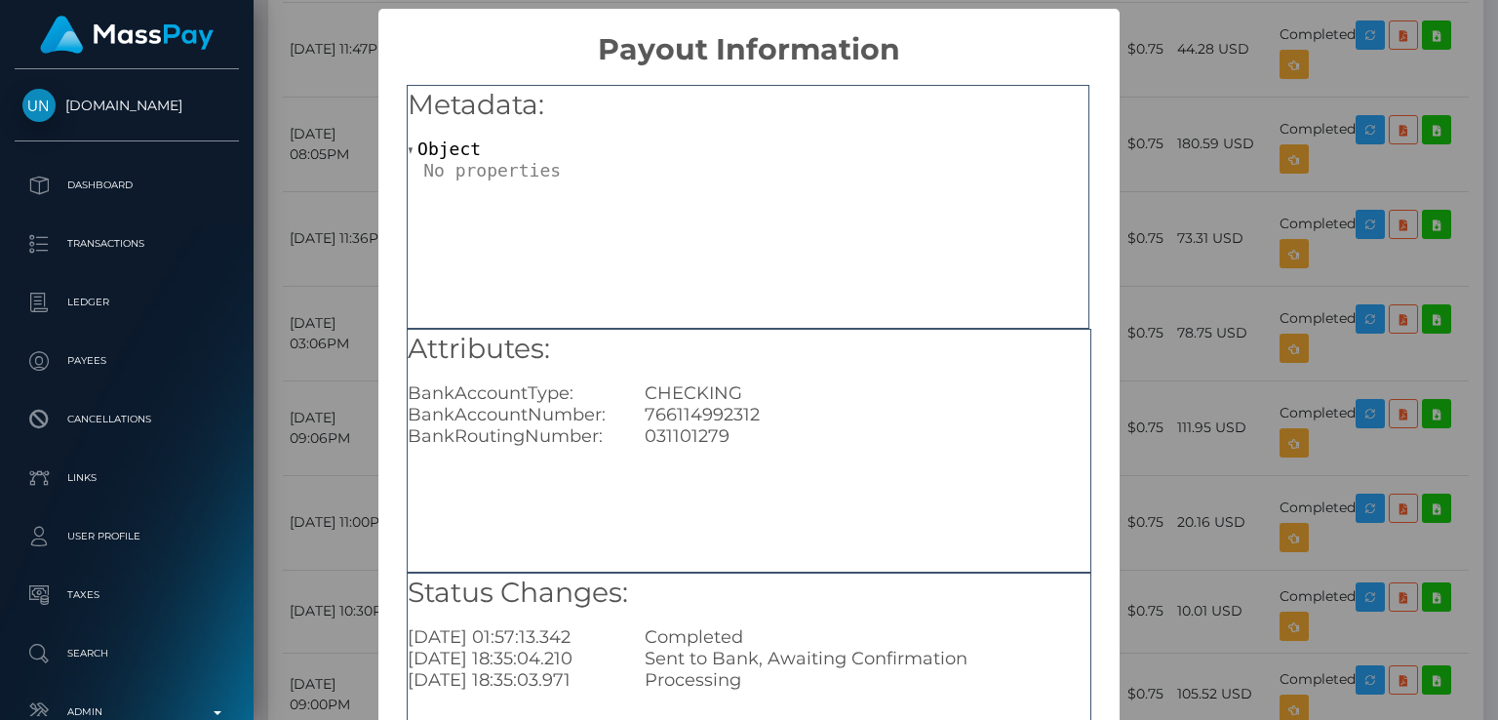
click at [1195, 297] on div "× Payout Information Metadata: Object Attributes: BankAccountType: CHECKING Ban…" at bounding box center [749, 360] width 1498 height 720
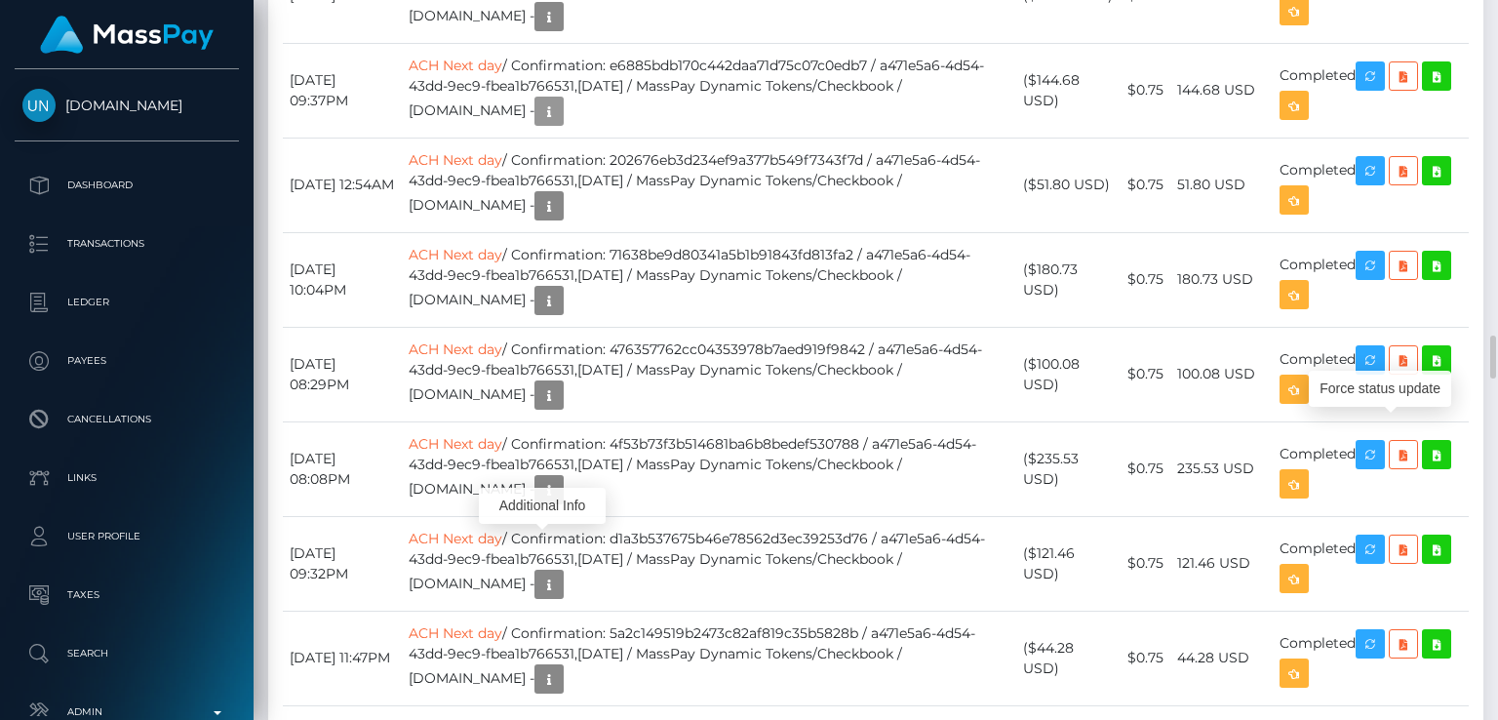
scroll to position [234, 374]
click at [1378, 393] on div "Force status update" at bounding box center [1380, 389] width 142 height 36
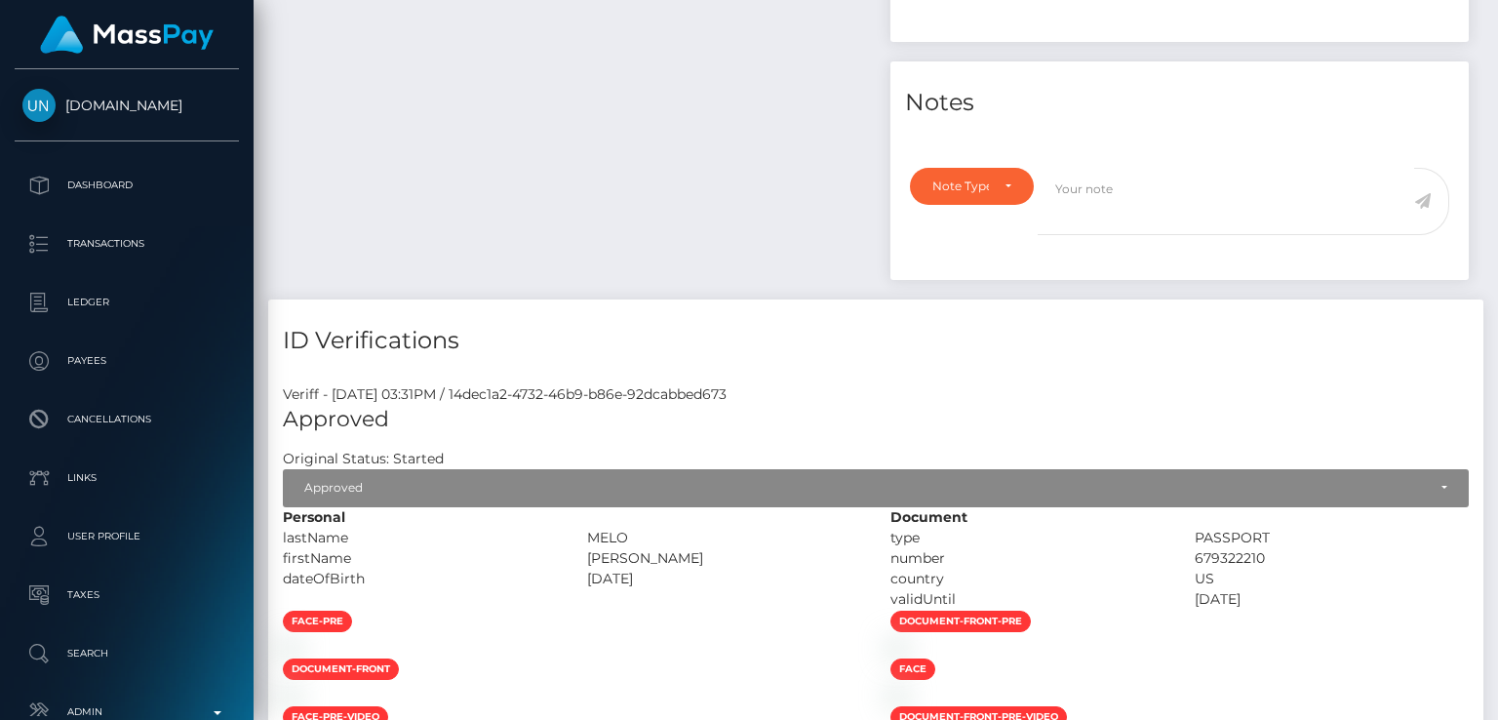
scroll to position [0, 0]
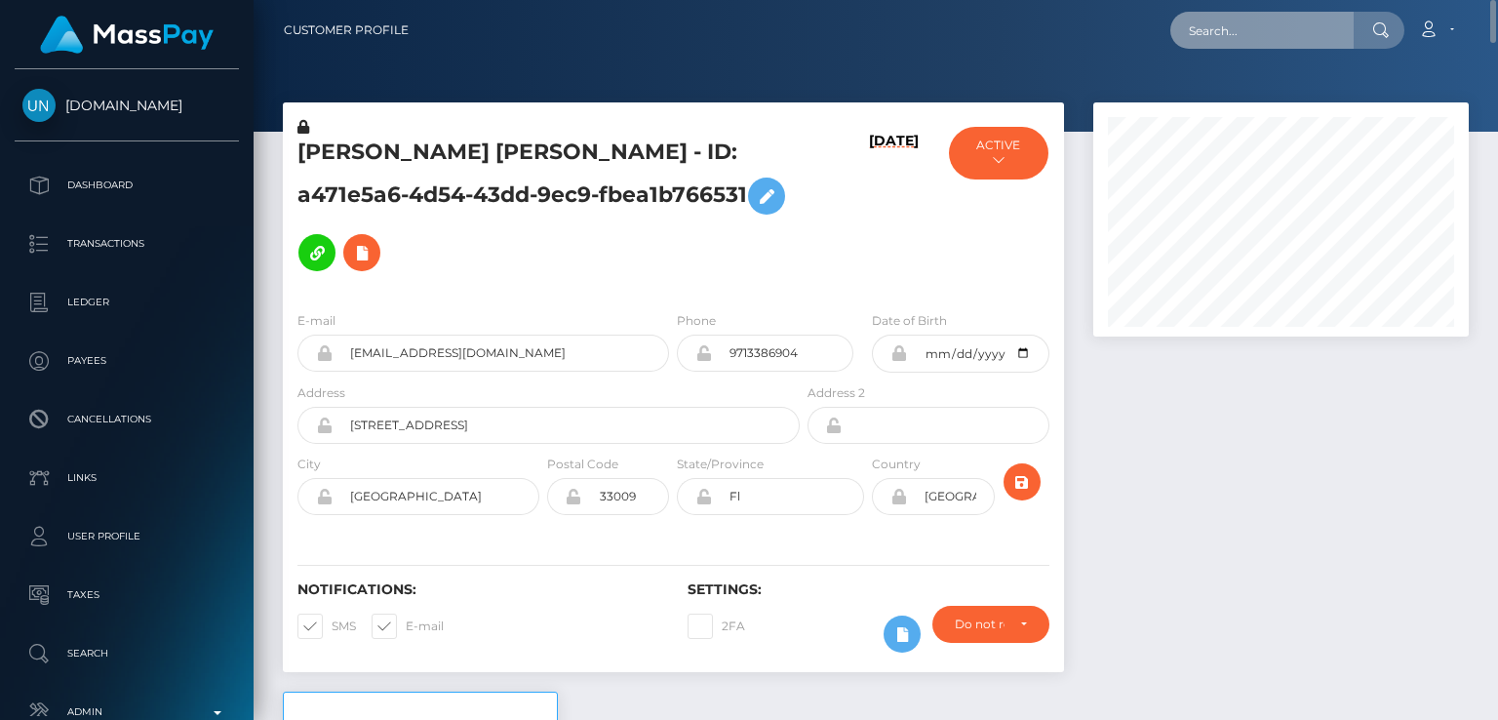
click at [1286, 37] on input "text" at bounding box center [1261, 30] width 183 height 37
paste input "dalia.eema@gmail.com"
type input "dalia.eema@gmail.com"
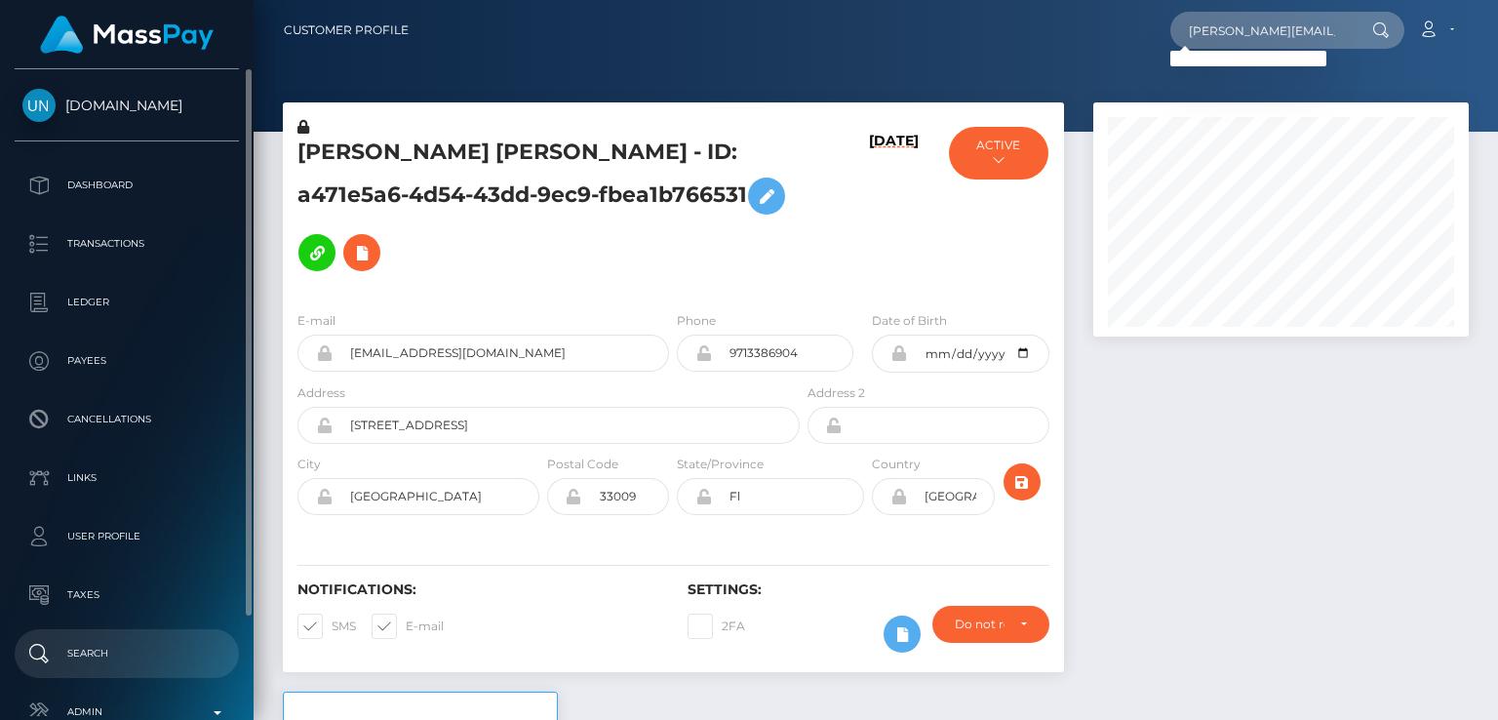
click at [85, 652] on p "Search" at bounding box center [126, 653] width 209 height 29
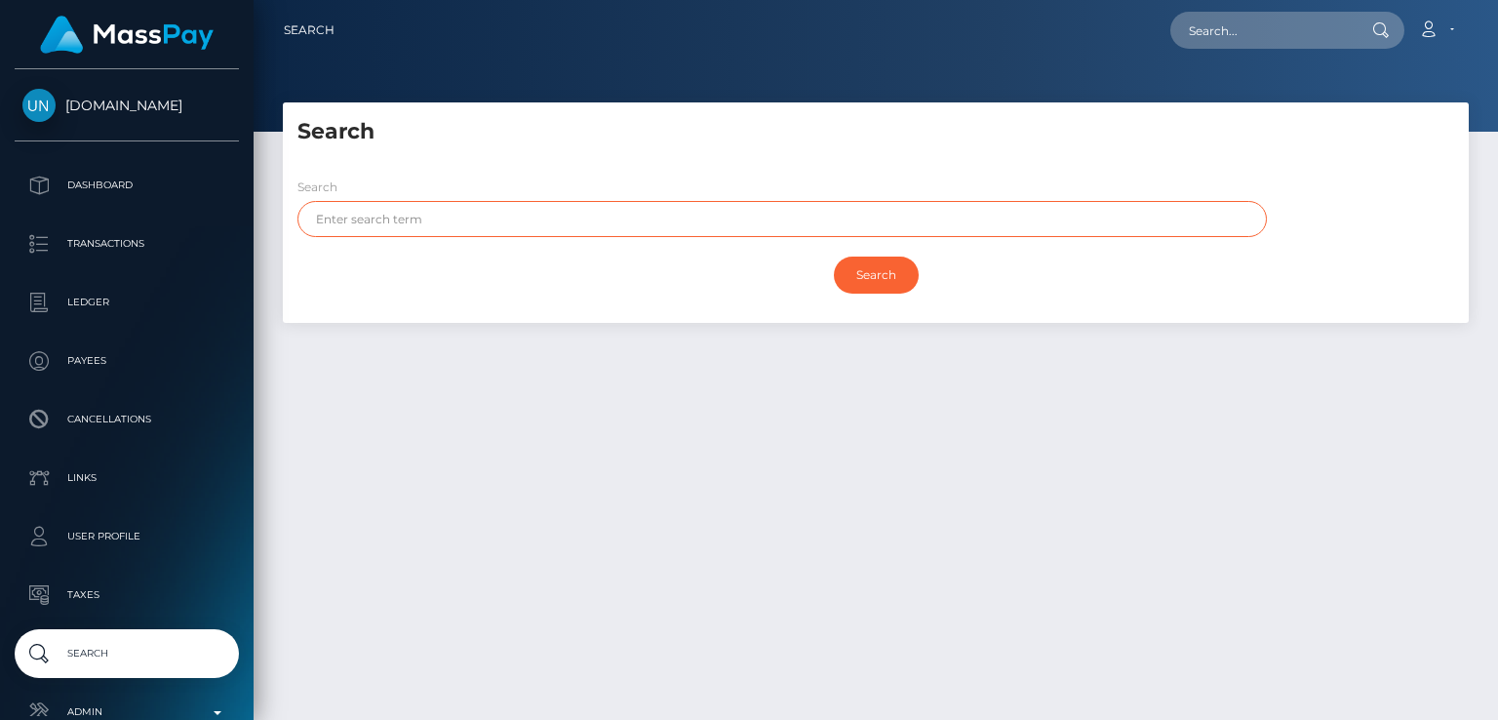
click at [517, 215] on input "text" at bounding box center [781, 219] width 969 height 36
paste input "[PERSON_NAME]"
type input "[PERSON_NAME]"
click at [834, 256] on input "Search" at bounding box center [876, 274] width 85 height 37
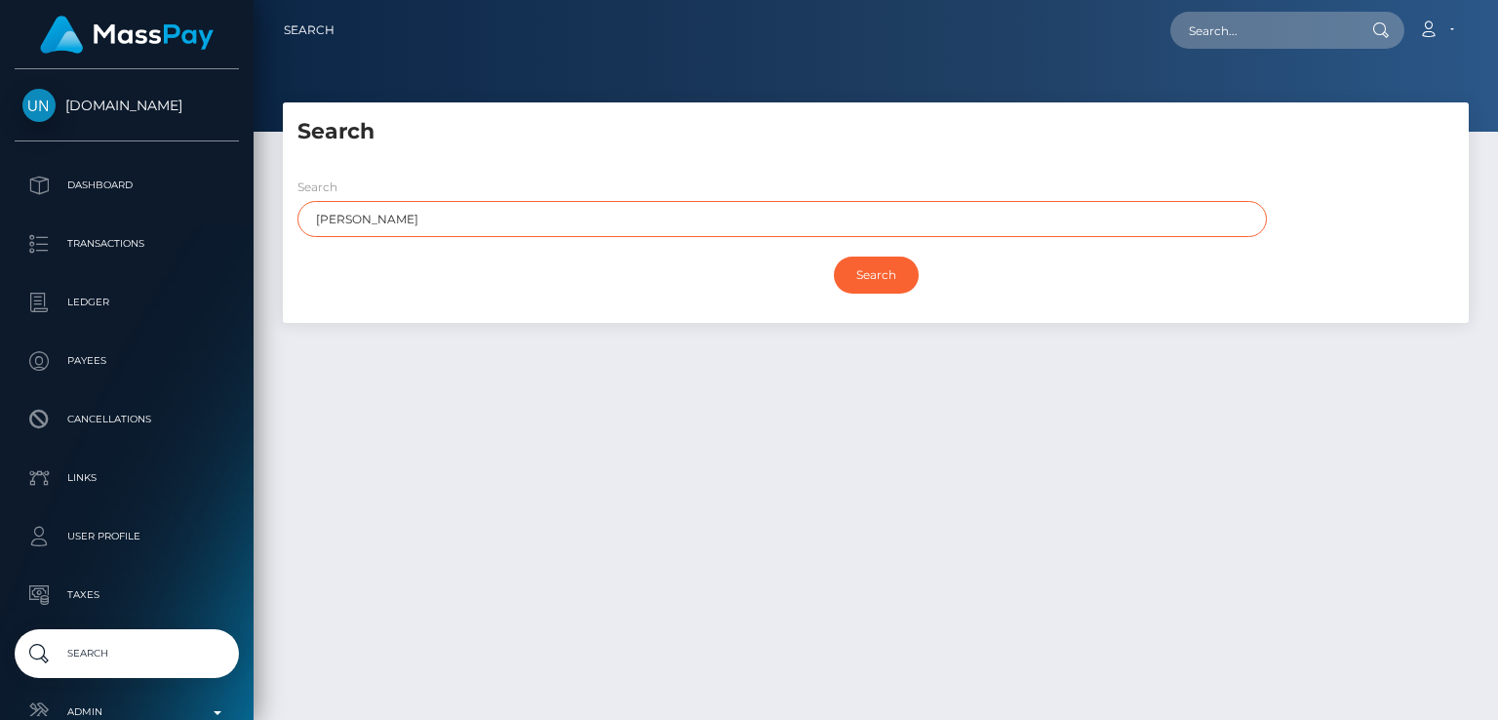
click at [834, 256] on input "Search" at bounding box center [876, 274] width 85 height 37
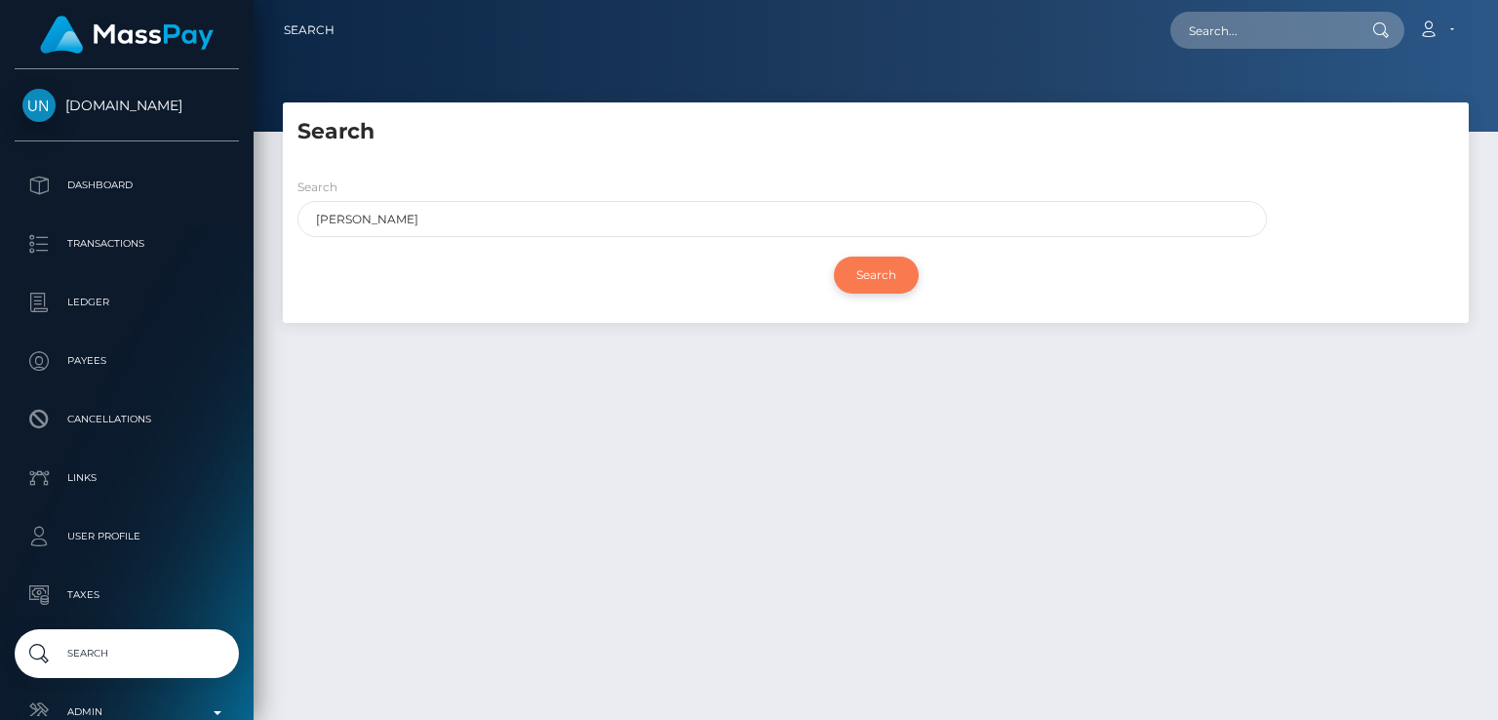
click at [897, 281] on input "Search" at bounding box center [876, 274] width 85 height 37
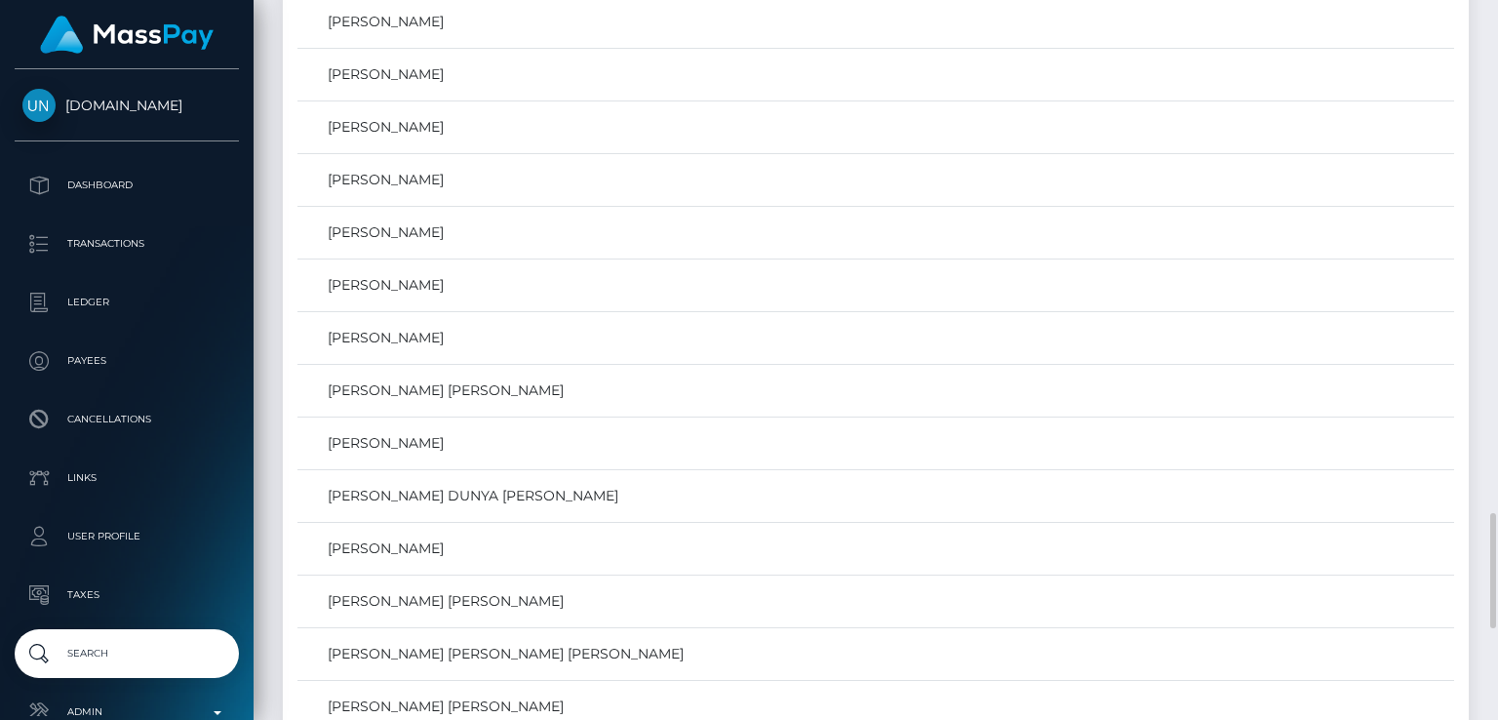
scroll to position [3023, 0]
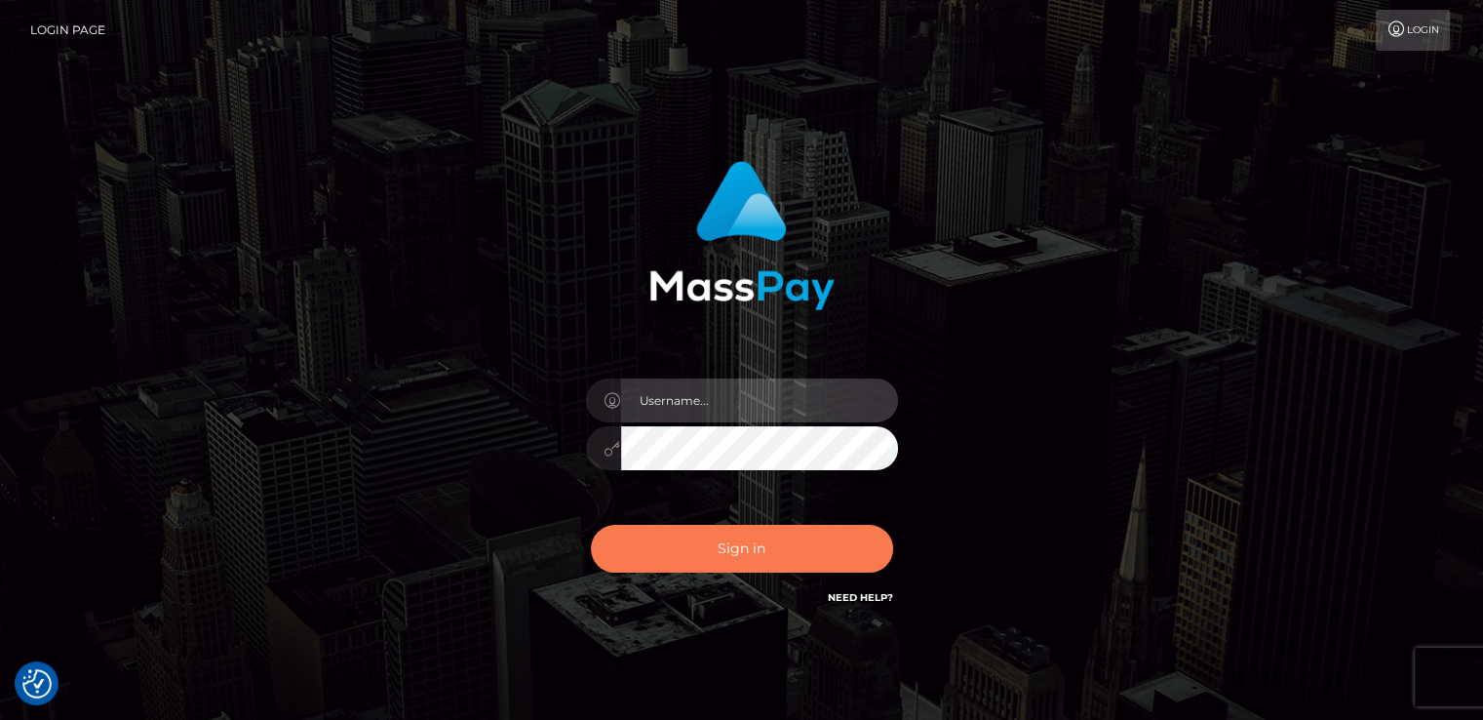
type input "[DOMAIN_NAME]"
click at [772, 552] on button "Sign in" at bounding box center [742, 549] width 302 height 48
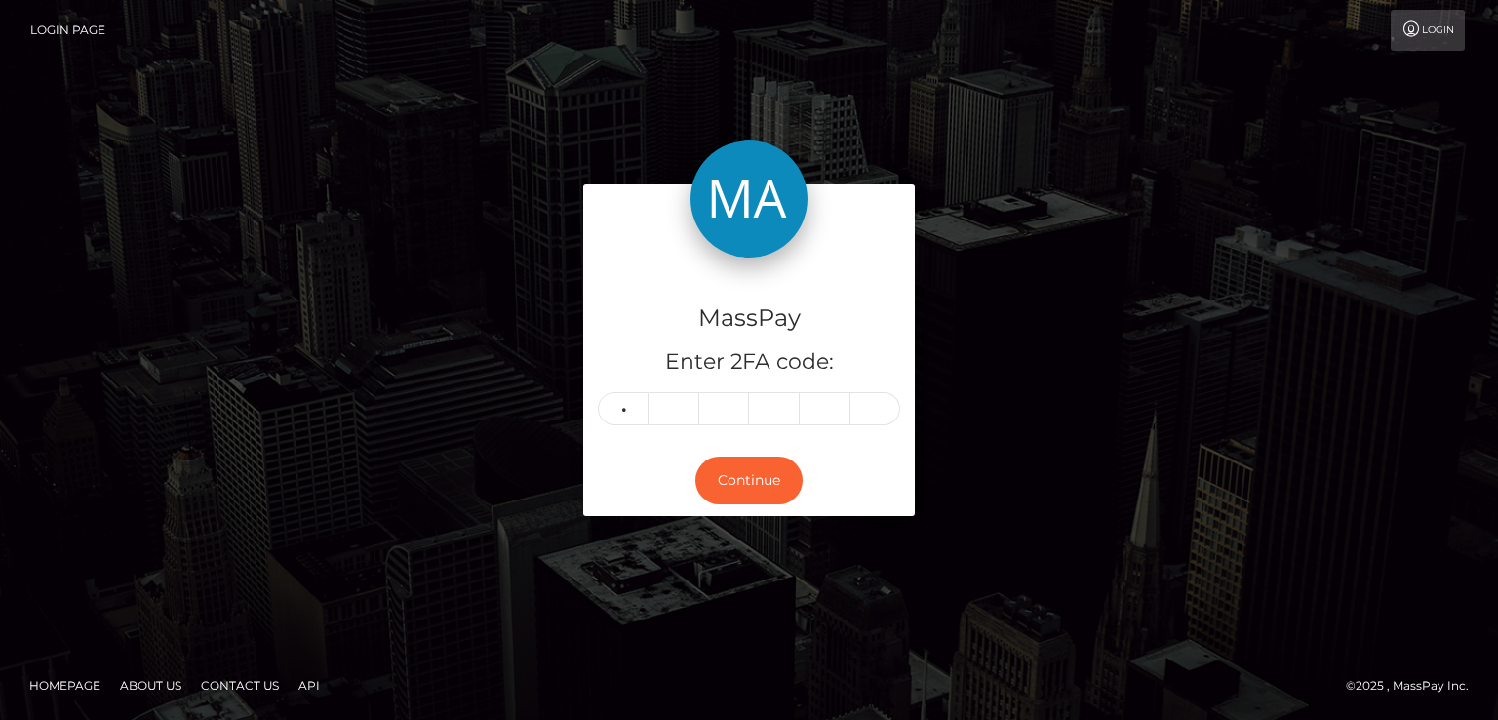
type input "6"
type input "5"
type input "0"
type input "5"
type input "3"
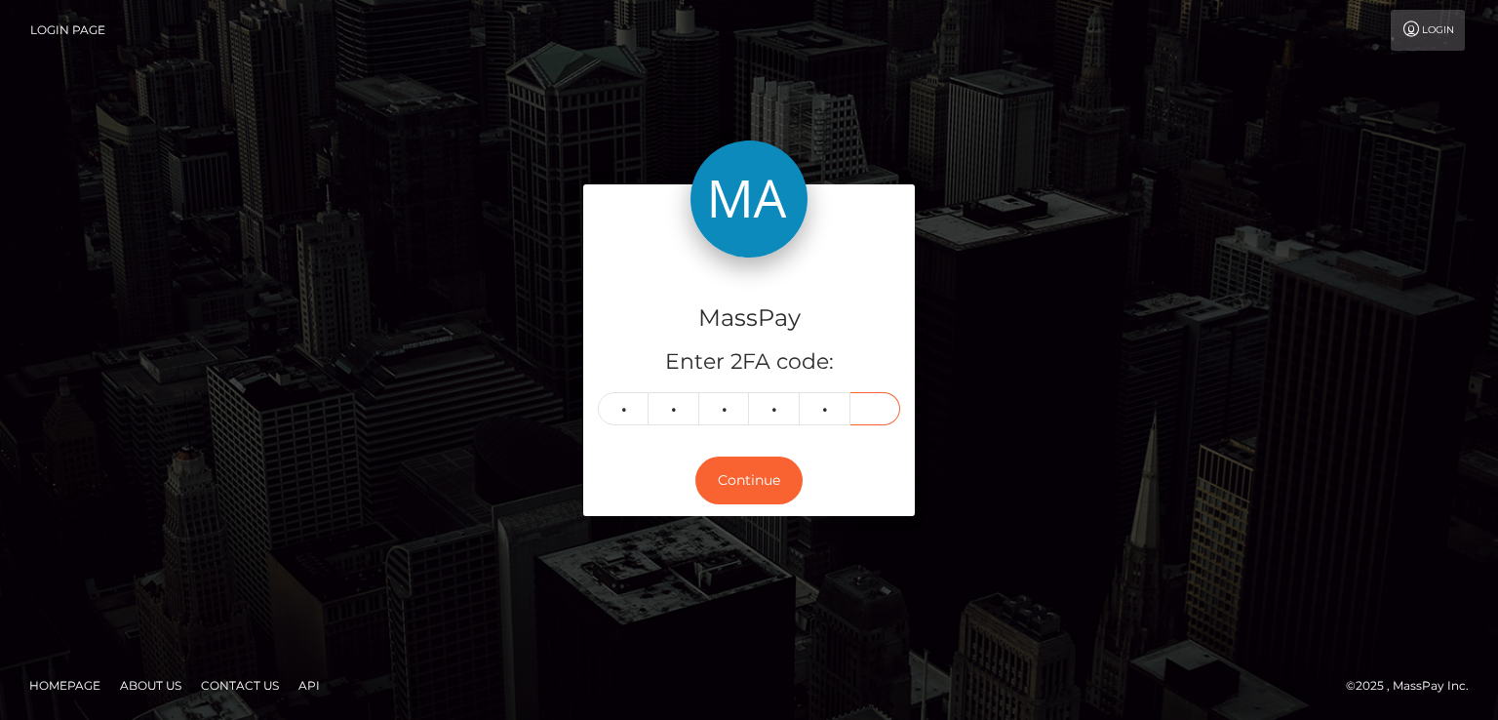
type input "3"
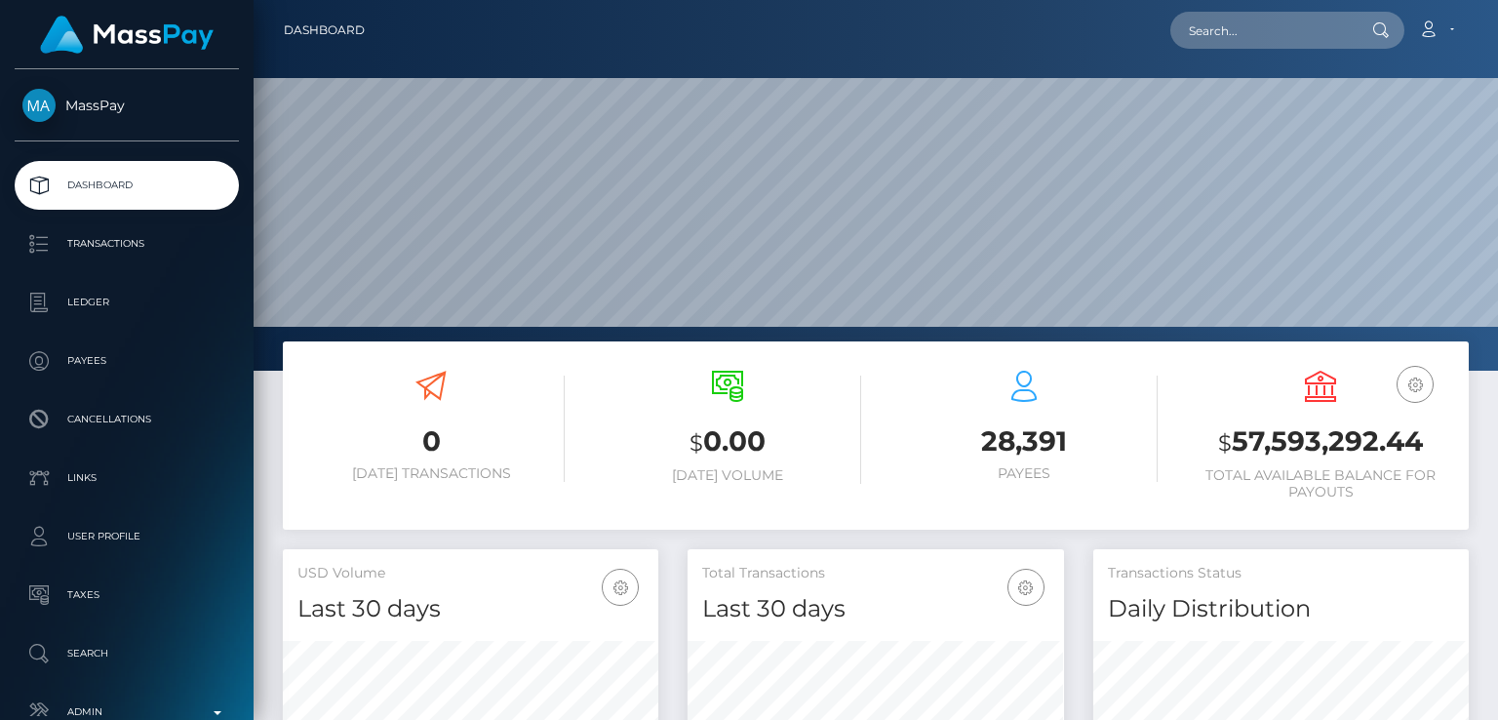
scroll to position [345, 374]
click at [1316, 40] on input "text" at bounding box center [1261, 30] width 183 height 37
paste input "gigimaexx@outlook.com"
type input "gigimaexx@outlook.com"
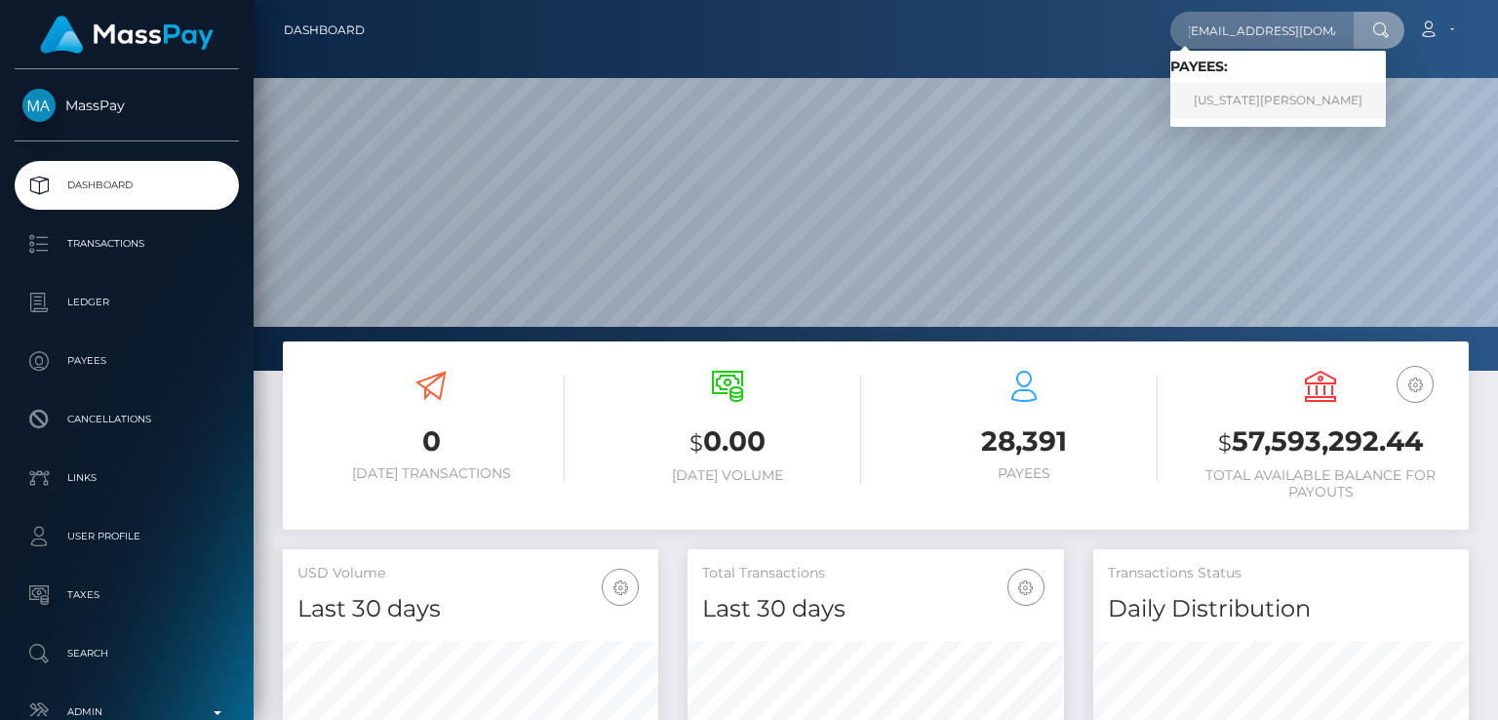
scroll to position [0, 0]
click at [1253, 94] on link "GEORGIA MAE HUMBERSTONE" at bounding box center [1278, 101] width 216 height 36
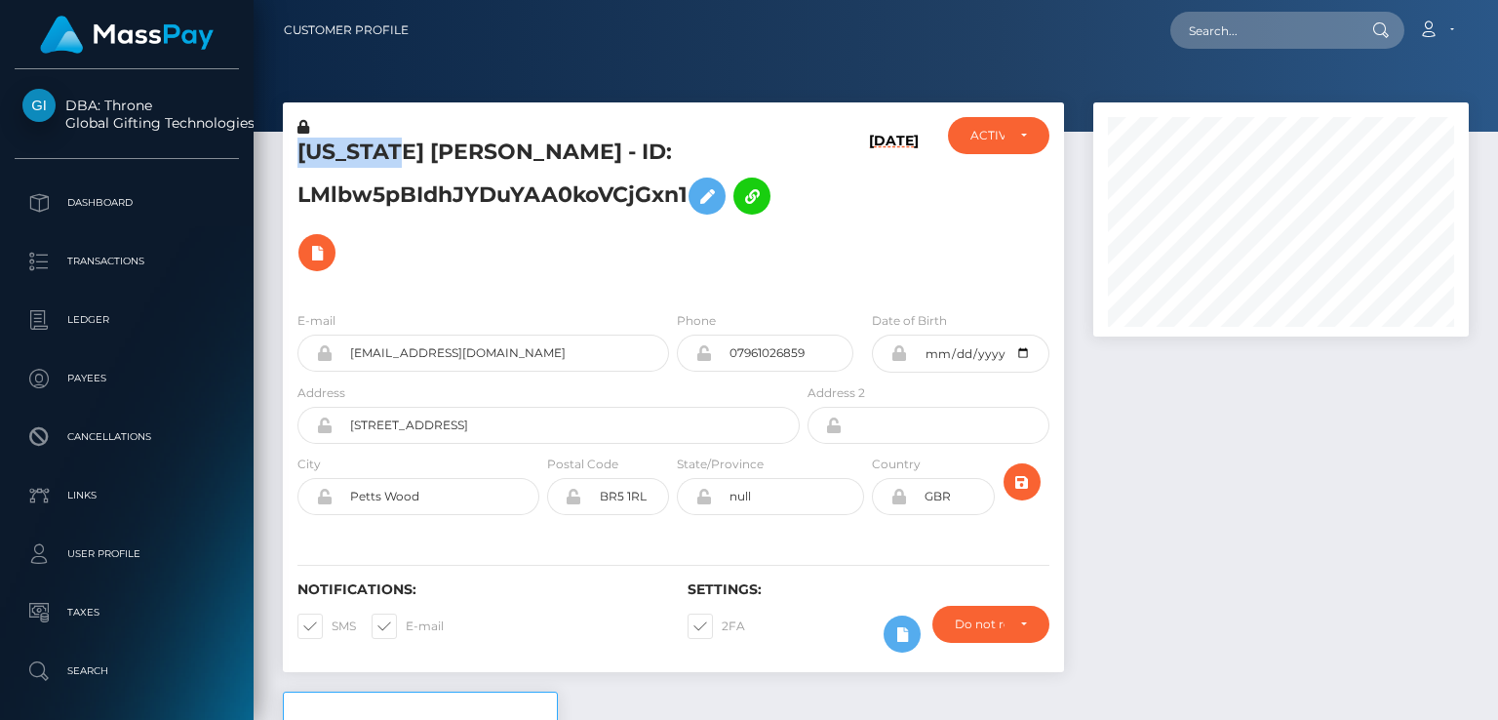
click at [348, 157] on h5 "GEORGIA MAE HUMBERSTONE - ID: LMlbw5pBIdhJYDuYAA0koVCjGxn1" at bounding box center [543, 209] width 492 height 143
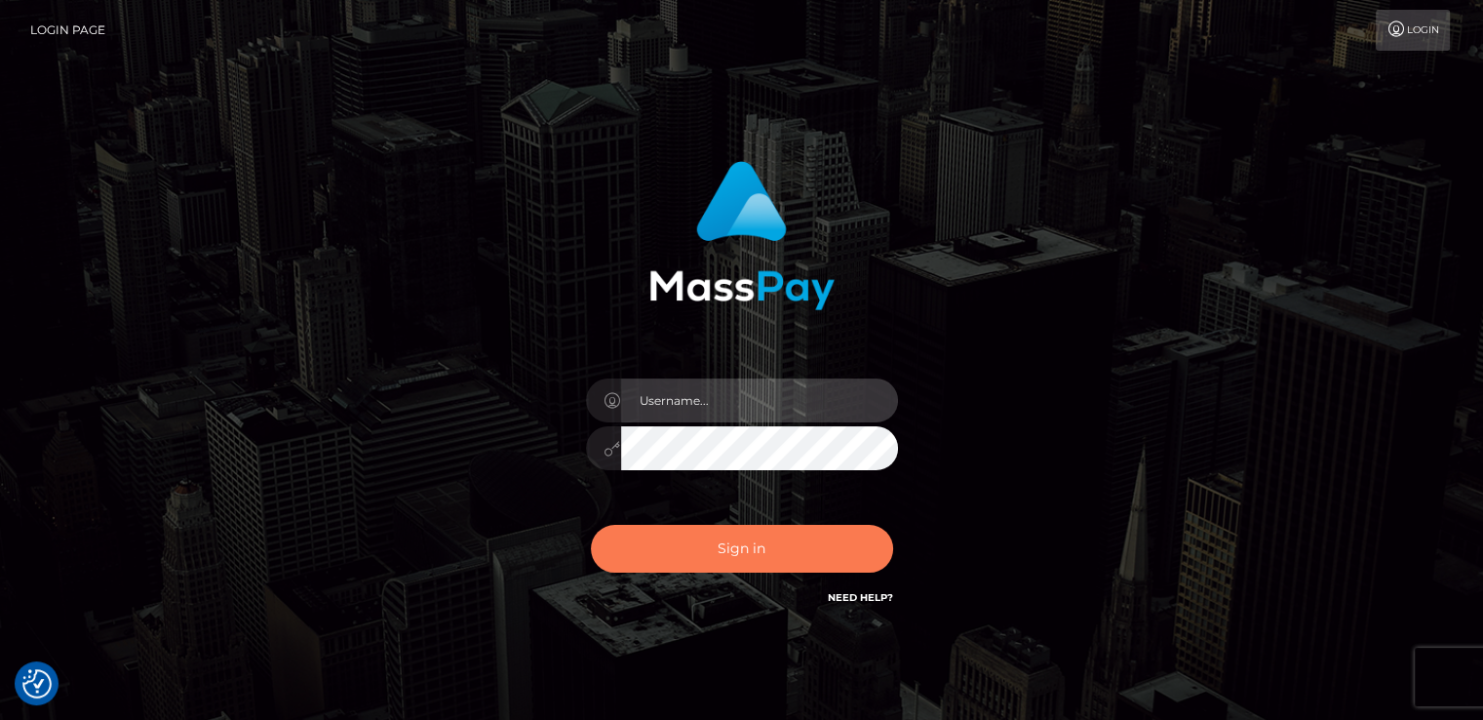
type input "[DOMAIN_NAME]"
click at [725, 564] on button "Sign in" at bounding box center [742, 549] width 302 height 48
type input "[DOMAIN_NAME]"
click at [726, 564] on button "Sign in" at bounding box center [742, 549] width 302 height 48
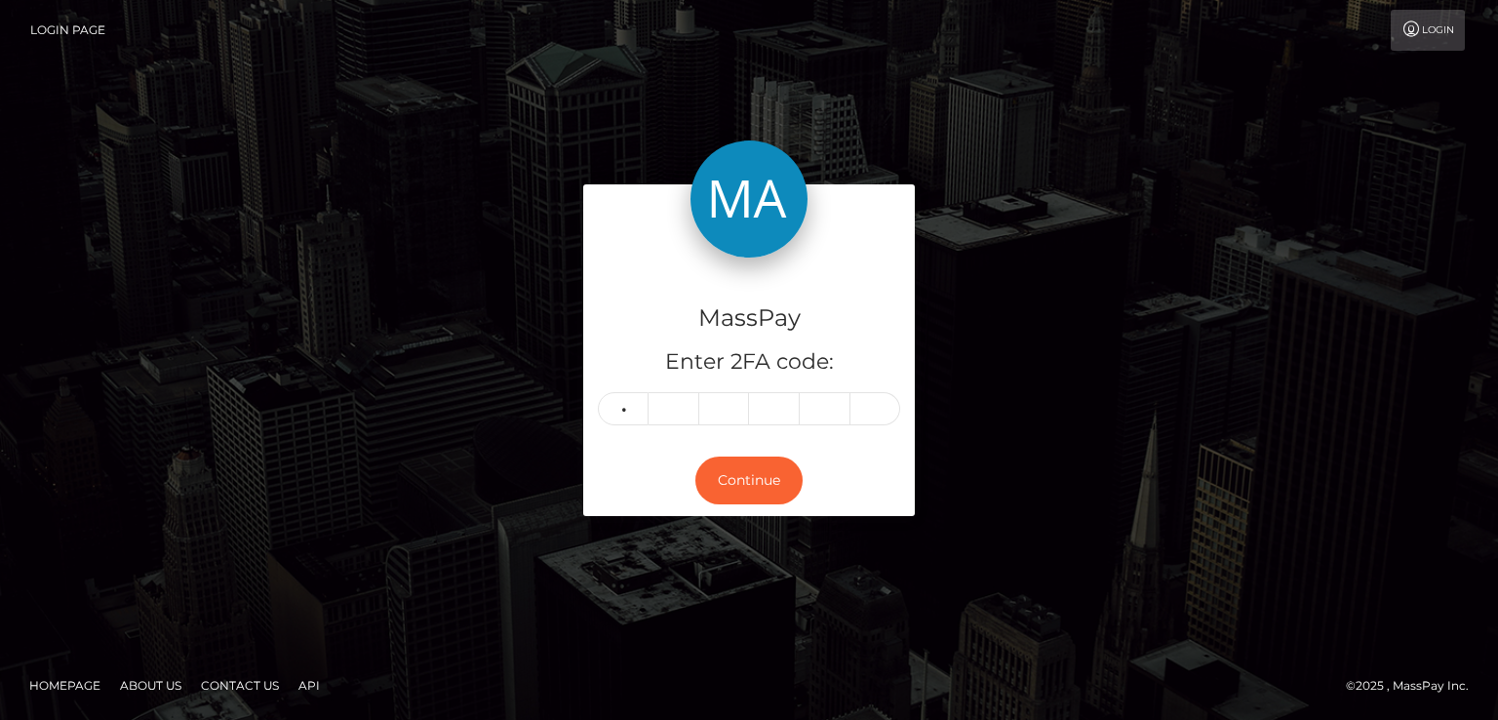
type input "1"
type input "7"
type input "8"
type input "0"
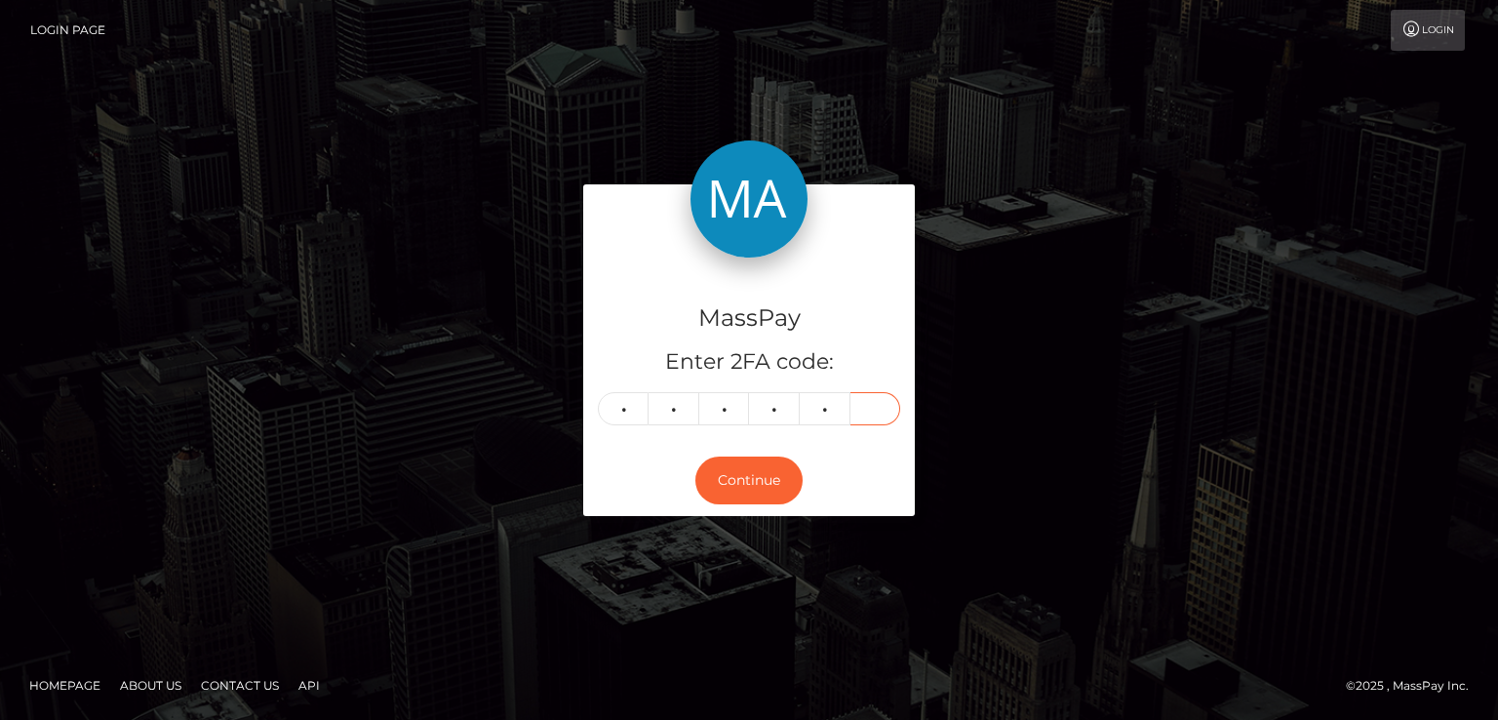
type input "2"
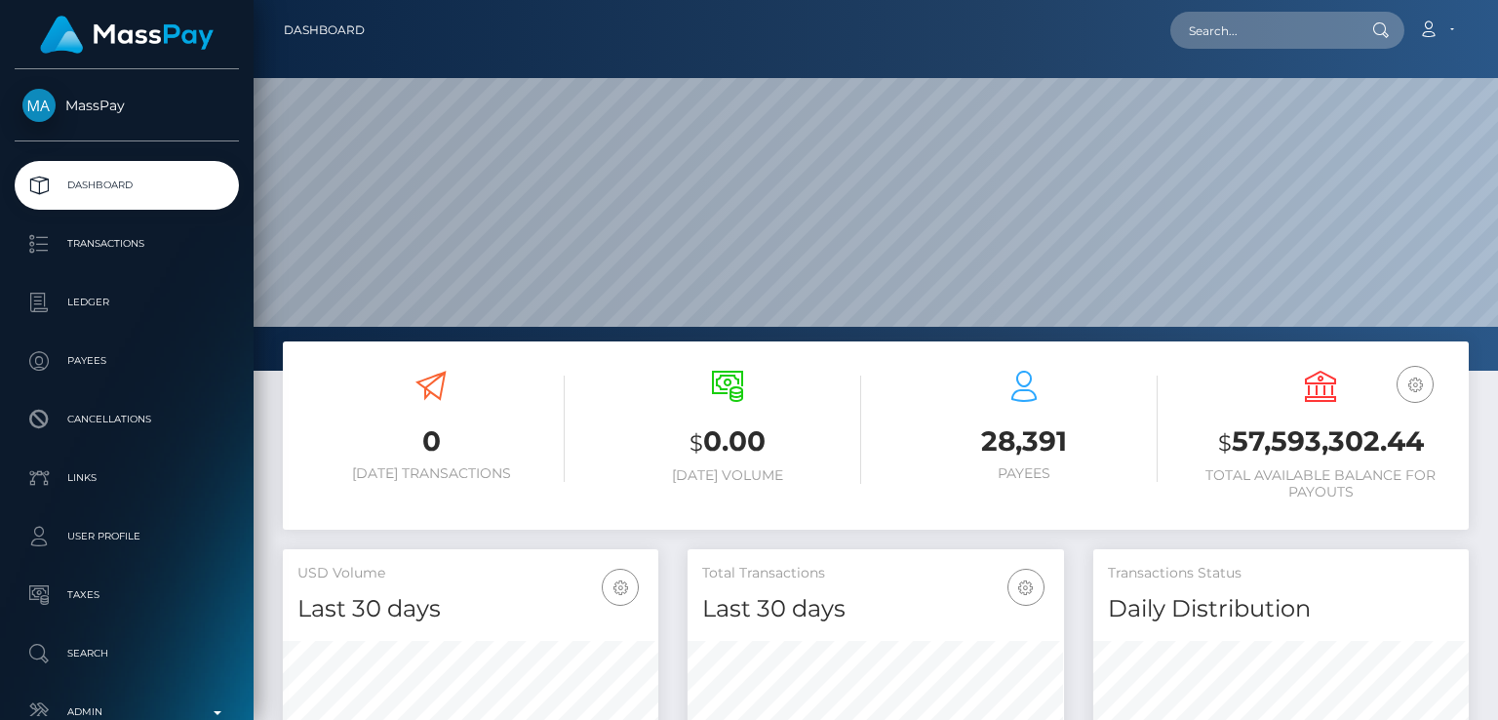
scroll to position [345, 374]
click at [1299, 38] on input "text" at bounding box center [1261, 30] width 183 height 37
paste input "urbabylei@gmail.com"
click at [1260, 36] on input "urbabylei@gmail.com" at bounding box center [1261, 30] width 183 height 37
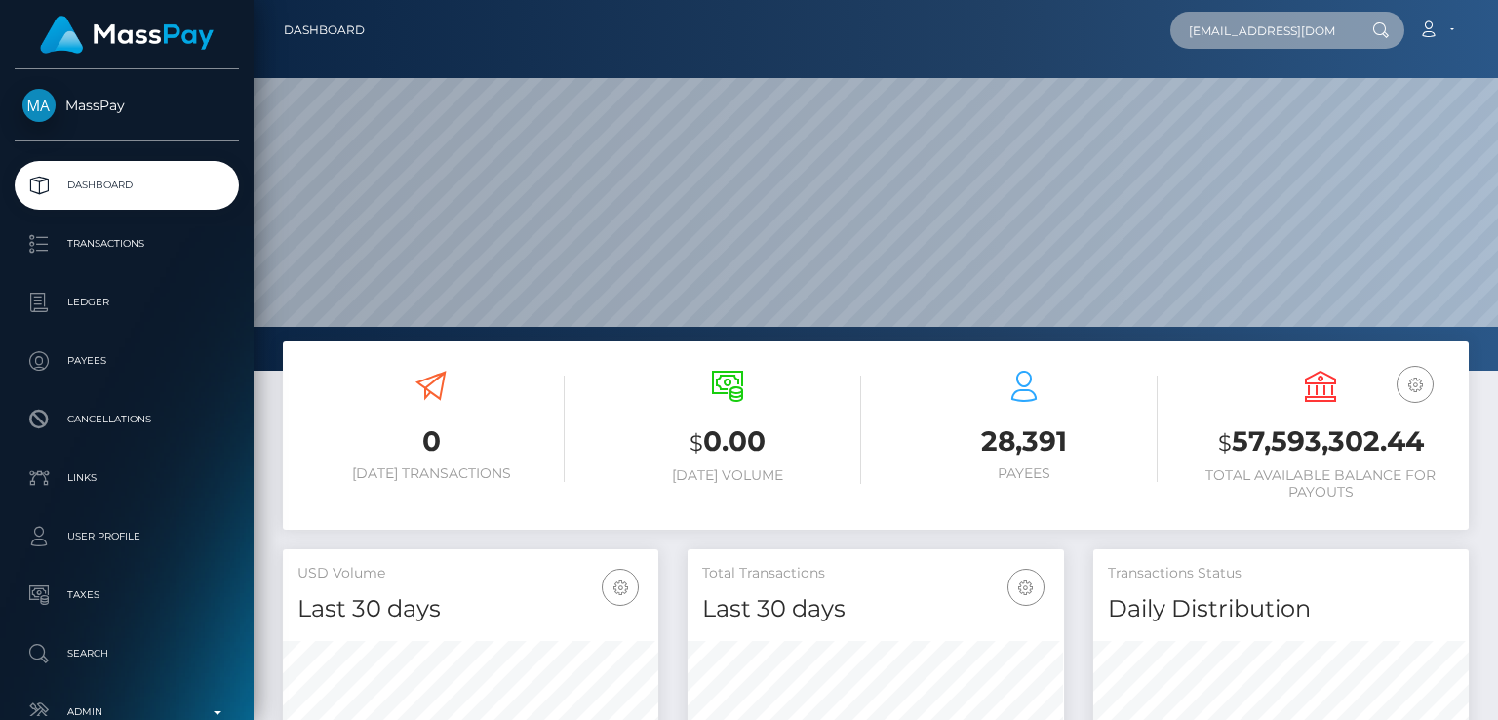
click at [1260, 36] on input "urbabylei@gmail.com" at bounding box center [1261, 30] width 183 height 37
paste input "suzet.oliva1@icloud"
paste input "tankovichh@gmail"
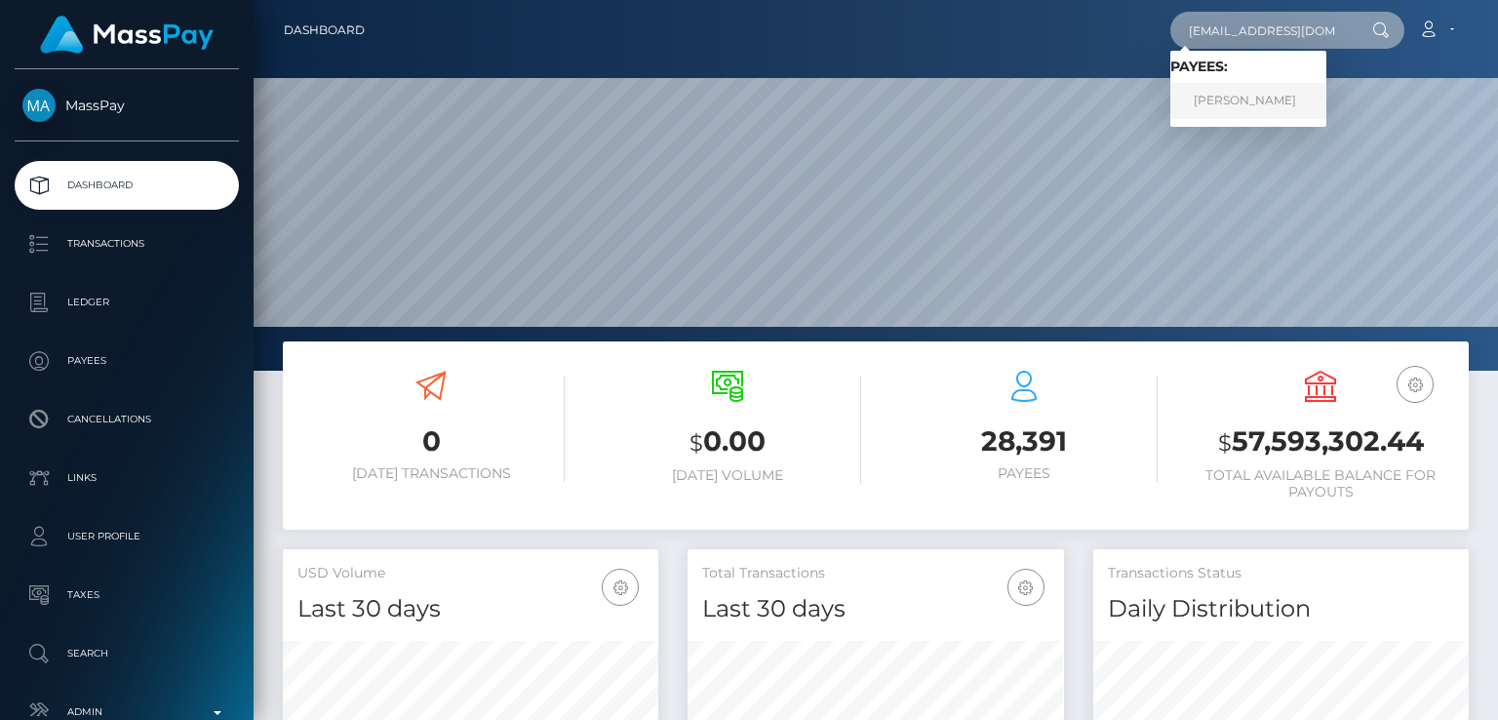
type input "stankovichh@gmail.com"
click at [1219, 105] on link "Nebojsa Stankovic" at bounding box center [1248, 101] width 156 height 36
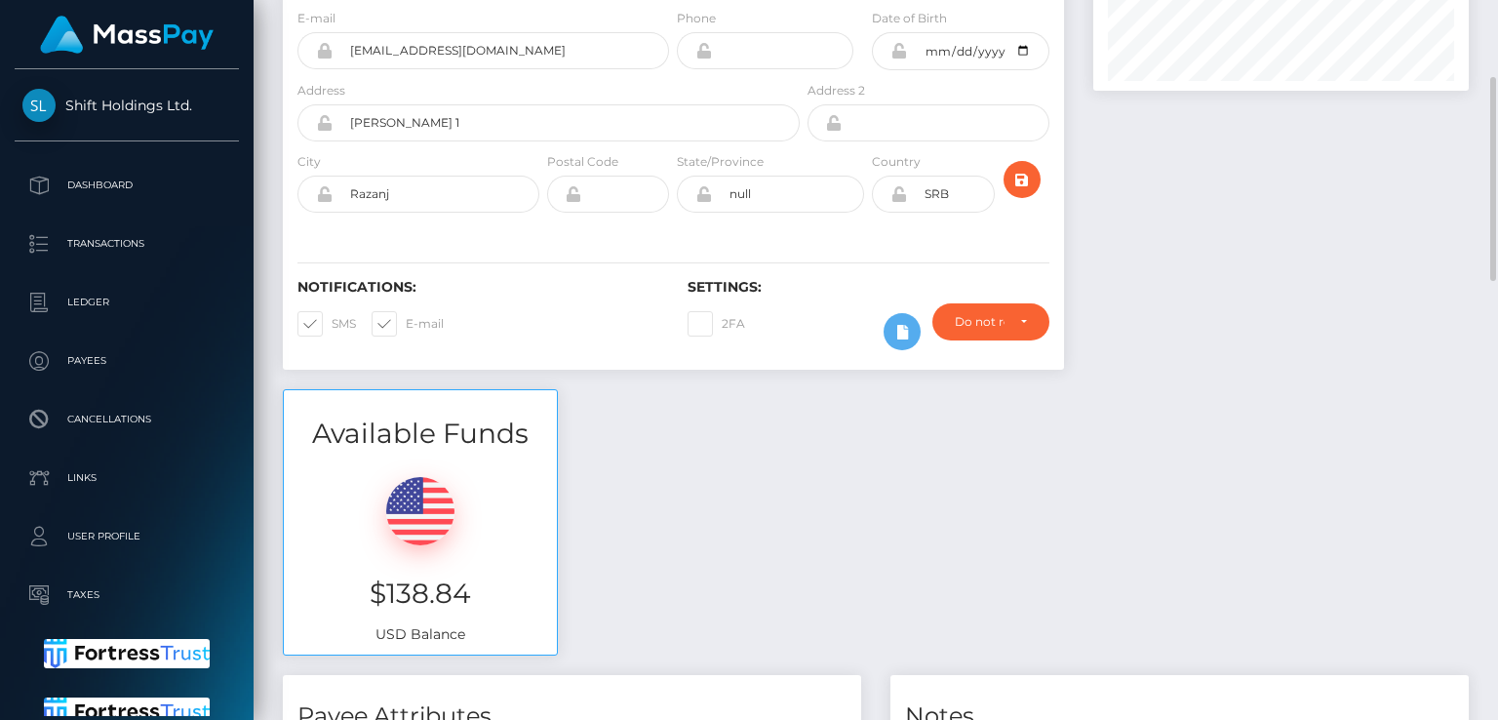
scroll to position [207, 0]
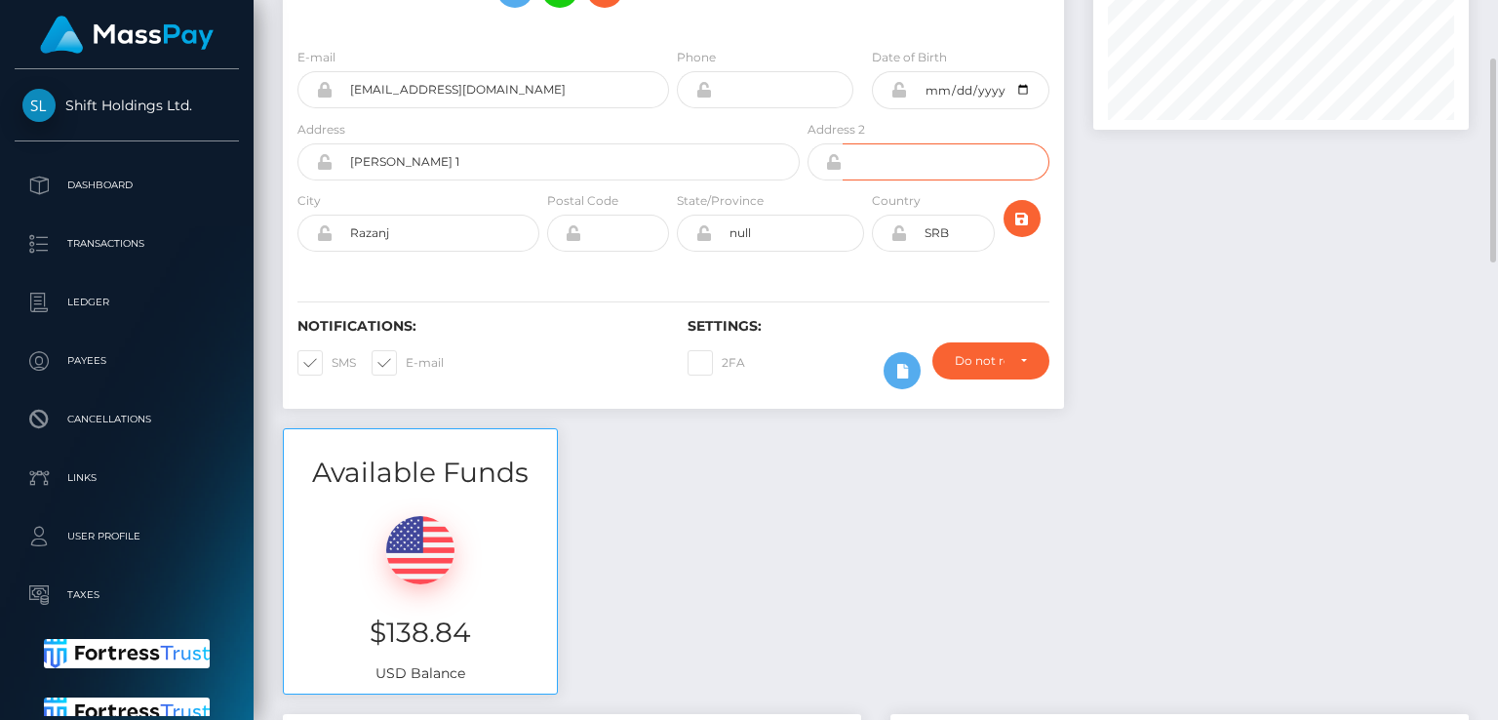
click at [963, 171] on input "text" at bounding box center [946, 161] width 207 height 37
click at [960, 171] on input "text" at bounding box center [946, 161] width 207 height 37
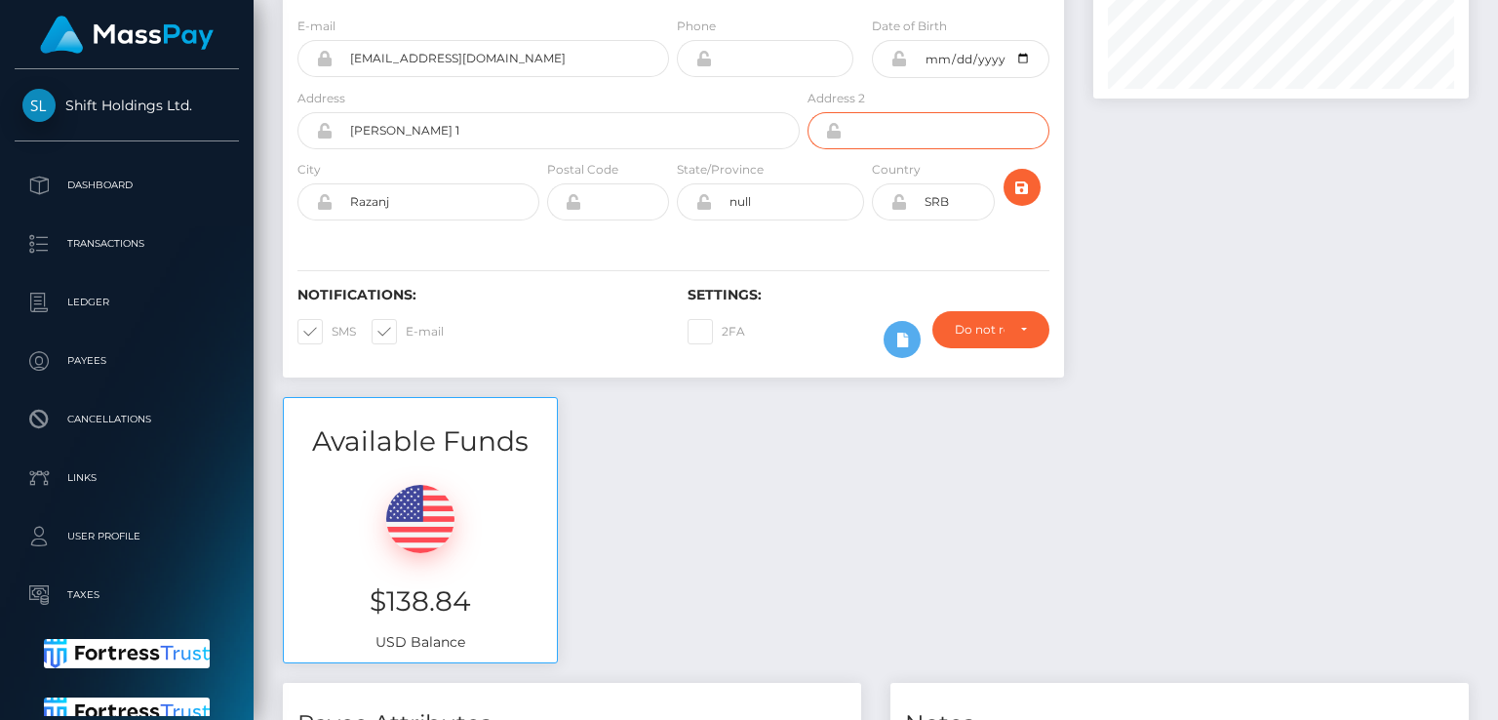
scroll to position [0, 0]
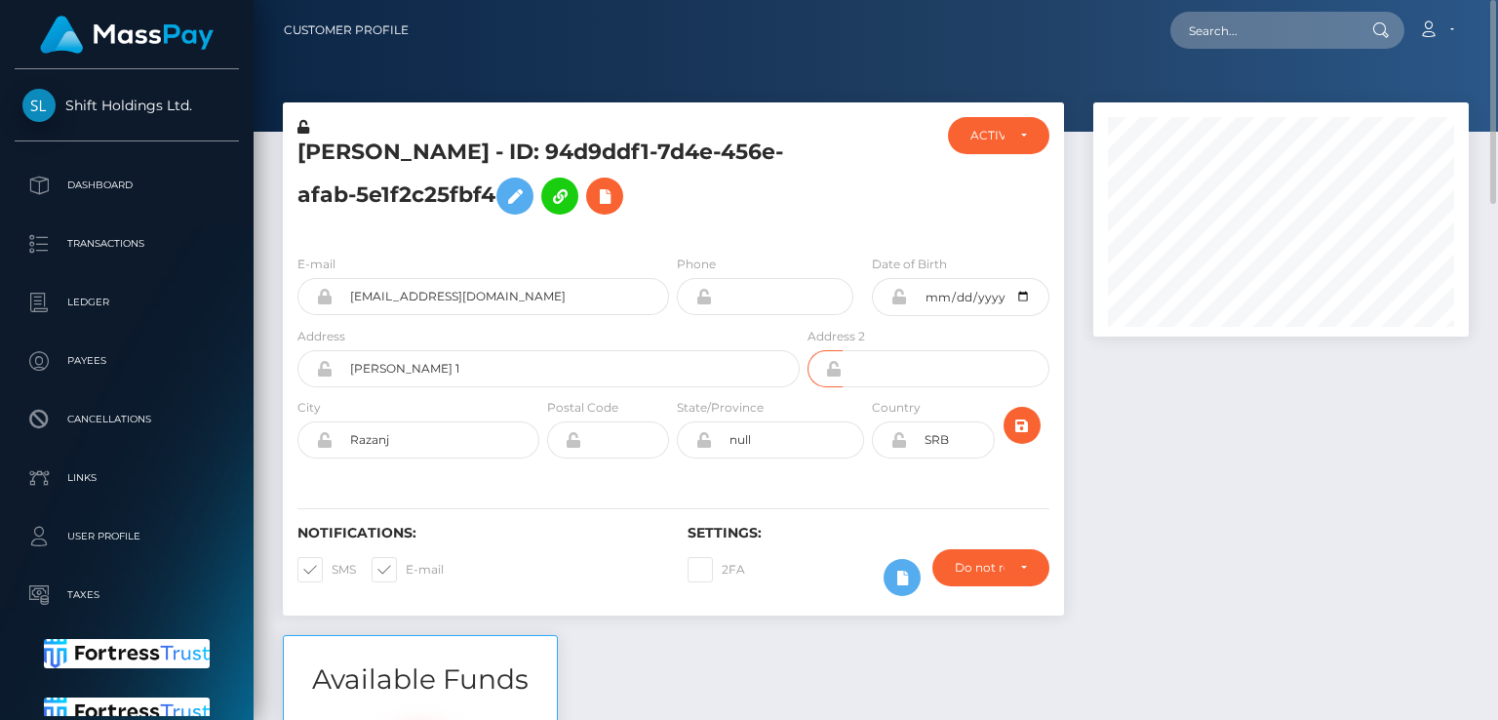
click at [1116, 414] on div at bounding box center [1281, 368] width 405 height 532
click at [1276, 25] on input "text" at bounding box center [1261, 30] width 183 height 37
paste input "laciemonroe1@gmail.com"
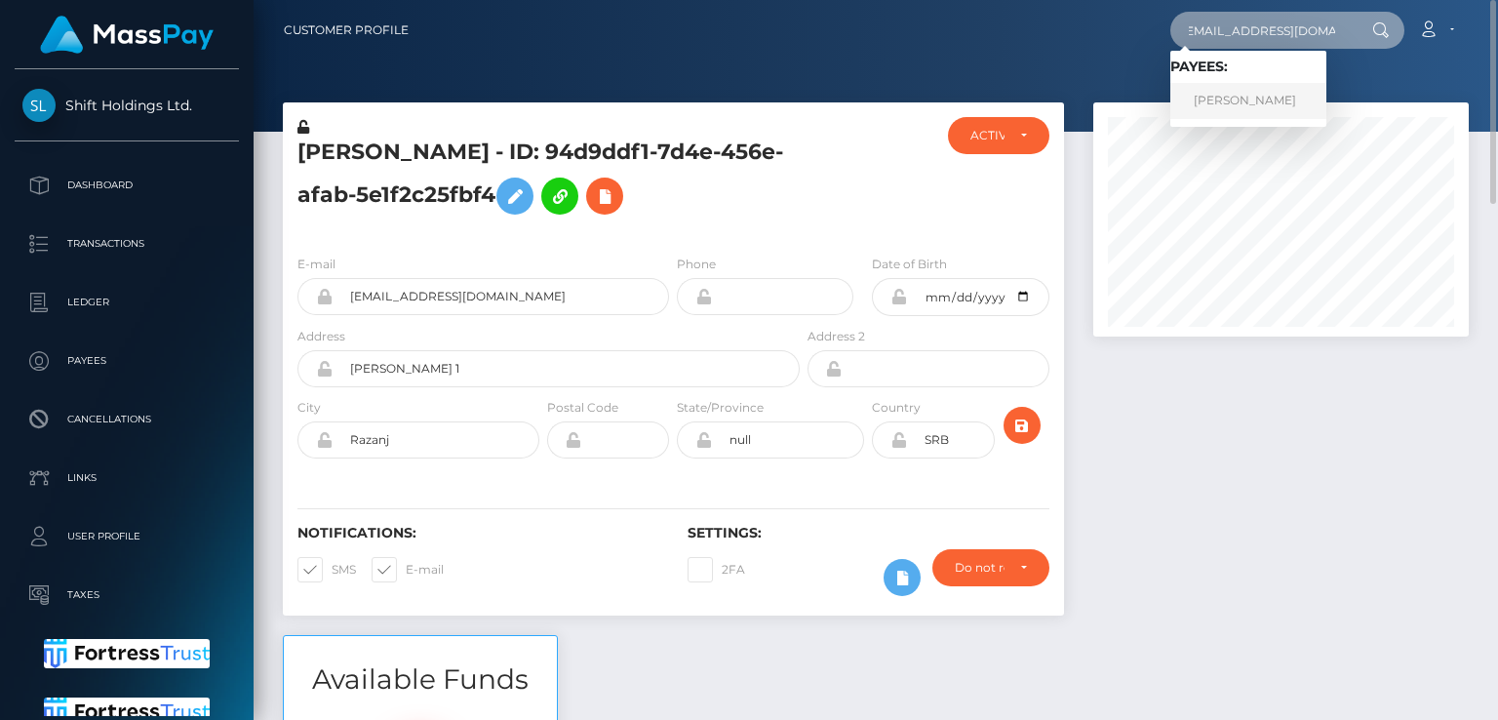
type input "laciemonroe1@gmail.com"
click at [1248, 106] on link "Lacie Monroe" at bounding box center [1248, 101] width 156 height 36
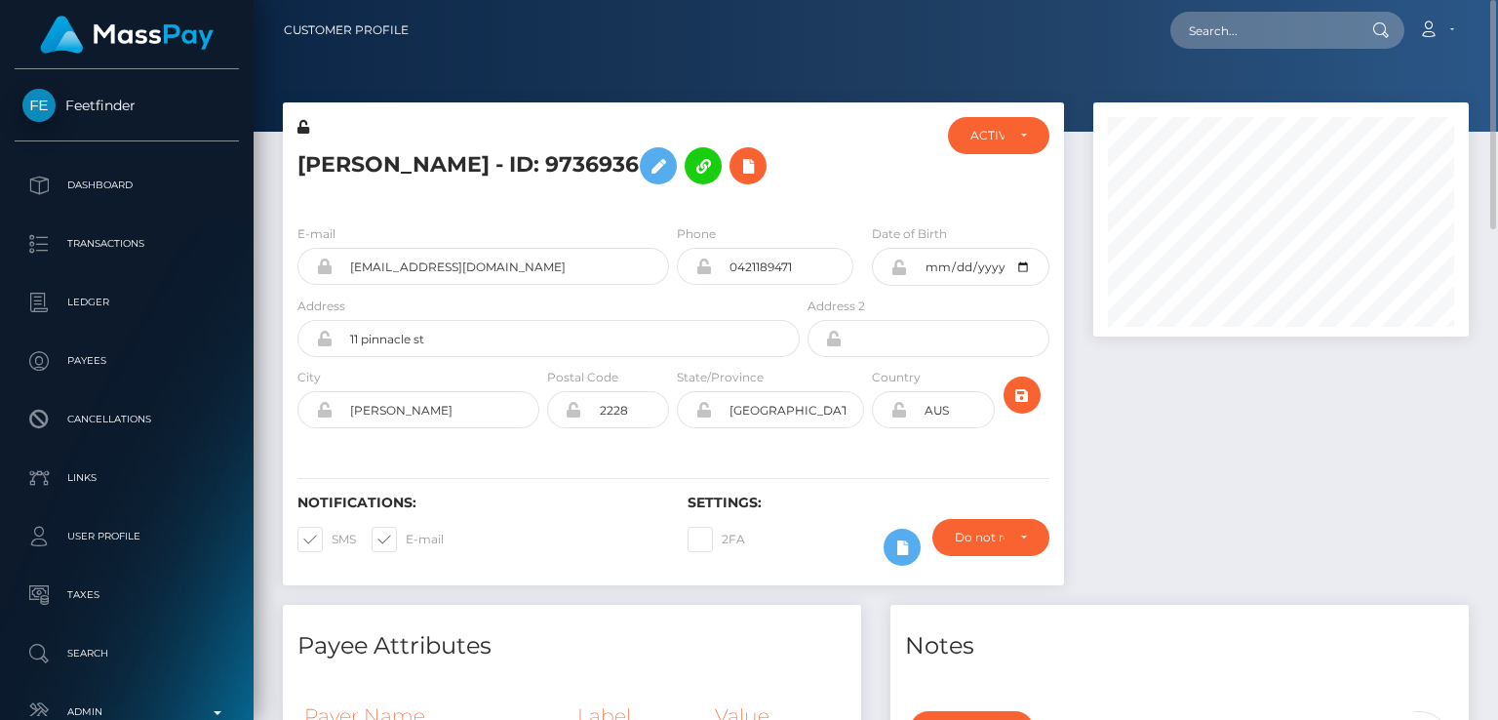
click at [327, 160] on h5 "[PERSON_NAME] - ID: 9736936" at bounding box center [543, 166] width 492 height 57
copy h5 "Lacie"
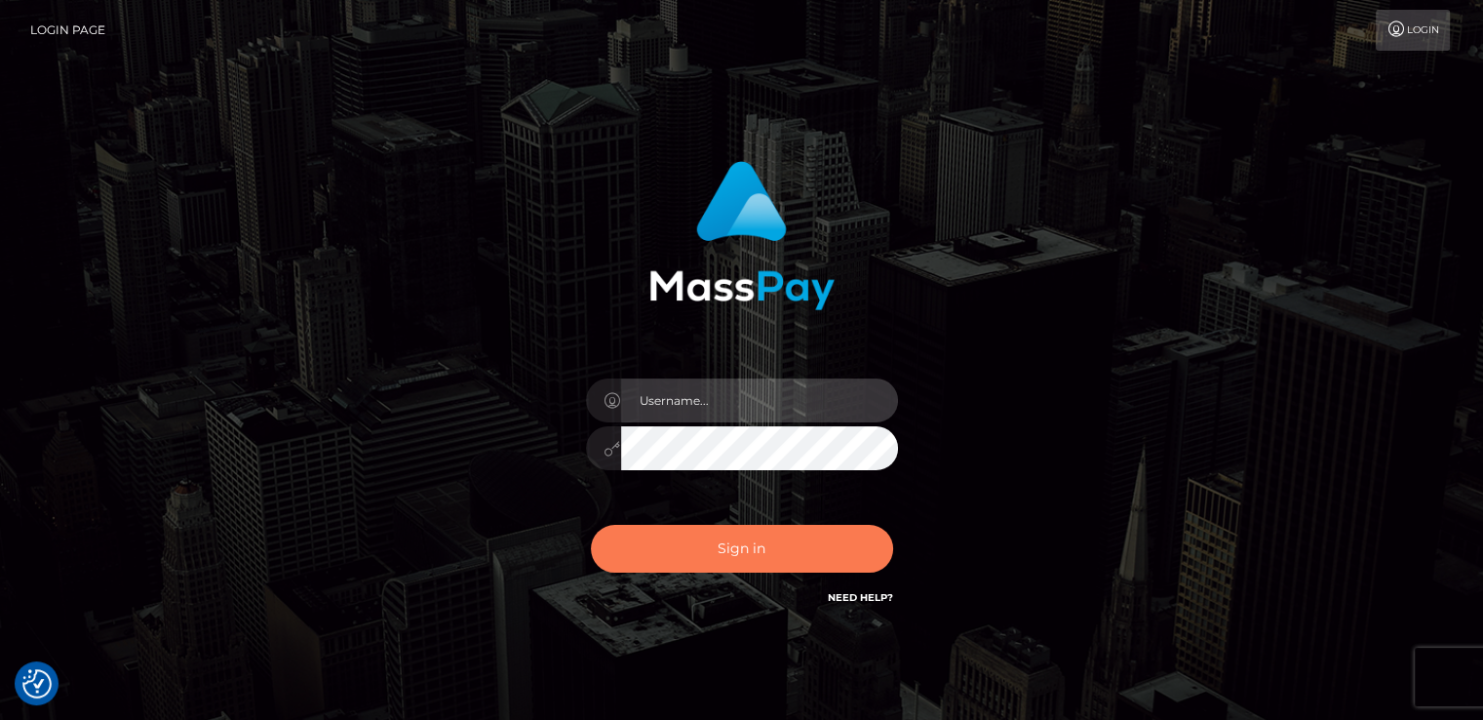
type input "[DOMAIN_NAME]"
click at [729, 563] on button "Sign in" at bounding box center [742, 549] width 302 height 48
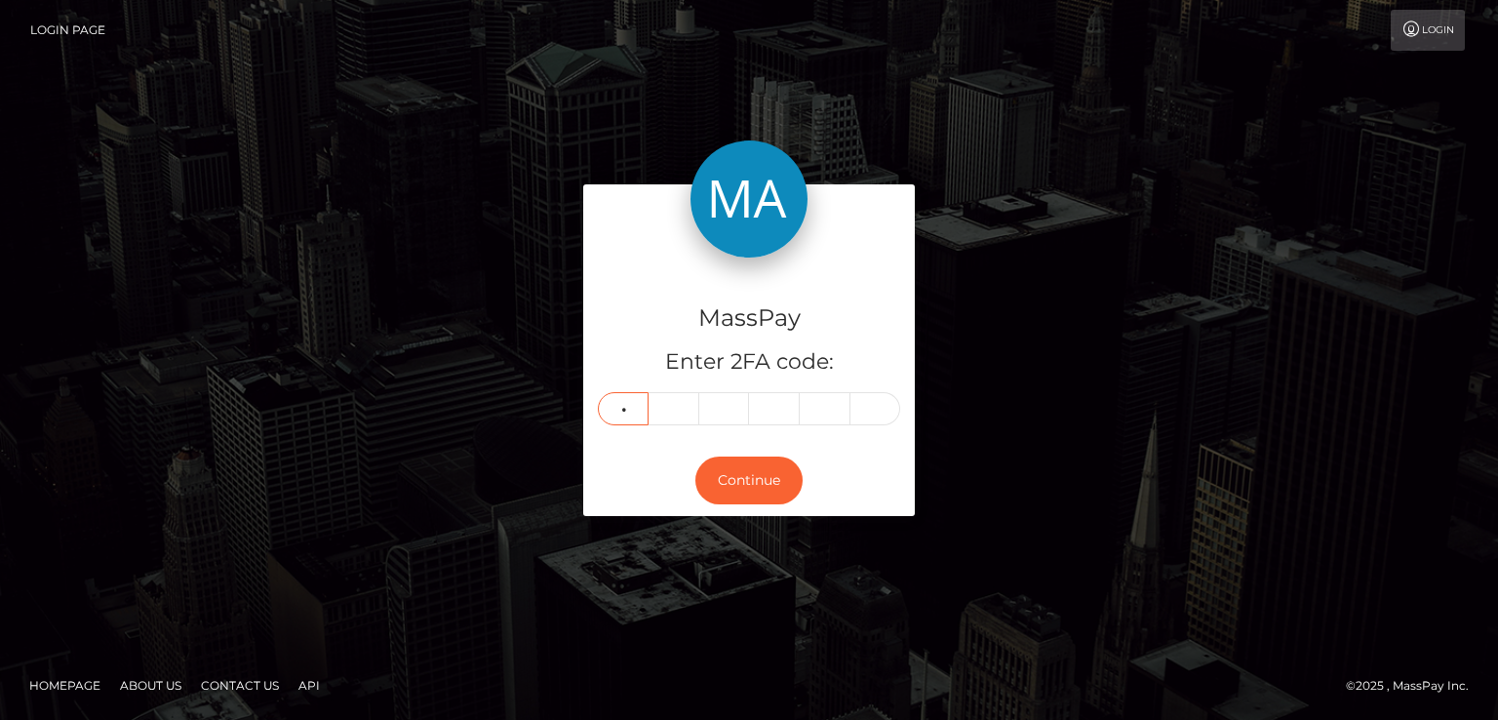
type input "7"
type input "3"
type input "1"
type input "6"
type input "0"
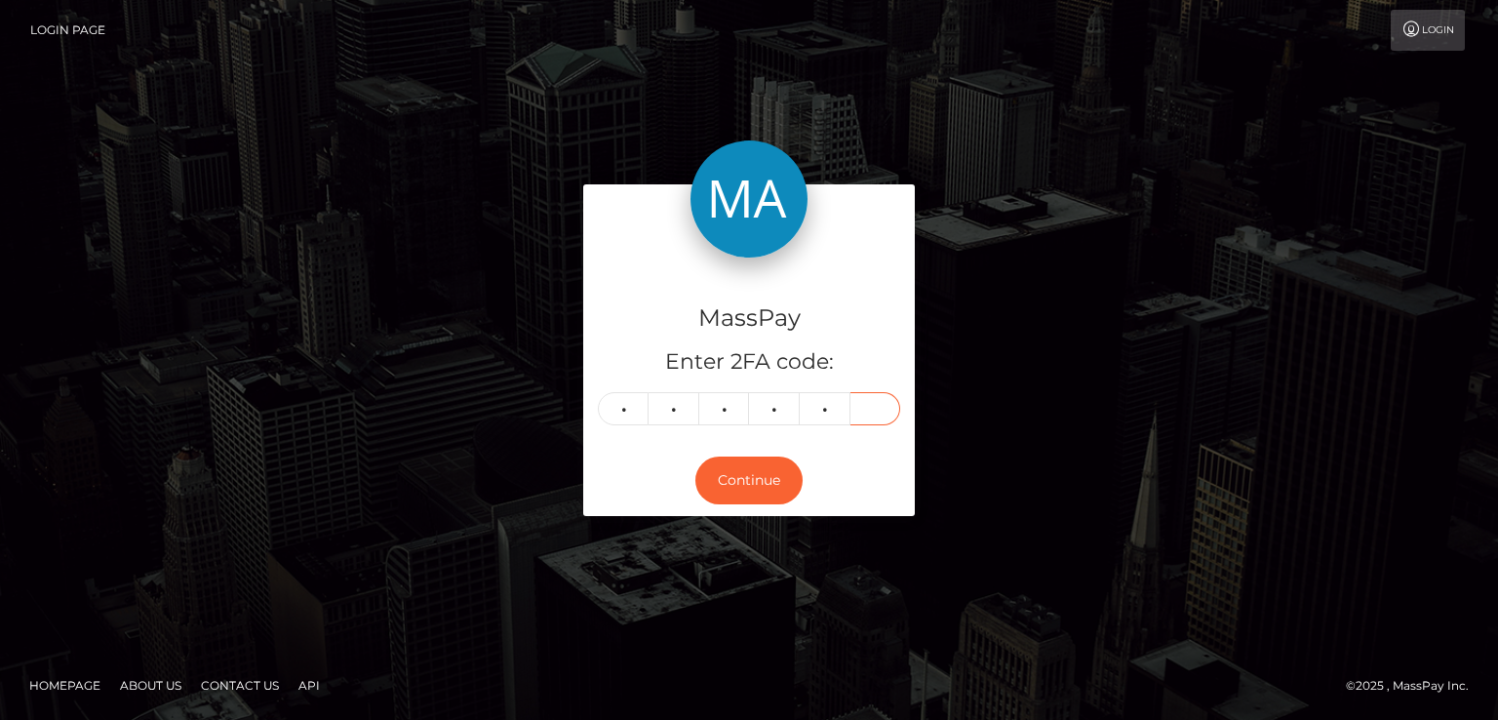
type input "5"
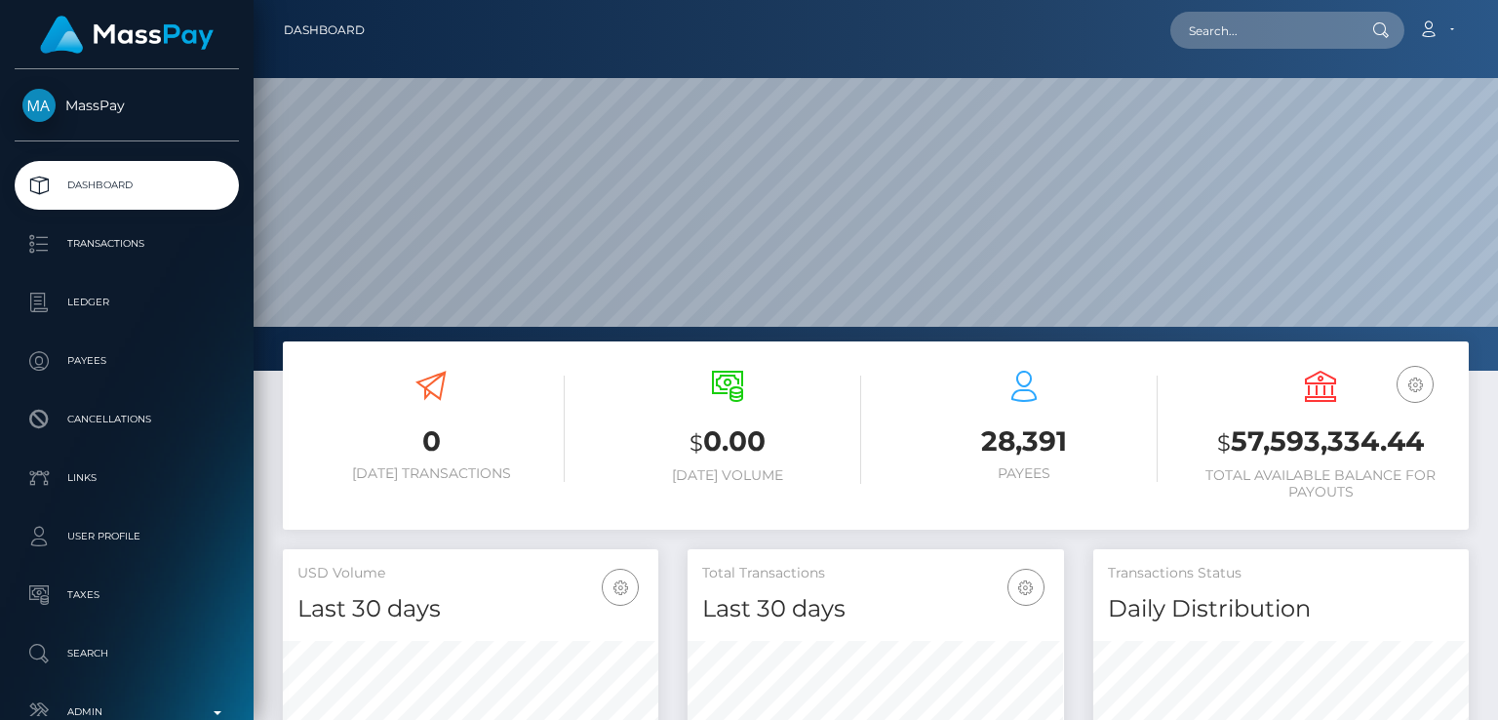
scroll to position [345, 374]
drag, startPoint x: 1209, startPoint y: 5, endPoint x: 1212, endPoint y: 24, distance: 19.7
click at [1212, 24] on nav "Dashboard Loading... Loading... Account Edit Profile" at bounding box center [876, 30] width 1244 height 60
click at [1212, 24] on input "text" at bounding box center [1261, 30] width 183 height 37
paste input "[EMAIL_ADDRESS][DOMAIN_NAME]"
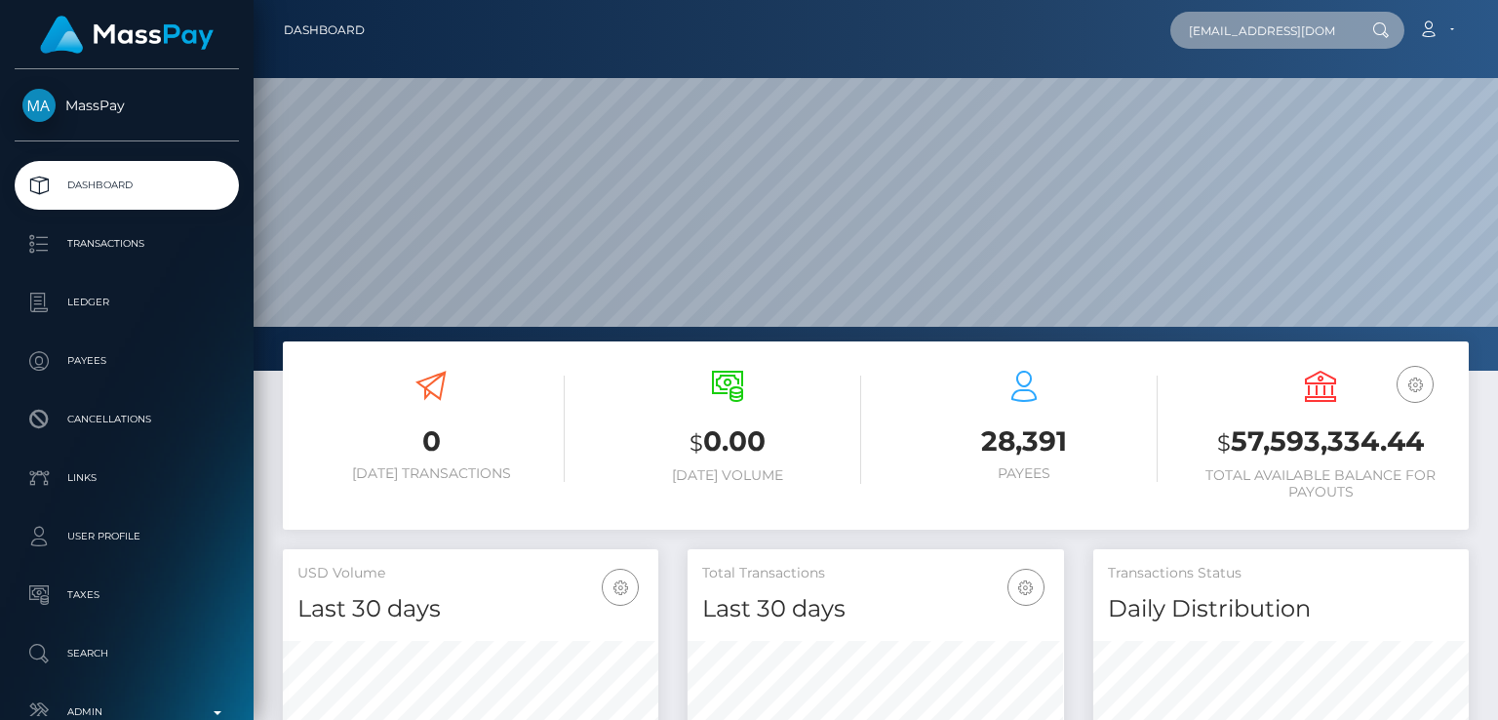
scroll to position [0, 0]
type input "[EMAIL_ADDRESS][DOMAIN_NAME]"
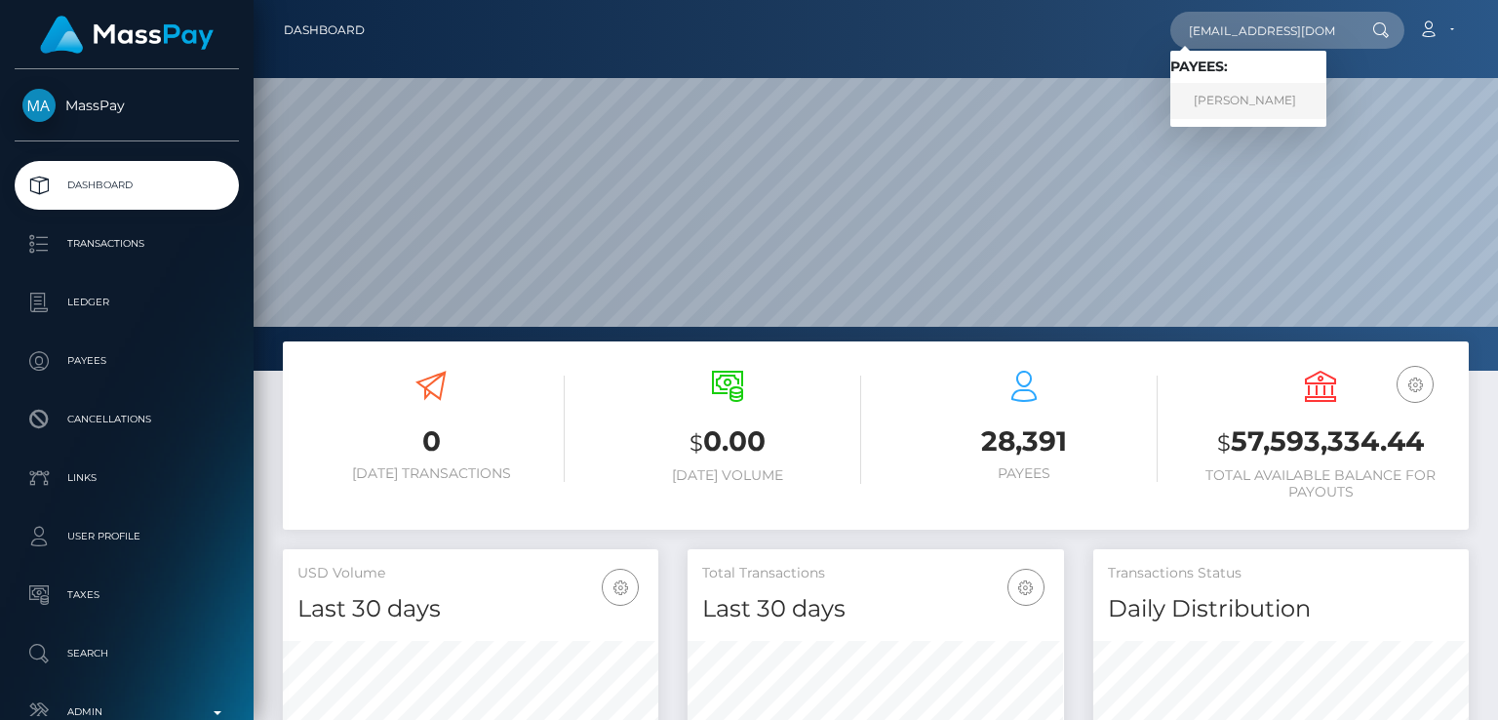
click at [1262, 106] on link "[PERSON_NAME]" at bounding box center [1248, 101] width 156 height 36
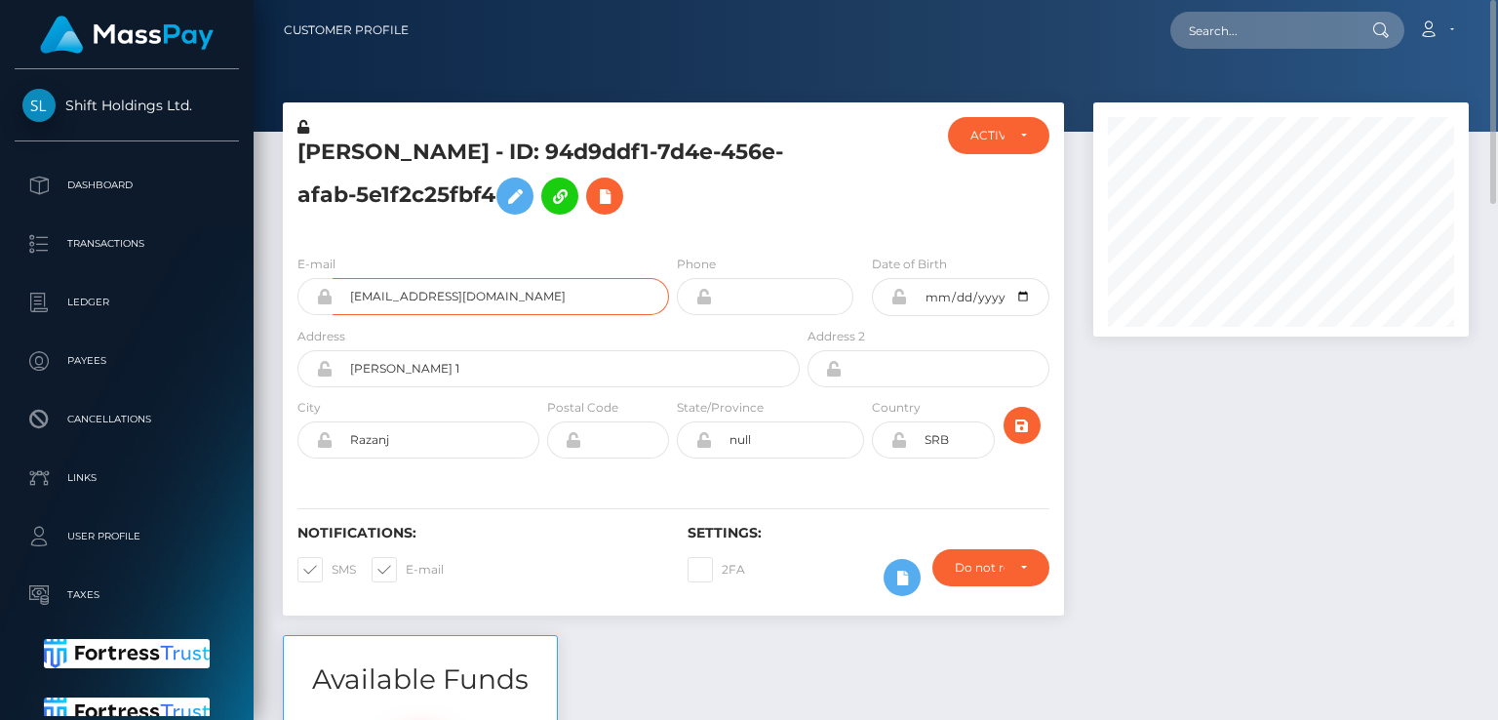
click at [512, 306] on input "[EMAIL_ADDRESS][DOMAIN_NAME]" at bounding box center [501, 296] width 336 height 37
click at [512, 306] on input "stankovichh@gmail.com" at bounding box center [501, 296] width 336 height 37
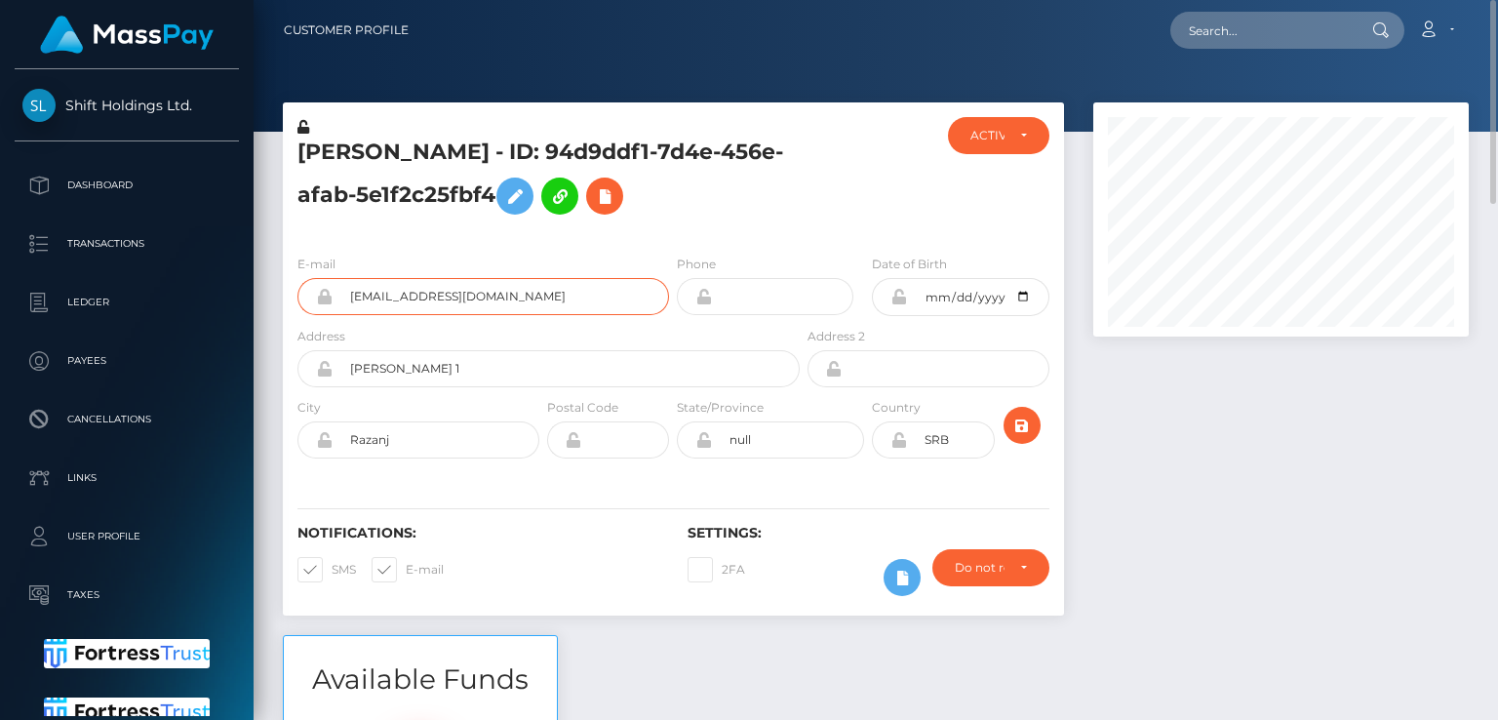
click at [512, 306] on input "stankovichh@gmail.com" at bounding box center [501, 296] width 336 height 37
click at [556, 242] on div "E-mail stankovichh@gmail.com Phone Date of Birth" at bounding box center [673, 358] width 781 height 239
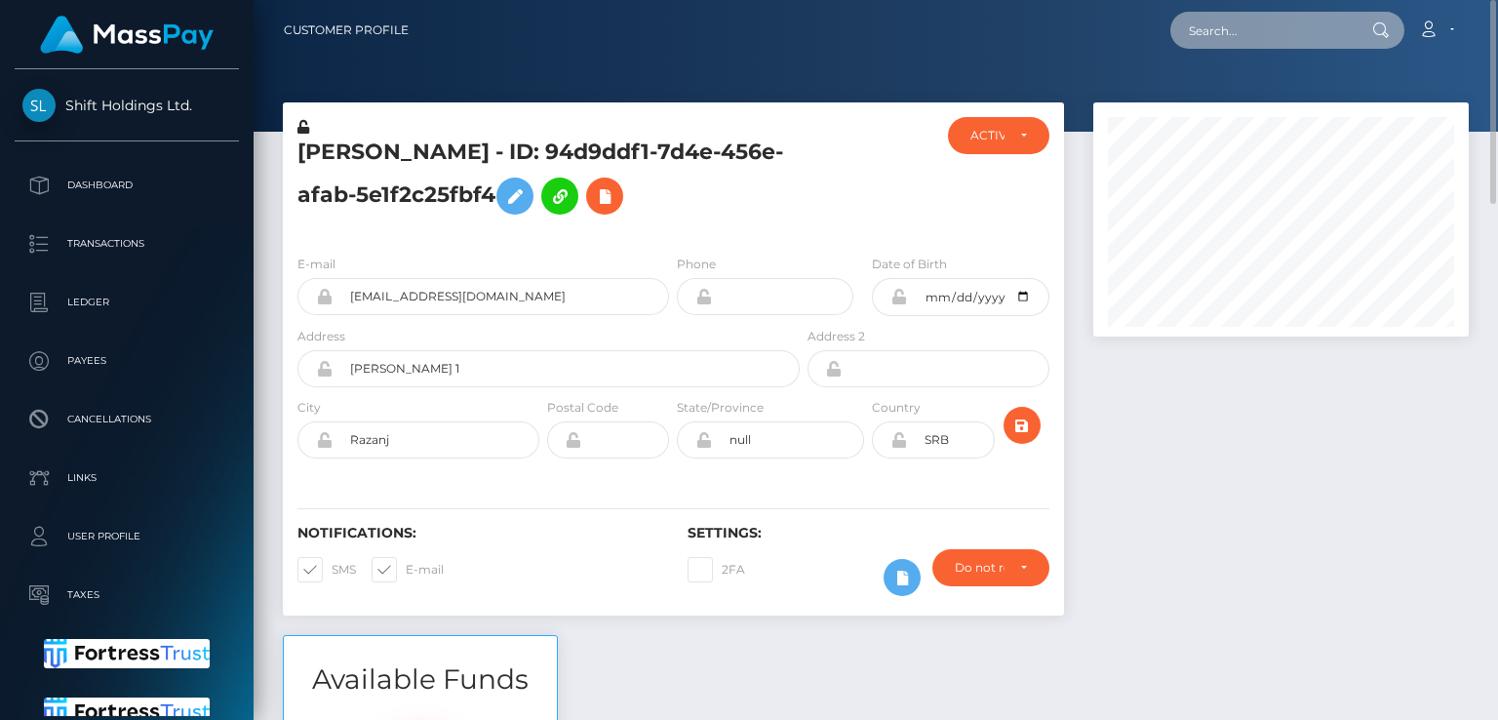
click at [1291, 21] on input "text" at bounding box center [1261, 30] width 183 height 37
paste input "[EMAIL_ADDRESS][DOMAIN_NAME]"
type input "[EMAIL_ADDRESS][DOMAIN_NAME]"
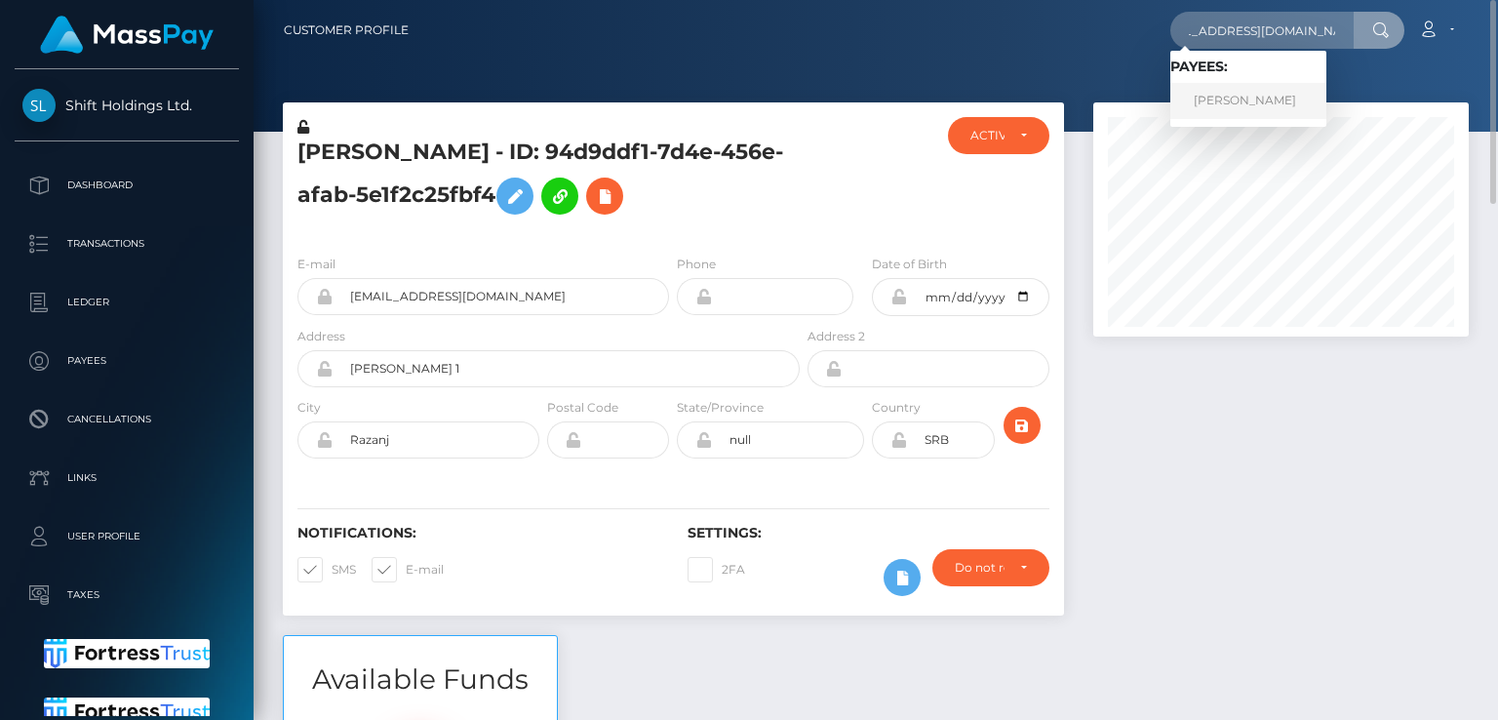
scroll to position [0, 0]
click at [1272, 105] on link "Nellija Stankevica" at bounding box center [1248, 101] width 156 height 36
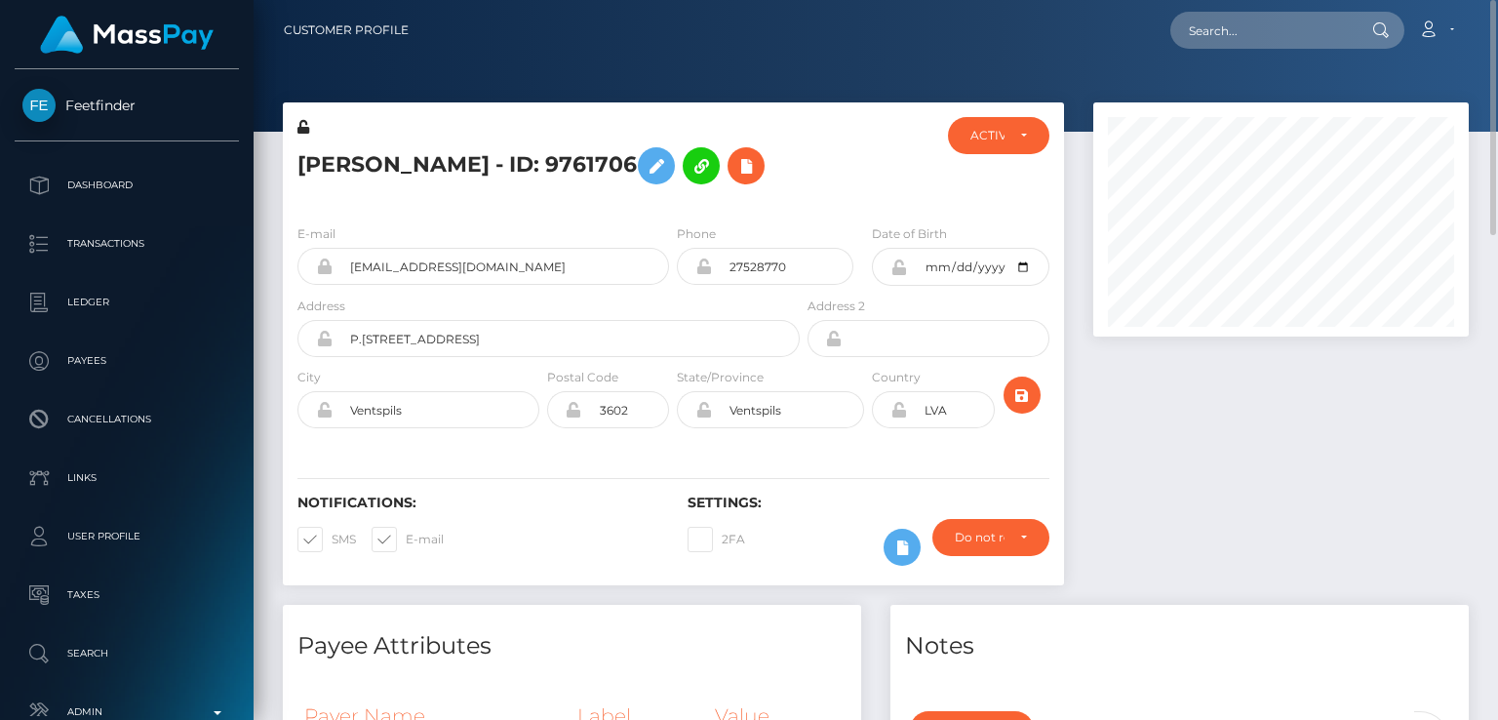
click at [338, 150] on h5 "[PERSON_NAME] - ID: 9761706" at bounding box center [543, 166] width 492 height 57
click at [343, 165] on h5 "[PERSON_NAME] - ID: 9761706" at bounding box center [543, 166] width 492 height 57
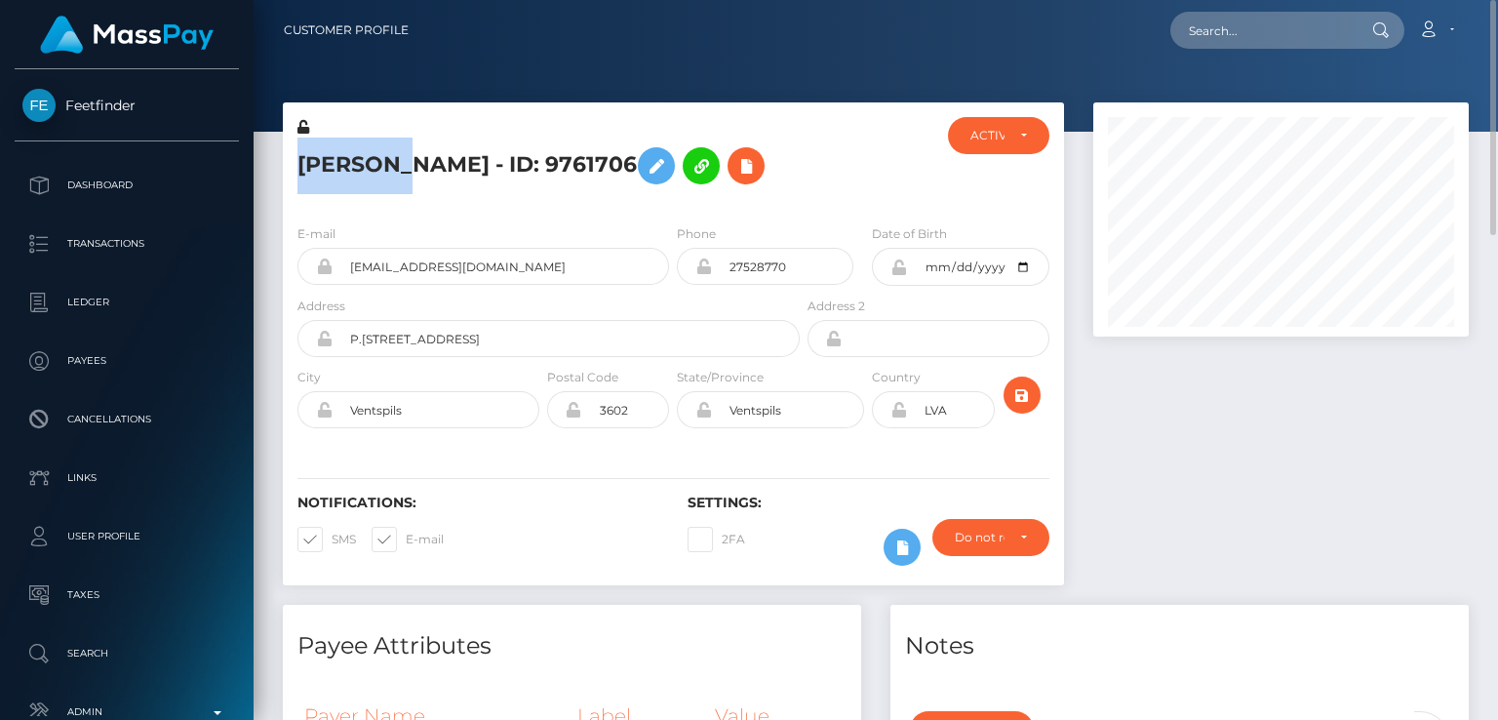
drag, startPoint x: 343, startPoint y: 165, endPoint x: 329, endPoint y: 154, distance: 18.1
click at [329, 154] on h5 "[PERSON_NAME] - ID: 9761706" at bounding box center [543, 166] width 492 height 57
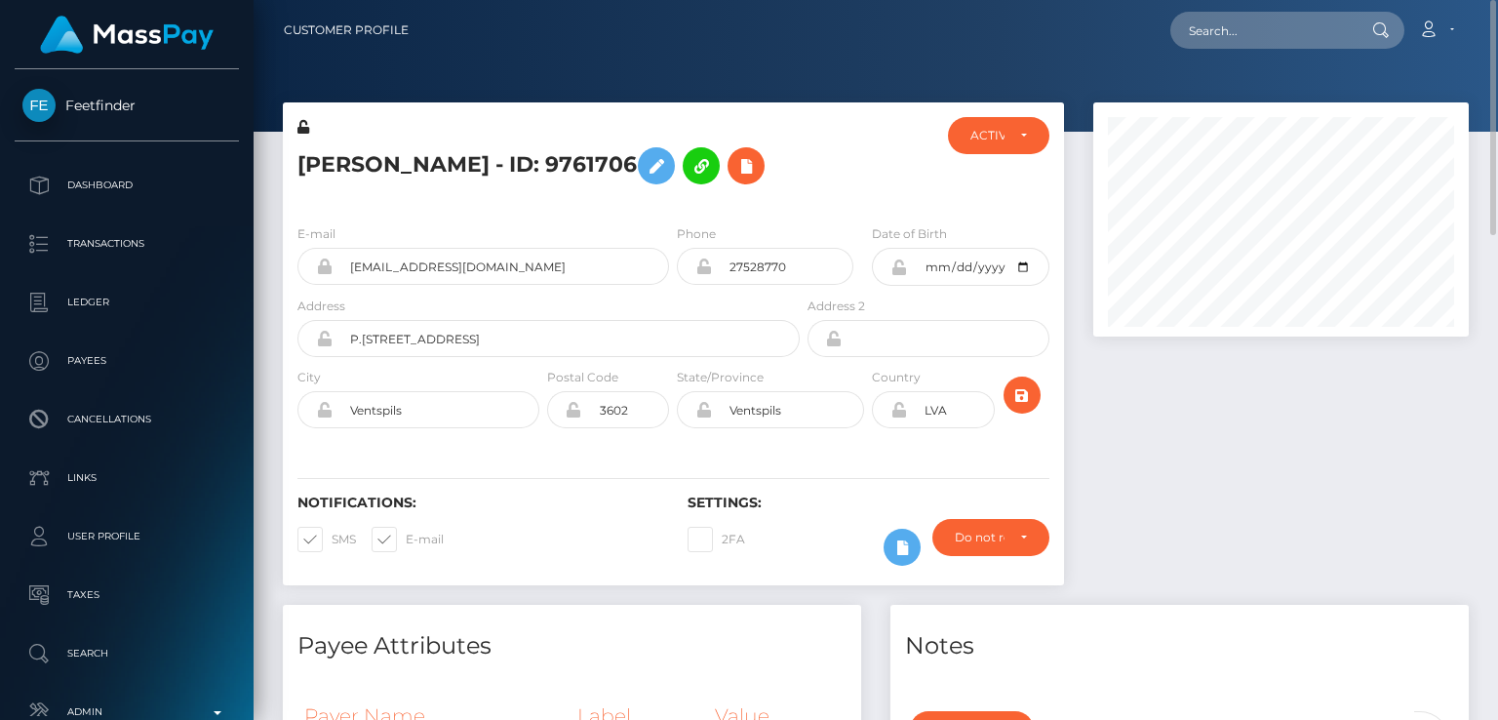
click at [488, 717] on th "Payer Name" at bounding box center [433, 715] width 273 height 53
click at [1217, 32] on input "text" at bounding box center [1261, 30] width 183 height 37
paste input "[EMAIL_ADDRESS][DOMAIN_NAME]"
type input "[EMAIL_ADDRESS][DOMAIN_NAME]"
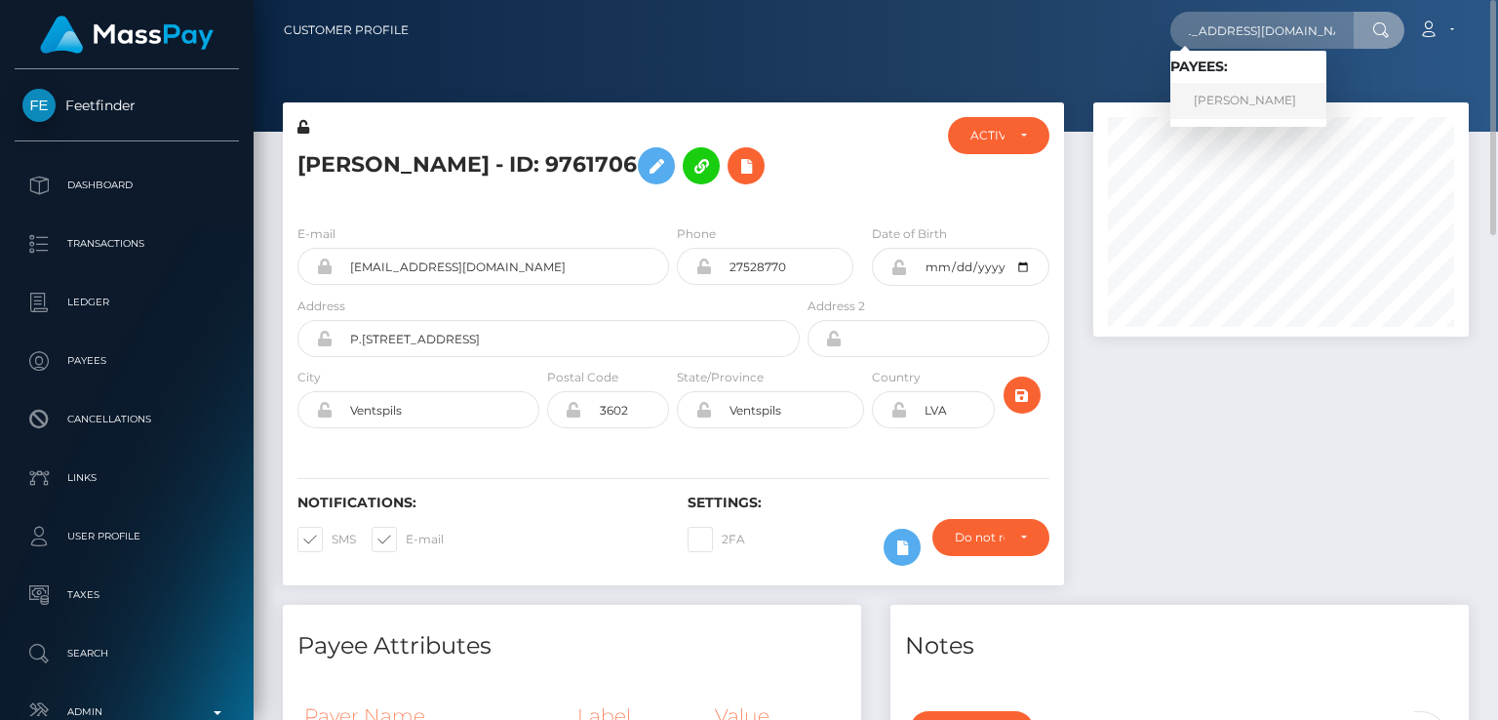
scroll to position [0, 0]
click at [1280, 109] on link "[PERSON_NAME]" at bounding box center [1248, 101] width 156 height 36
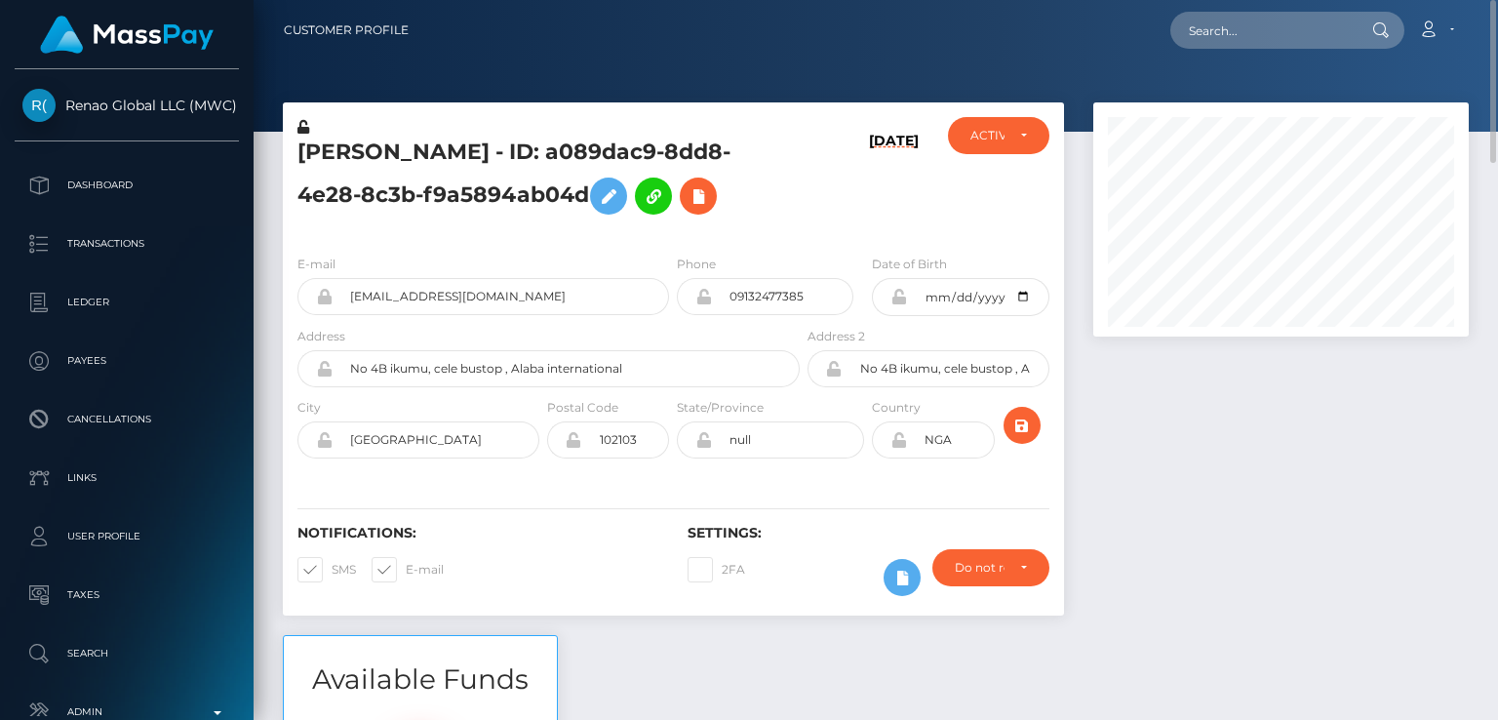
click at [329, 141] on h5 "FAITH ONUCHKWU - ID: a089dac9-8dd8-4e28-8c3b-f9a5894ab04d" at bounding box center [543, 181] width 492 height 87
copy h5 "FAITH"
paste input "anafox165@gmail.com"
type input "anafox165@gmail.com"
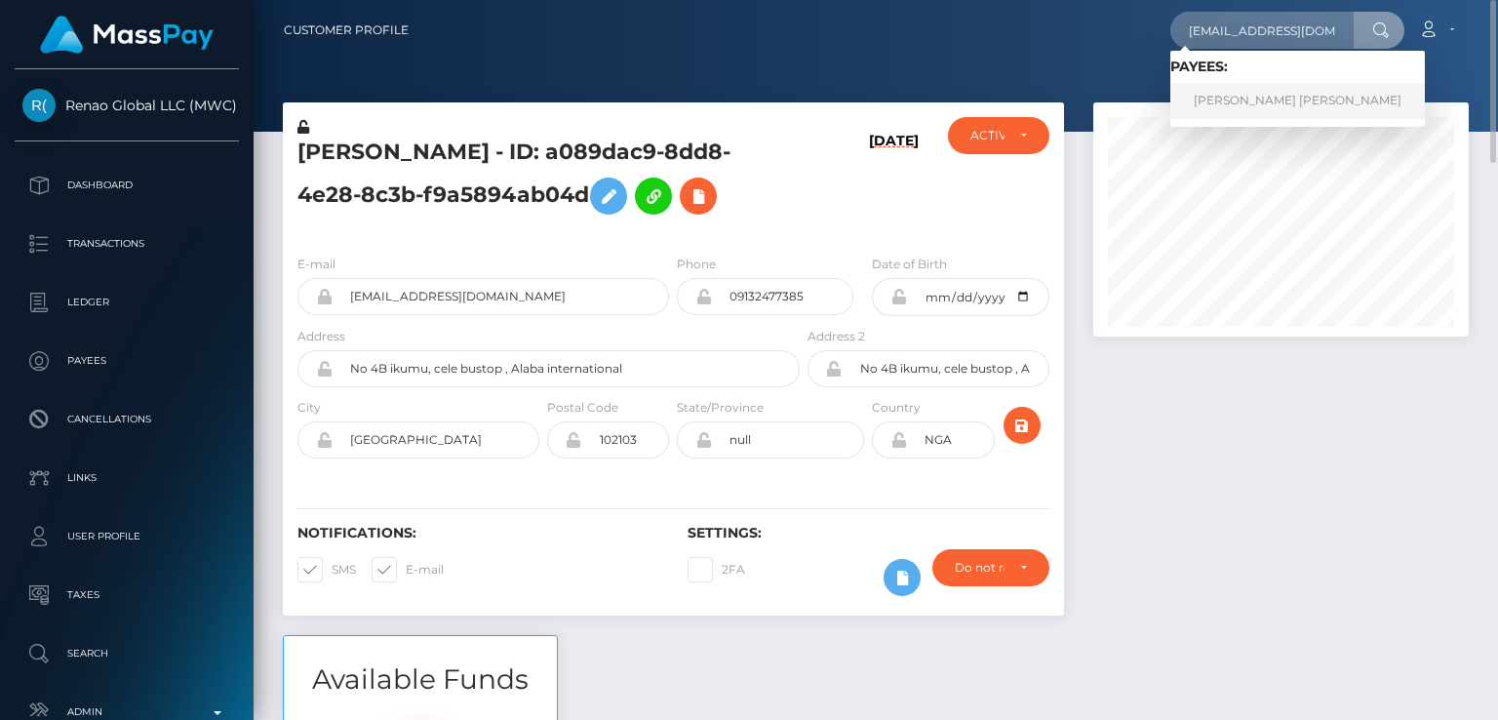
click at [1291, 98] on link "carol marcela castano aristizabal" at bounding box center [1297, 101] width 255 height 36
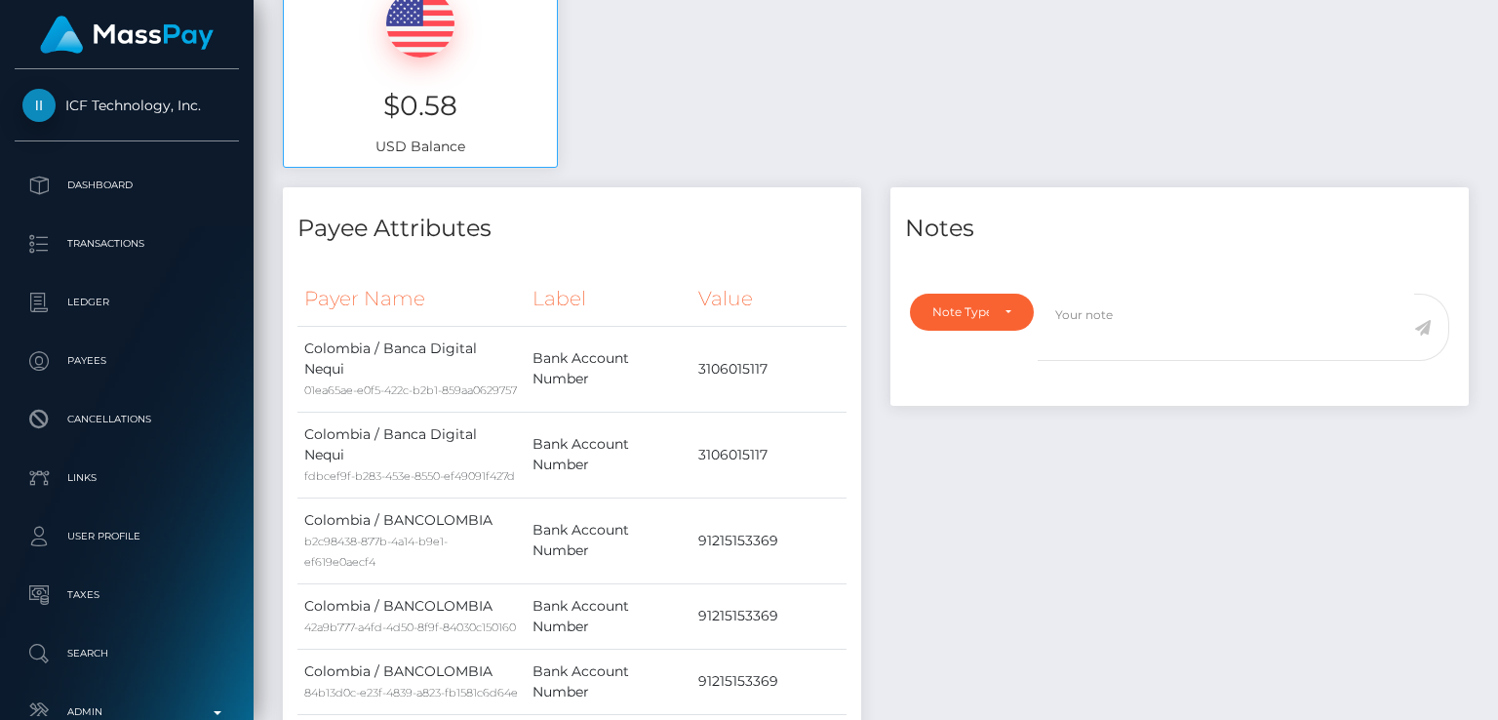
scroll to position [234, 374]
click at [950, 257] on div at bounding box center [1179, 269] width 578 height 24
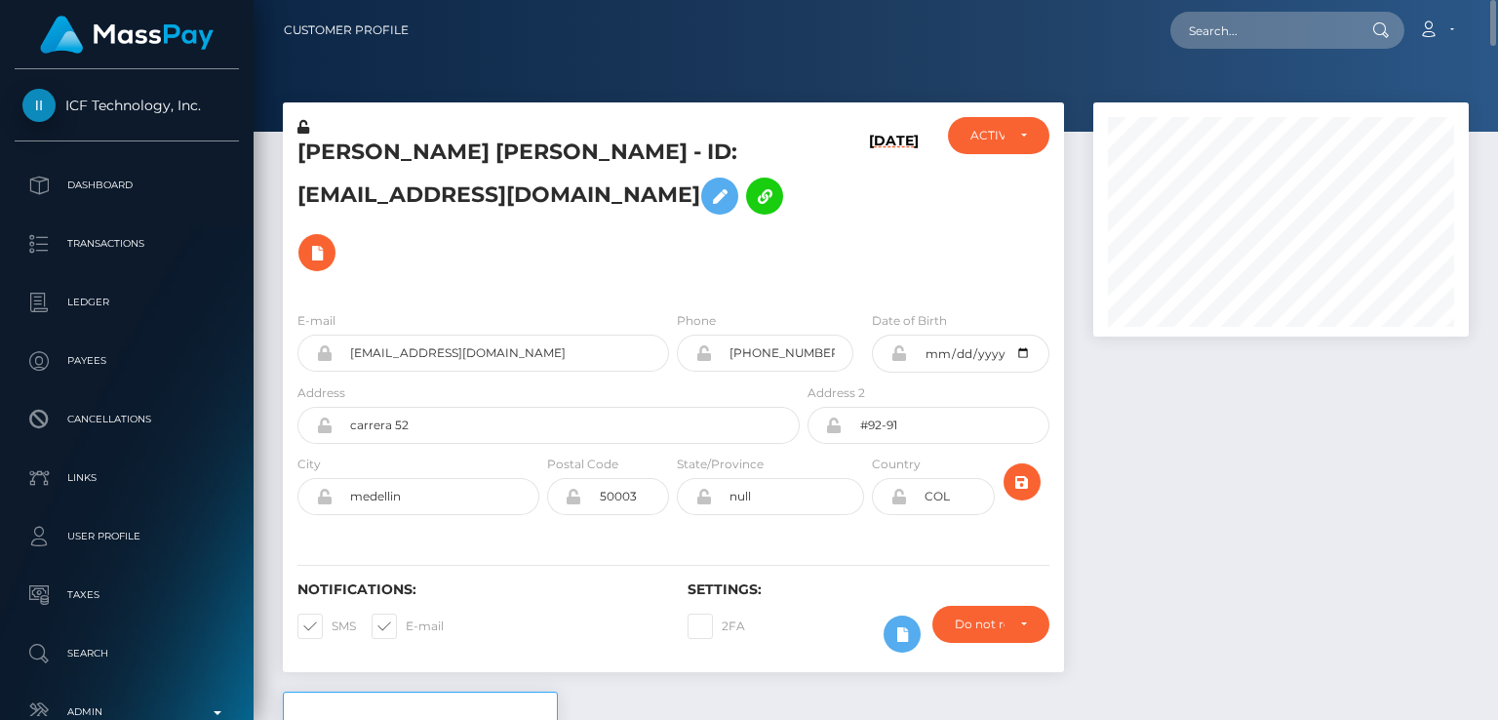
click at [324, 148] on h5 "carol marcela castano aristizabal - ID: anafox165@gmail.com" at bounding box center [543, 209] width 492 height 143
copy h5 "carol"
click at [1227, 499] on div at bounding box center [1281, 396] width 405 height 589
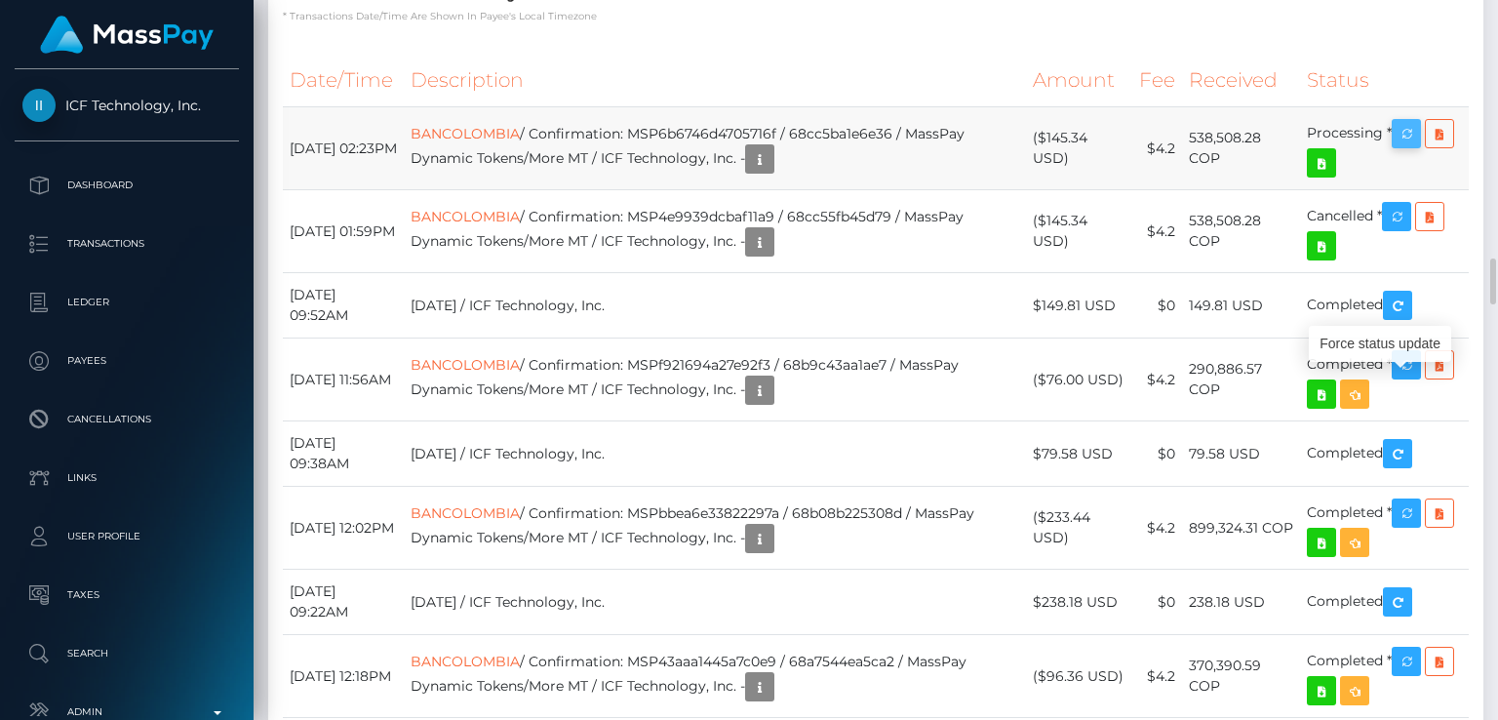
scroll to position [234, 374]
click at [1412, 146] on icon "button" at bounding box center [1406, 134] width 23 height 24
click at [1387, 346] on div "Force status update" at bounding box center [1380, 344] width 142 height 36
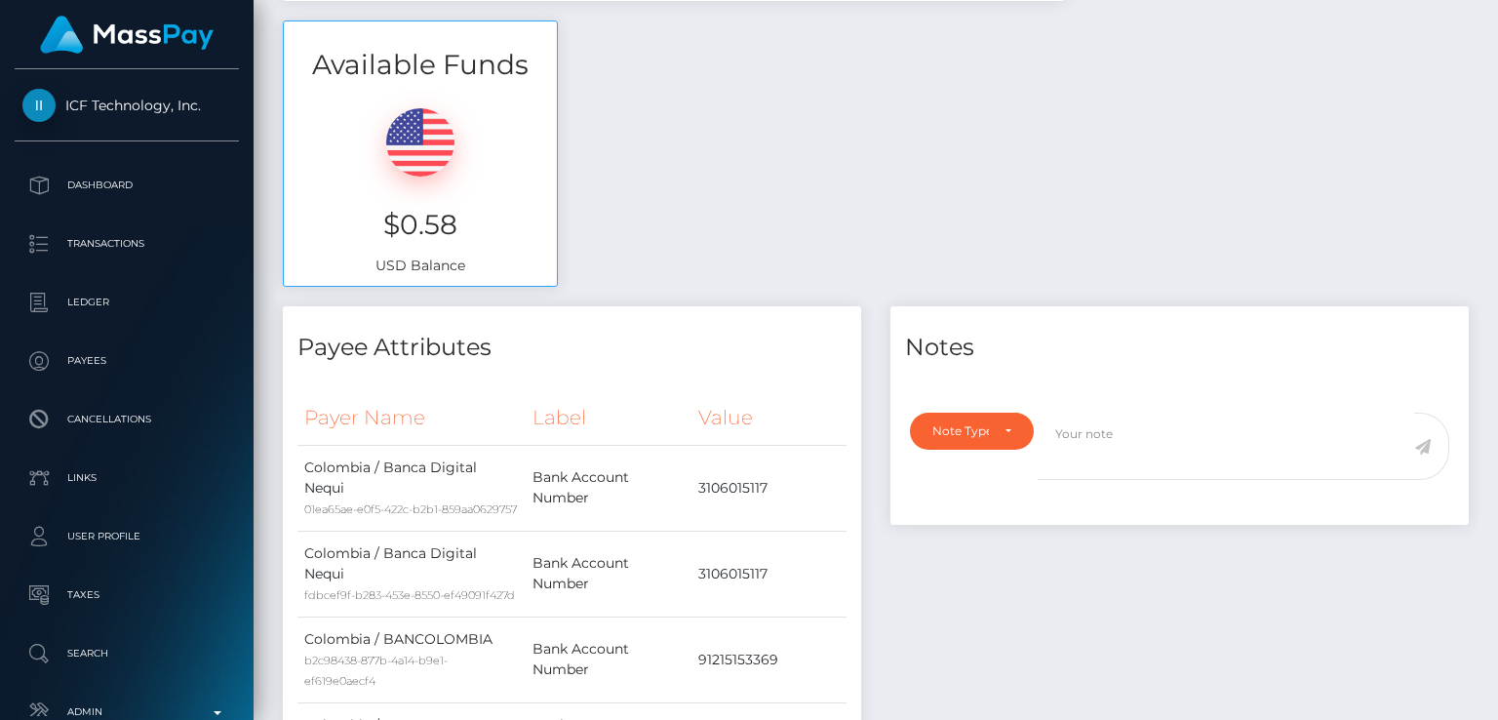
scroll to position [0, 0]
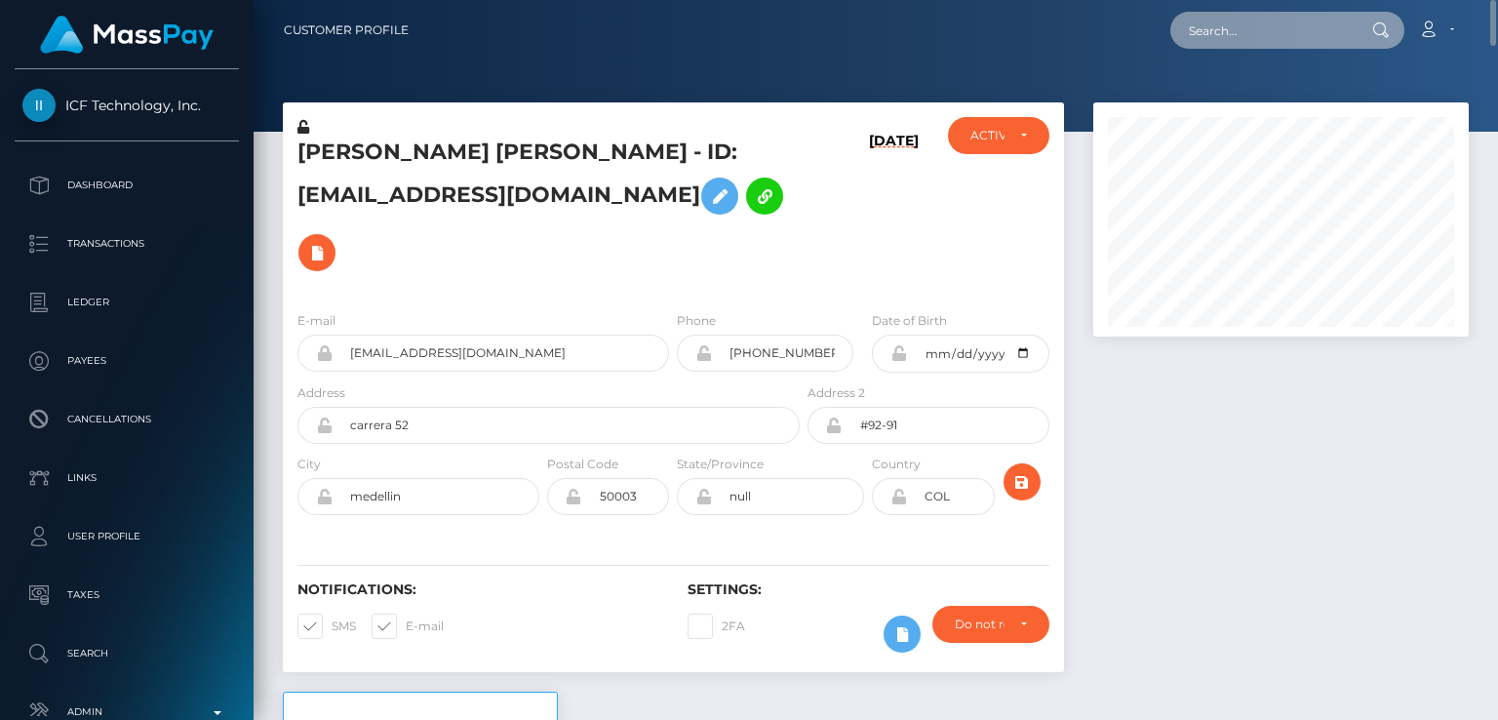
click at [1272, 28] on input "text" at bounding box center [1261, 30] width 183 height 37
paste input "candyyc61@gmail.com"
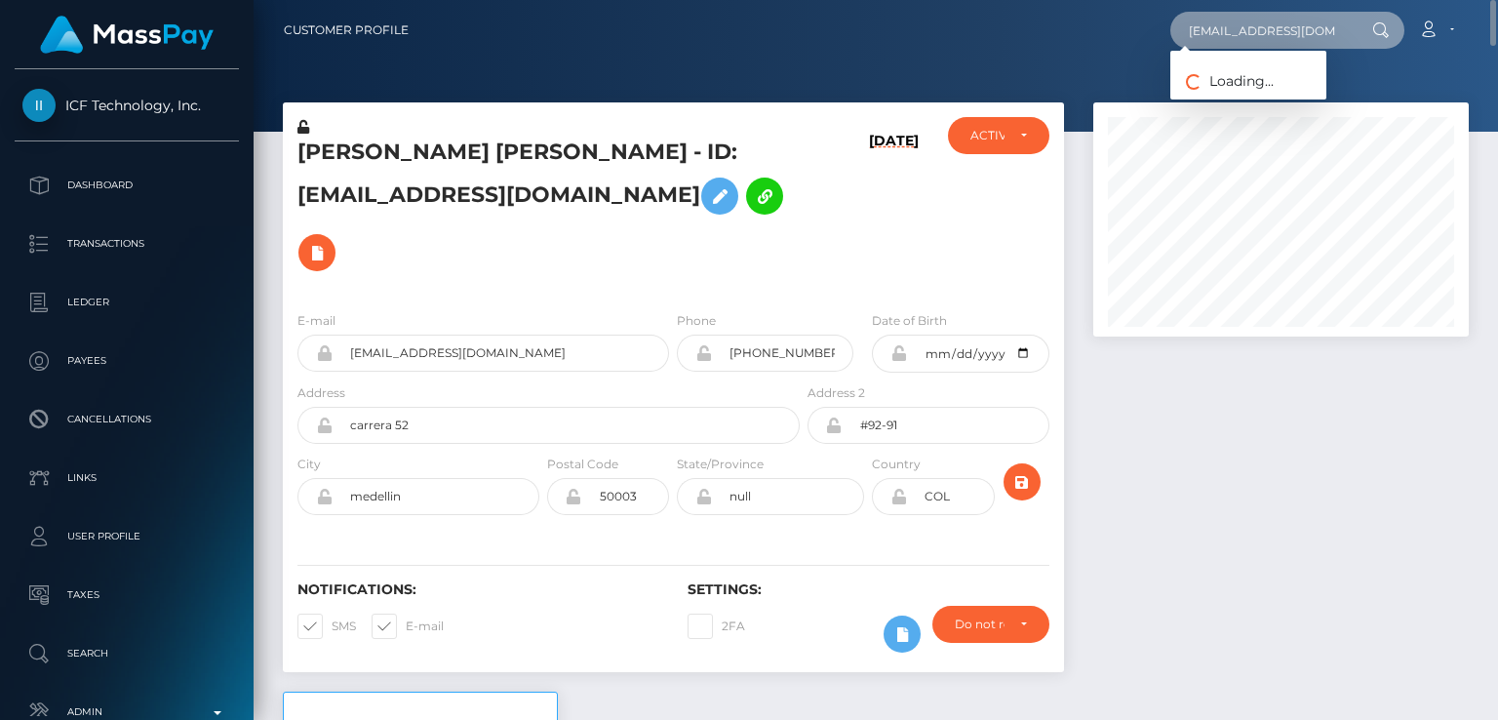
type input "candyyc61@gmail.com"
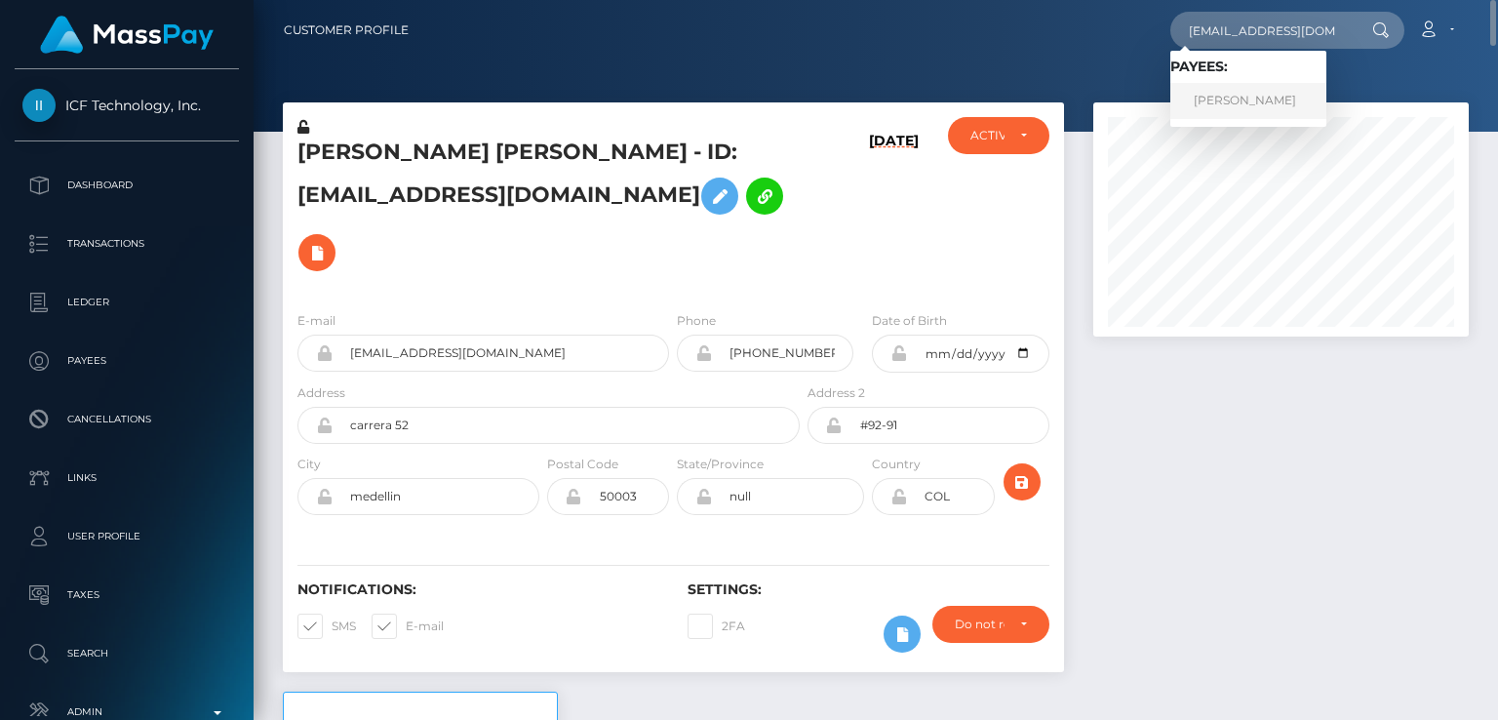
click at [1261, 102] on link "Sofia Iadanza" at bounding box center [1248, 101] width 156 height 36
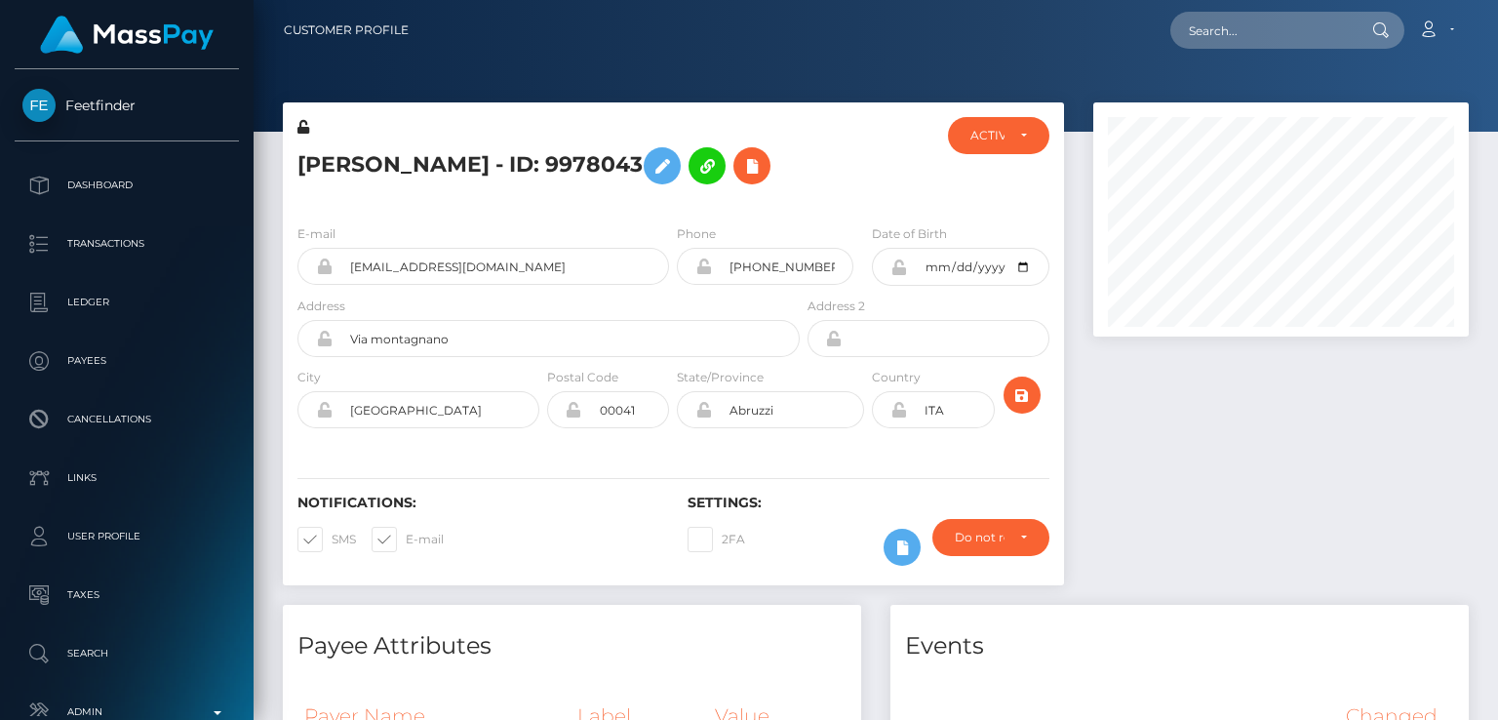
scroll to position [234, 374]
click at [316, 164] on h5 "[PERSON_NAME] - ID: 9978043" at bounding box center [543, 166] width 492 height 57
copy h5 "Sofia"
click at [373, 445] on div "E-mail candyyc61@gmail.com Phone +393927315569" at bounding box center [673, 328] width 781 height 239
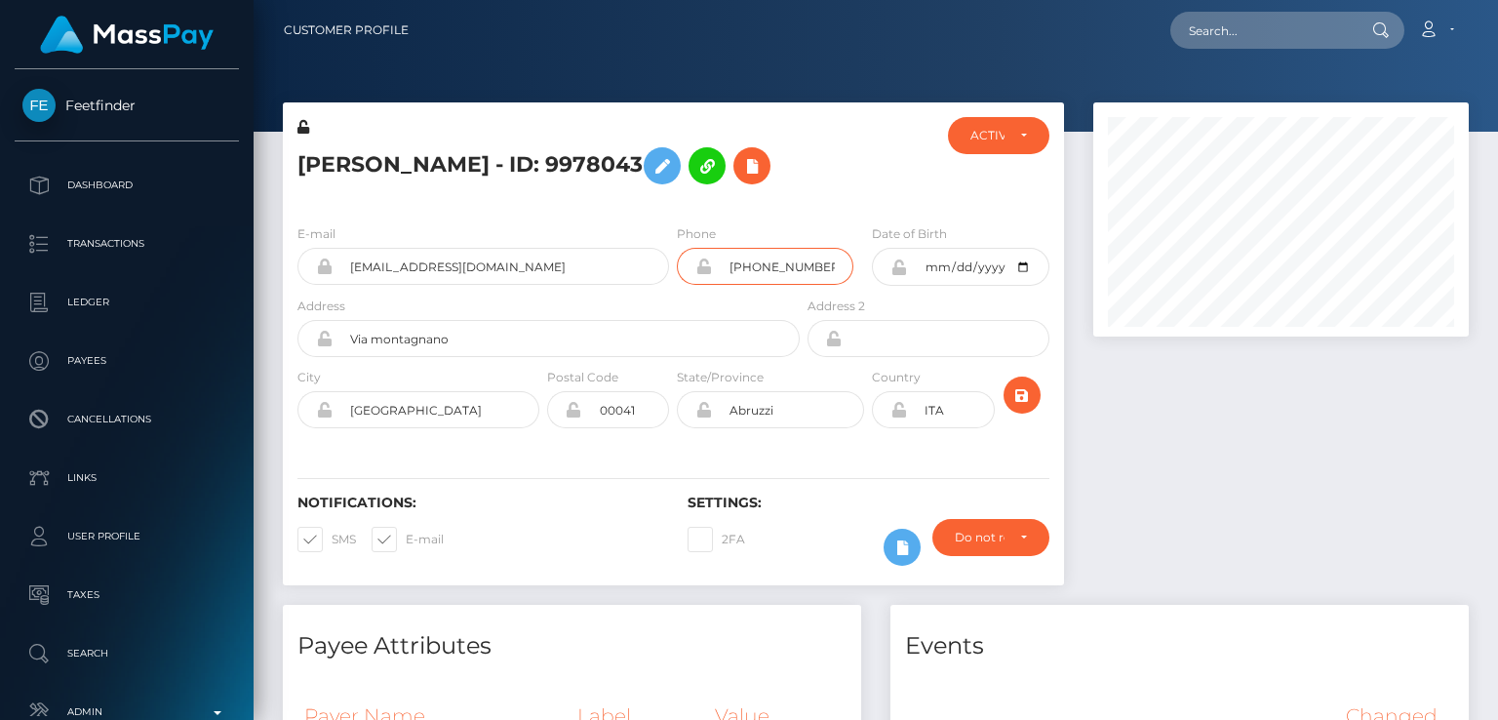
click at [795, 265] on input "+393927315569" at bounding box center [782, 266] width 141 height 37
click at [781, 560] on div "2FA" at bounding box center [770, 547] width 195 height 57
click at [1233, 46] on input "text" at bounding box center [1261, 30] width 183 height 37
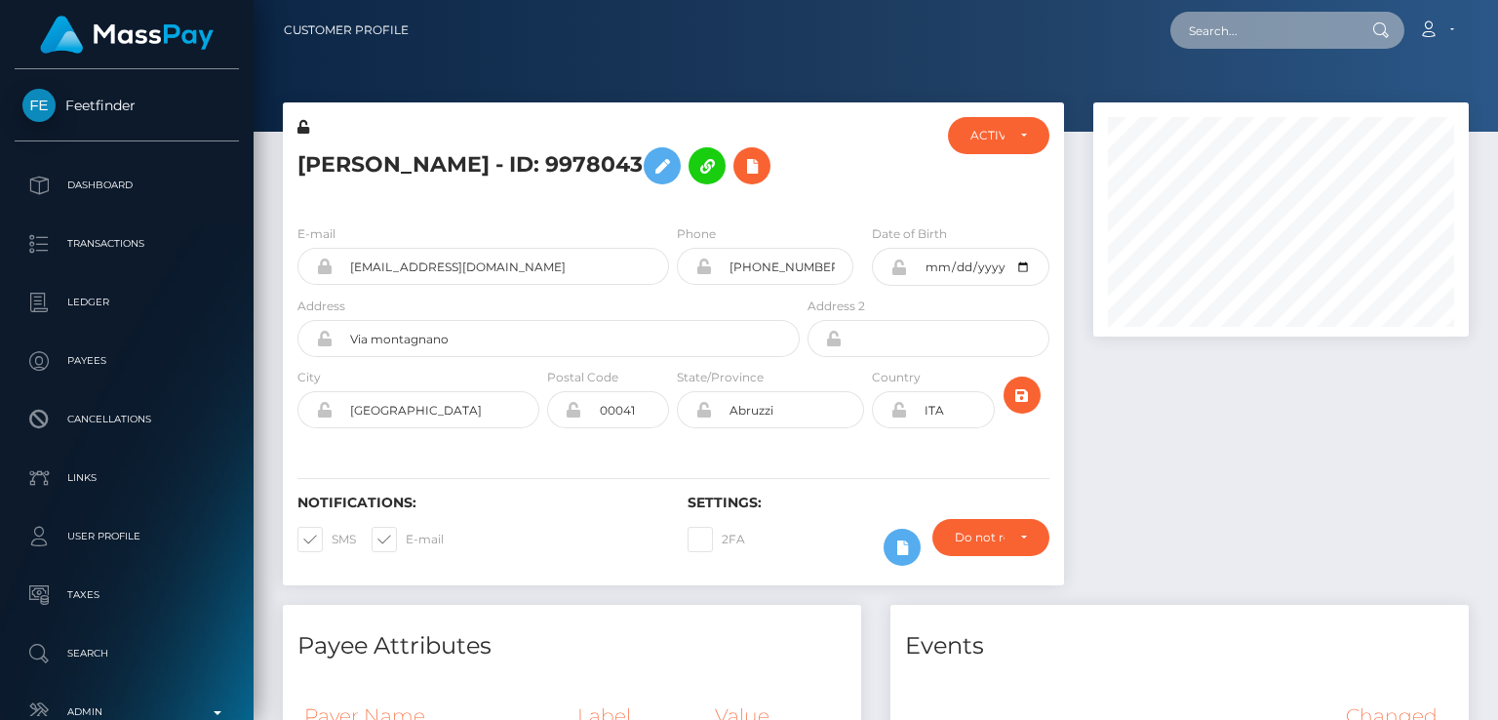
paste input "[EMAIL_ADDRESS][DOMAIN_NAME]"
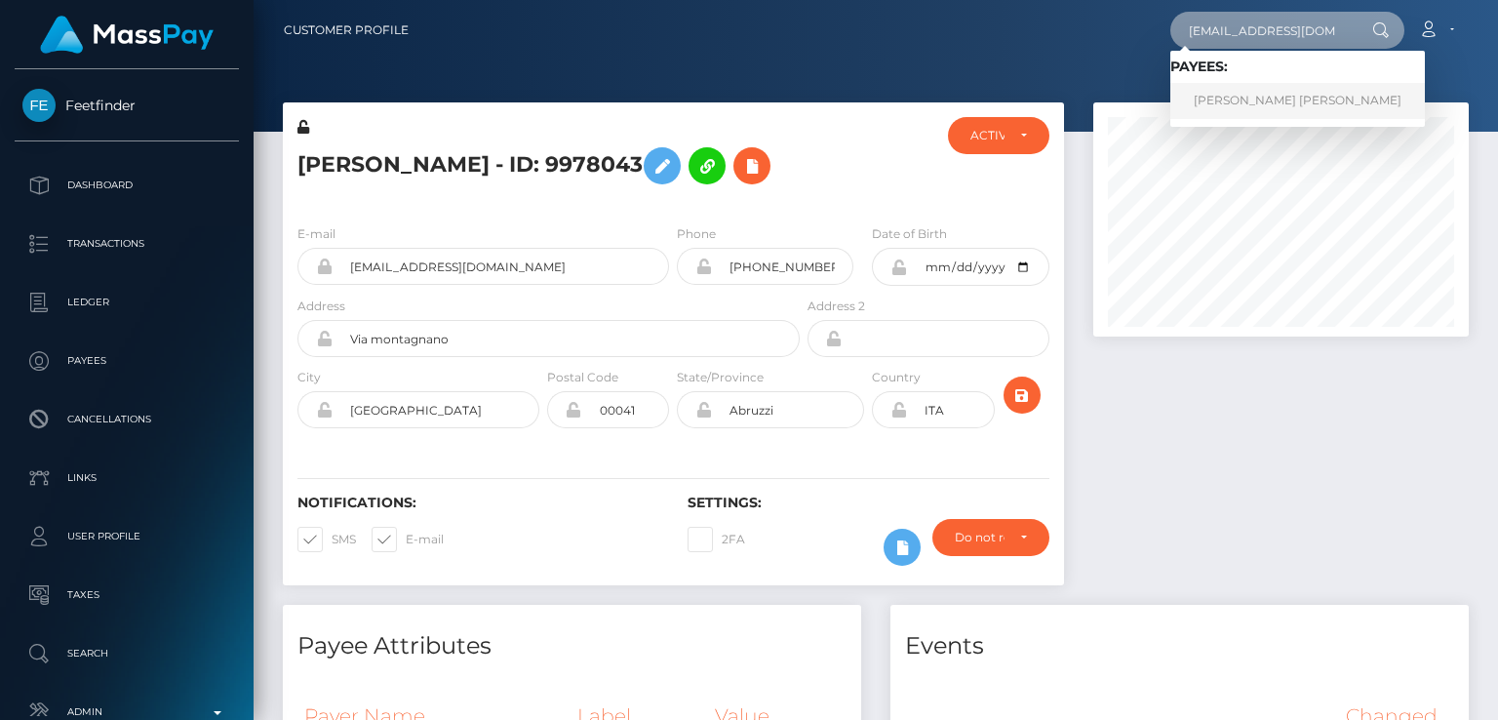
type input "[EMAIL_ADDRESS][DOMAIN_NAME]"
click at [1323, 95] on link "[PERSON_NAME] [PERSON_NAME]" at bounding box center [1297, 101] width 255 height 36
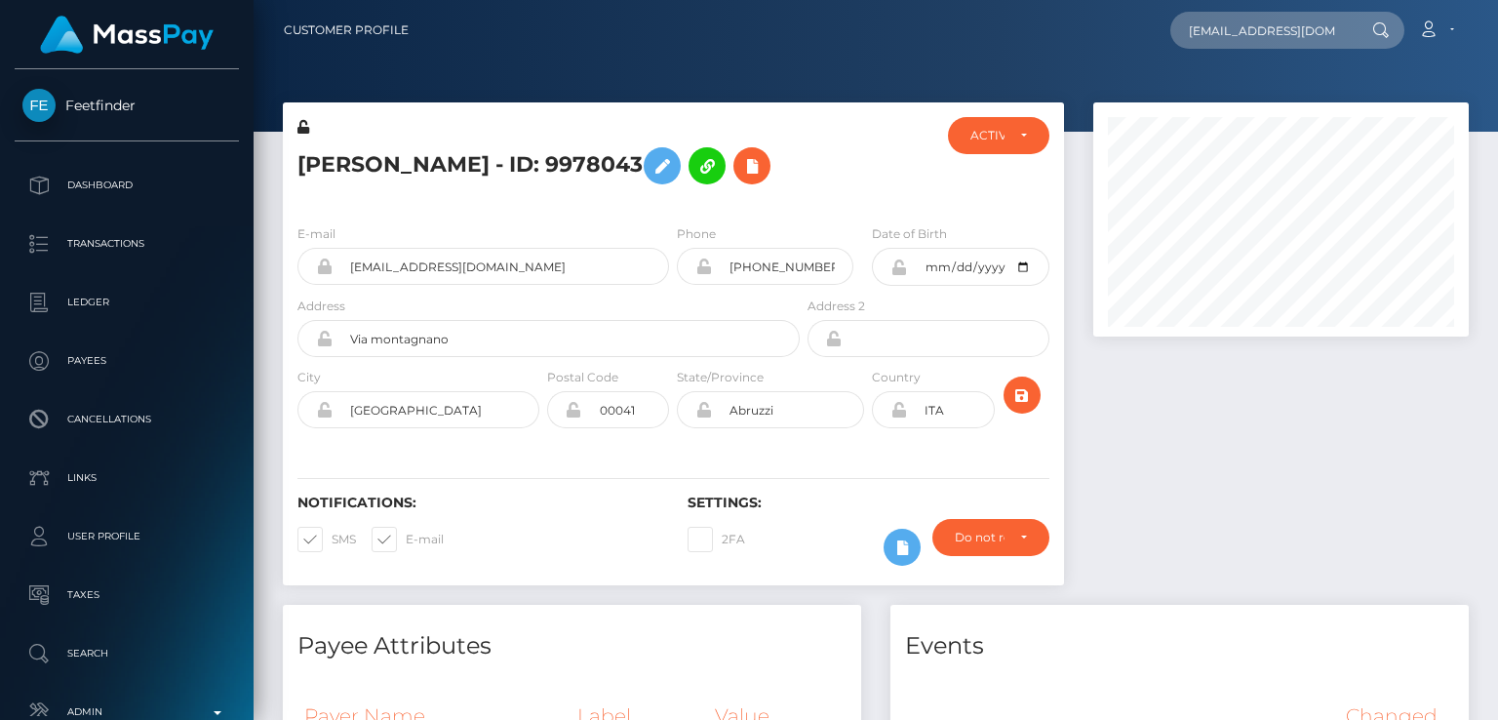
drag, startPoint x: 440, startPoint y: 531, endPoint x: 503, endPoint y: 531, distance: 63.4
click at [503, 531] on div "Notifications: SMS E-mail" at bounding box center [478, 534] width 390 height 81
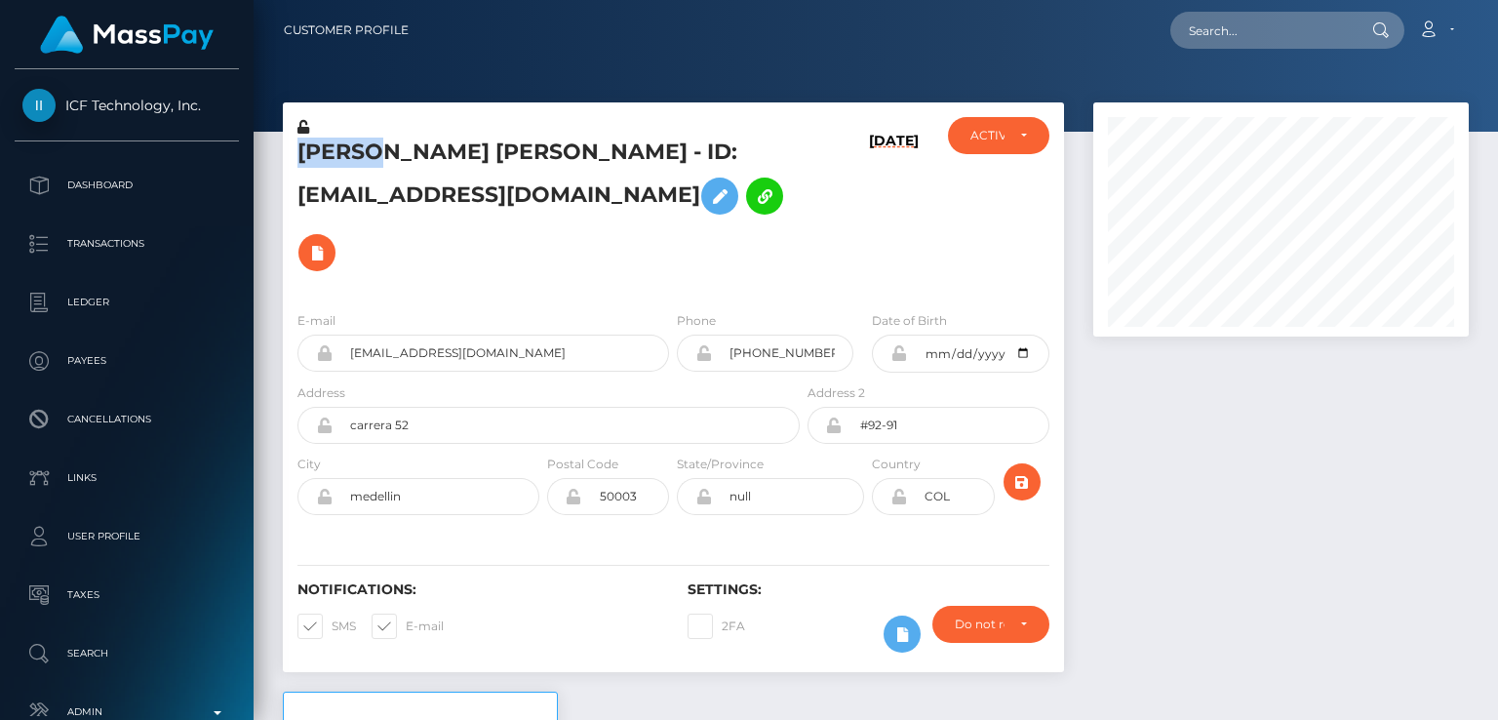
scroll to position [234, 374]
click at [507, 581] on div "Notifications: SMS E-mail" at bounding box center [478, 621] width 390 height 81
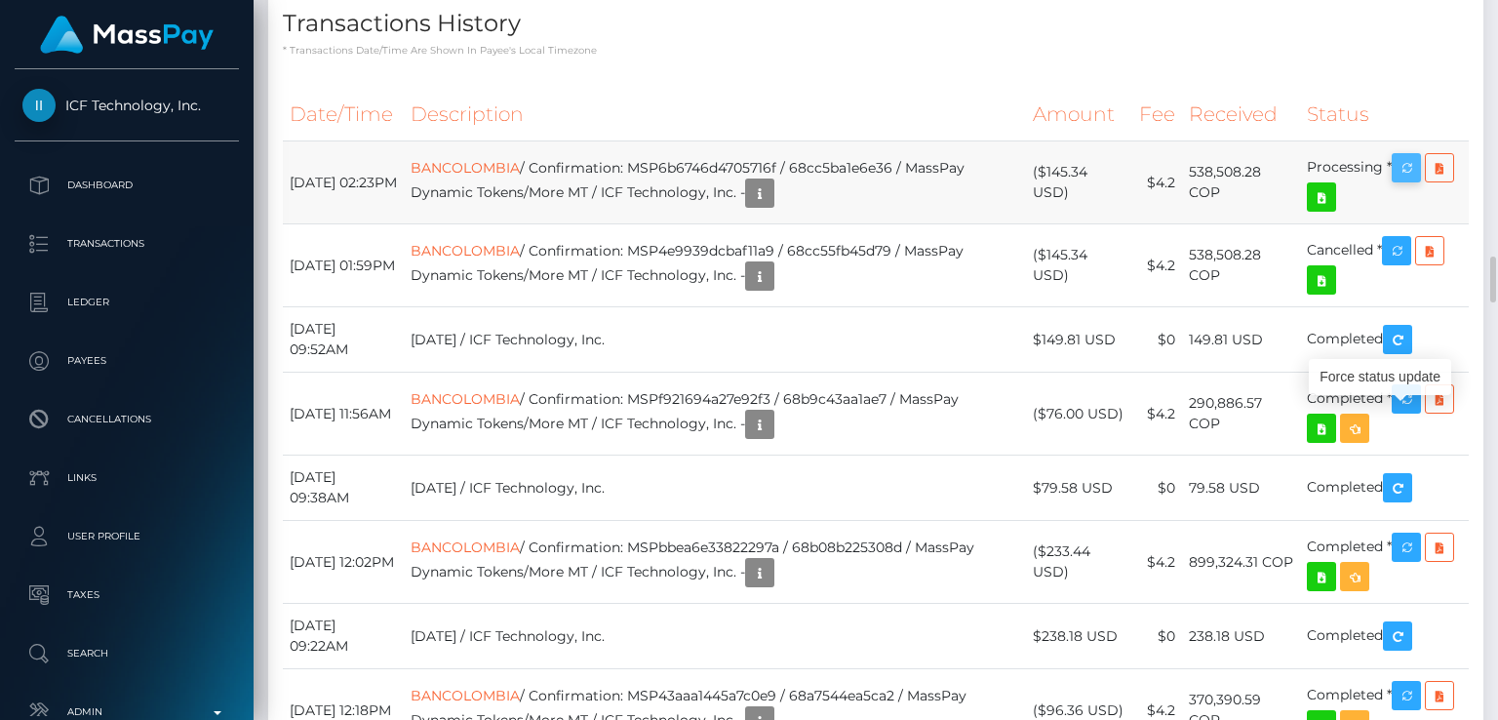
click at [1412, 180] on icon "button" at bounding box center [1406, 168] width 23 height 24
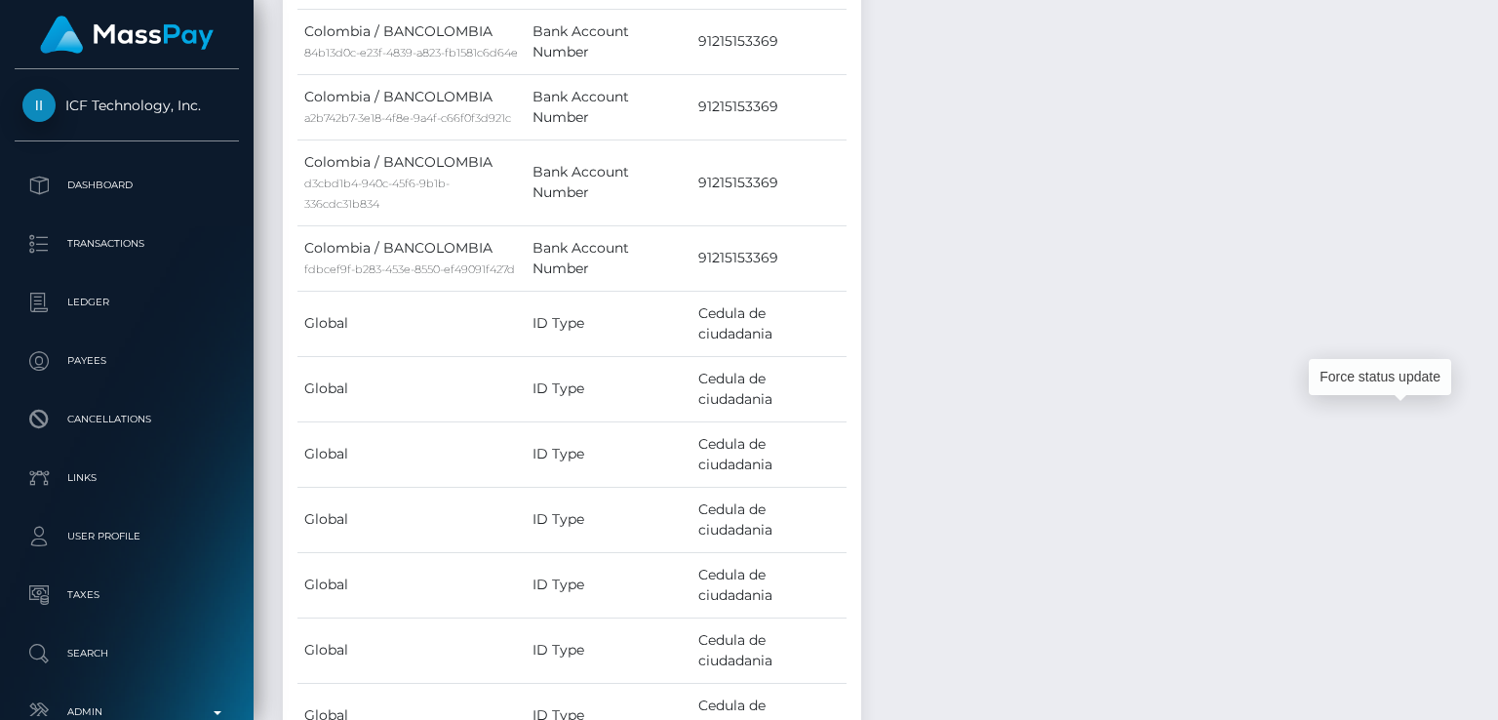
scroll to position [0, 0]
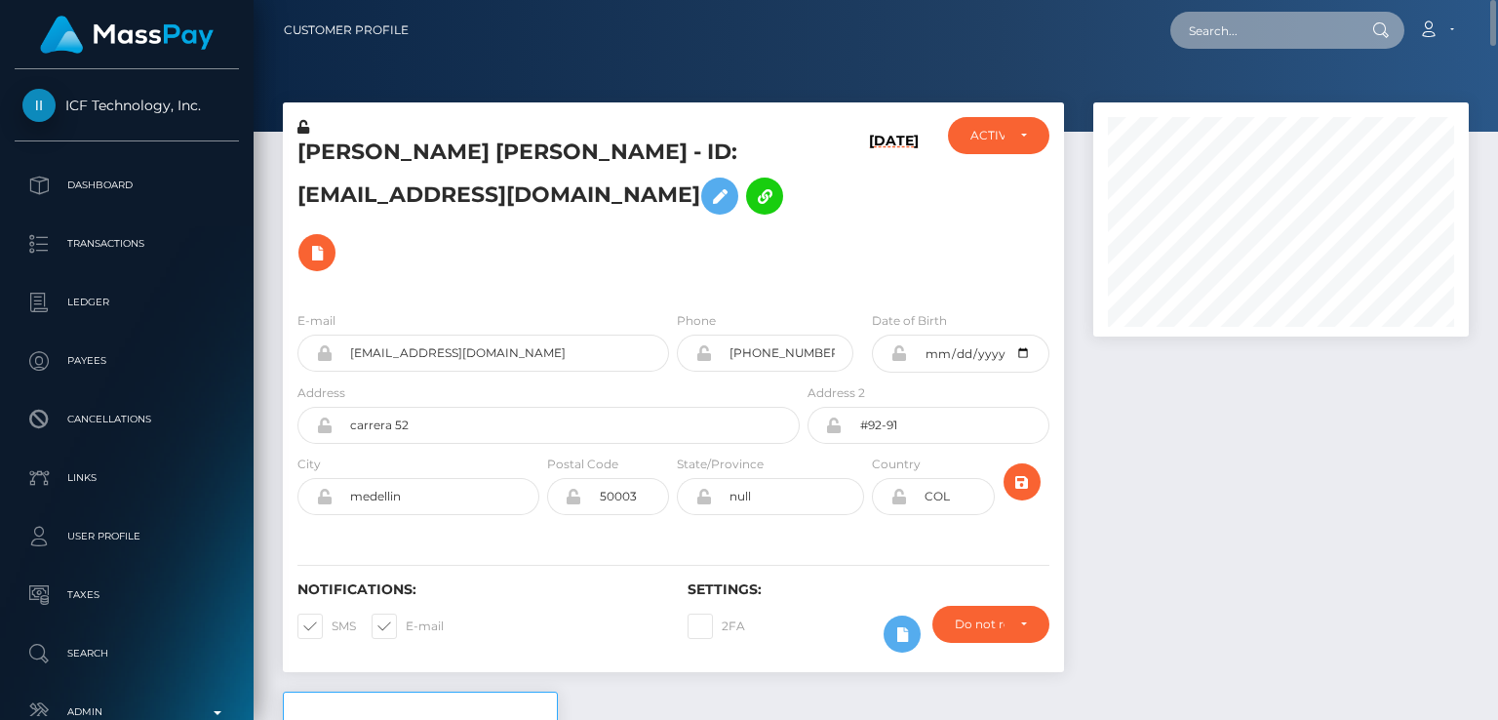
click at [1225, 48] on input "text" at bounding box center [1261, 30] width 183 height 37
paste input "[EMAIL_ADDRESS][DOMAIN_NAME]"
type input "[EMAIL_ADDRESS][DOMAIN_NAME]"
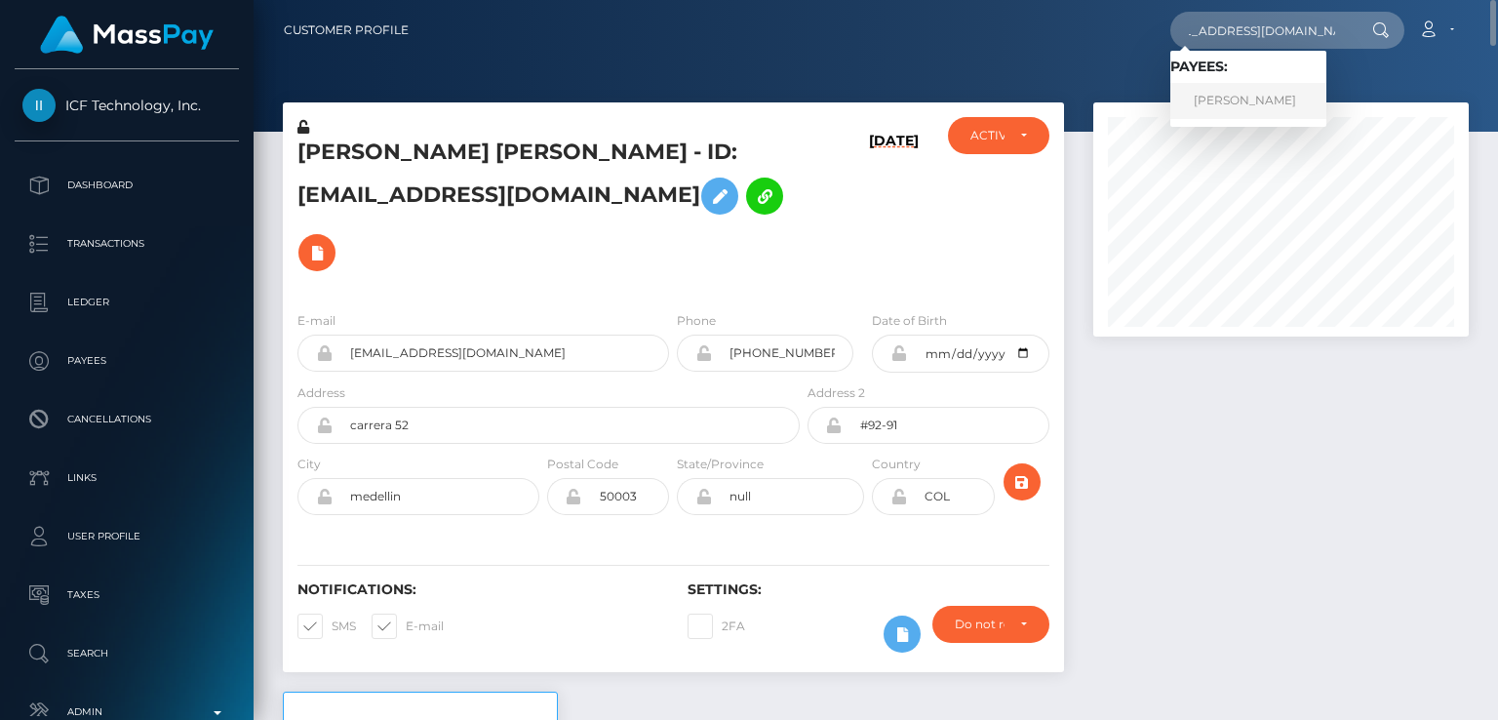
scroll to position [0, 0]
click at [1248, 102] on link "Benjamin Mireles Jr" at bounding box center [1248, 101] width 156 height 36
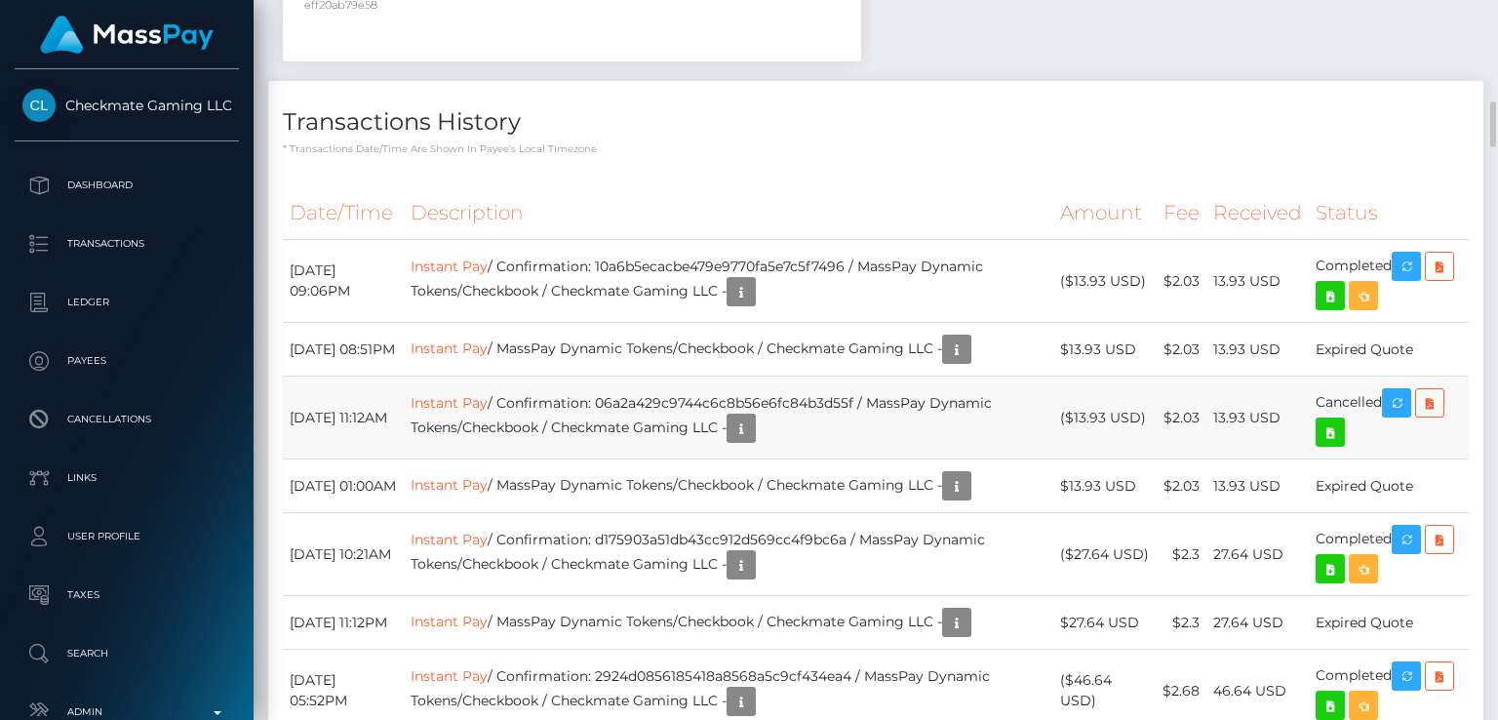
scroll to position [234, 374]
click at [488, 394] on link "Instant Pay" at bounding box center [449, 403] width 77 height 18
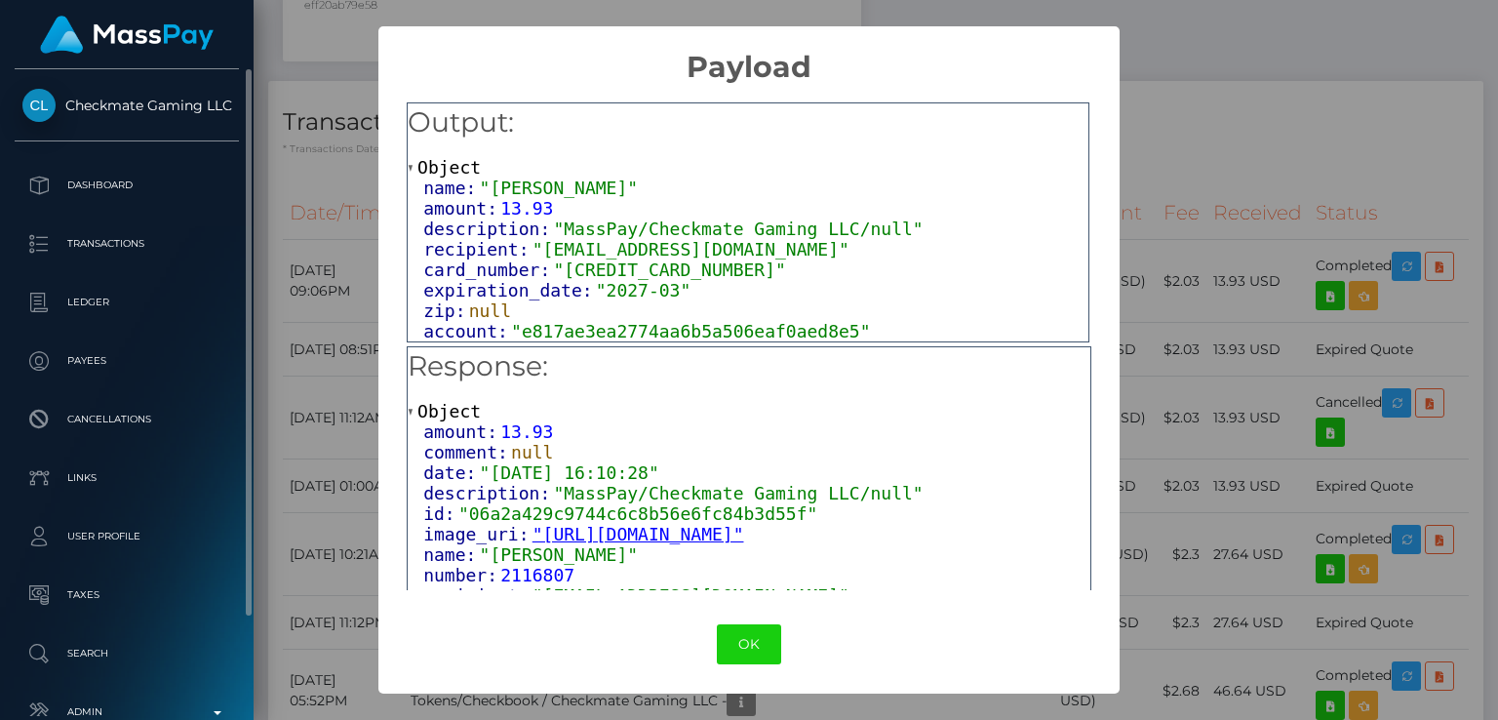
drag, startPoint x: 67, startPoint y: 86, endPoint x: 205, endPoint y: 114, distance: 140.4
click at [205, 114] on div "Checkmate Gaming LLC Dashboard Transactions Ledger Payees Cancellations Links" at bounding box center [127, 392] width 254 height 647
copy span "Checkmate Gaming"
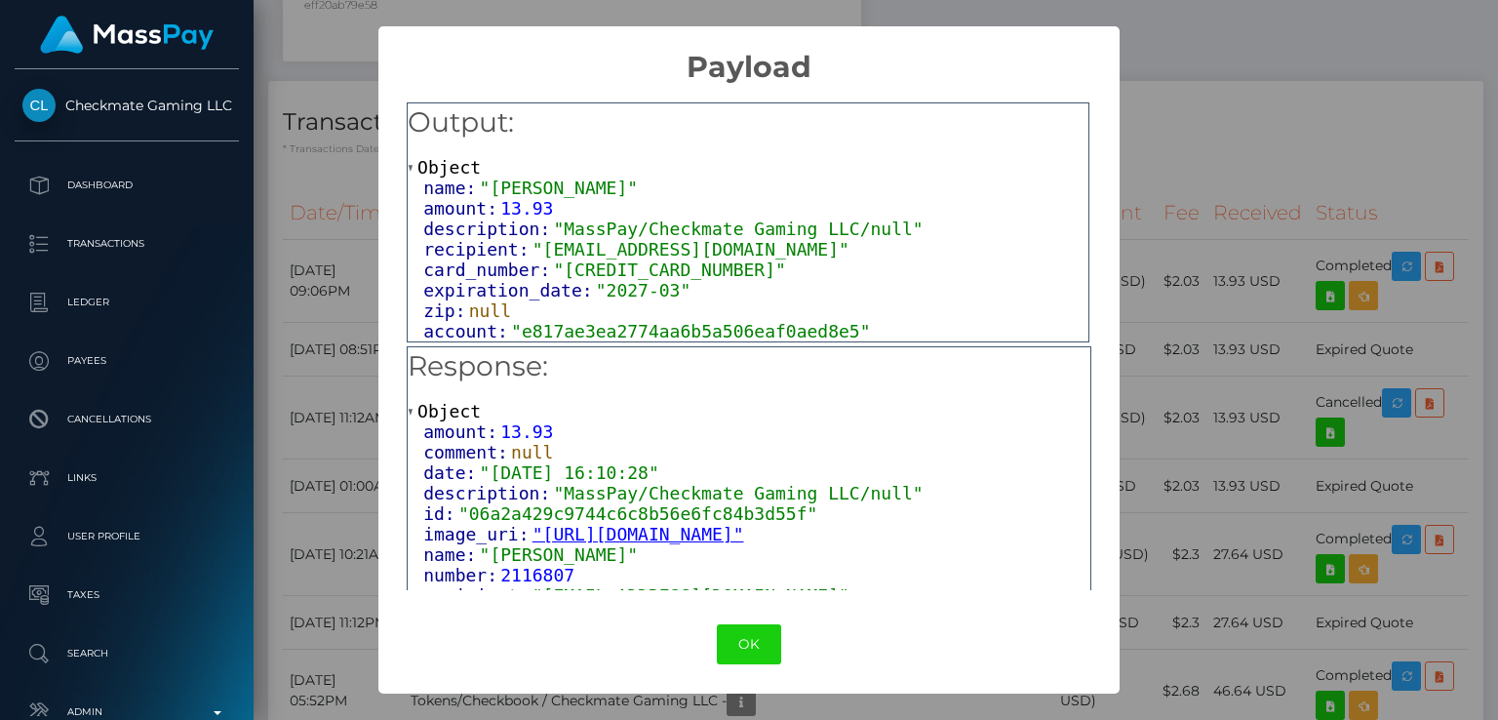
click at [285, 372] on div "× Payload Output: Object name: "[PERSON_NAME]" amount: 13.93 description: "Mass…" at bounding box center [749, 360] width 1498 height 720
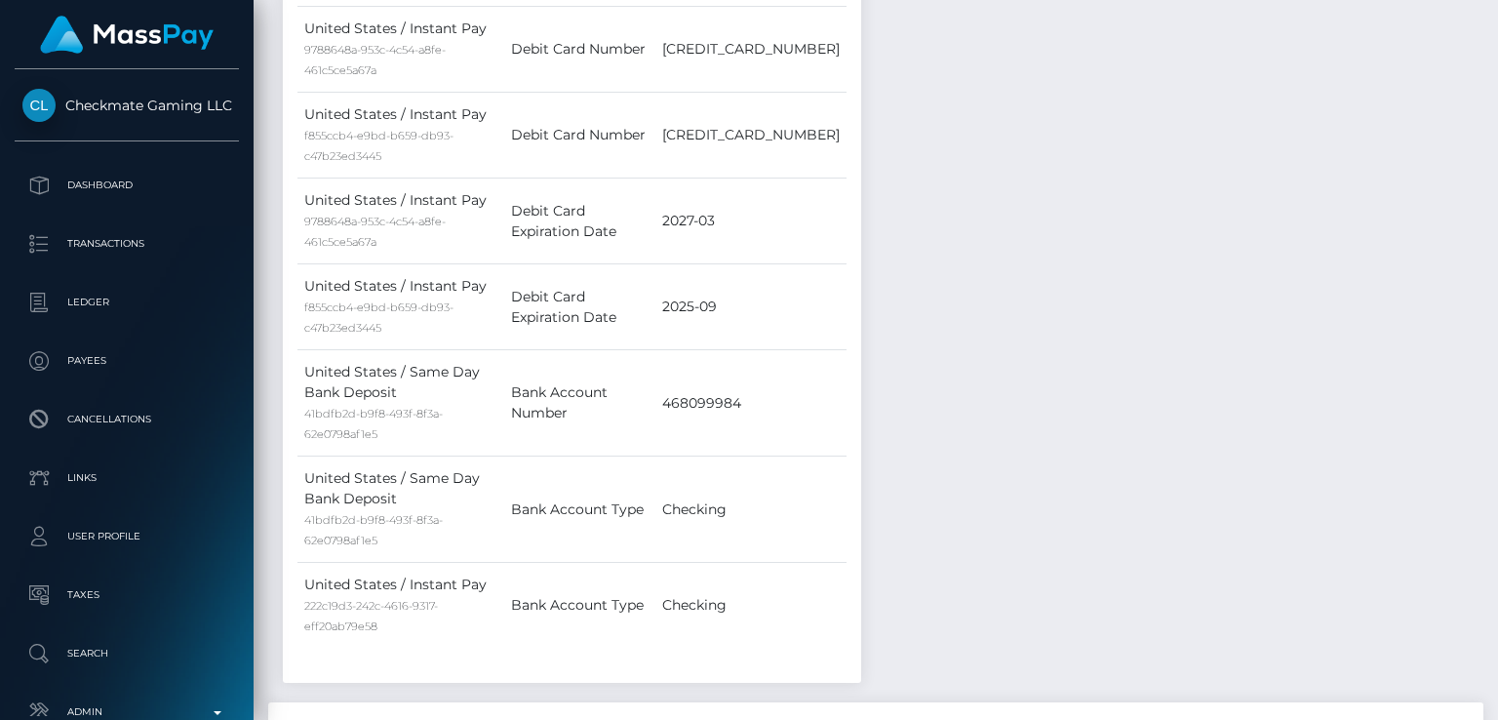
scroll to position [0, 0]
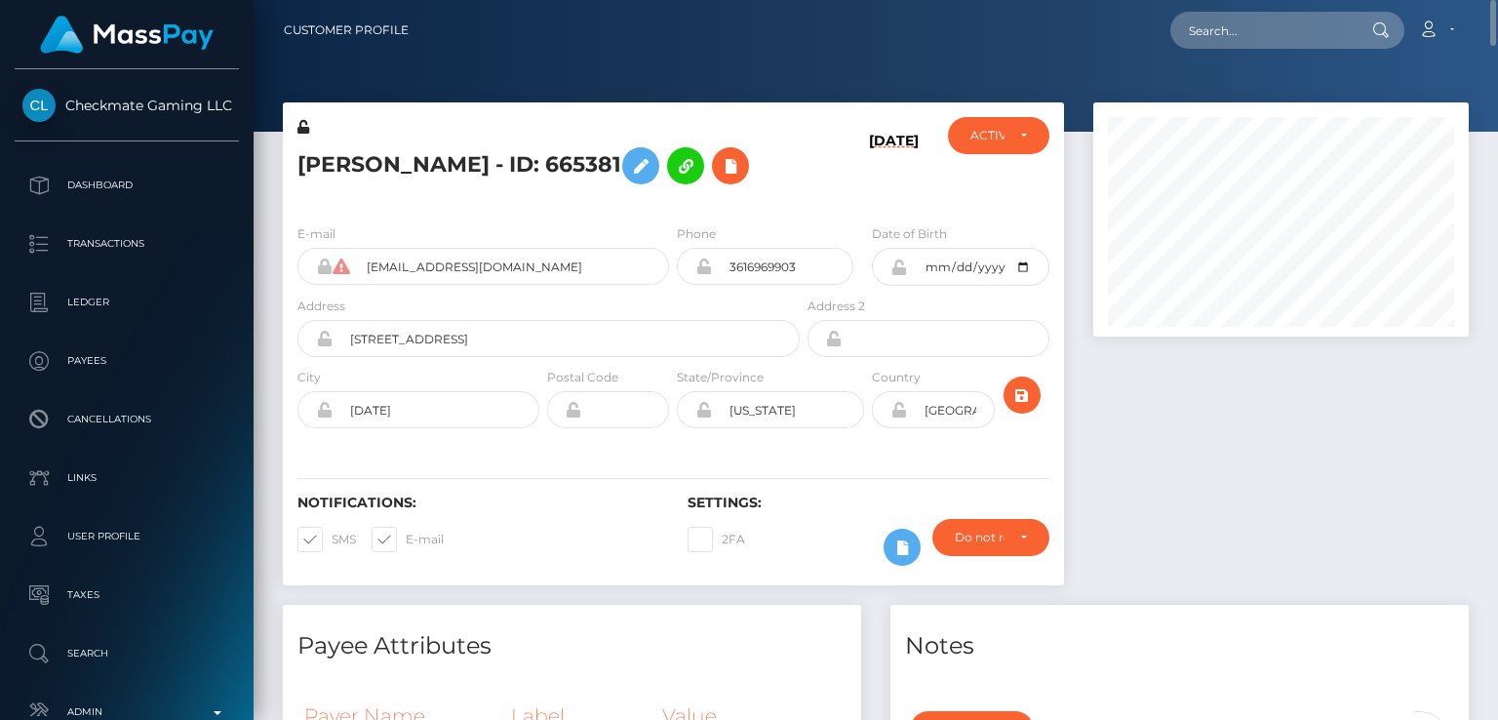
click at [334, 174] on h5 "Benjamin Mireles Jr - ID: 665381" at bounding box center [543, 166] width 492 height 57
copy h5 "Benjamin"
click at [1217, 35] on input "text" at bounding box center [1261, 30] width 183 height 37
paste input "[EMAIL_ADDRESS][DOMAIN_NAME]"
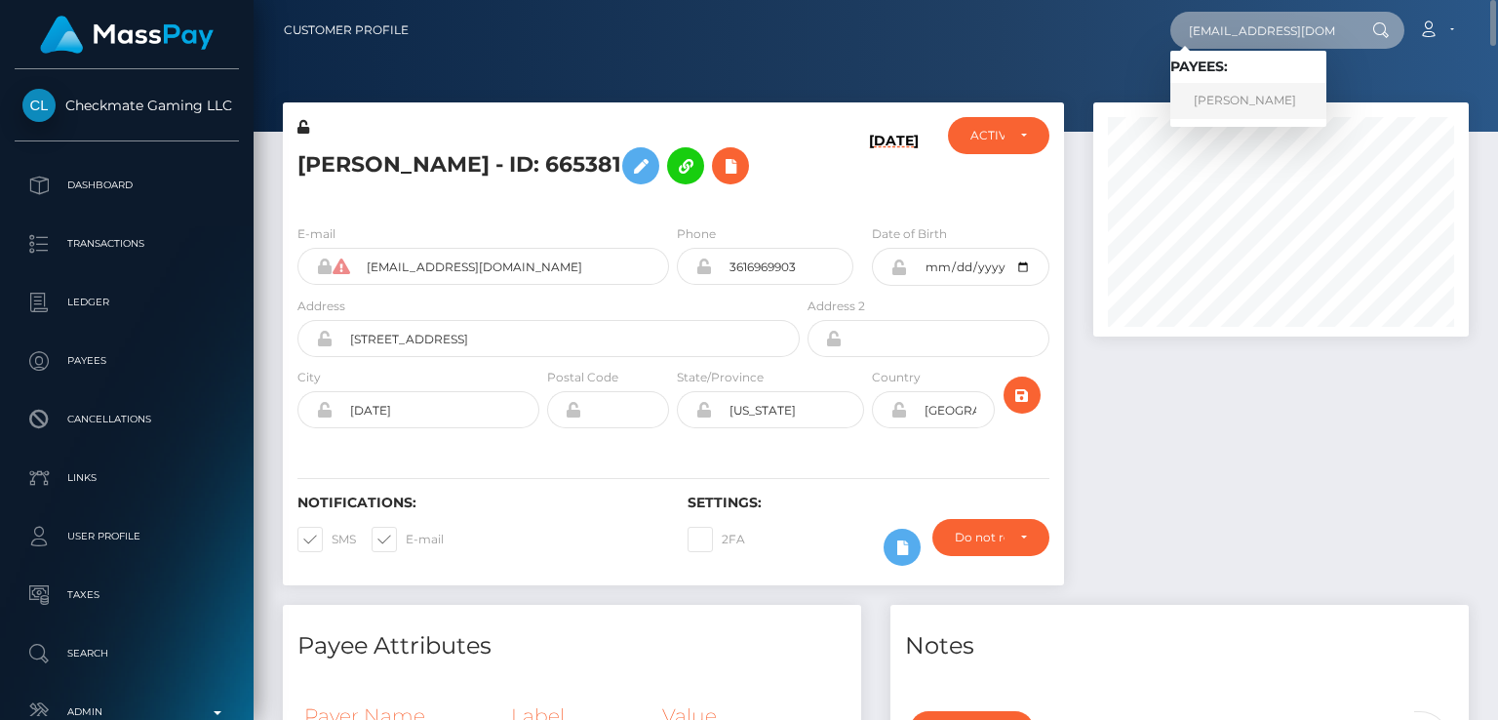
type input "[EMAIL_ADDRESS][DOMAIN_NAME]"
click at [1210, 95] on link "Gati Julius" at bounding box center [1248, 101] width 156 height 36
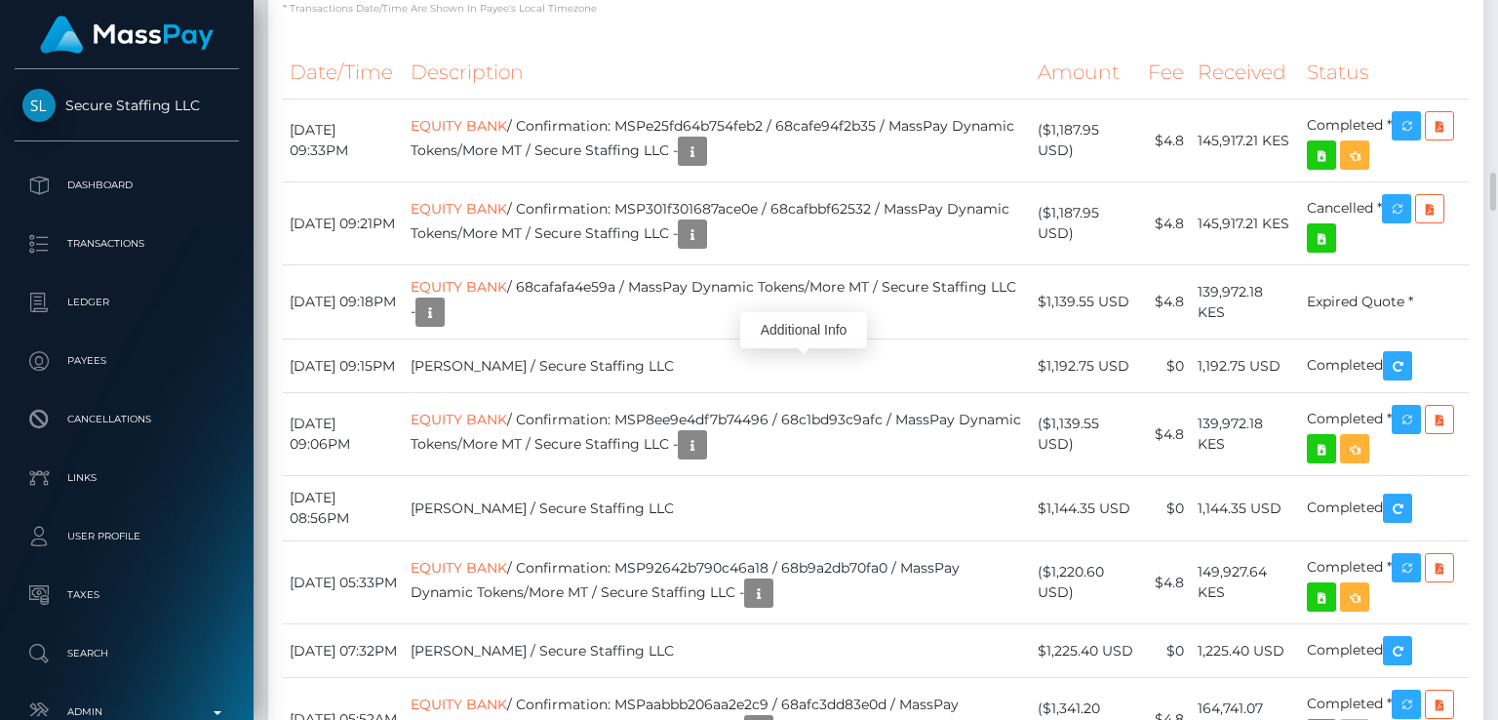
scroll to position [3172, 0]
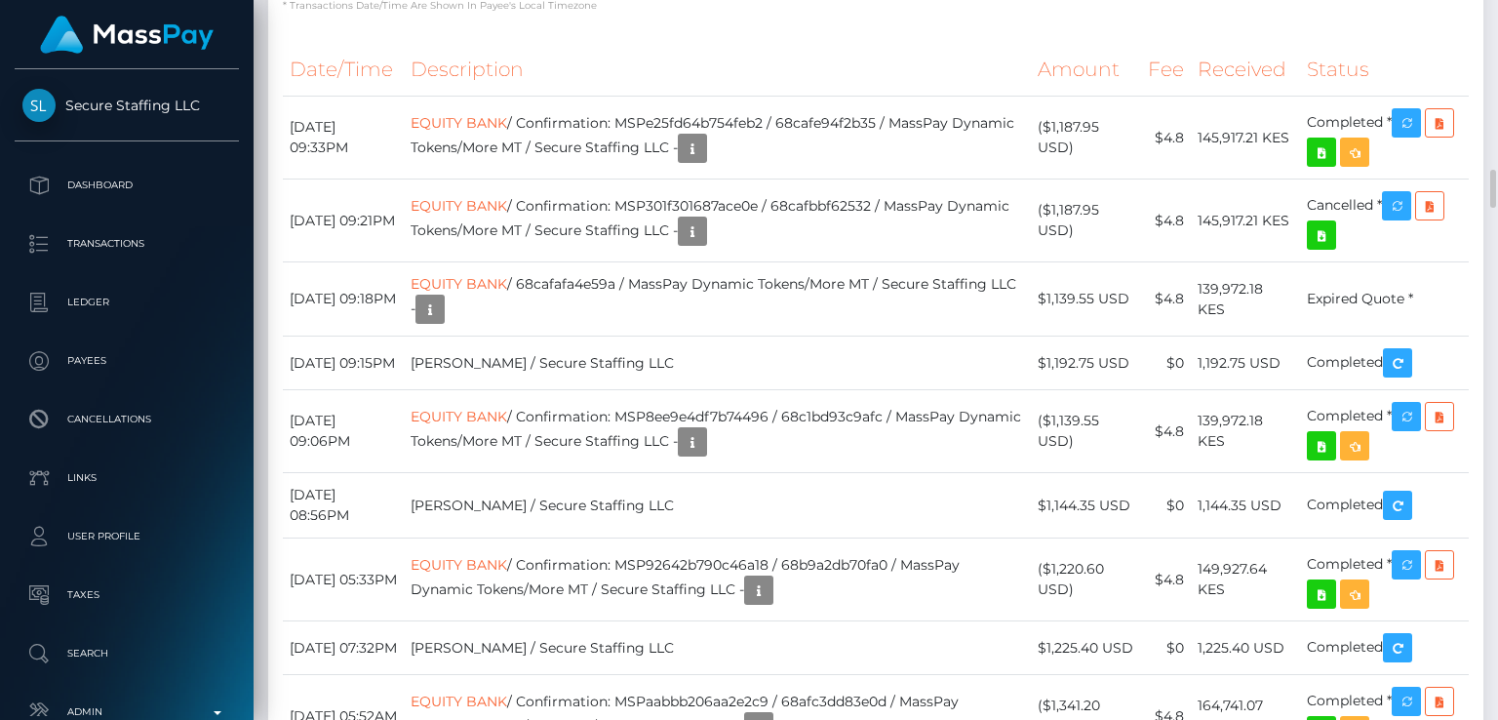
click at [722, 97] on th "Description" at bounding box center [717, 70] width 627 height 54
click at [690, 97] on th "Description" at bounding box center [717, 70] width 627 height 54
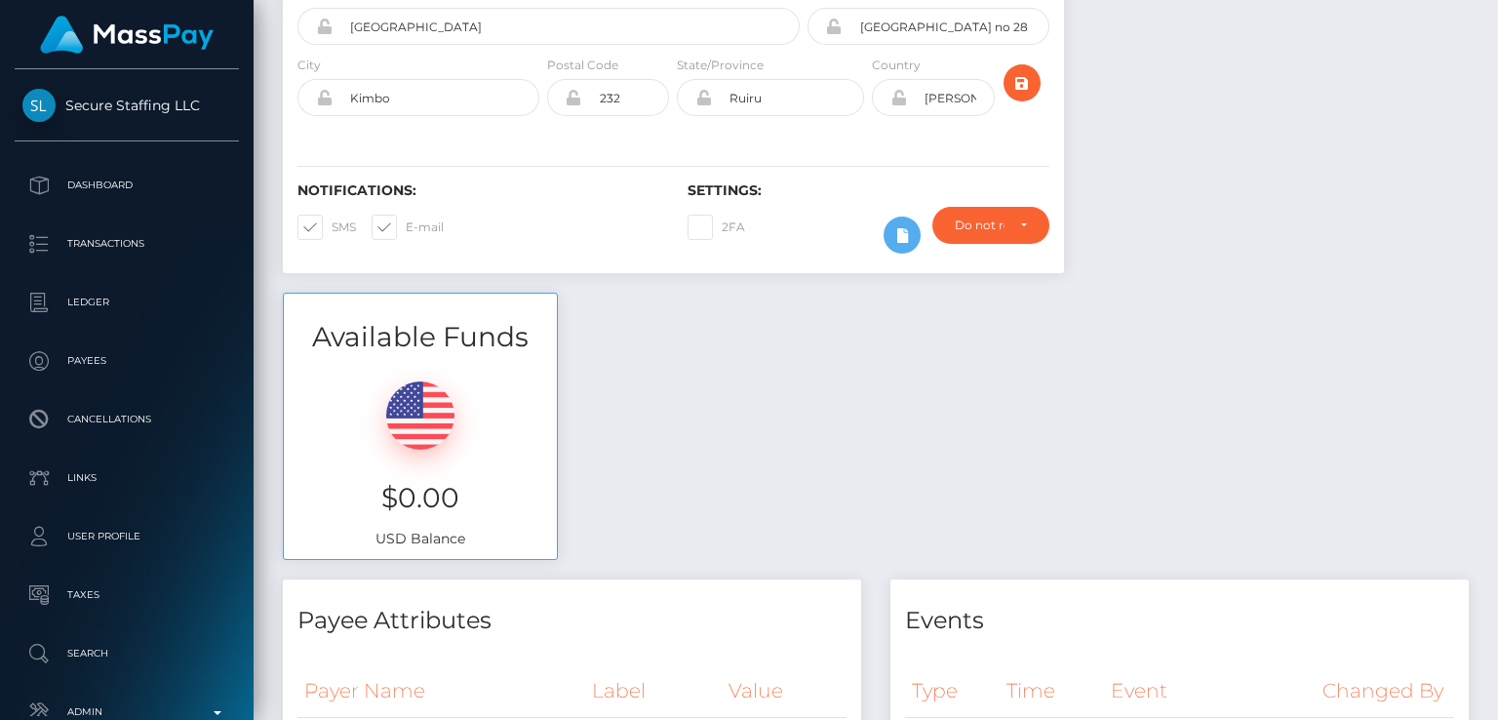
scroll to position [0, 0]
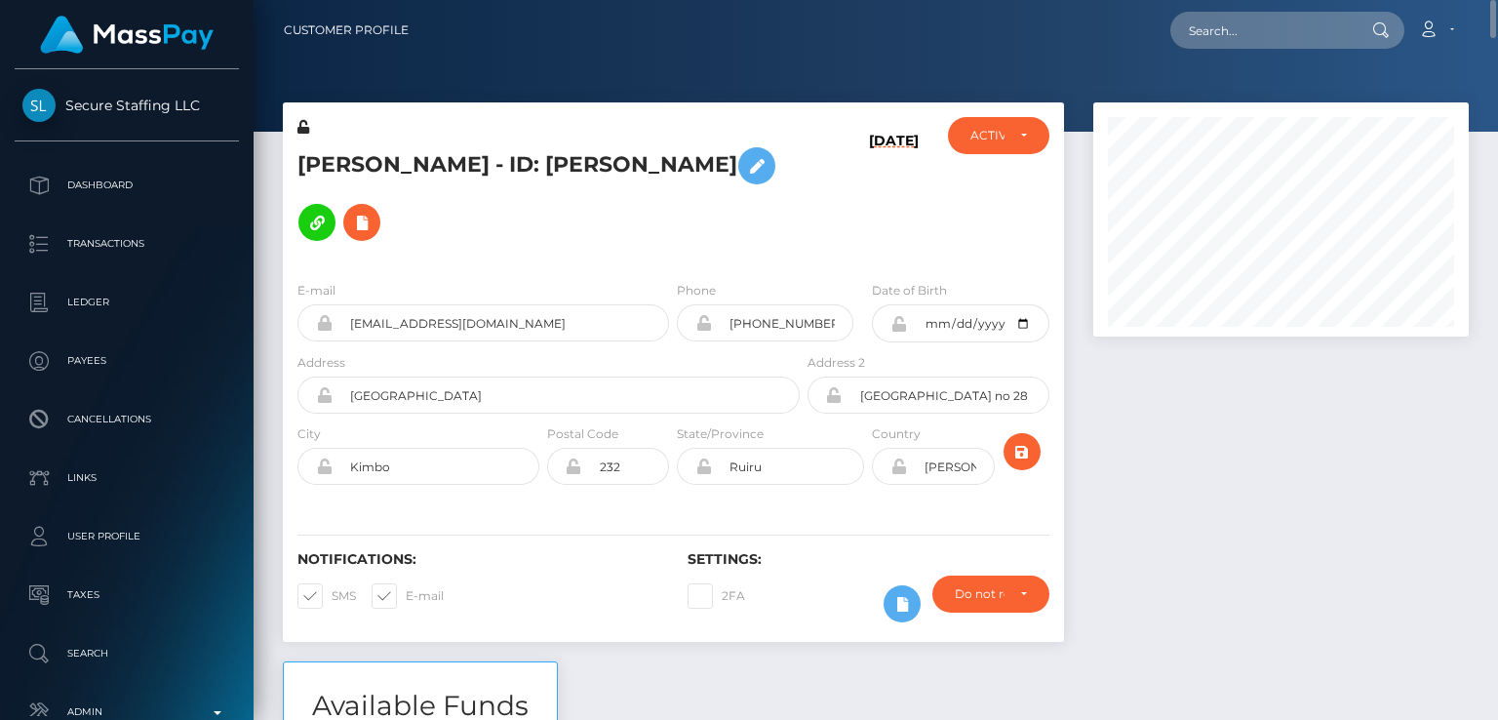
click at [654, 265] on div "E-mail sylviagati1@gmail.com Phone +254113537162" at bounding box center [673, 384] width 781 height 239
click at [835, 197] on div "09/17/25" at bounding box center [869, 191] width 130 height 148
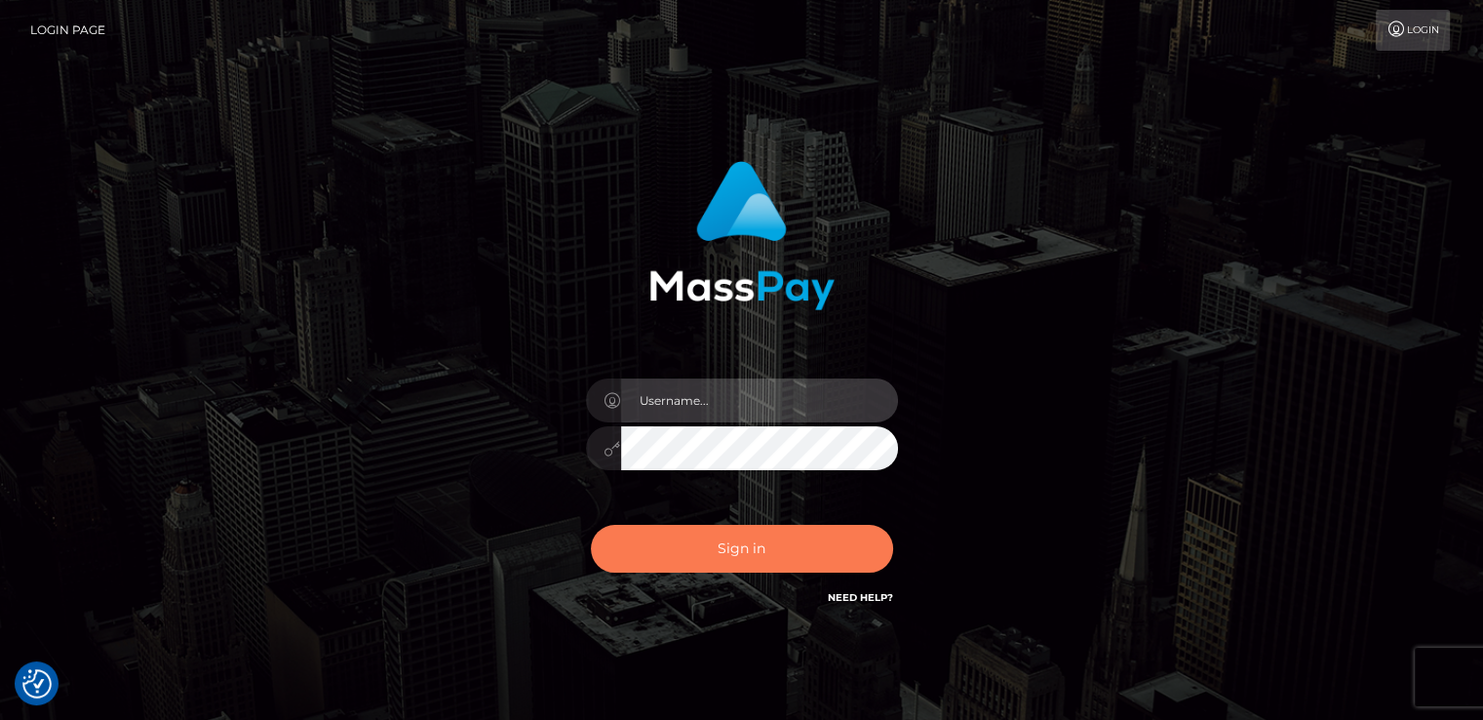
type input "[DOMAIN_NAME]"
click at [710, 551] on button "Sign in" at bounding box center [742, 549] width 302 height 48
type input "[DOMAIN_NAME]"
click at [656, 550] on button "Sign in" at bounding box center [742, 549] width 302 height 48
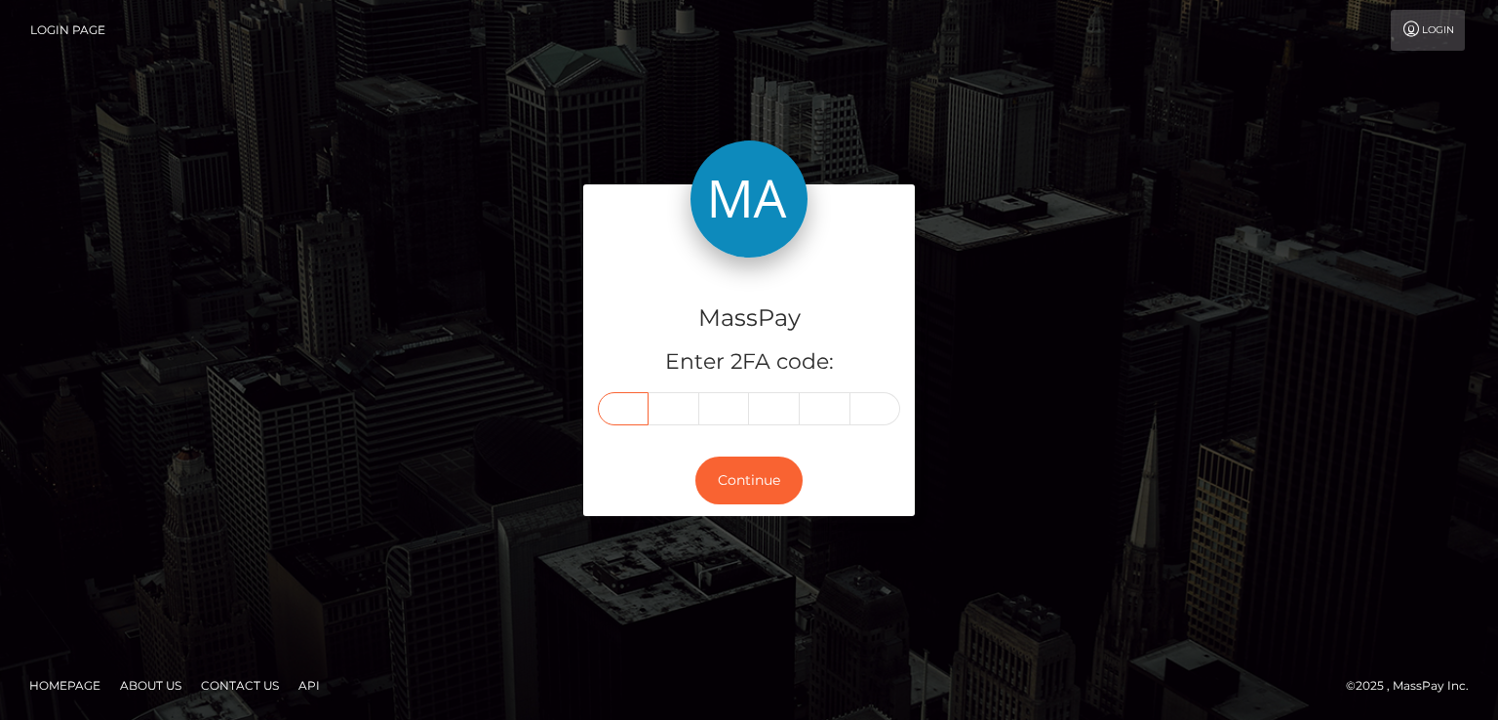
click at [631, 413] on input "text" at bounding box center [623, 408] width 51 height 33
click at [620, 413] on input "text" at bounding box center [623, 408] width 51 height 33
type input "5"
type input "2"
type input "7"
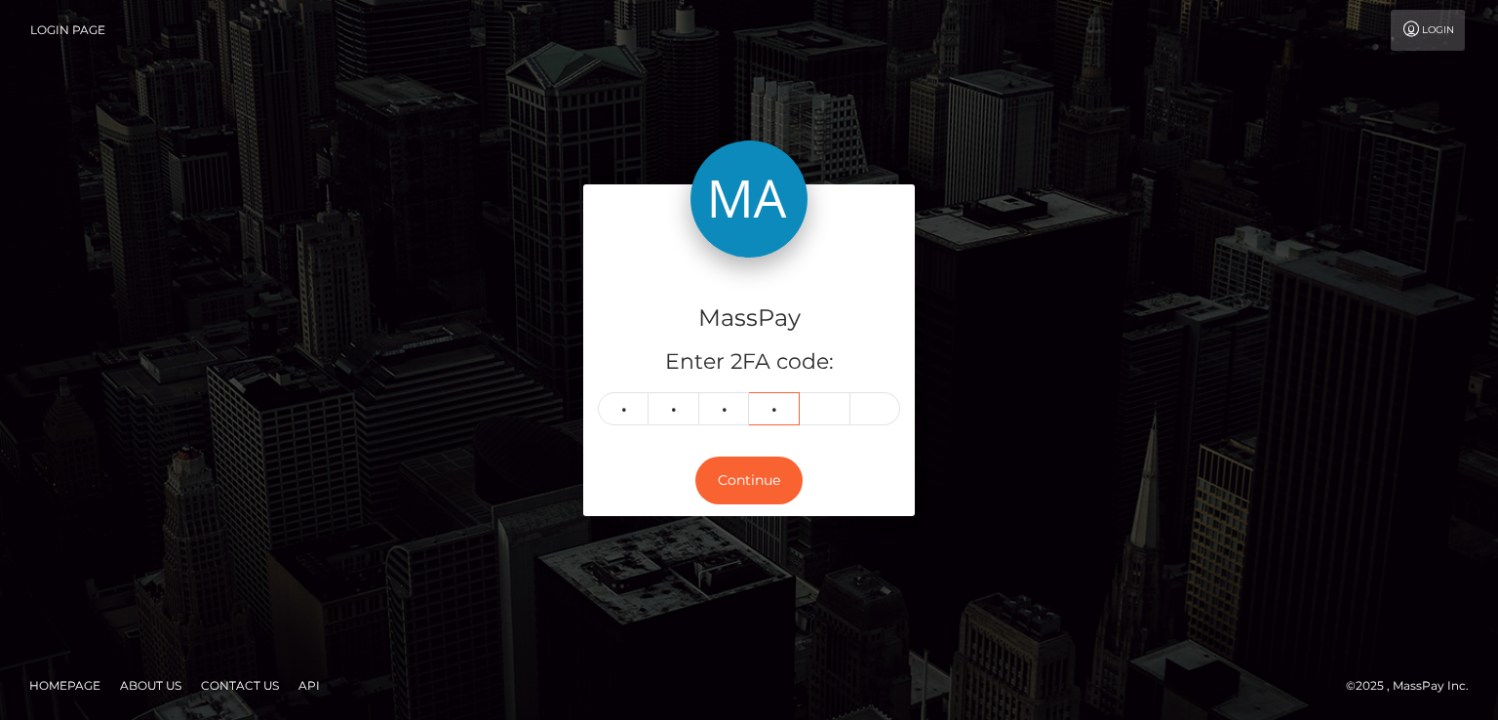
type input "9"
type input "6"
type input "0"
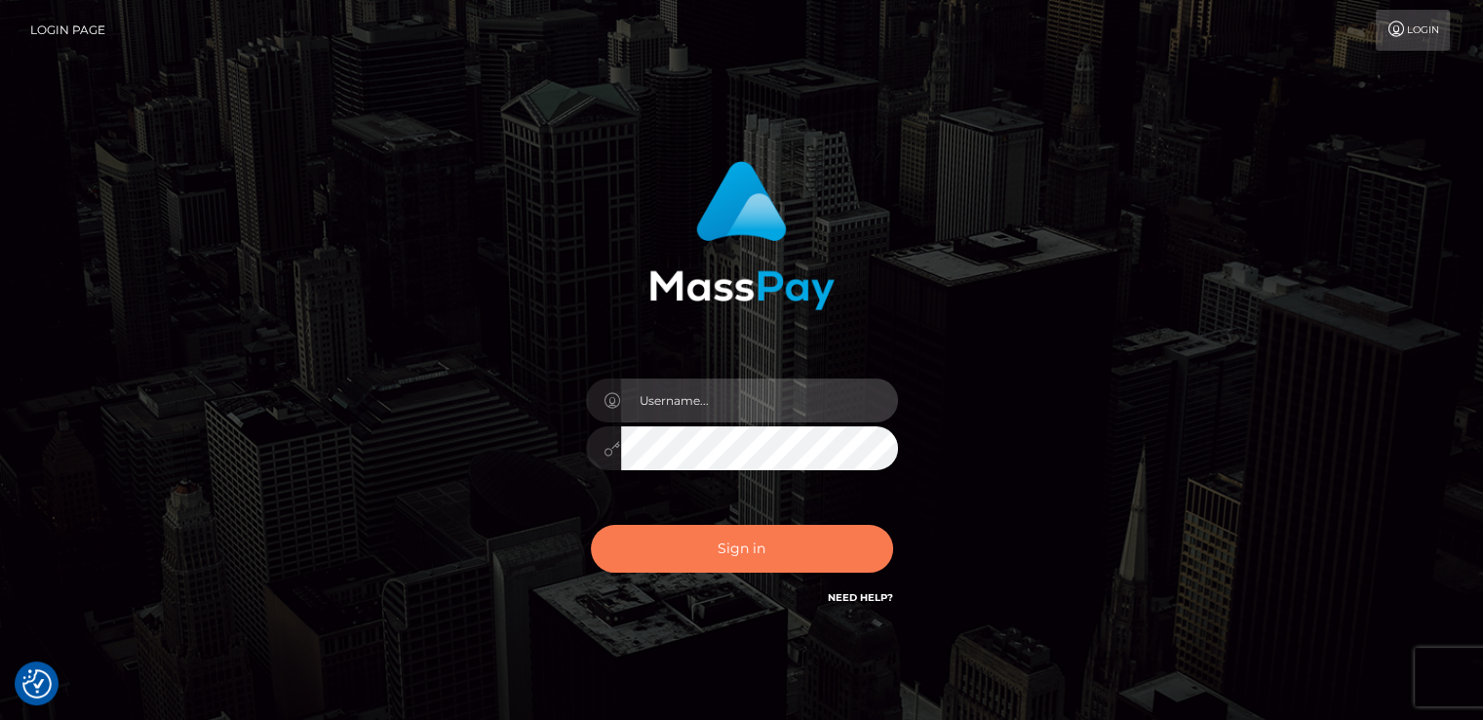
type input "[DOMAIN_NAME]"
click at [720, 568] on button "Sign in" at bounding box center [742, 549] width 302 height 48
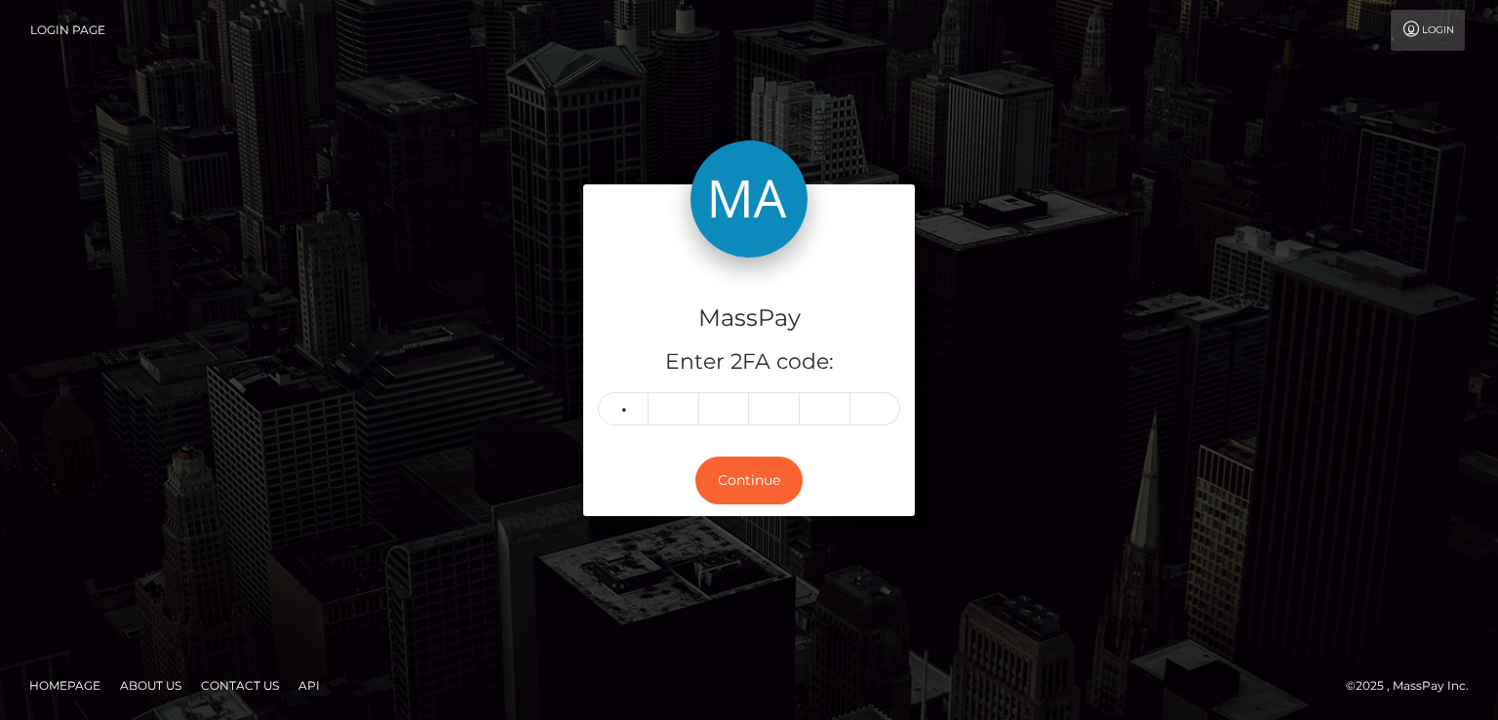
type input "5"
type input "2"
type input "7"
type input "9"
type input "6"
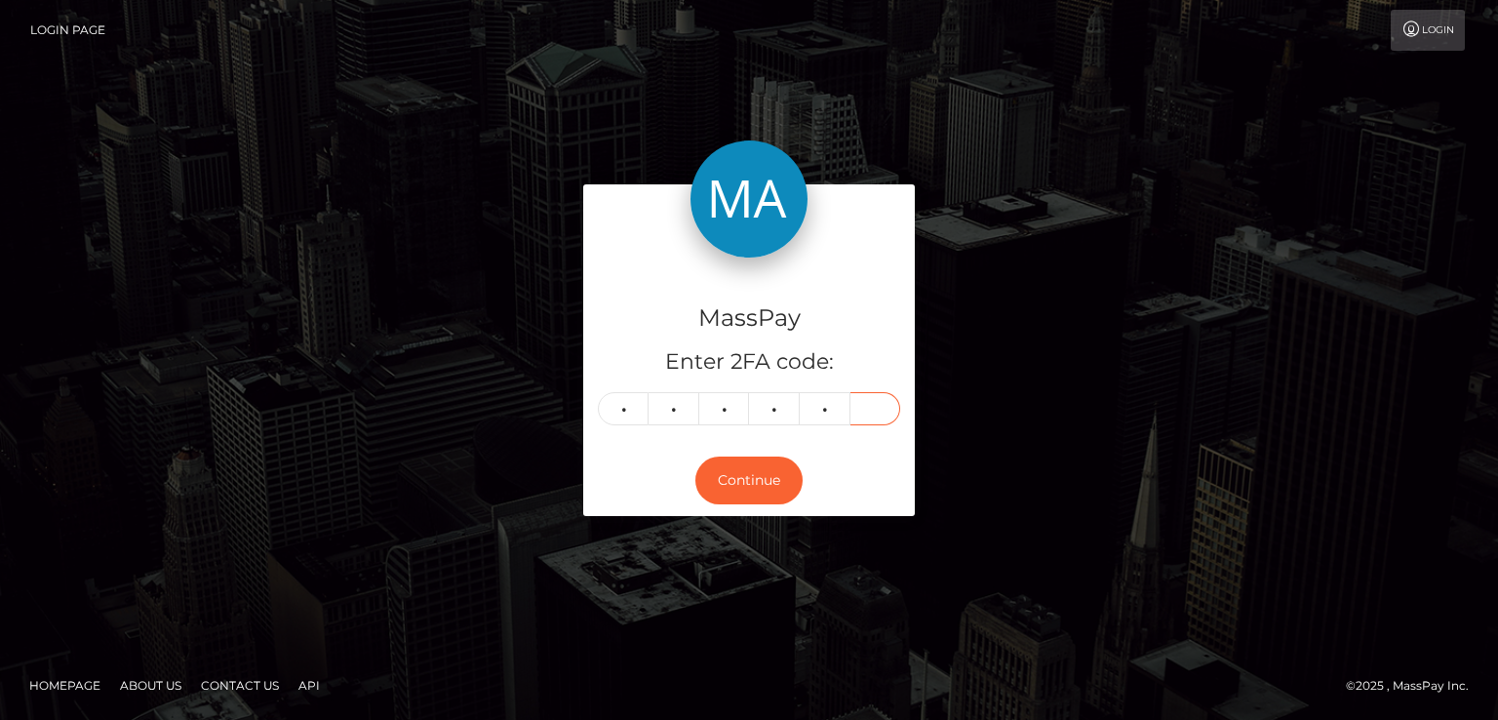
type input "0"
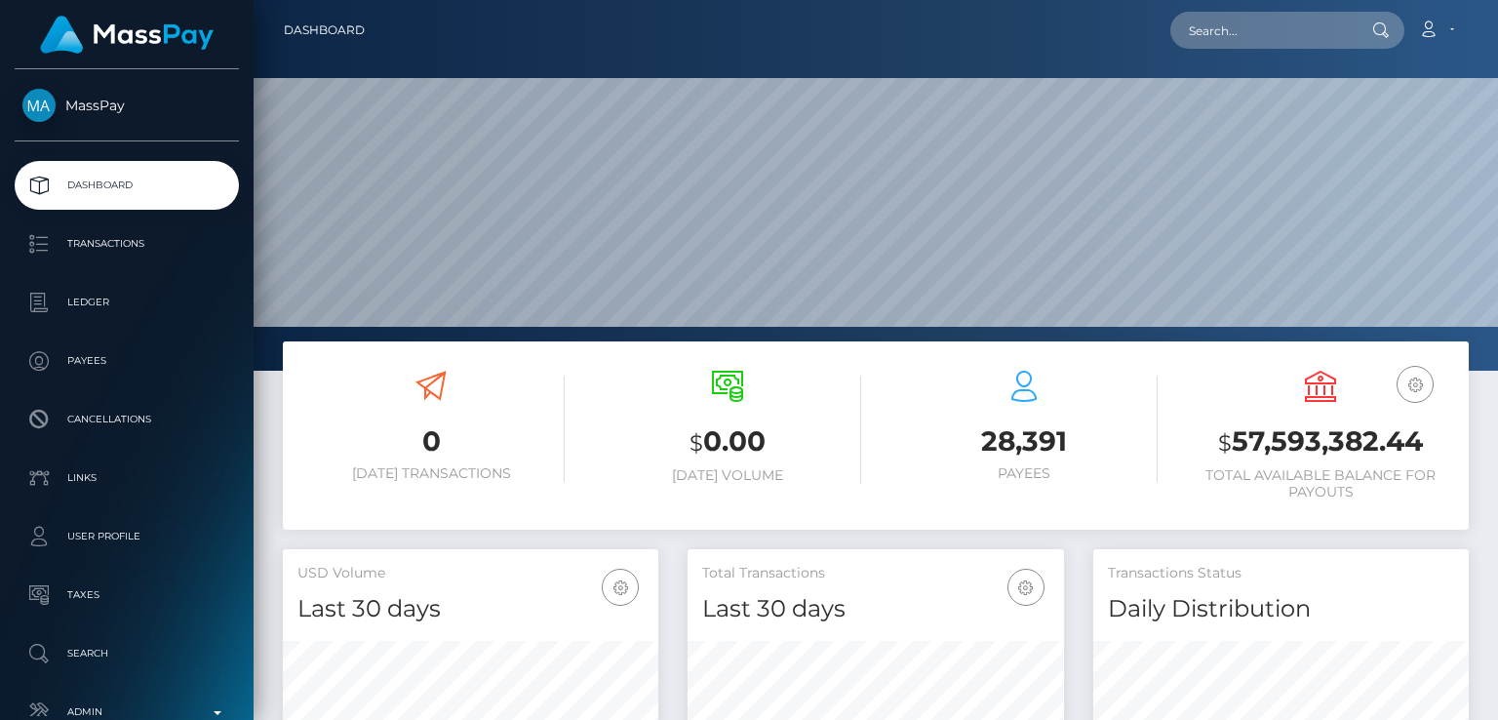
scroll to position [345, 374]
click at [1239, 5] on nav "Dashboard Loading... Loading... Account Edit Profile" at bounding box center [876, 30] width 1244 height 60
click at [1241, 24] on input "text" at bounding box center [1261, 30] width 183 height 37
paste input "stankovichh@gmail.com"
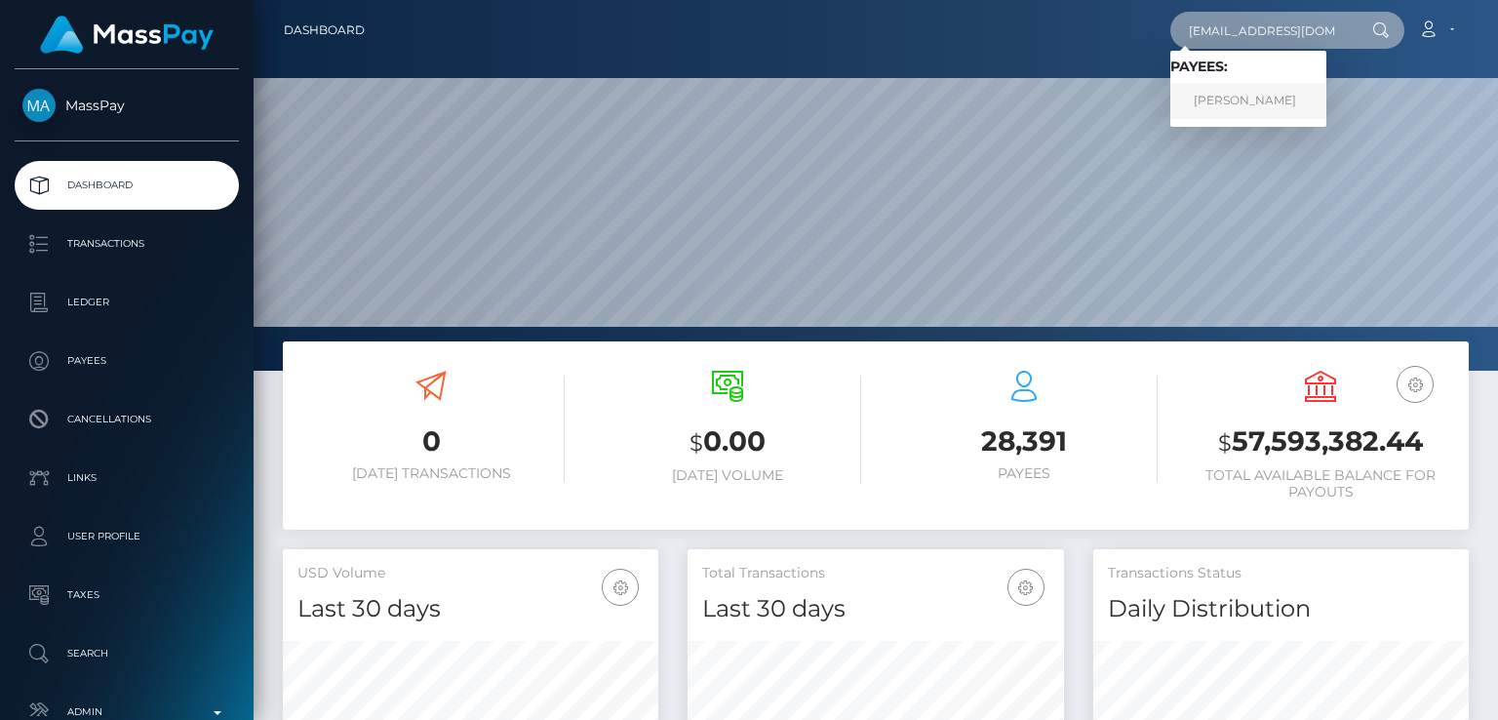
type input "stankovichh@gmail.com"
click at [1209, 107] on link "Nebojsa Stankovic" at bounding box center [1248, 101] width 156 height 36
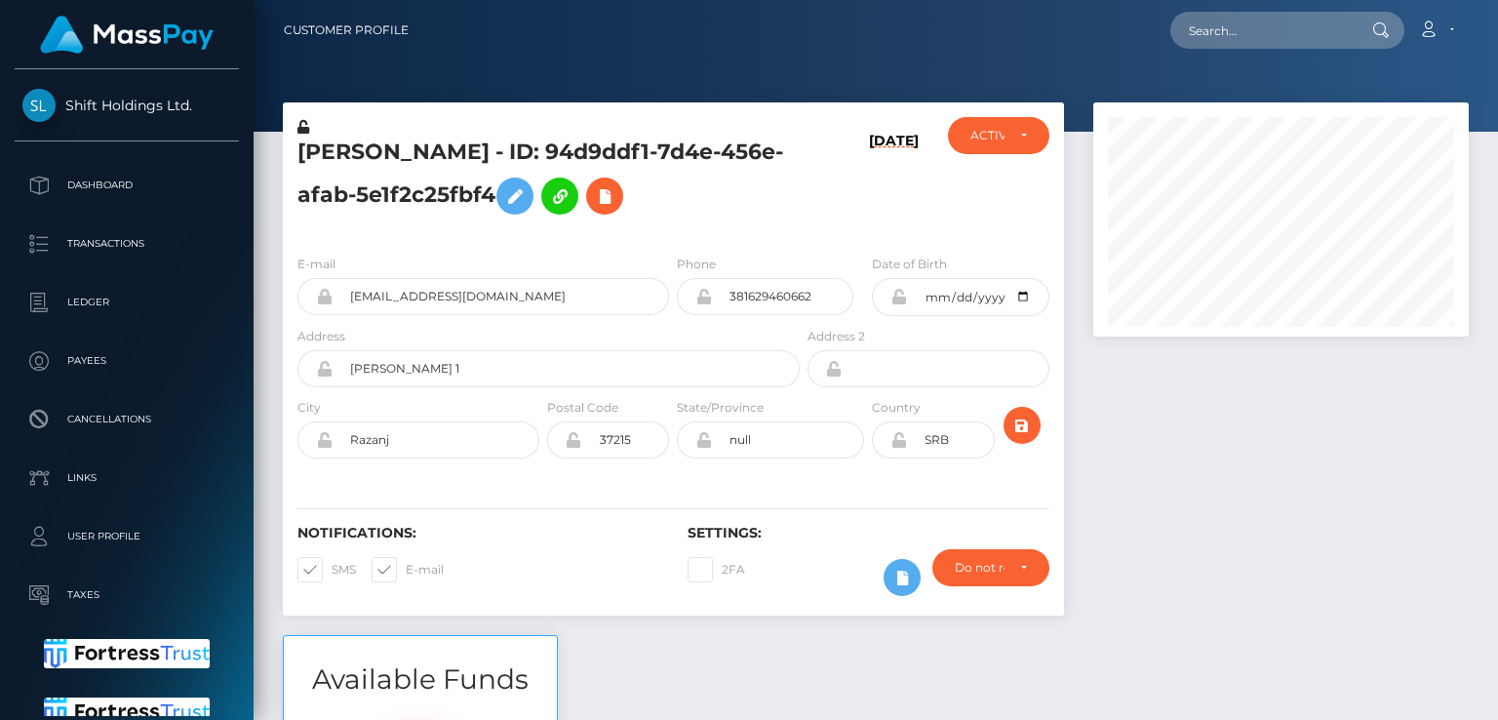
scroll to position [234, 374]
click at [519, 87] on div at bounding box center [876, 66] width 1244 height 132
click at [336, 144] on h5 "Nebojsa Stankovic - ID: 94d9ddf1-7d4e-456e-afab-5e1f2c25fbf4" at bounding box center [543, 181] width 492 height 87
drag, startPoint x: 336, startPoint y: 144, endPoint x: 487, endPoint y: 91, distance: 159.5
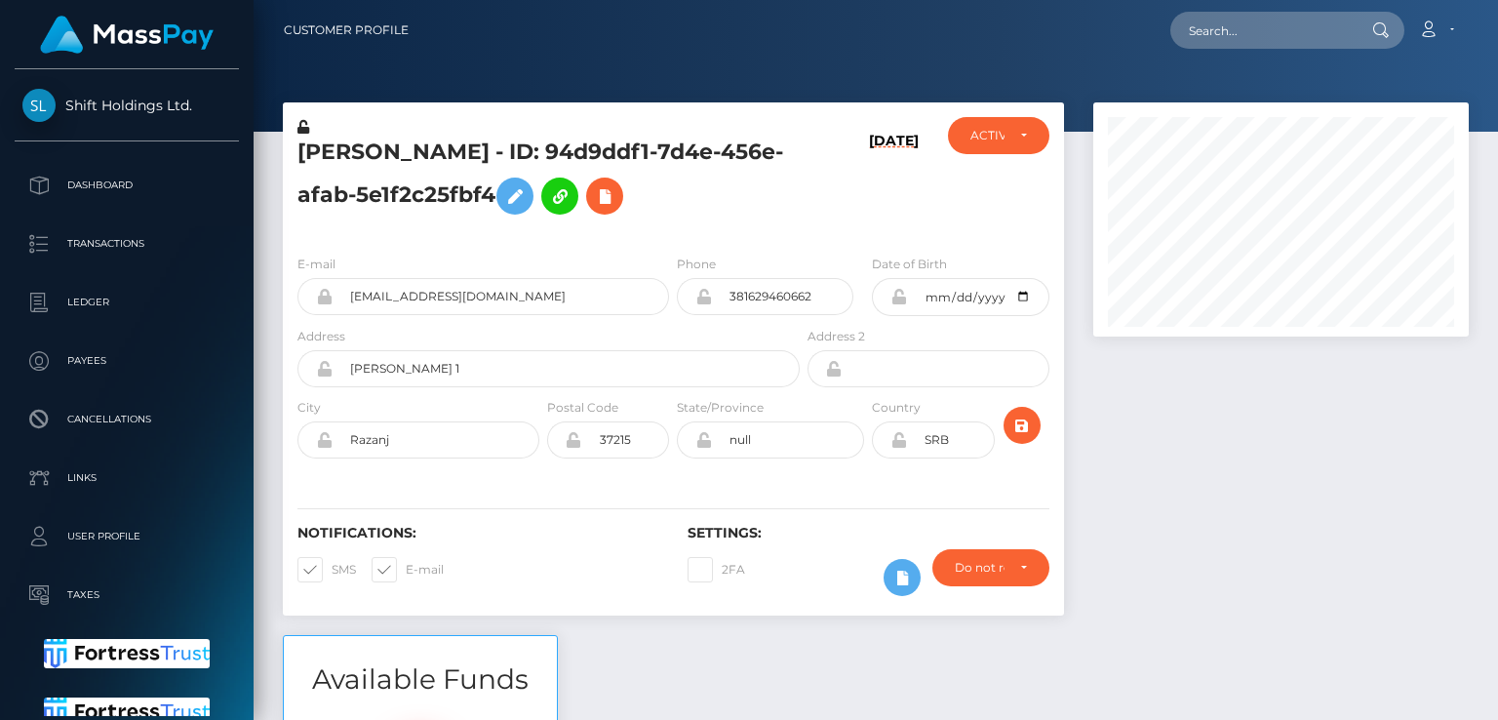
click at [487, 91] on div at bounding box center [876, 66] width 1244 height 132
drag, startPoint x: 516, startPoint y: 152, endPoint x: 557, endPoint y: 189, distance: 55.2
click at [557, 189] on h5 "Nebojsa Stankovic - ID: 94d9ddf1-7d4e-456e-afab-5e1f2c25fbf4" at bounding box center [543, 181] width 492 height 87
copy h5 "ID: 94d9ddf1-7d4e-456e-afab-5e1f2c25fbf4"
